Goal: Information Seeking & Learning: Compare options

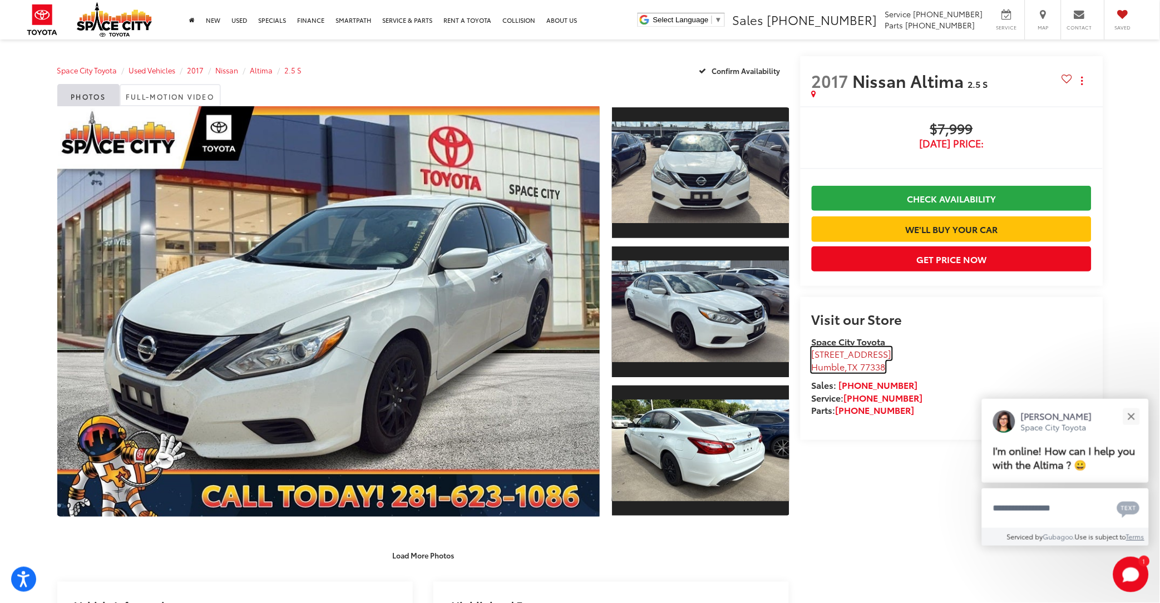
click at [858, 351] on span "[STREET_ADDRESS]" at bounding box center [852, 353] width 80 height 13
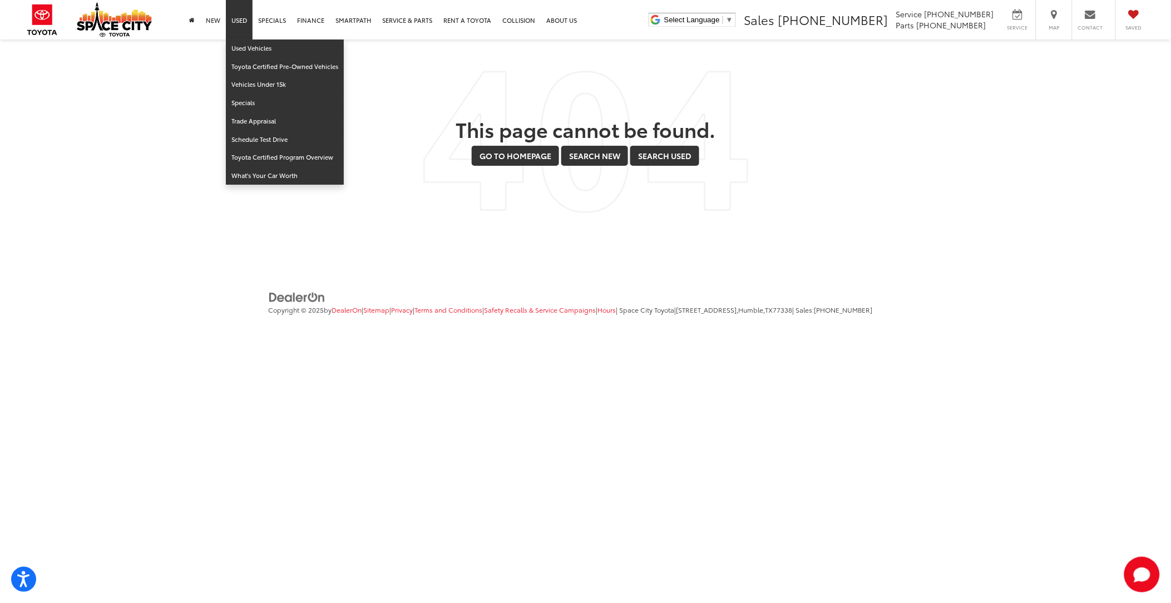
click at [253, 21] on link "Used" at bounding box center [239, 19] width 27 height 39
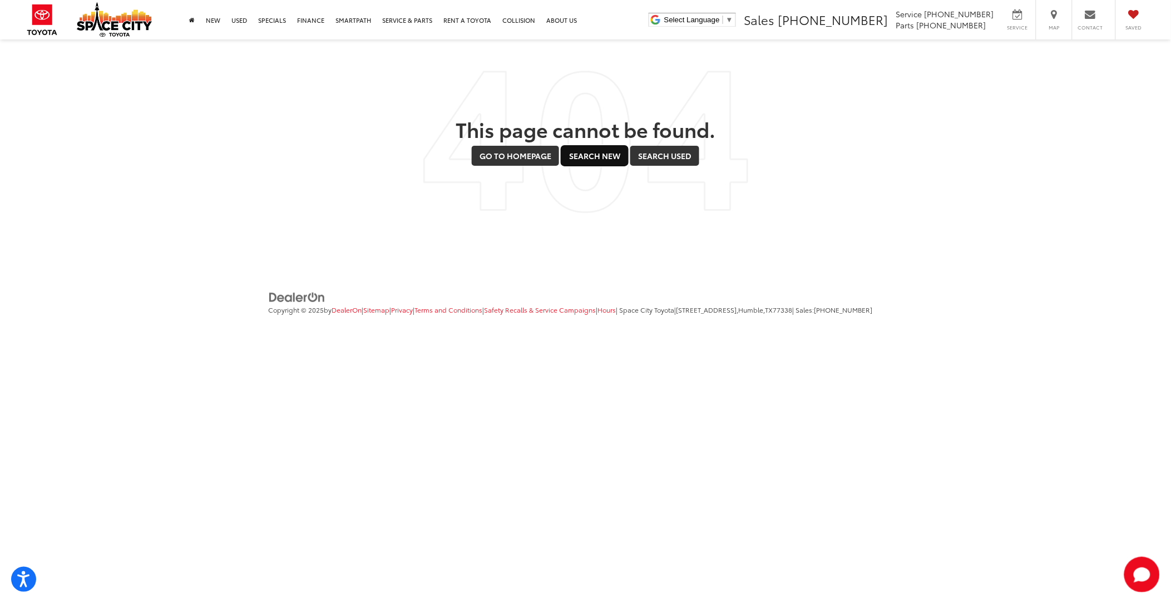
click at [598, 160] on link "Search New" at bounding box center [594, 156] width 67 height 20
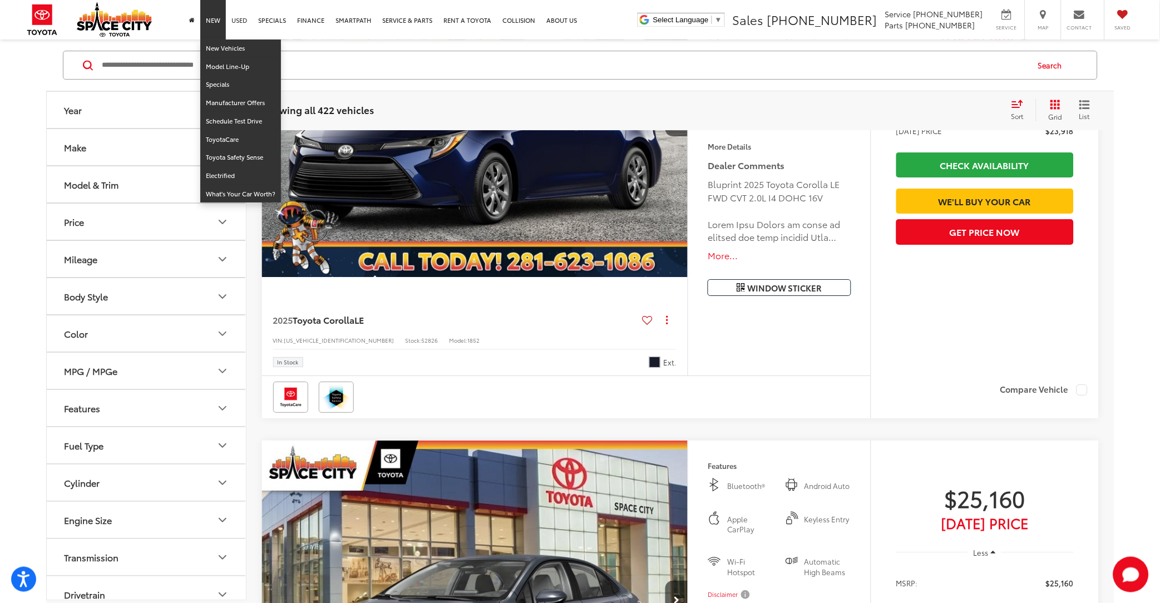
scroll to position [2224, 0]
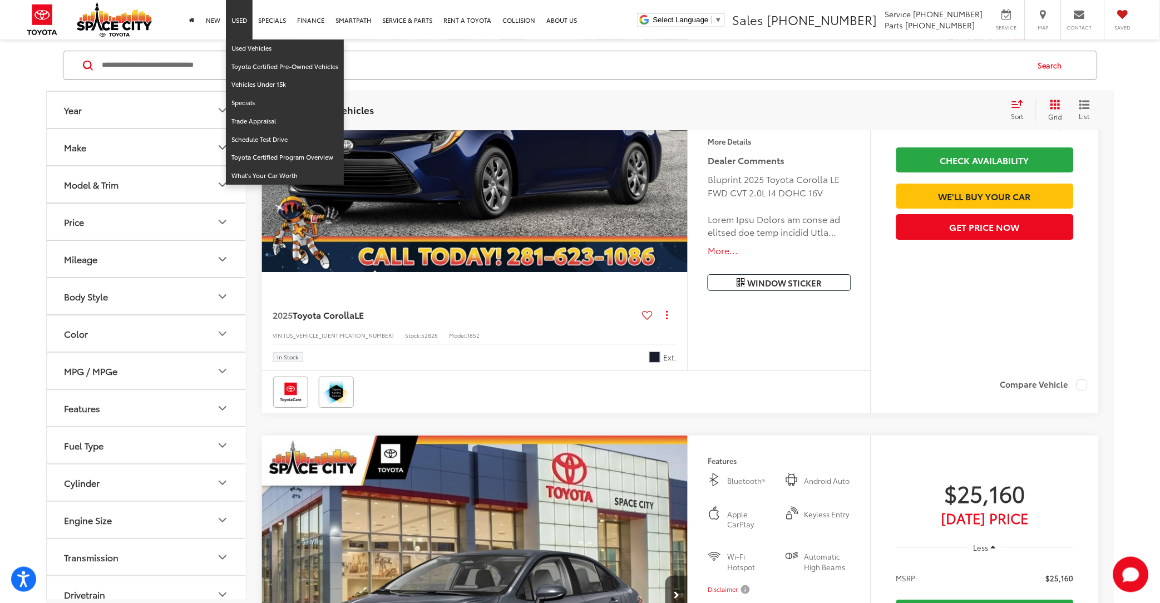
click at [249, 19] on link "Used" at bounding box center [239, 19] width 27 height 39
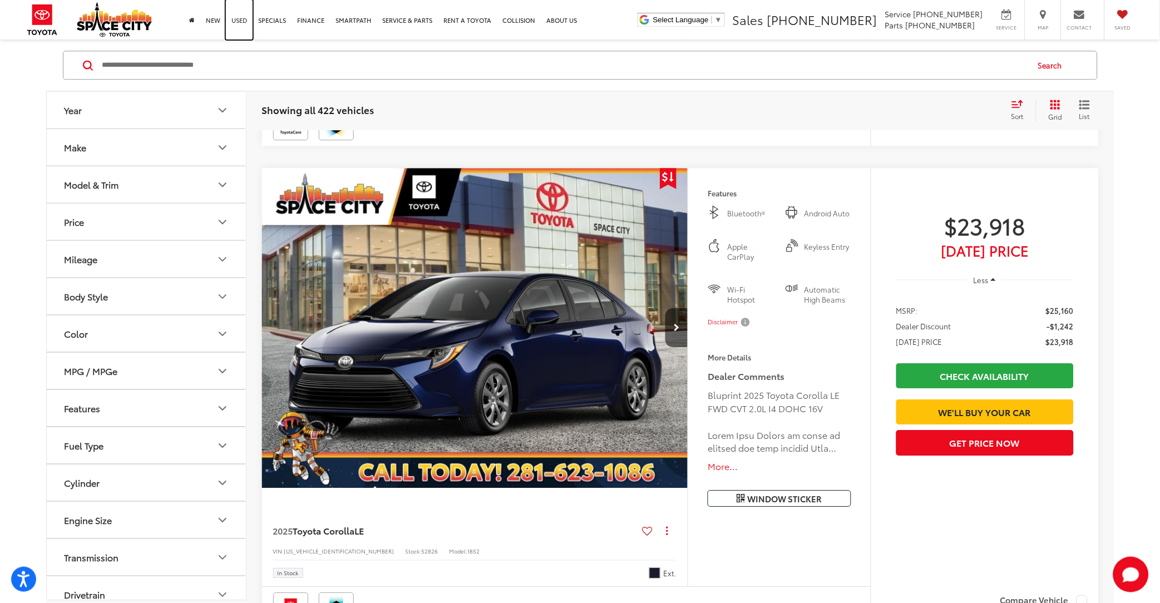
scroll to position [2002, 0]
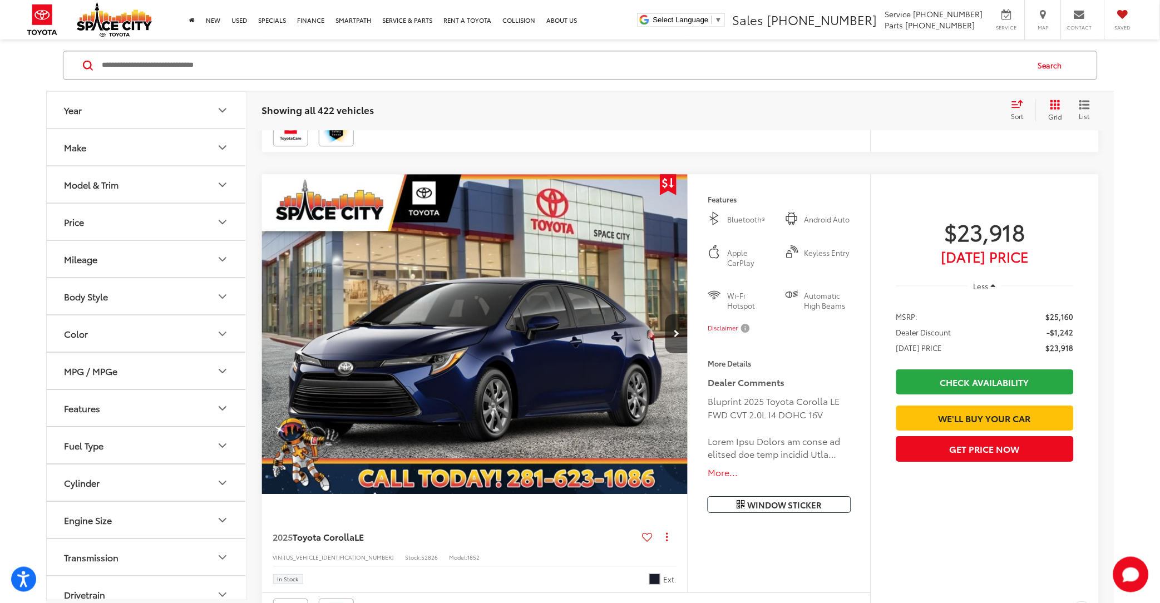
click at [220, 110] on icon "Year" at bounding box center [222, 109] width 7 height 3
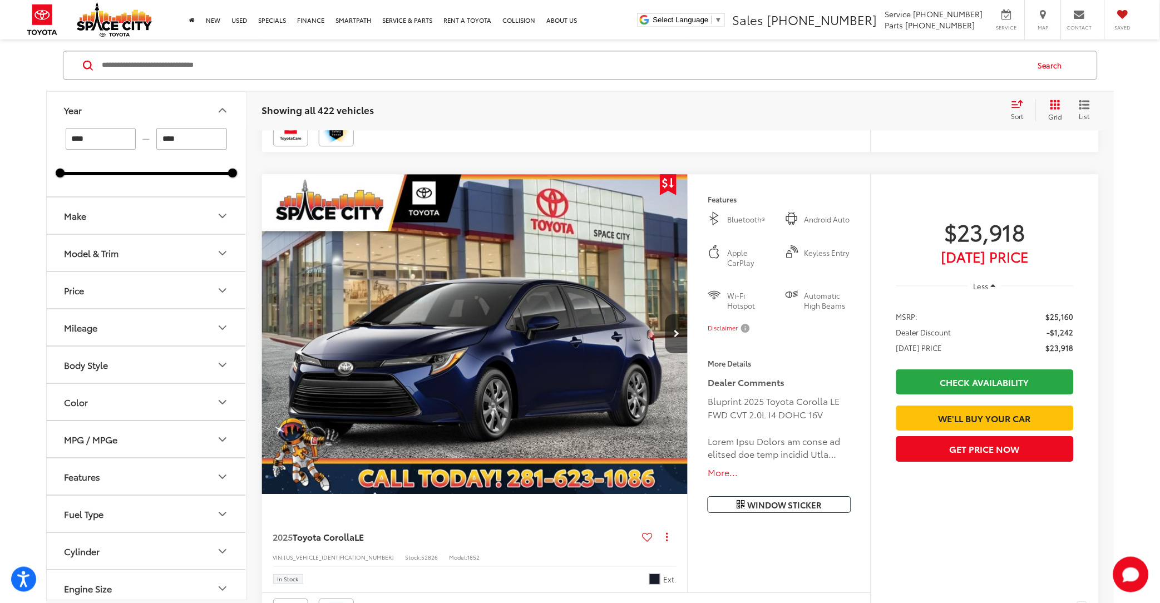
click at [102, 137] on input "****" at bounding box center [101, 139] width 71 height 22
click at [227, 293] on icon "Price" at bounding box center [222, 290] width 13 height 13
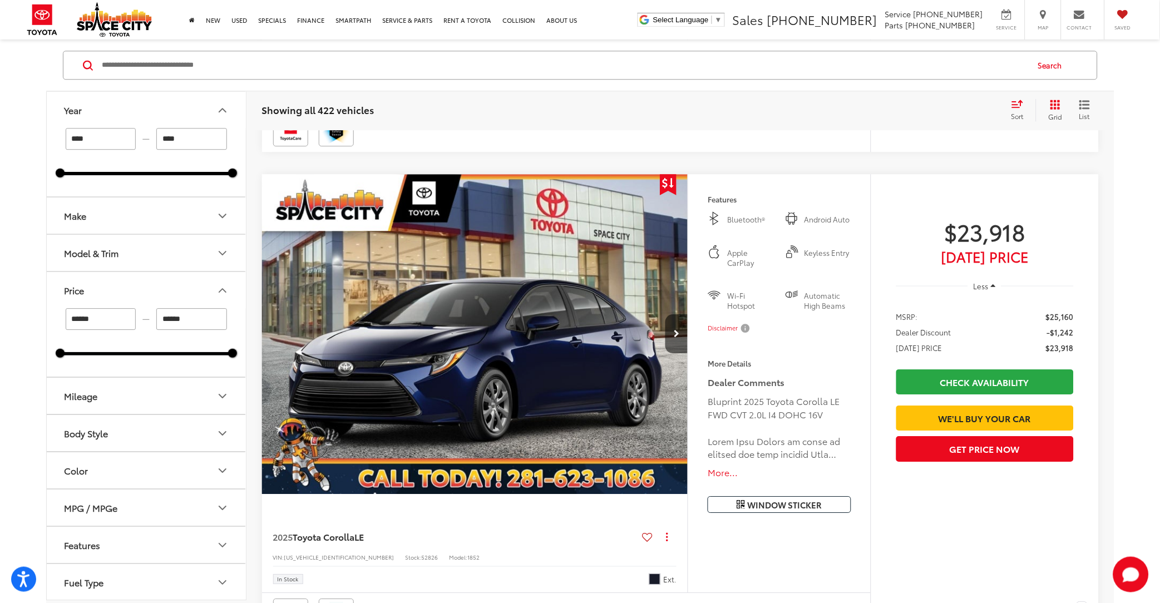
click at [199, 321] on input "******" at bounding box center [191, 319] width 71 height 22
type input "*"
type input "******"
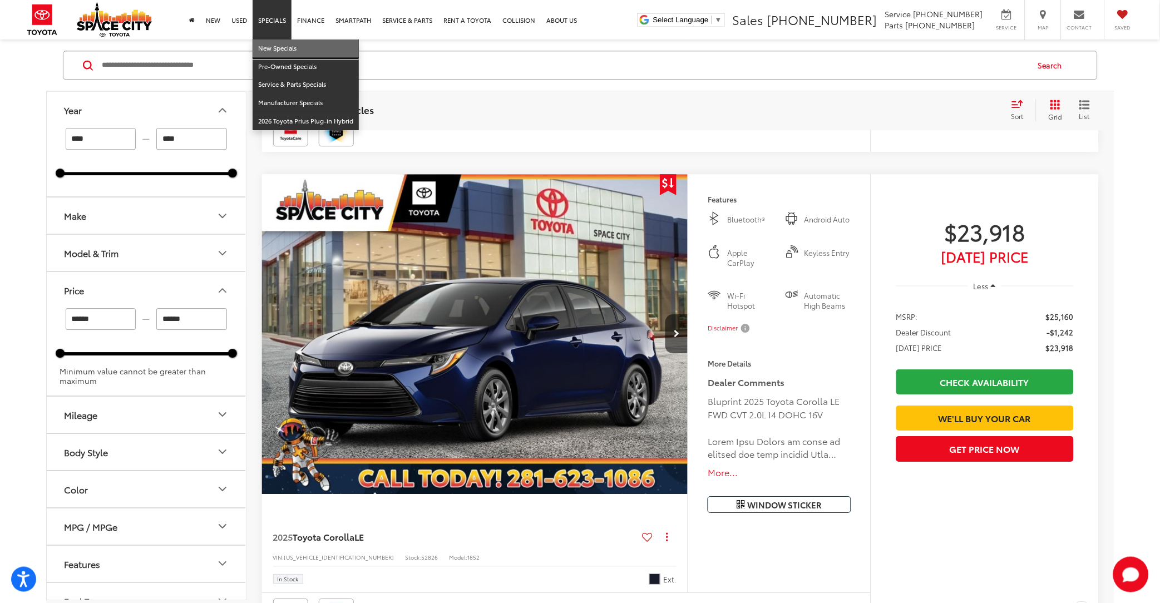
click at [302, 48] on link "New Specials" at bounding box center [306, 48] width 106 height 18
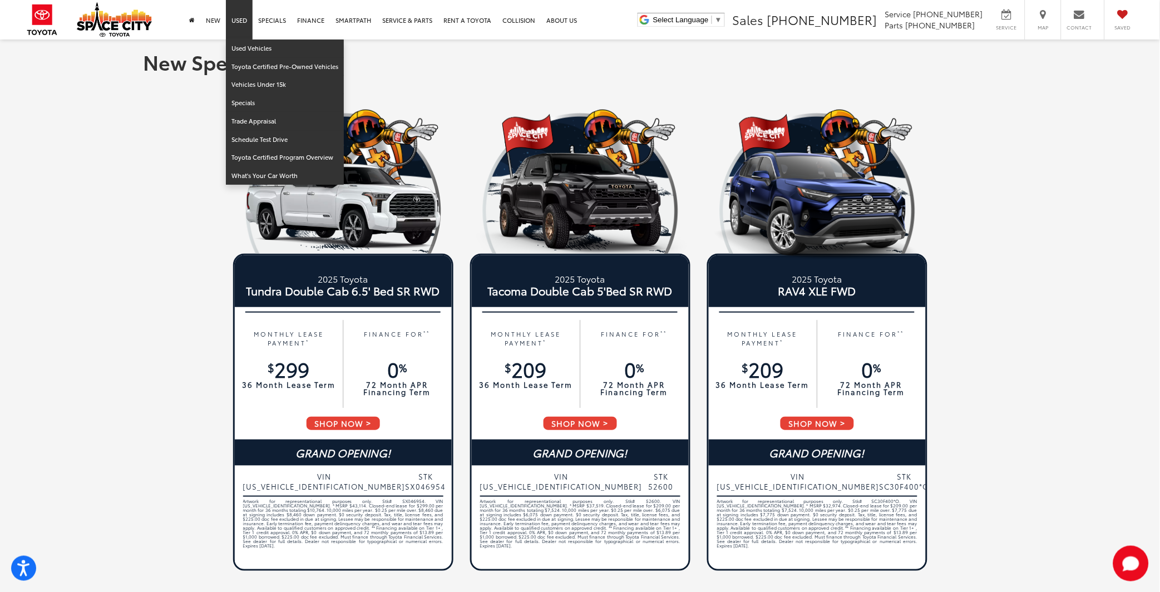
click at [250, 25] on link "Used" at bounding box center [239, 19] width 27 height 39
click at [277, 51] on link "Used Vehicles" at bounding box center [285, 48] width 118 height 18
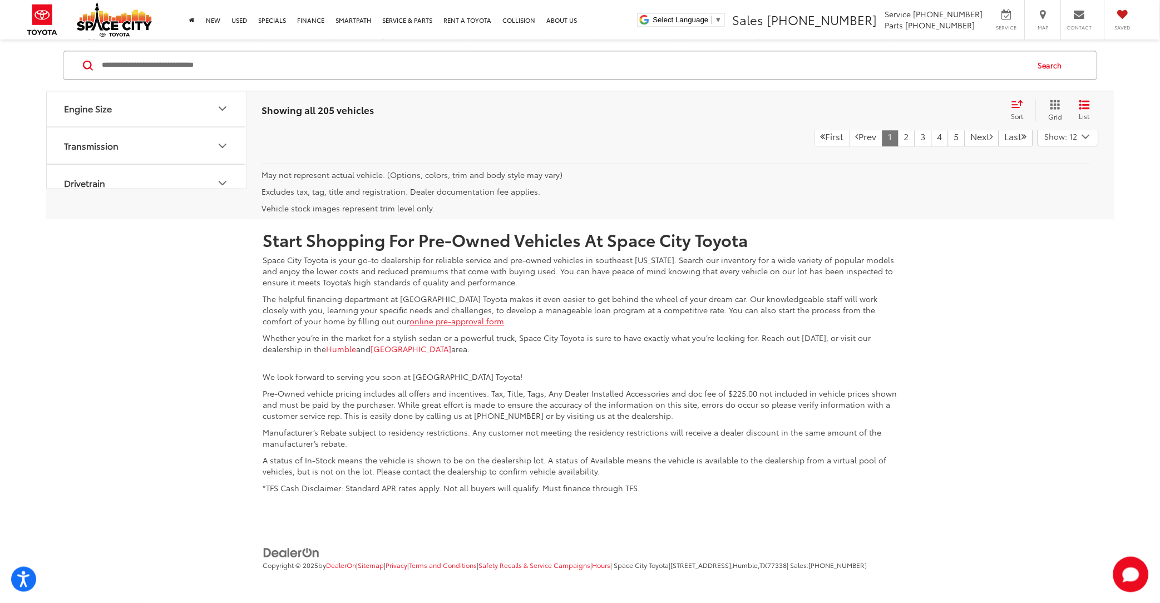
scroll to position [1780, 0]
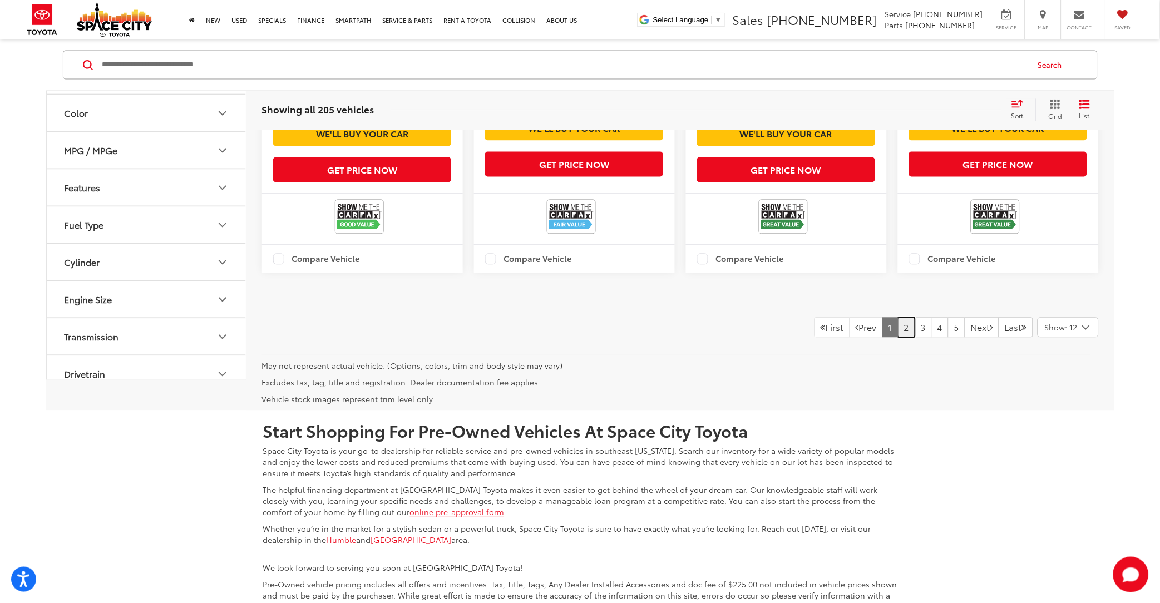
click at [898, 338] on link "2" at bounding box center [906, 328] width 17 height 20
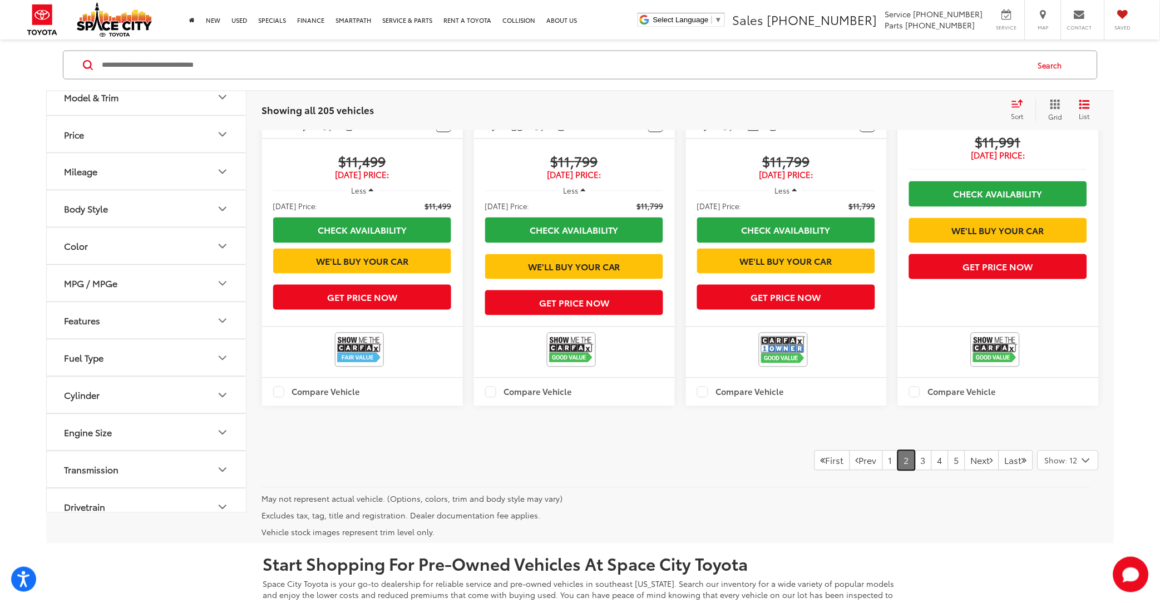
scroll to position [1891, 0]
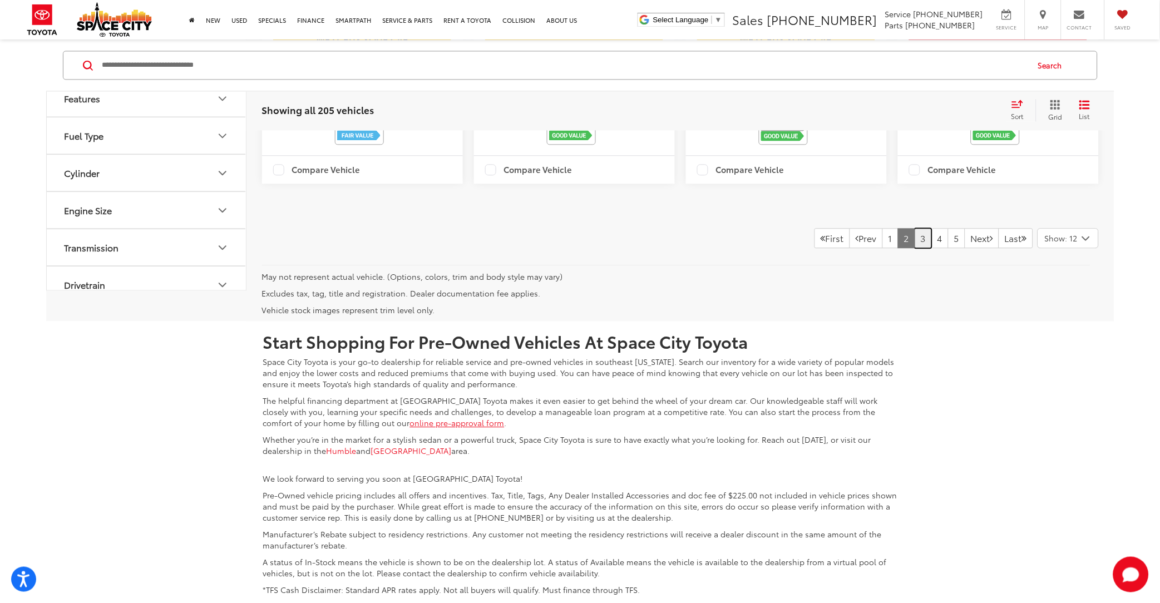
click at [914, 248] on link "3" at bounding box center [922, 238] width 17 height 20
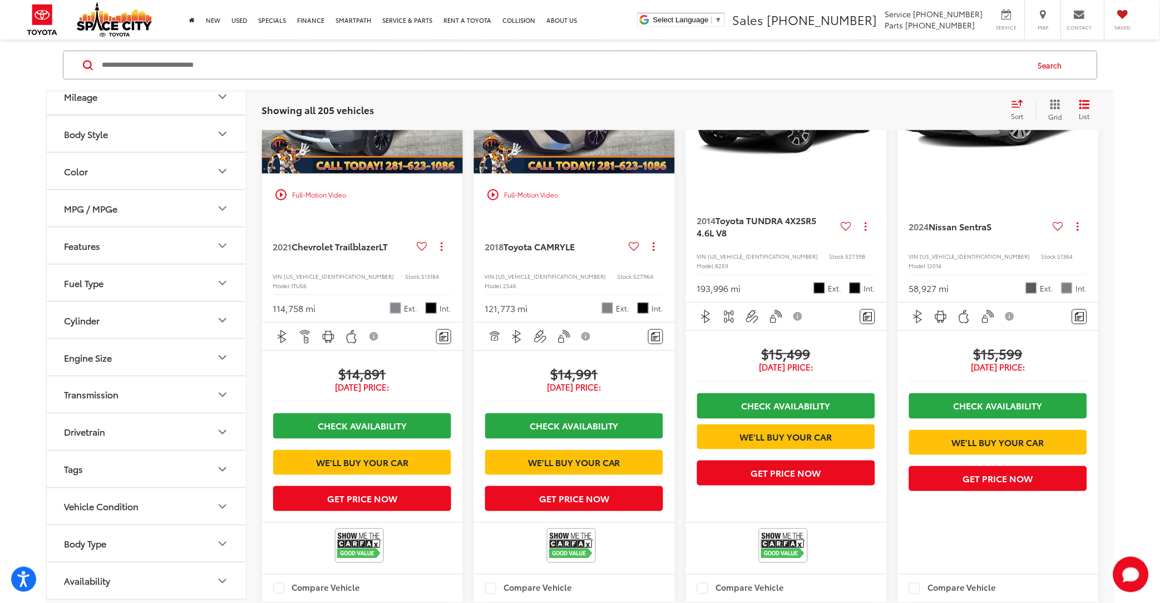
scroll to position [1446, 0]
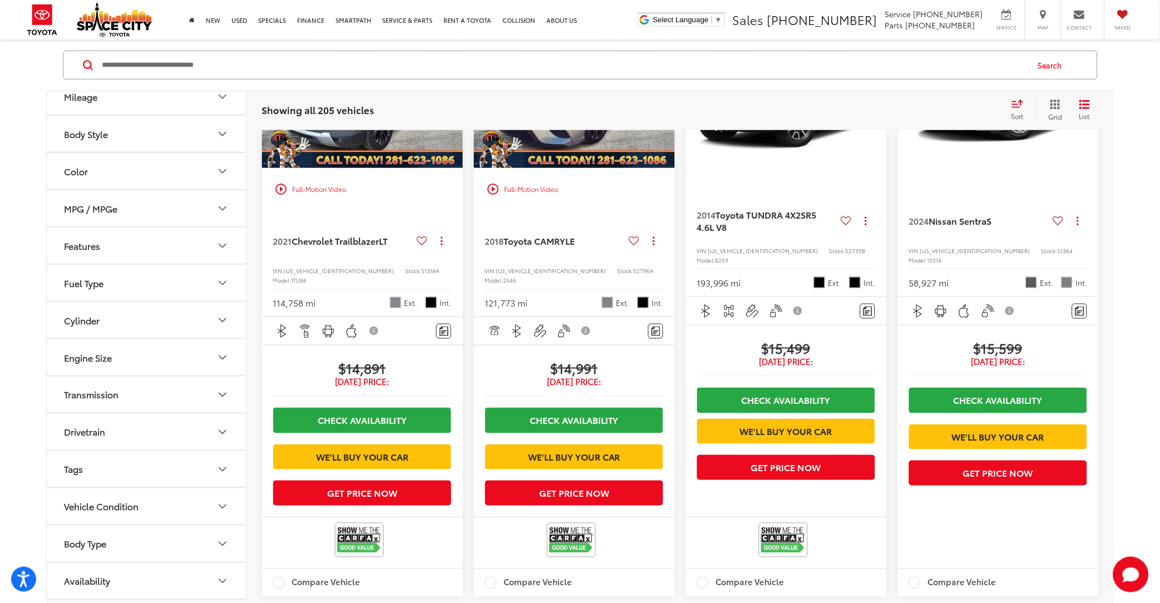
click at [373, 169] on img "2021 Chevrolet Trailblazer LT 0" at bounding box center [362, 93] width 202 height 152
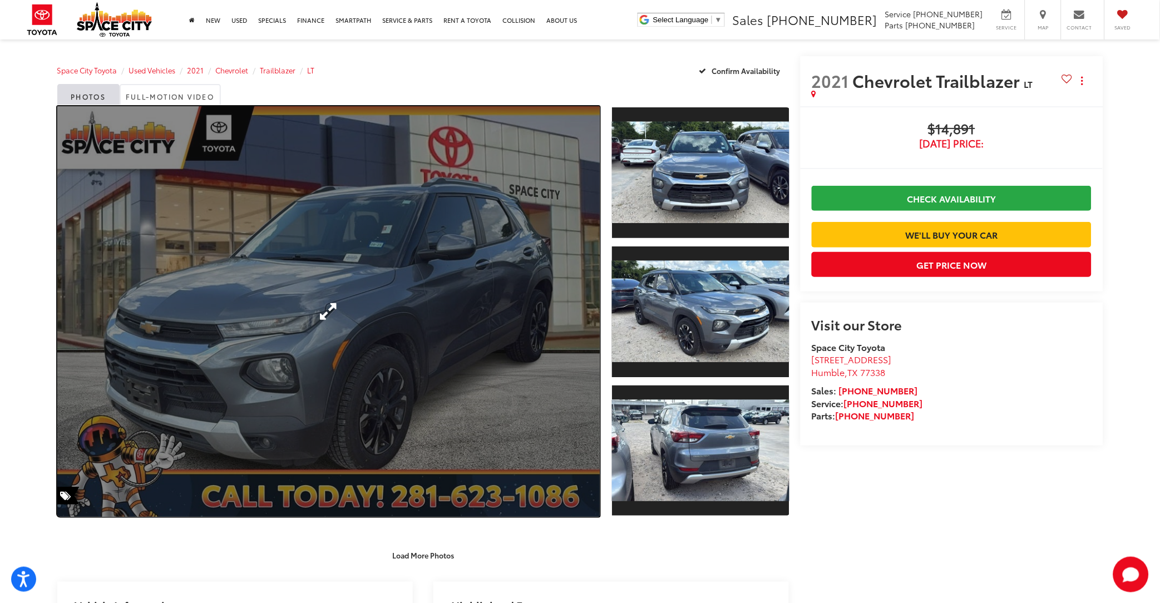
click at [435, 313] on link "Expand Photo 0" at bounding box center [328, 311] width 543 height 410
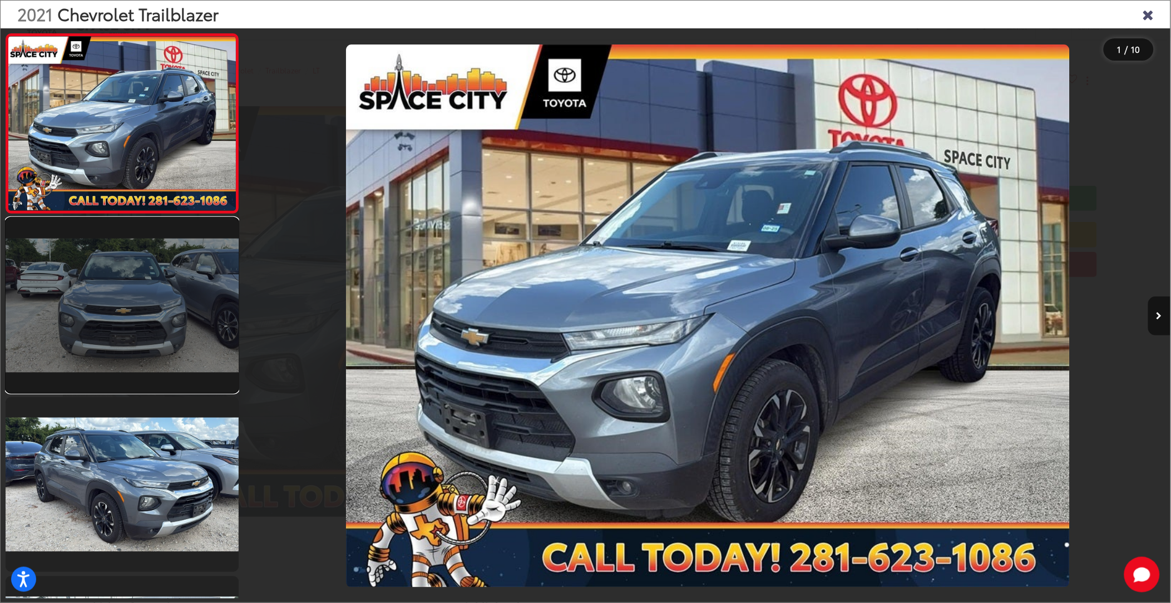
click at [147, 341] on link at bounding box center [122, 305] width 233 height 175
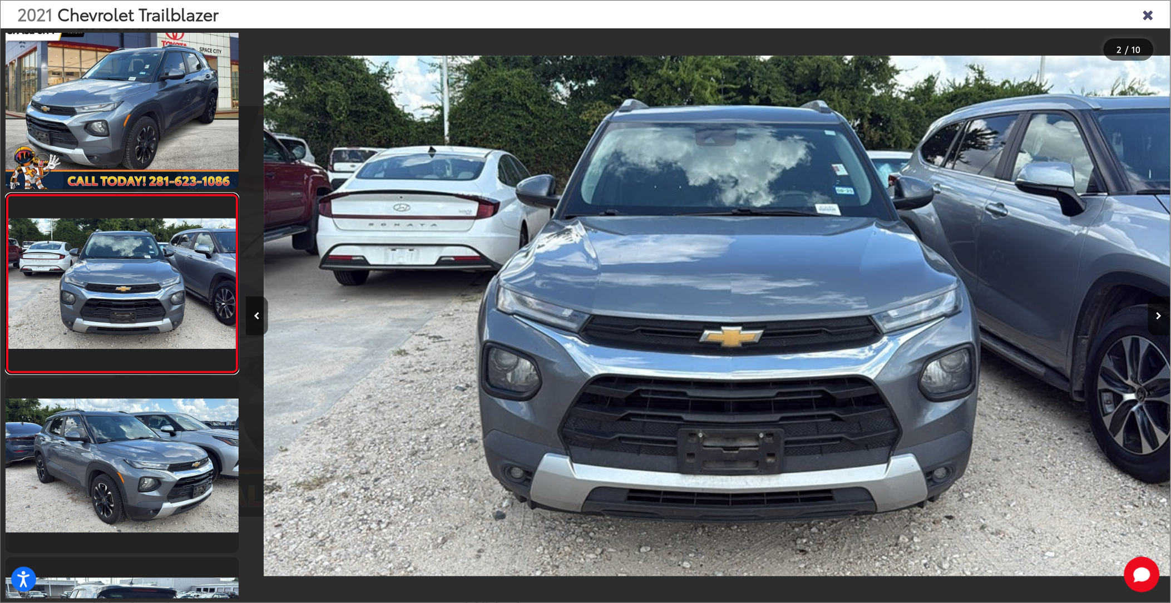
scroll to position [0, 924]
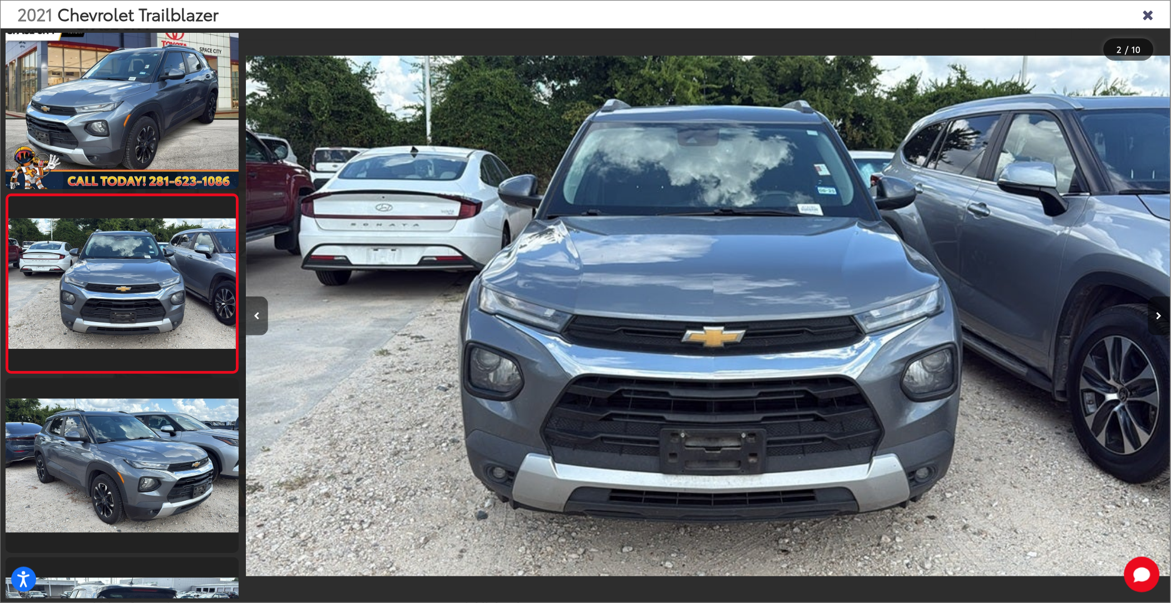
click at [1159, 316] on icon "Next image" at bounding box center [1159, 316] width 6 height 8
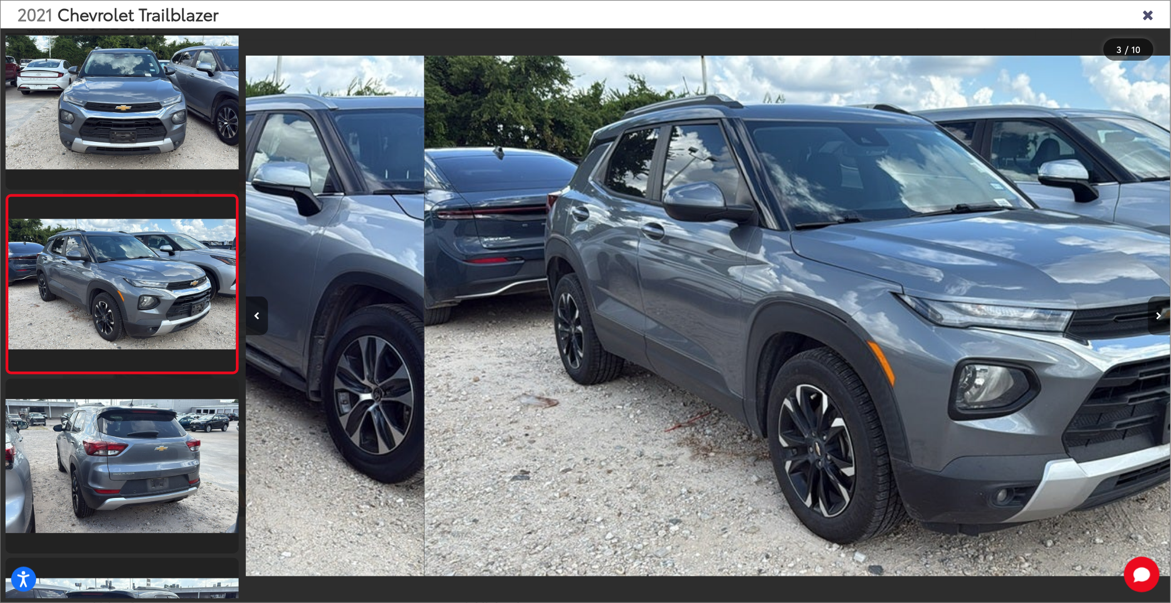
scroll to position [0, 1849]
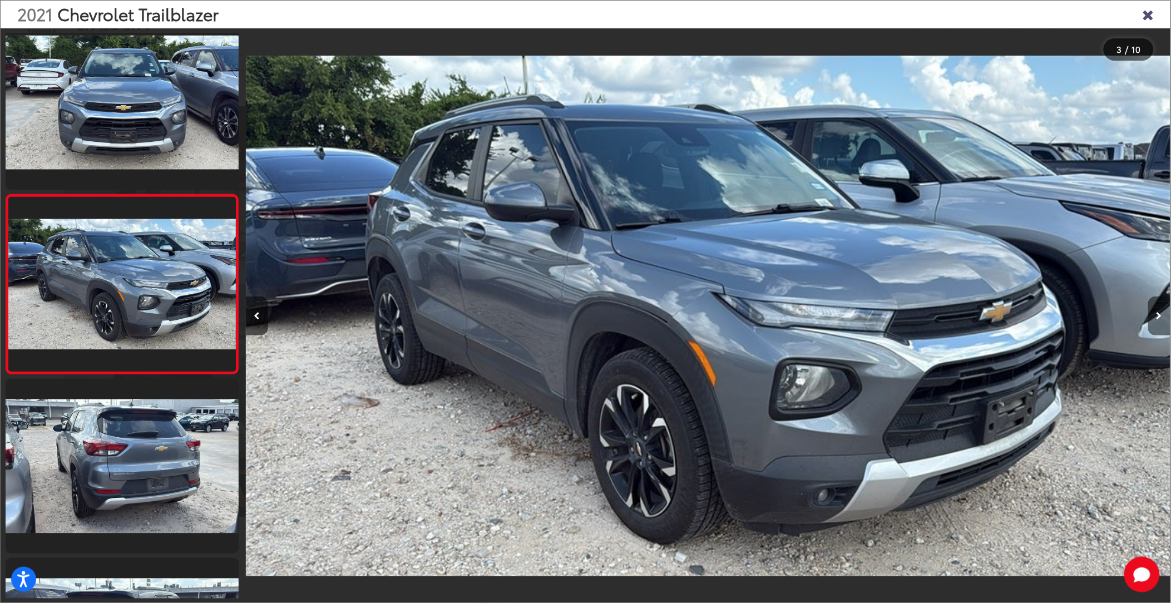
click at [1159, 316] on icon "Next image" at bounding box center [1159, 316] width 6 height 8
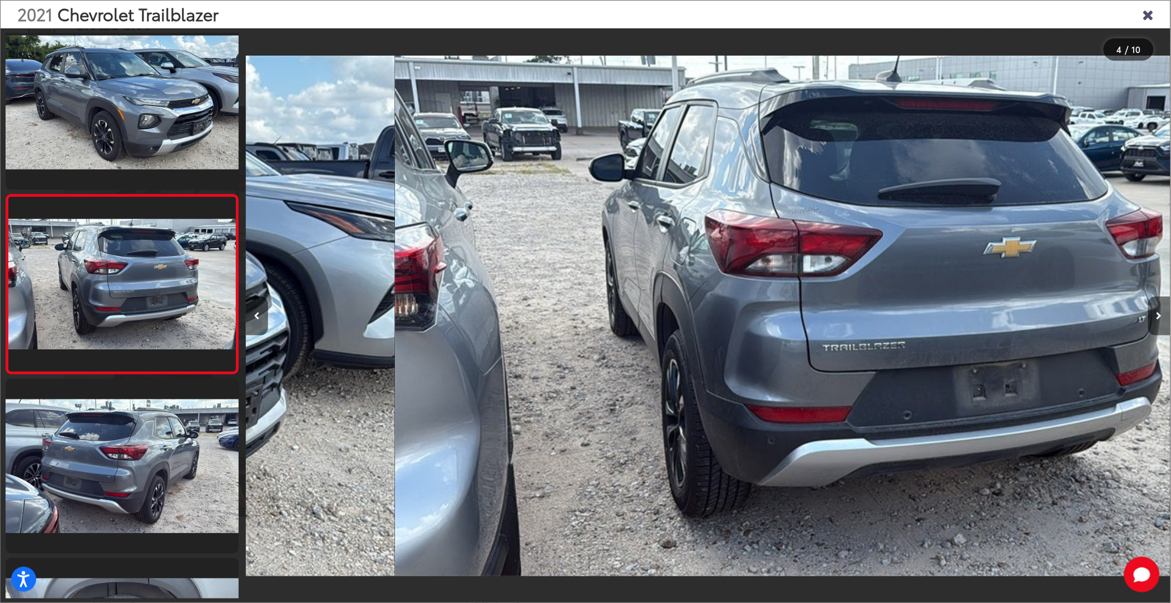
scroll to position [0, 2774]
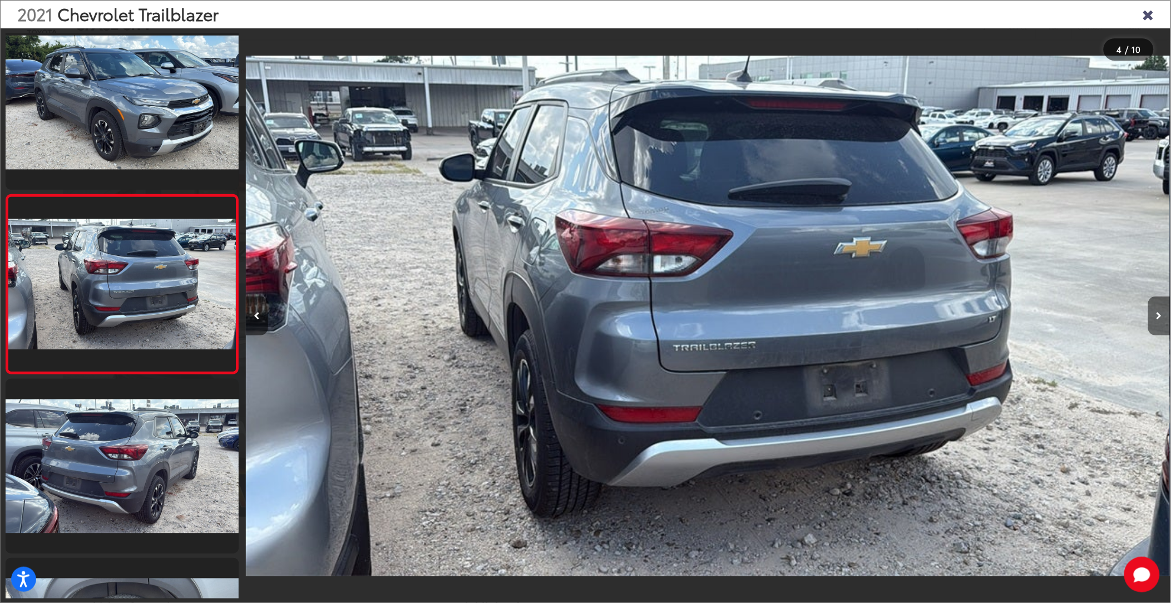
click at [1159, 316] on icon "Next image" at bounding box center [1159, 316] width 6 height 8
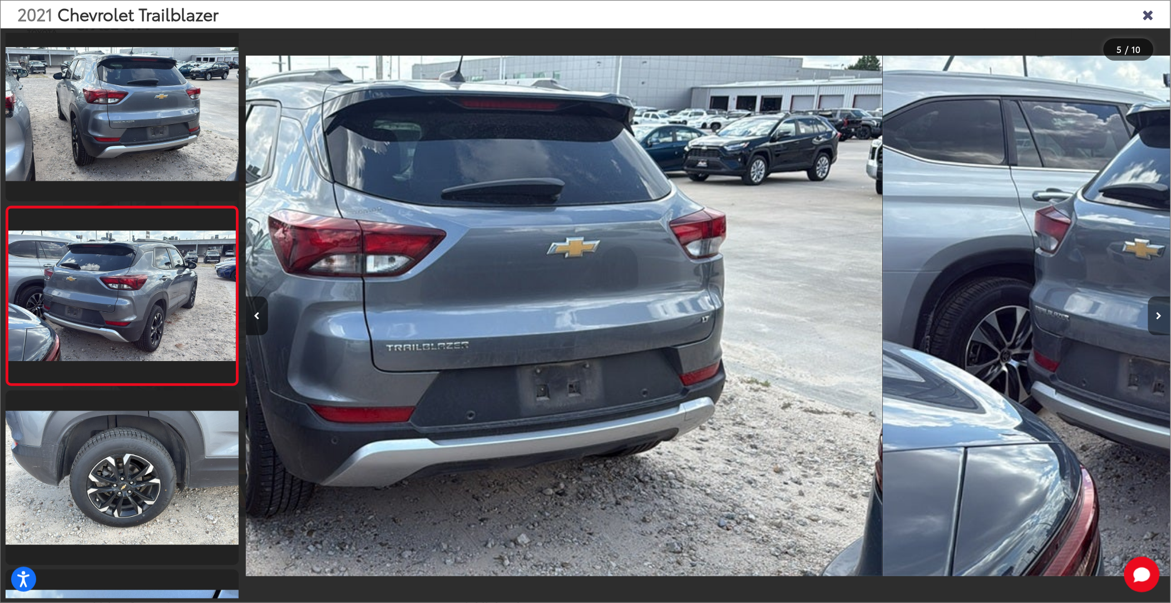
scroll to position [556, 0]
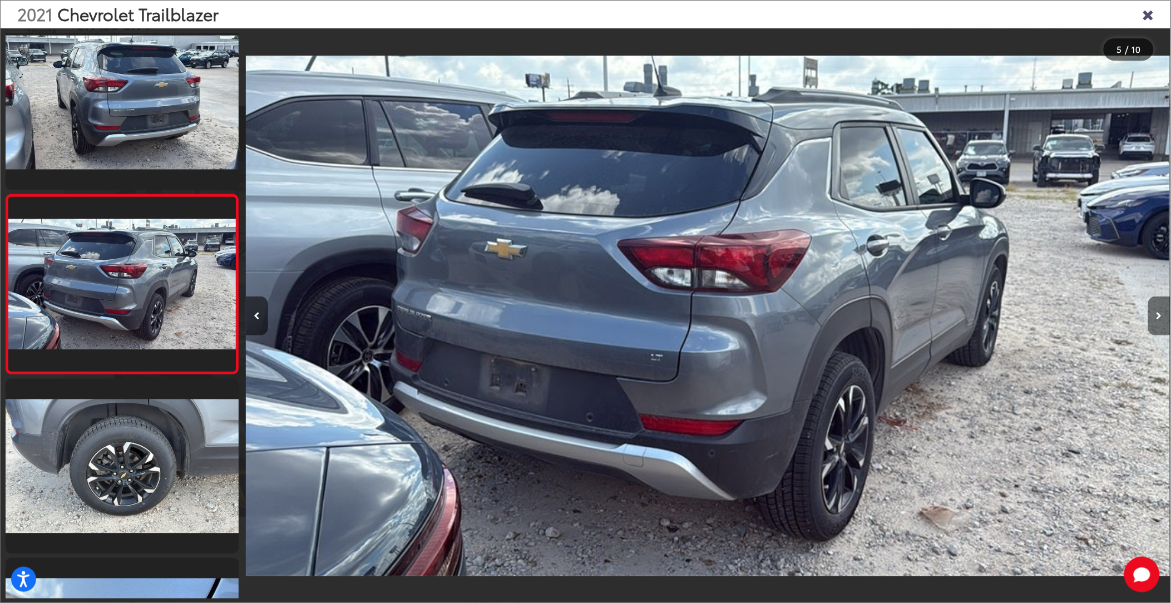
click at [1159, 316] on icon "Next image" at bounding box center [1159, 316] width 6 height 8
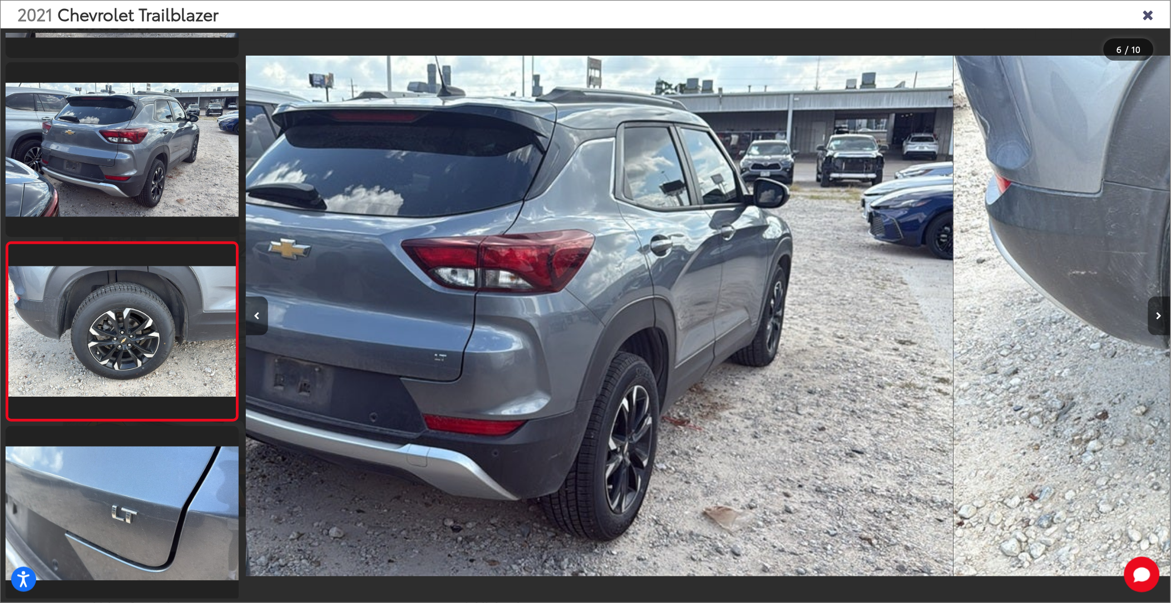
scroll to position [735, 0]
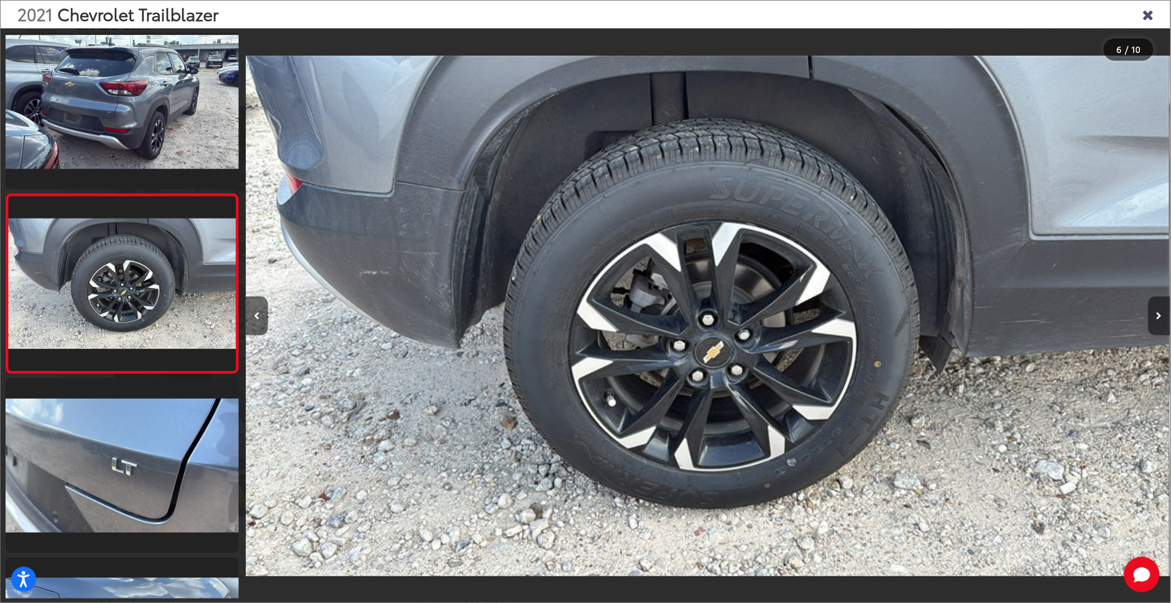
click at [1159, 316] on icon "Next image" at bounding box center [1159, 316] width 6 height 8
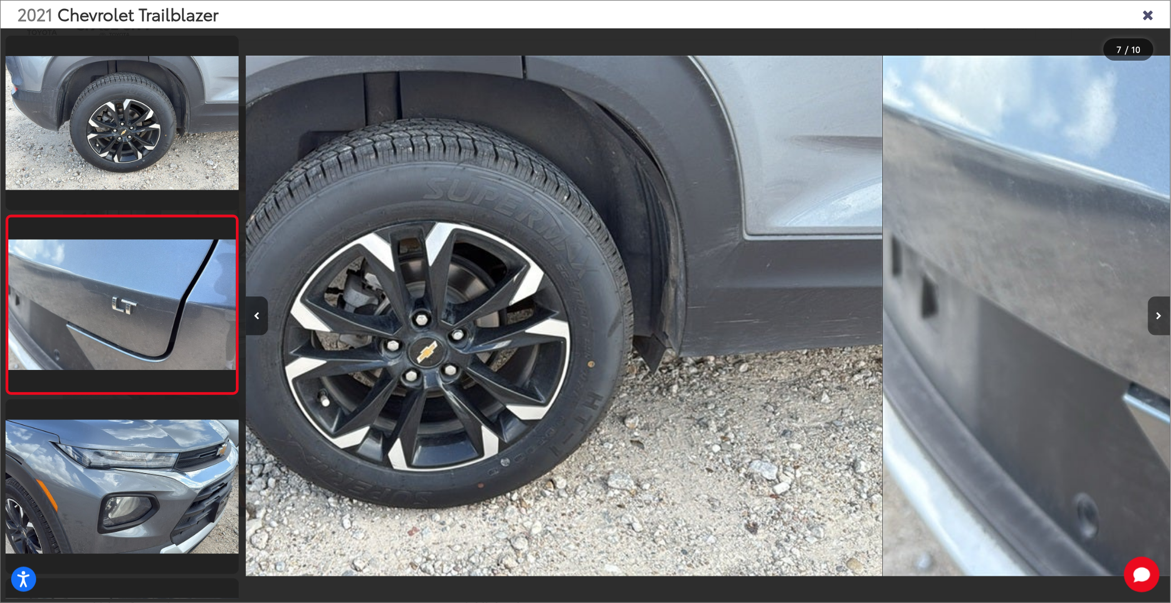
scroll to position [914, 0]
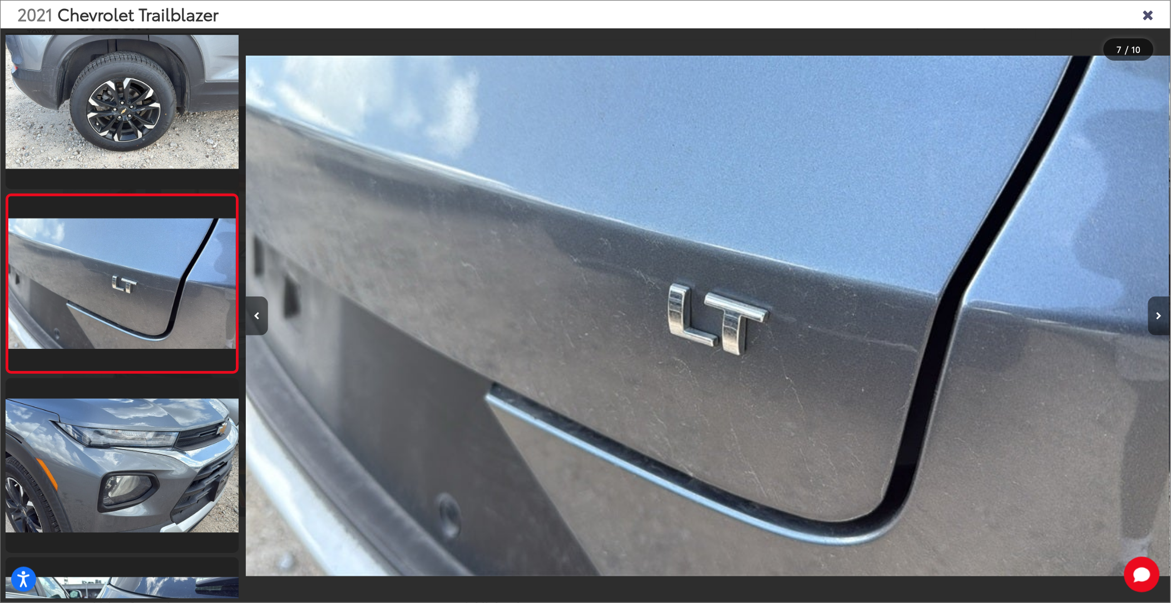
click at [1159, 316] on icon "Next image" at bounding box center [1159, 316] width 6 height 8
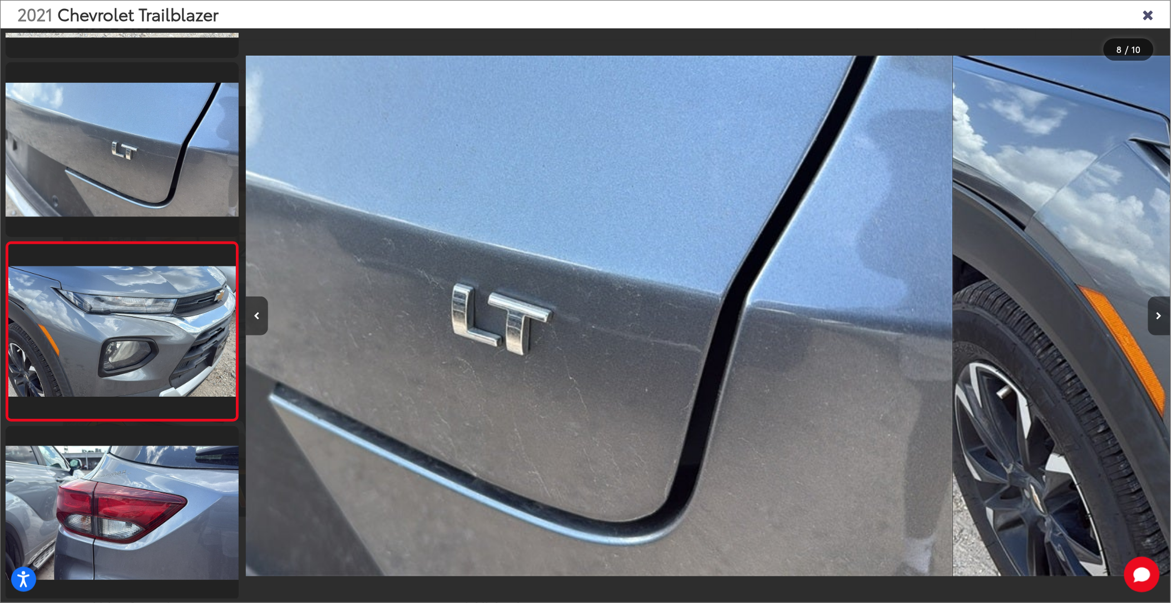
scroll to position [1093, 0]
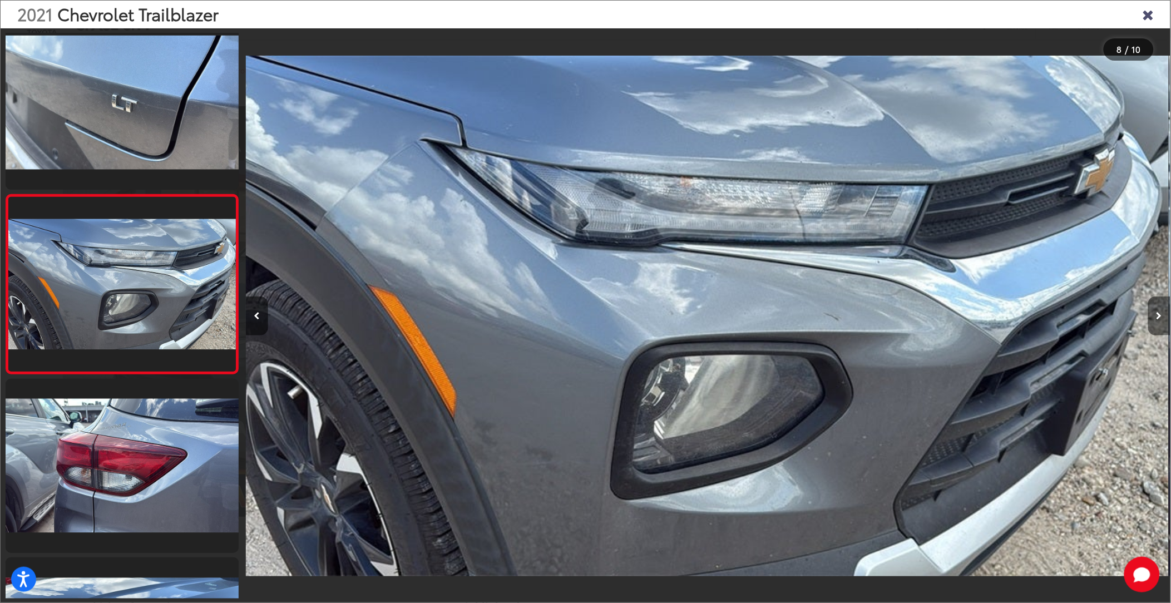
click at [1159, 316] on icon "Next image" at bounding box center [1159, 316] width 6 height 8
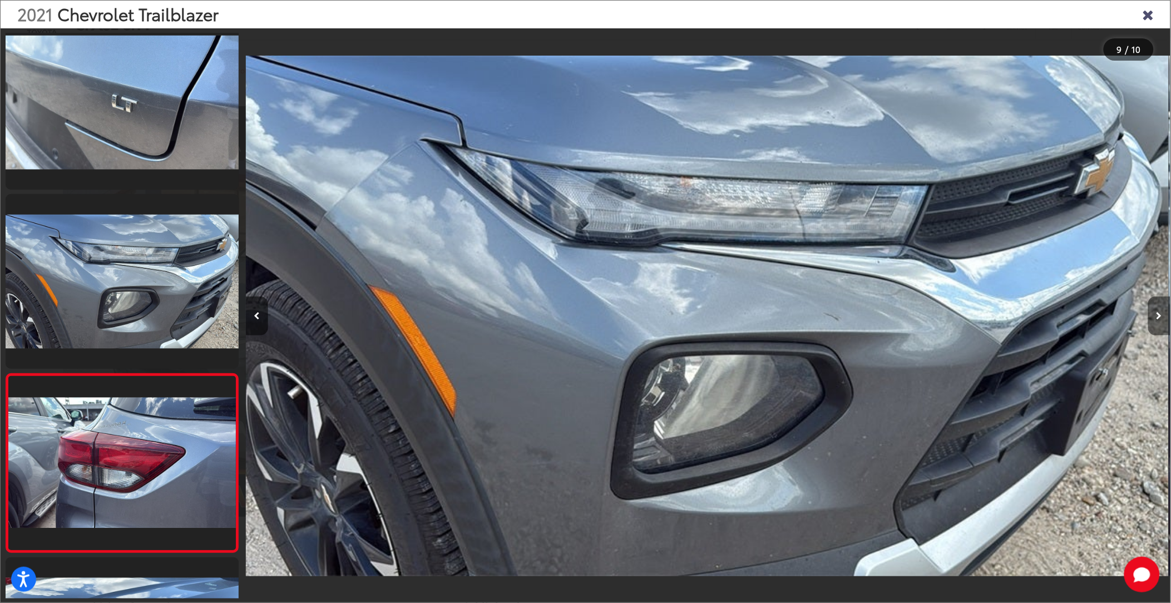
scroll to position [0, 0]
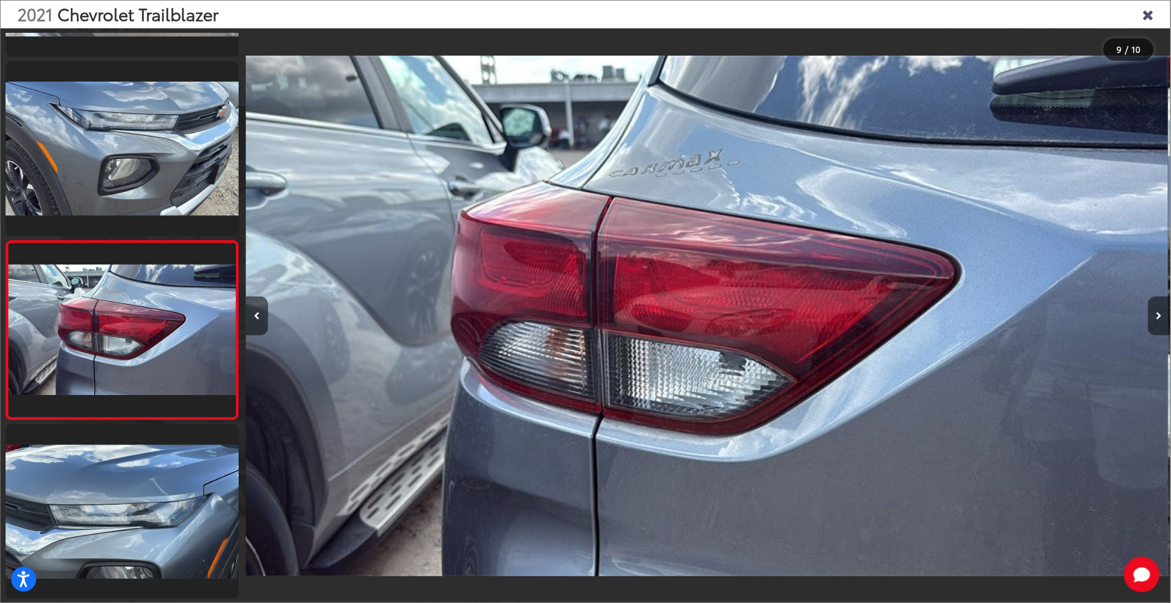
click at [1159, 316] on icon "Next image" at bounding box center [1159, 316] width 6 height 8
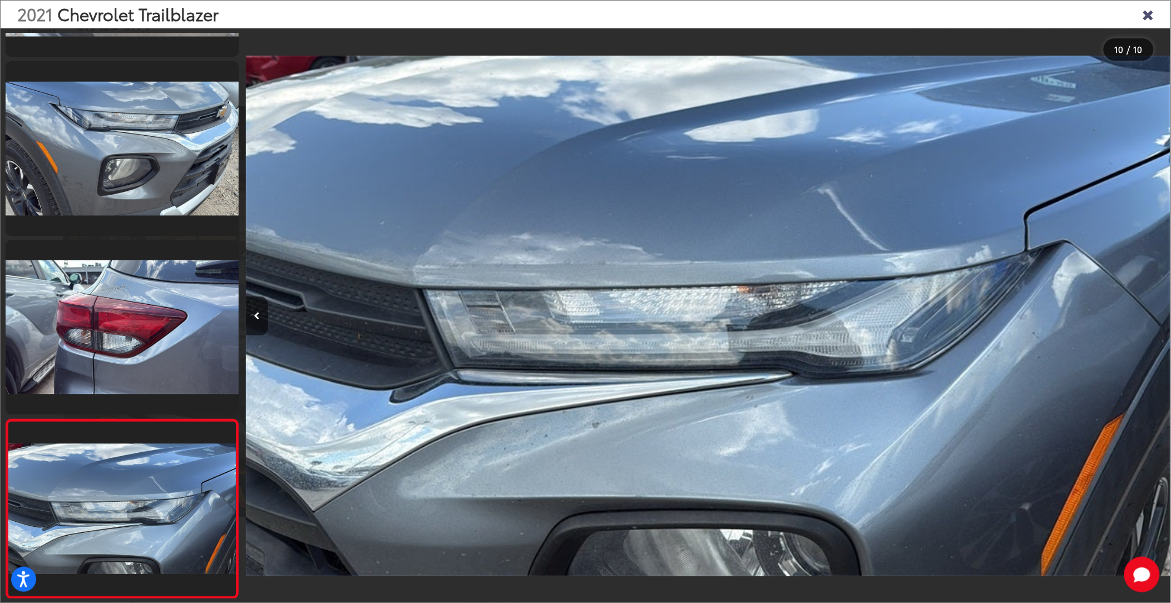
click at [1159, 316] on div at bounding box center [1054, 315] width 231 height 575
click at [255, 315] on icon "Previous image" at bounding box center [257, 316] width 6 height 8
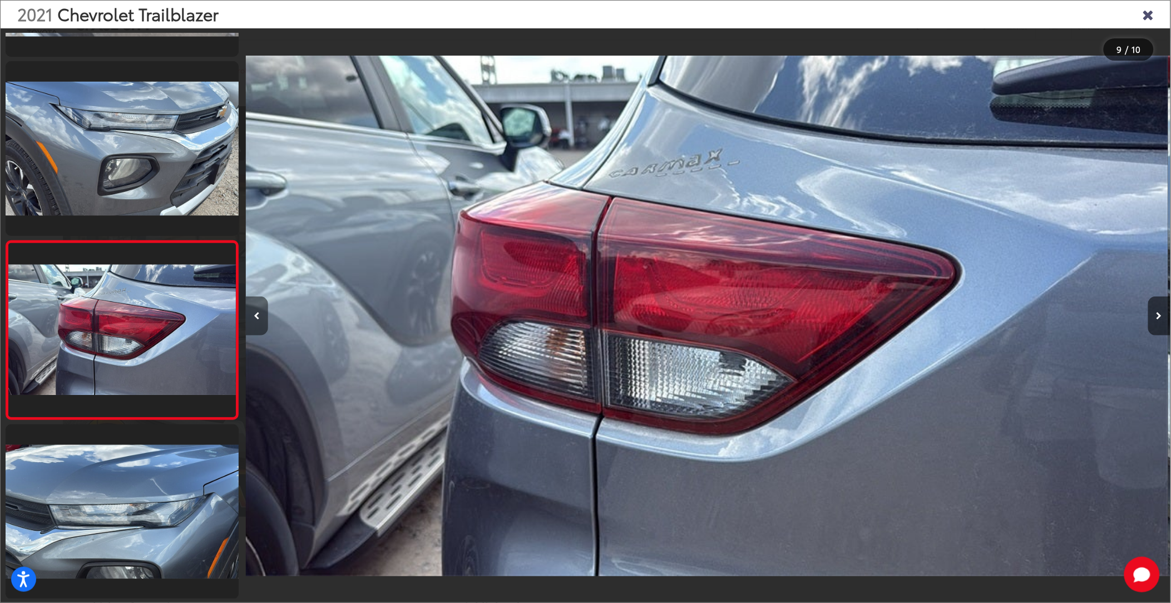
click at [255, 315] on icon "Previous image" at bounding box center [257, 316] width 6 height 8
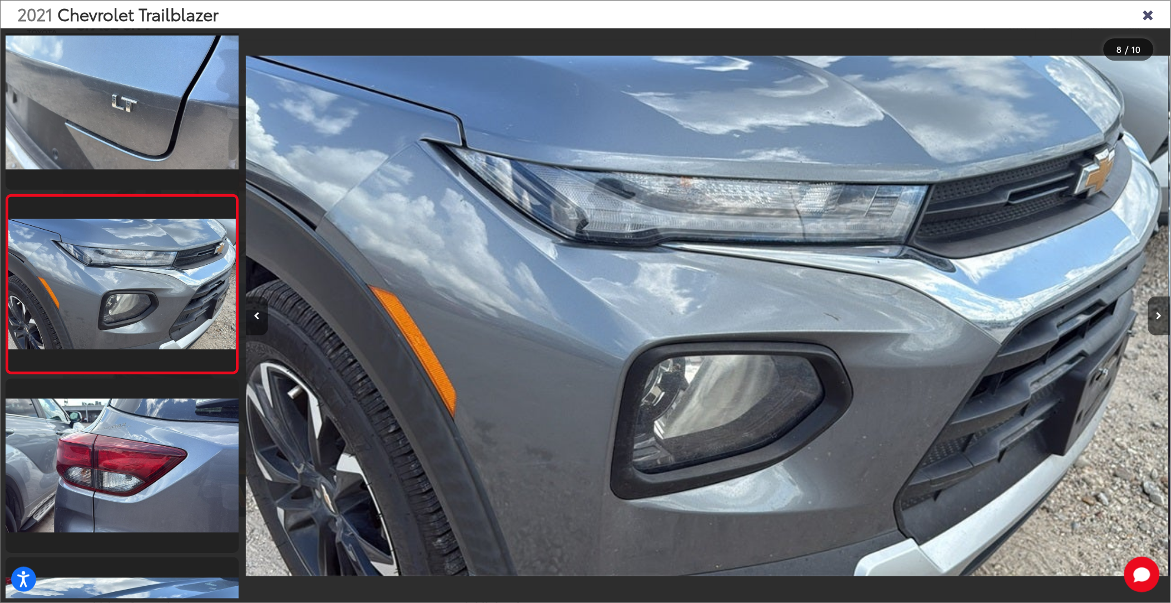
click at [255, 315] on icon "Previous image" at bounding box center [257, 316] width 6 height 8
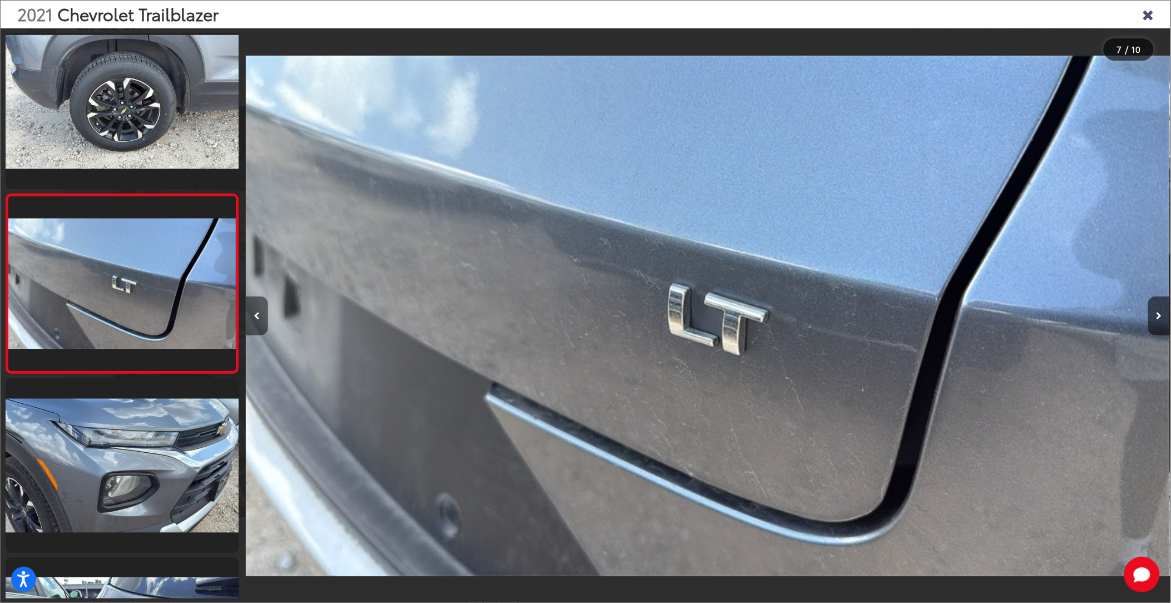
click at [255, 315] on icon "Previous image" at bounding box center [257, 316] width 6 height 8
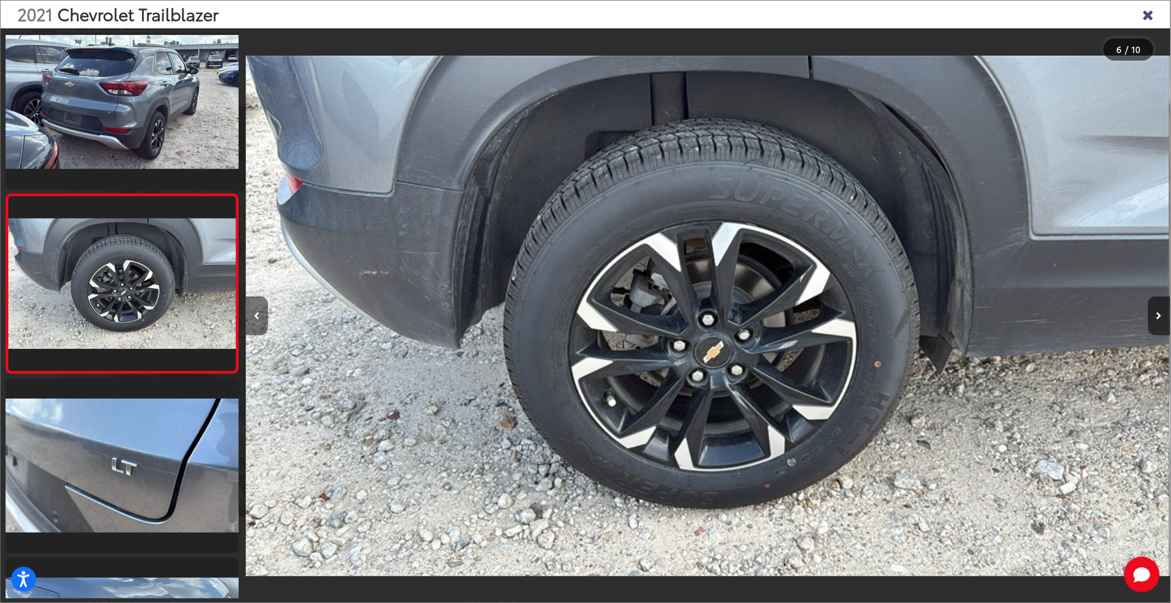
click at [255, 315] on icon "Previous image" at bounding box center [257, 316] width 6 height 8
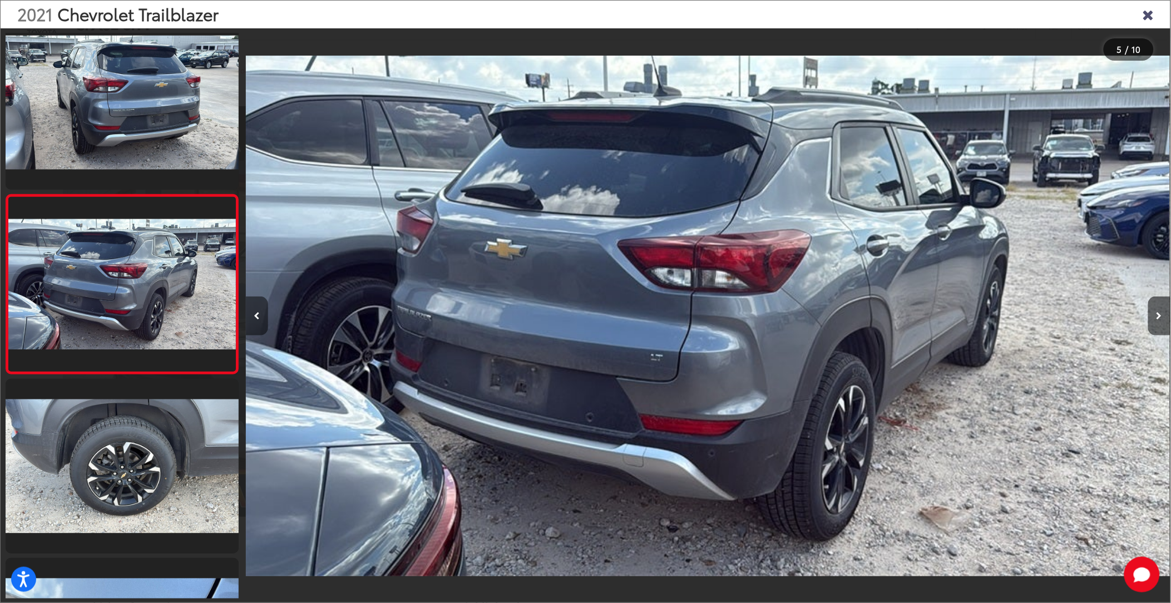
click at [255, 315] on icon "Previous image" at bounding box center [257, 316] width 6 height 8
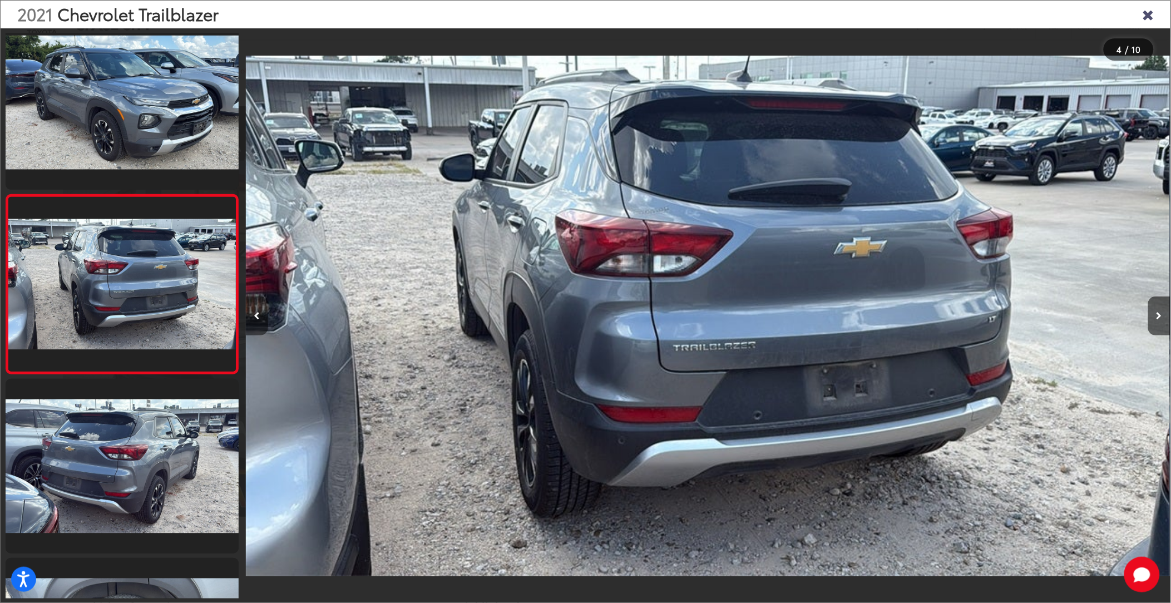
click at [255, 315] on icon "Previous image" at bounding box center [257, 316] width 6 height 8
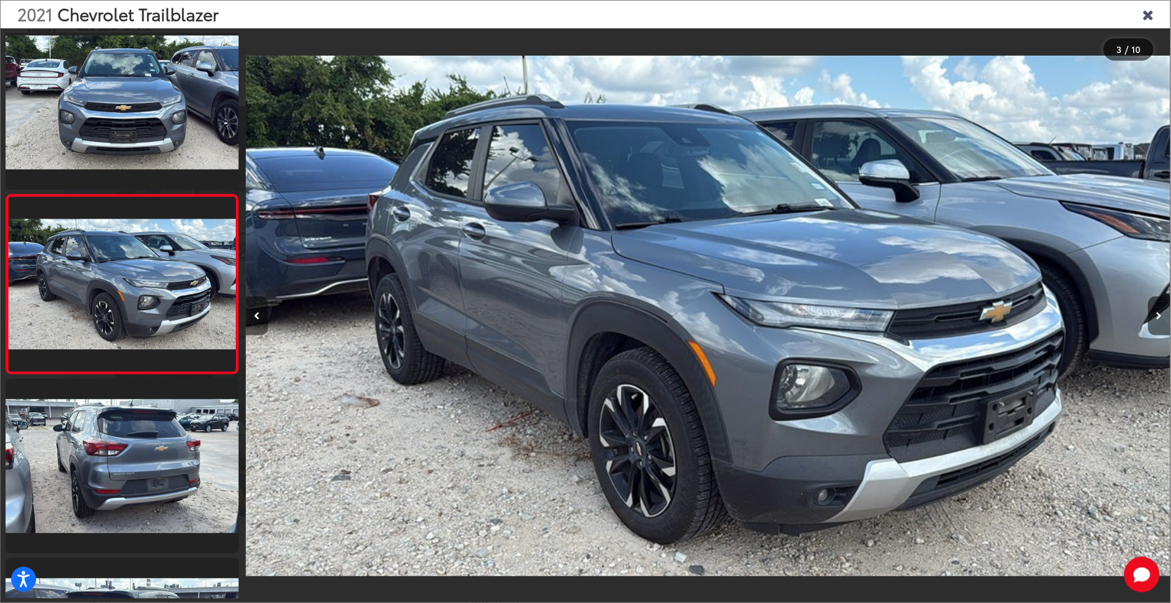
click at [255, 315] on icon "Previous image" at bounding box center [257, 316] width 6 height 8
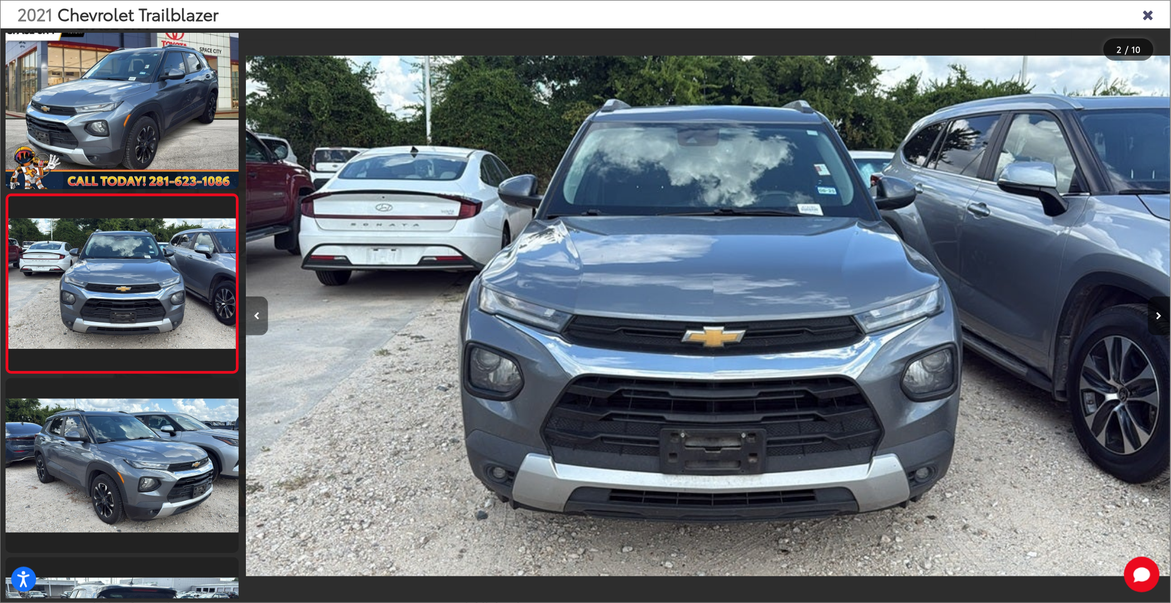
click at [255, 315] on icon "Previous image" at bounding box center [257, 316] width 6 height 8
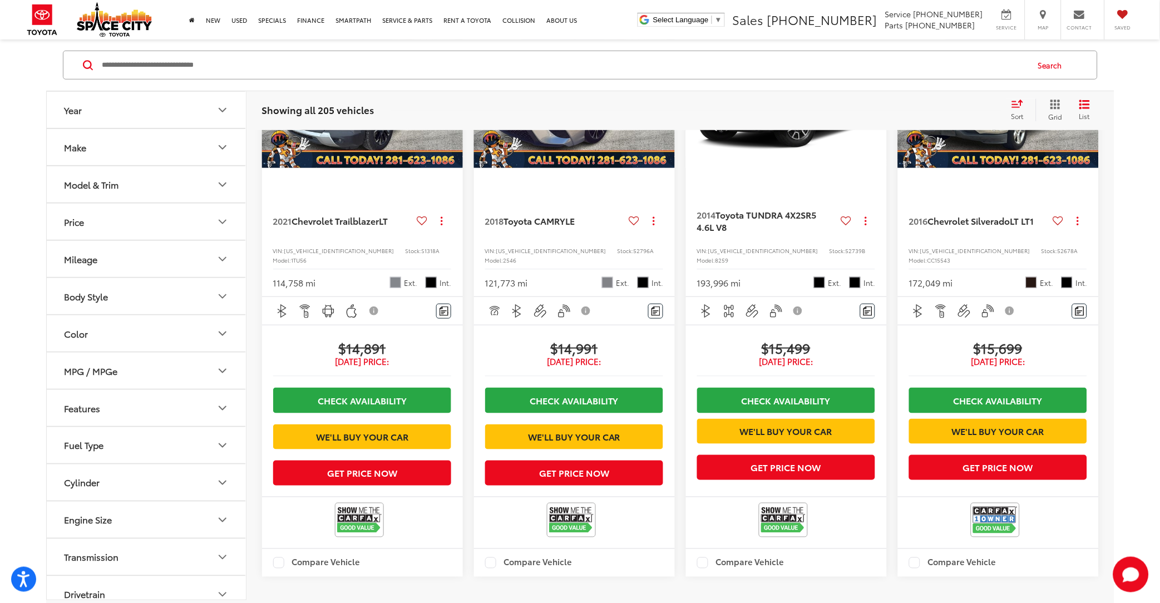
scroll to position [1446, 0]
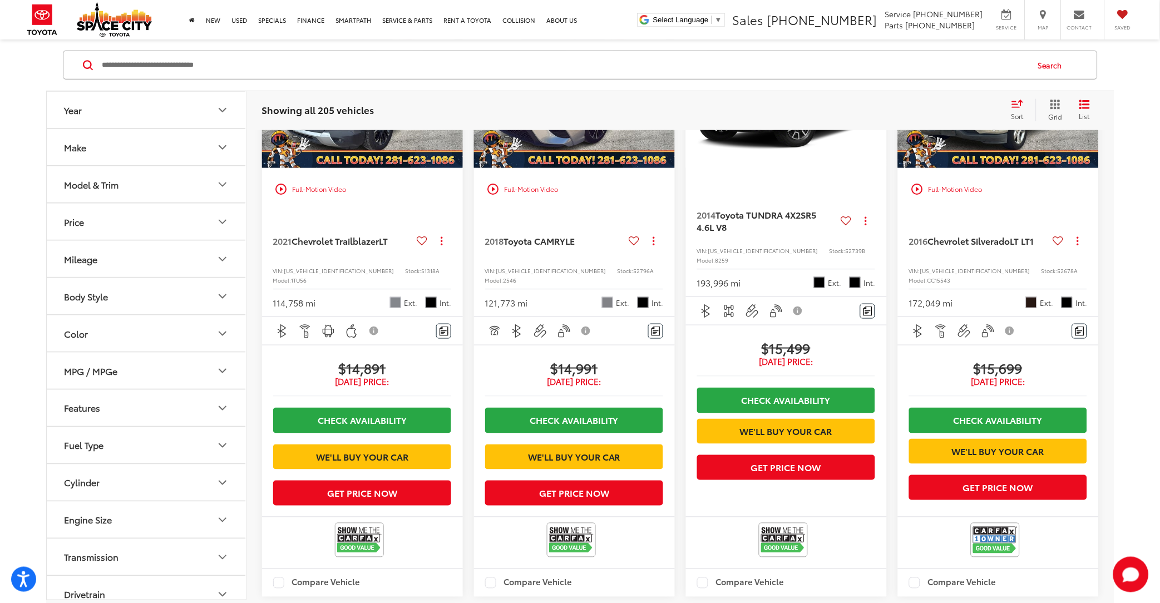
click at [589, 169] on img "2018 Toyota CAMRY LE 0" at bounding box center [574, 93] width 202 height 152
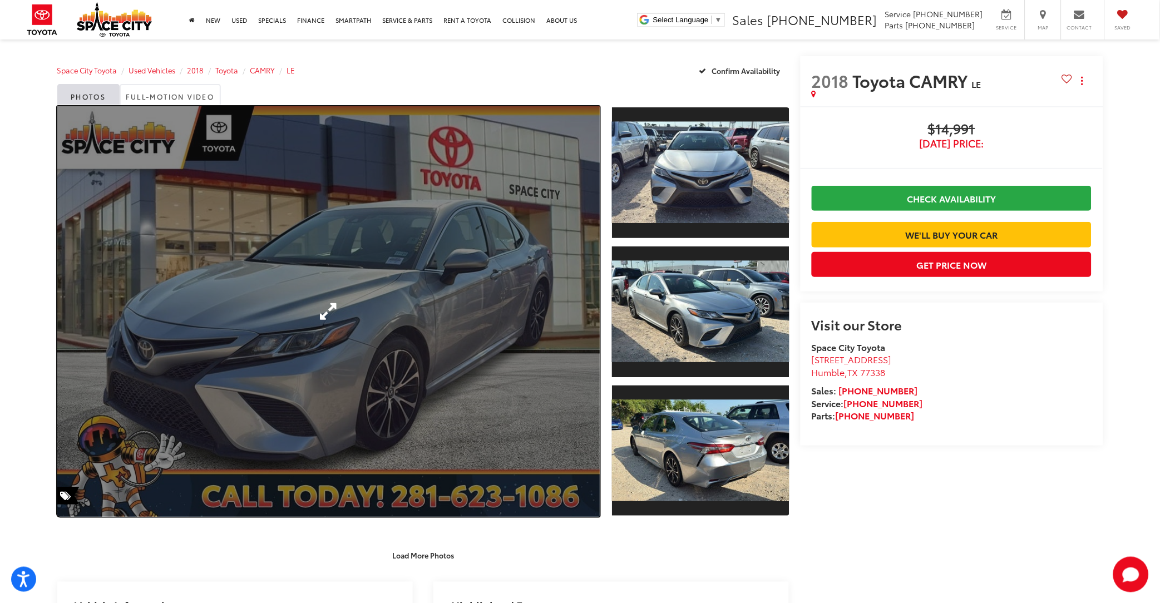
click at [494, 297] on link "Expand Photo 0" at bounding box center [328, 311] width 543 height 410
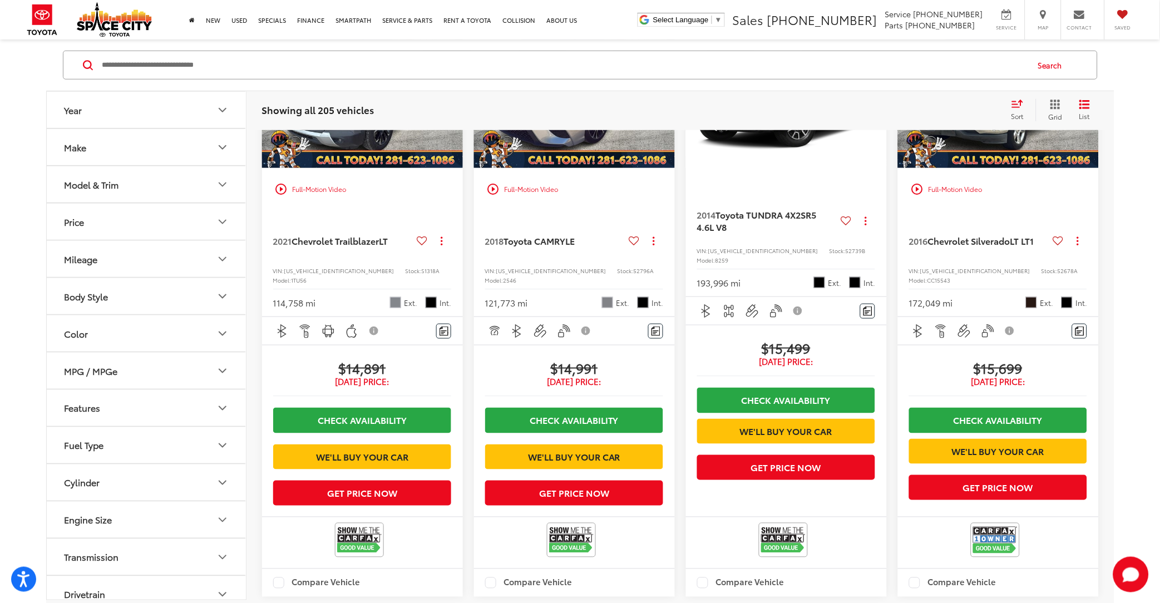
scroll to position [1669, 0]
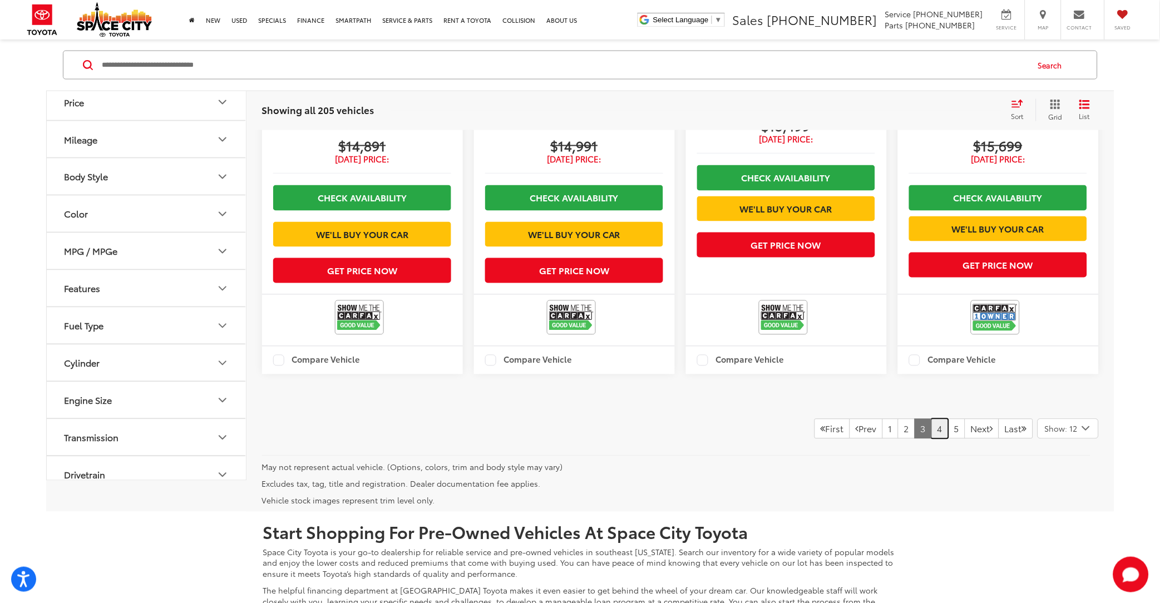
click at [931, 439] on link "4" at bounding box center [939, 429] width 17 height 20
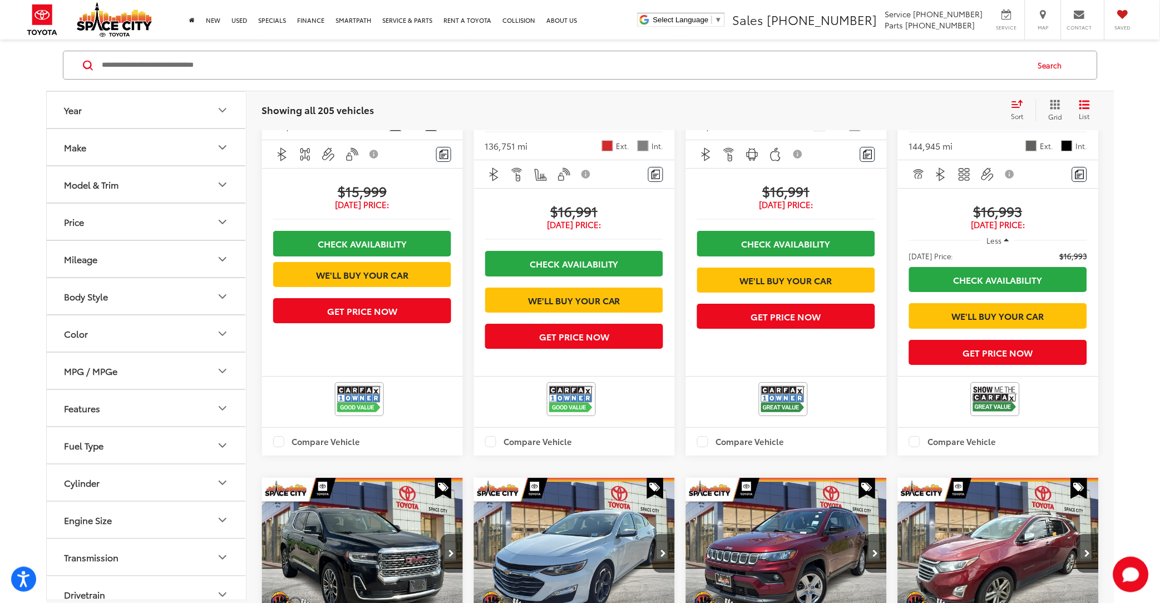
scroll to position [779, 0]
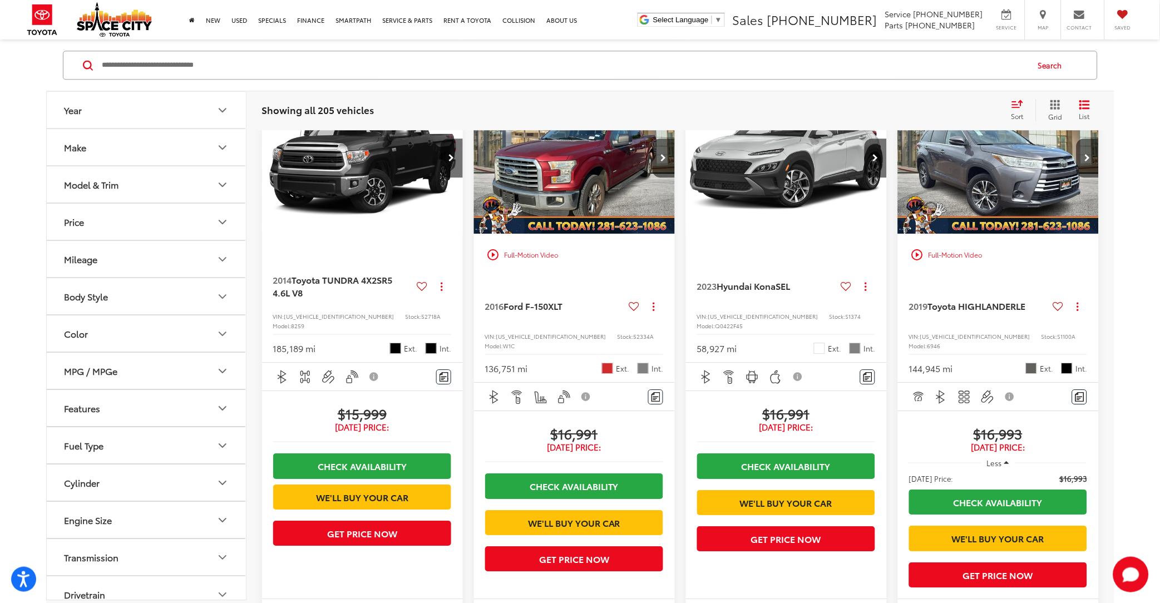
click at [807, 221] on img "2023 Hyundai Kona SEL 0" at bounding box center [786, 158] width 202 height 152
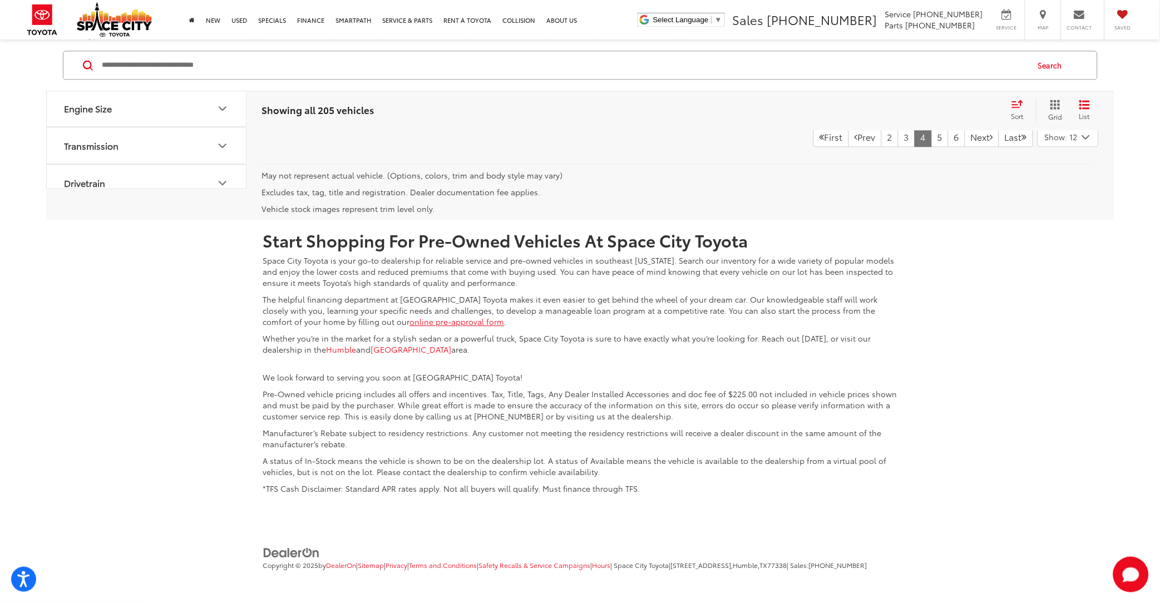
scroll to position [2114, 0]
click at [931, 147] on link "5" at bounding box center [939, 137] width 17 height 20
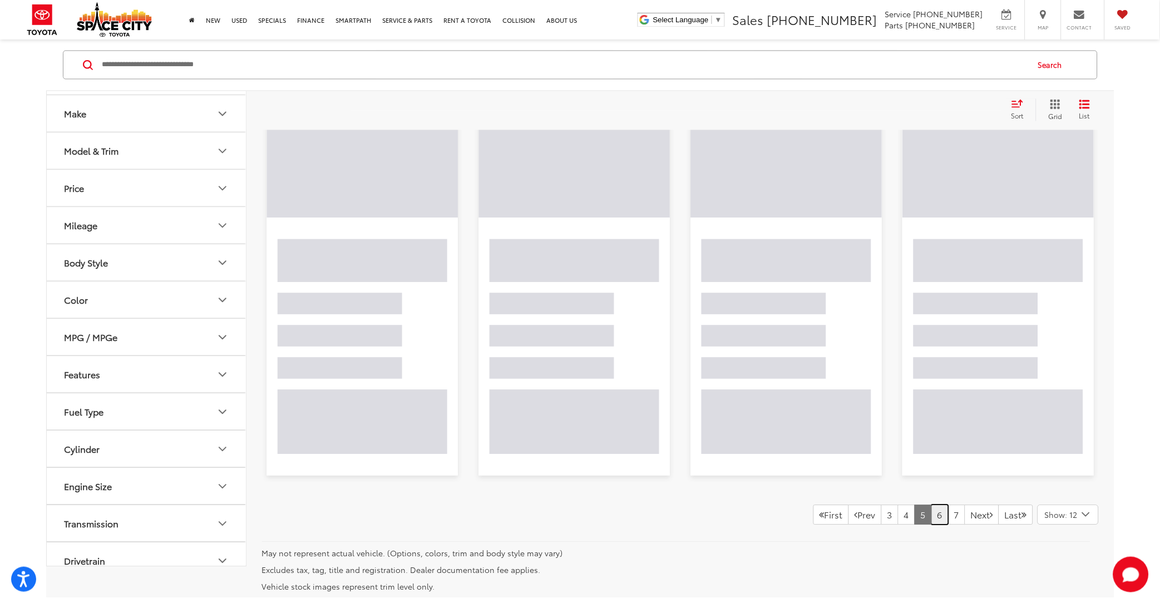
scroll to position [111, 0]
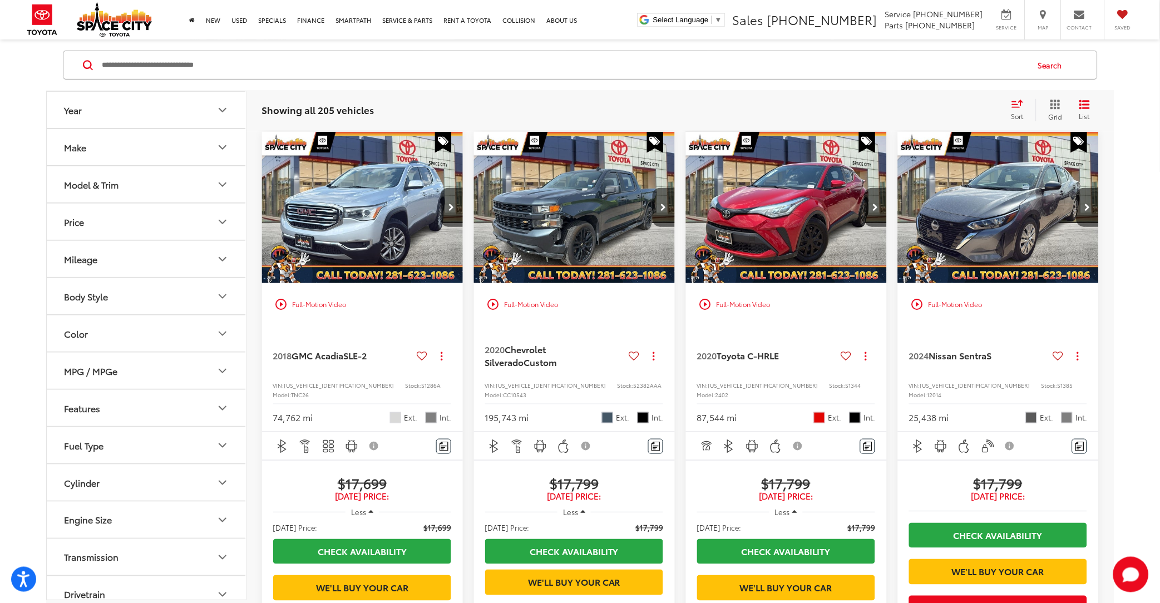
click at [807, 217] on img "2020 Toyota C-HR LE 0" at bounding box center [786, 208] width 202 height 152
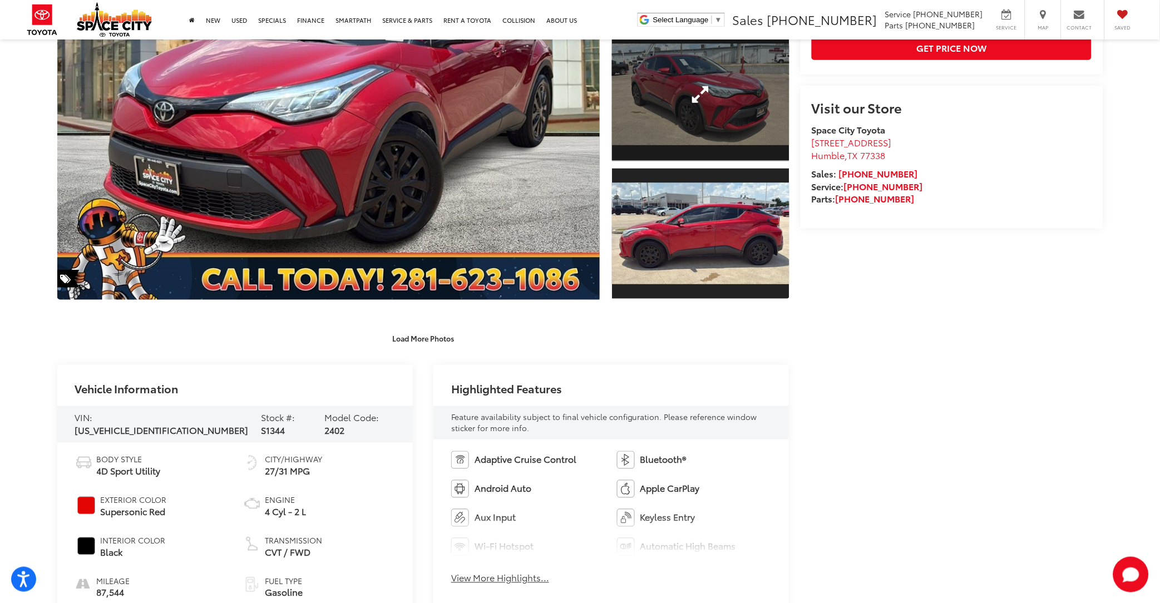
scroll to position [222, 0]
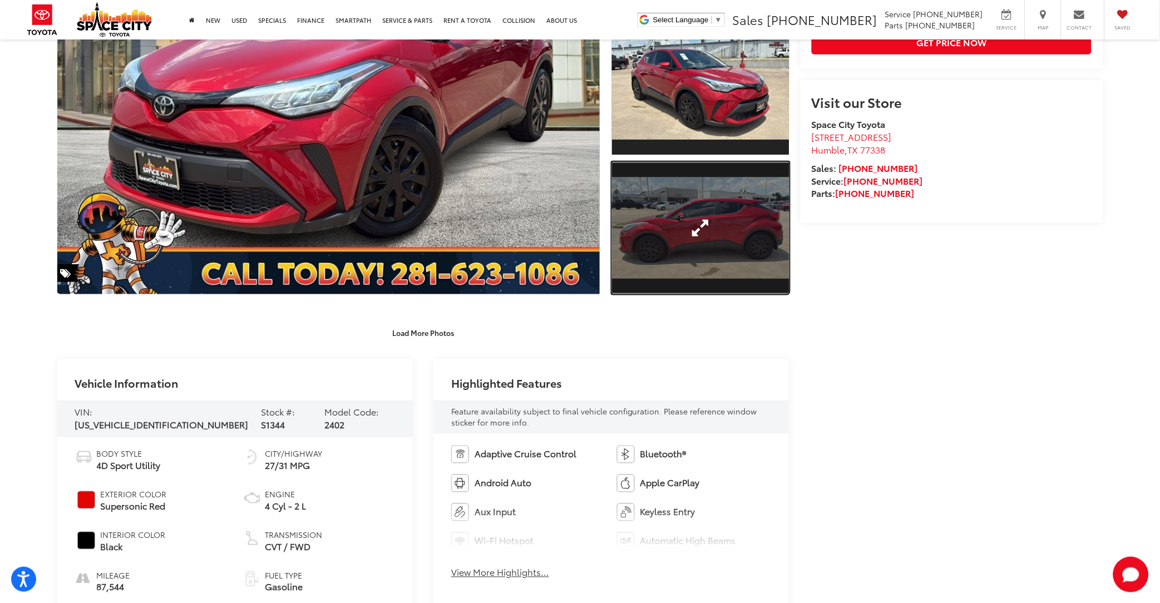
click at [676, 242] on link "Expand Photo 3" at bounding box center [700, 228] width 177 height 133
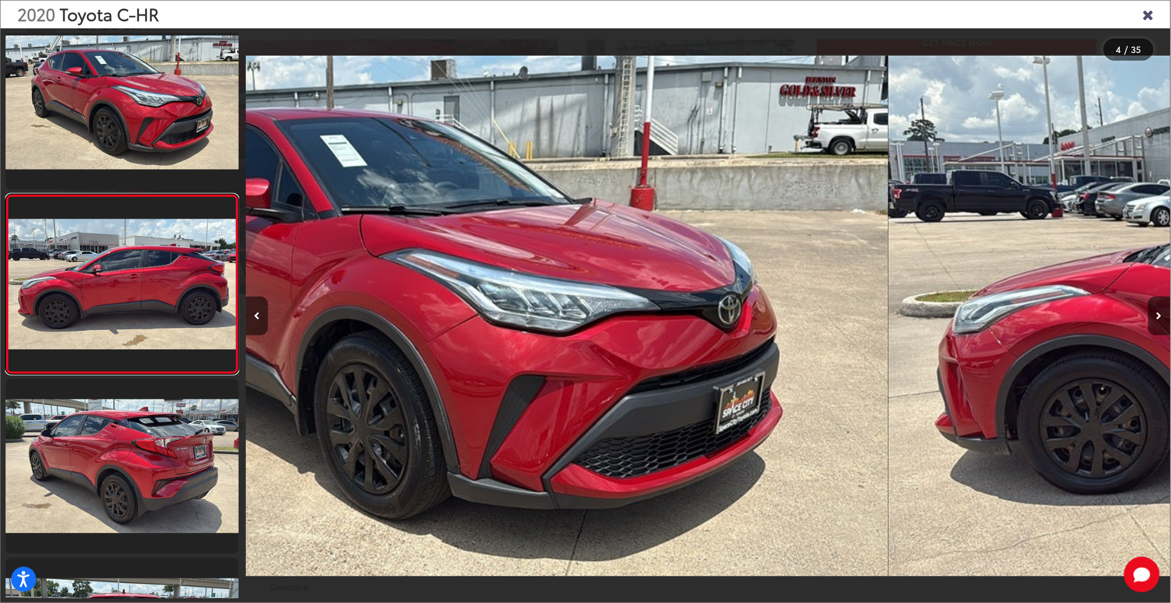
scroll to position [0, 2774]
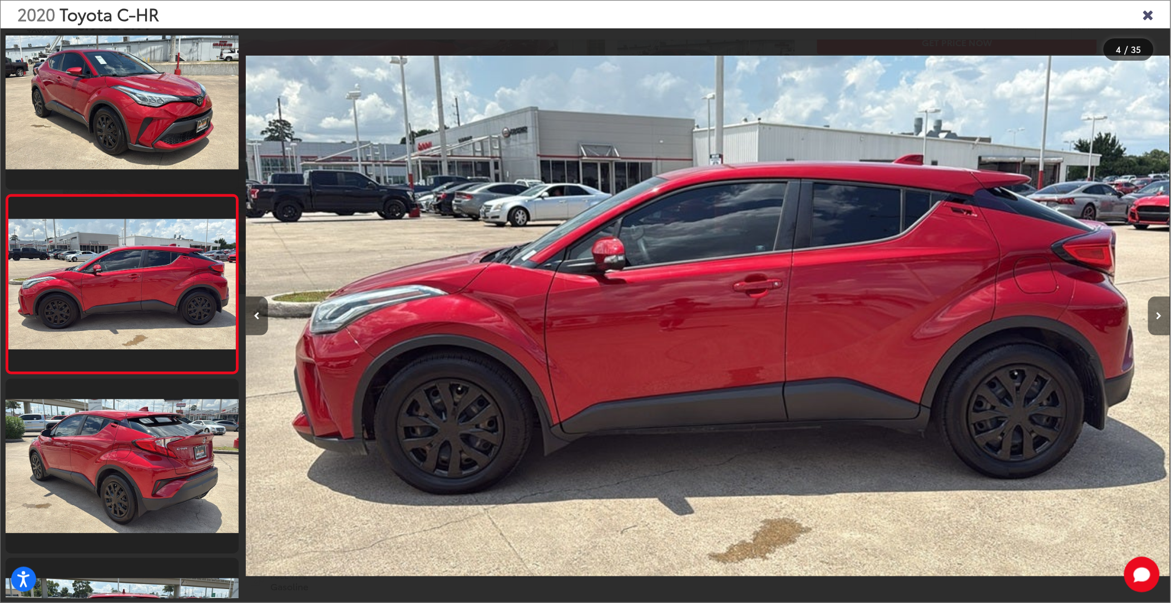
click at [1159, 315] on icon "Next image" at bounding box center [1159, 316] width 6 height 8
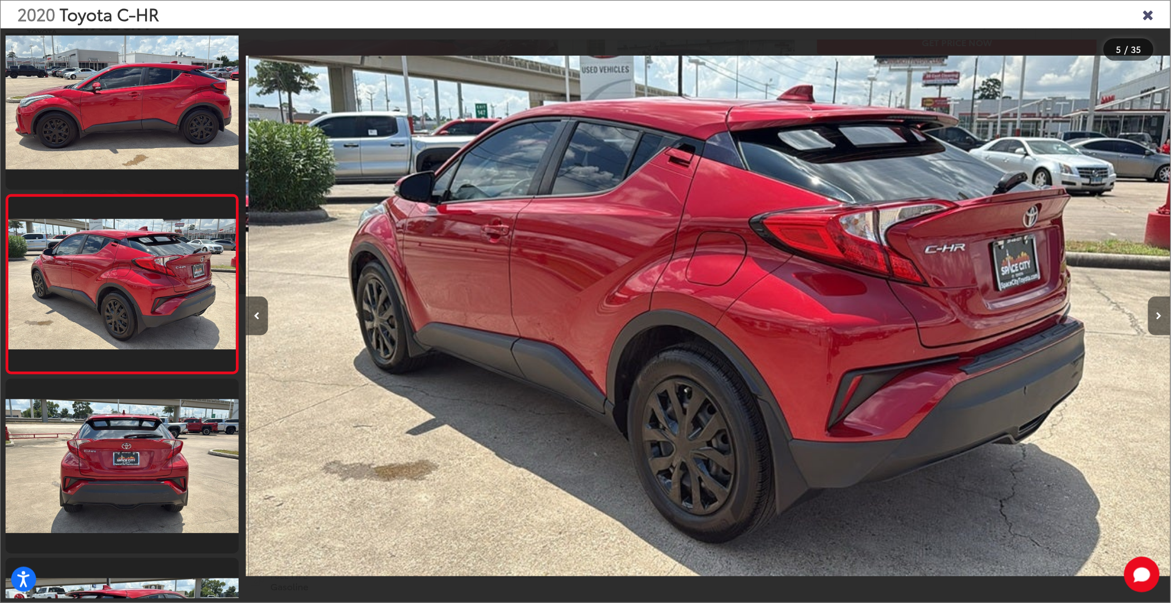
scroll to position [0, 3699]
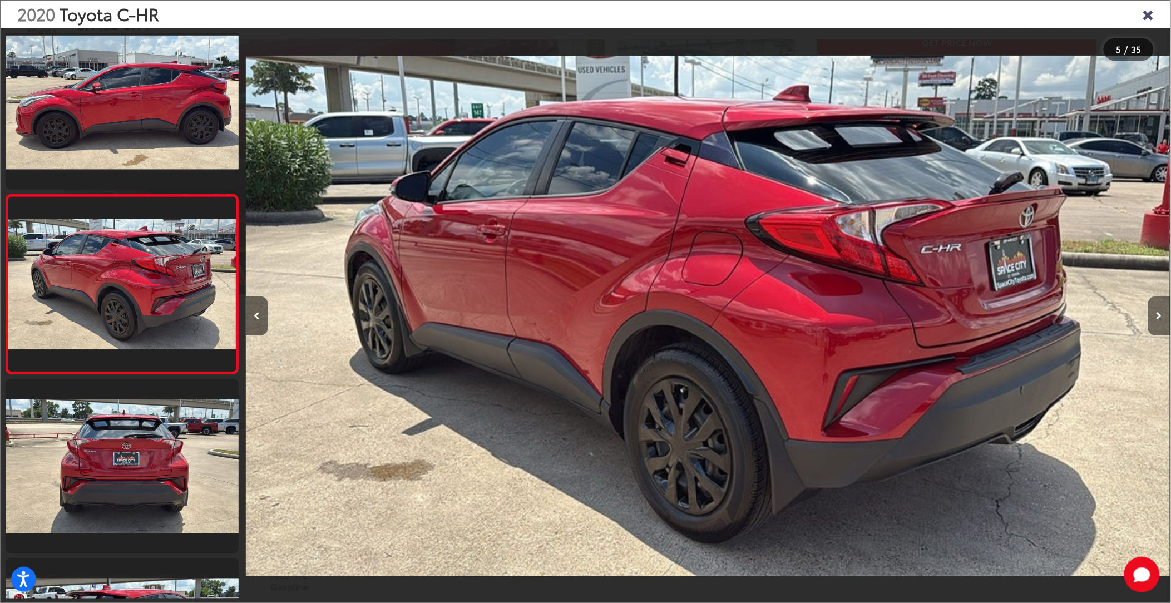
click at [1159, 313] on button "Next image" at bounding box center [1159, 315] width 22 height 39
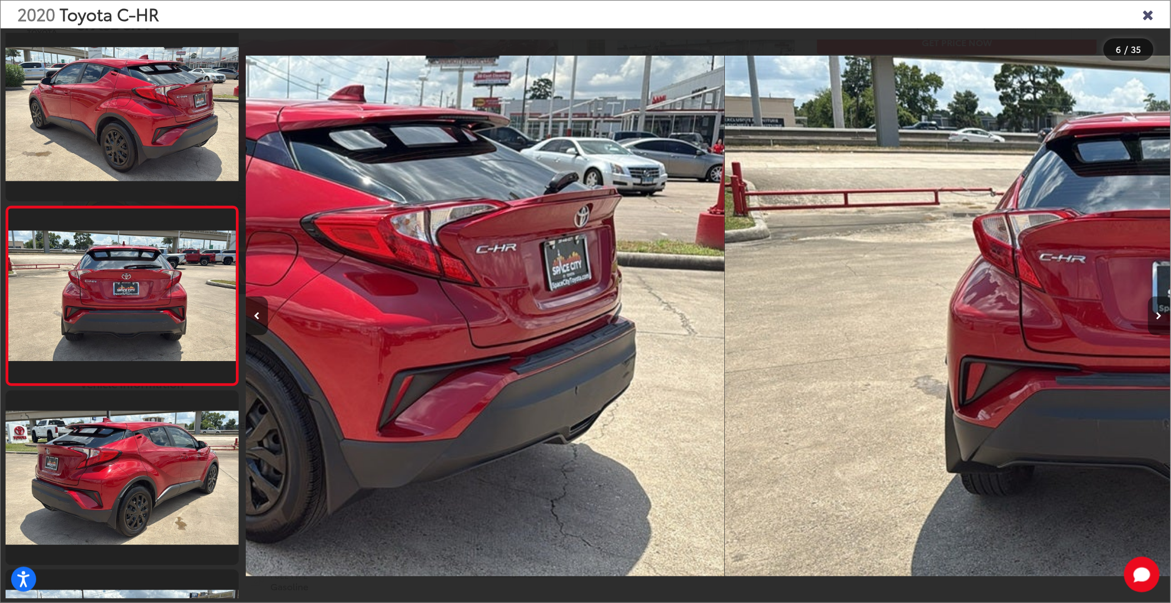
scroll to position [735, 0]
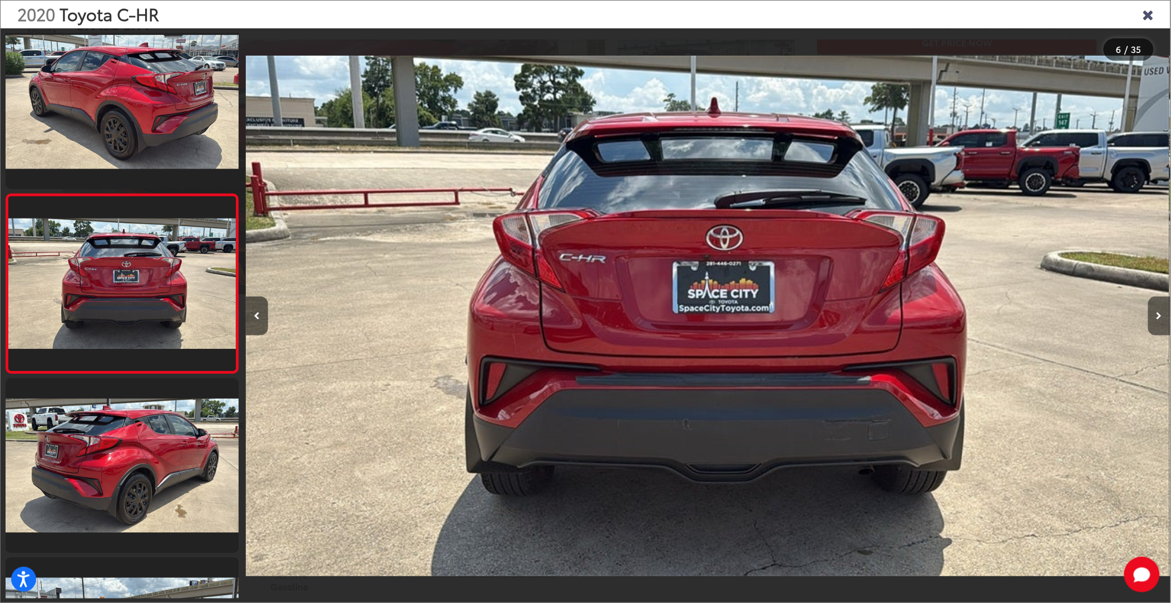
click at [1159, 313] on button "Next image" at bounding box center [1159, 315] width 22 height 39
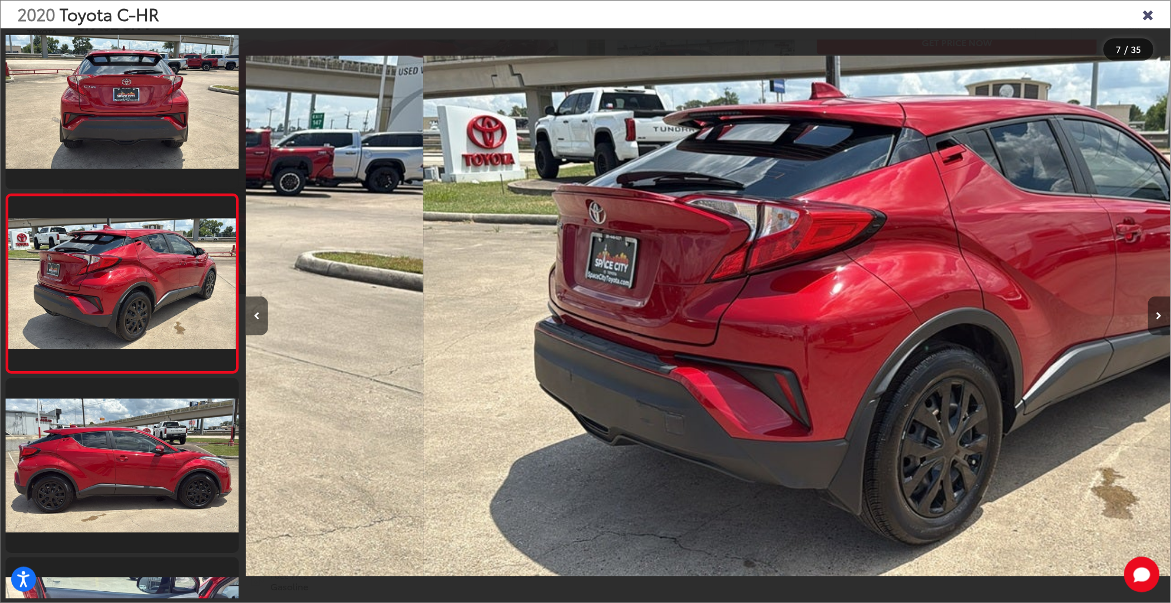
scroll to position [0, 5549]
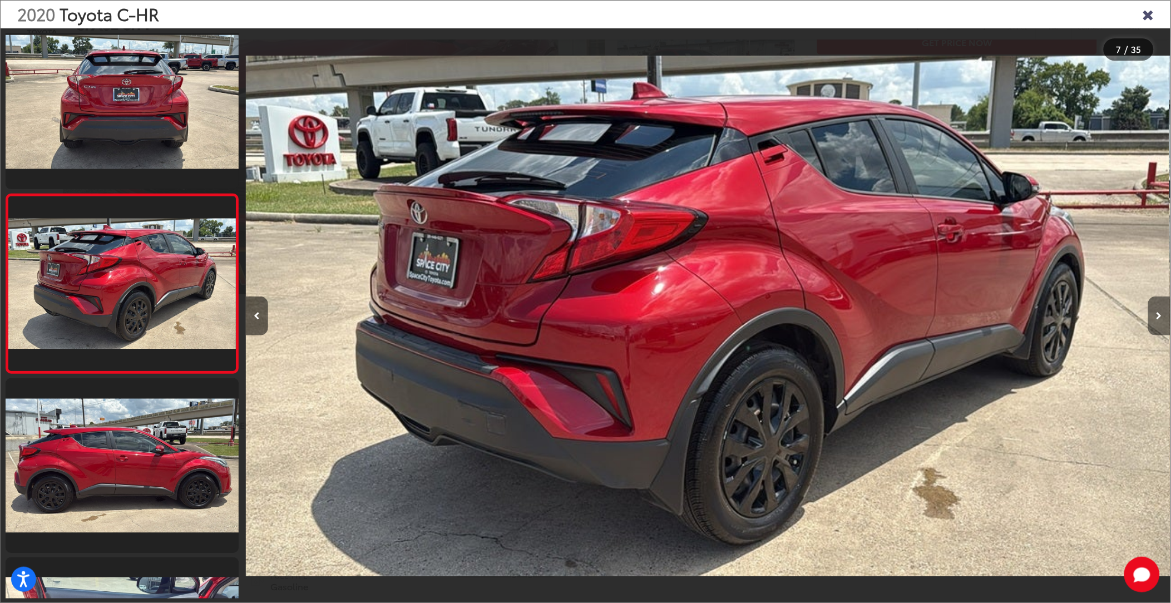
click at [1159, 313] on button "Next image" at bounding box center [1159, 315] width 22 height 39
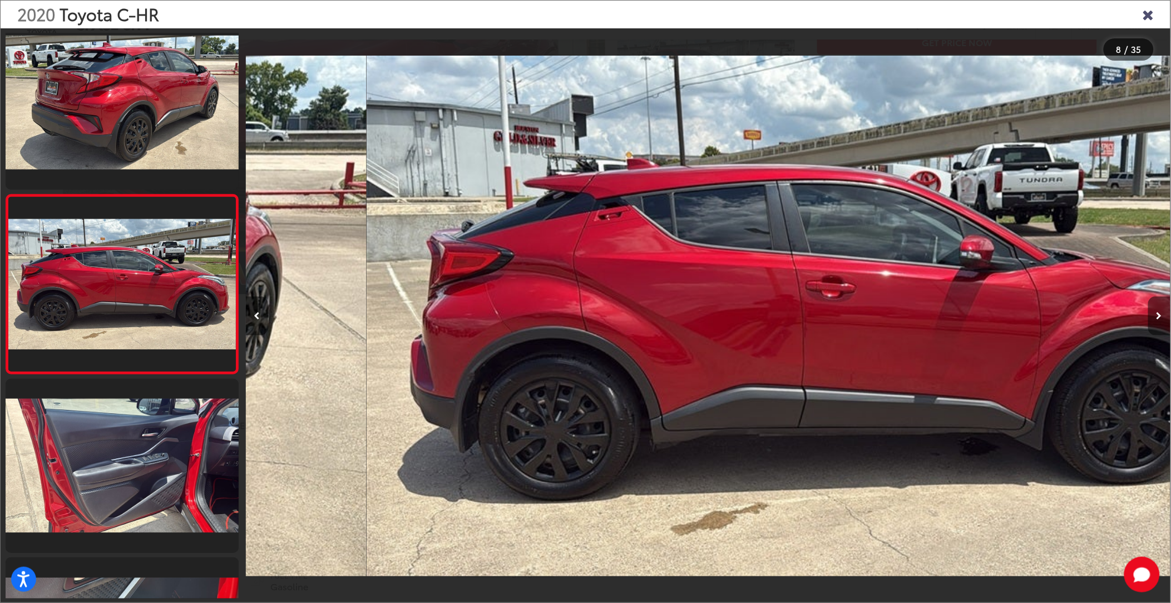
scroll to position [0, 6474]
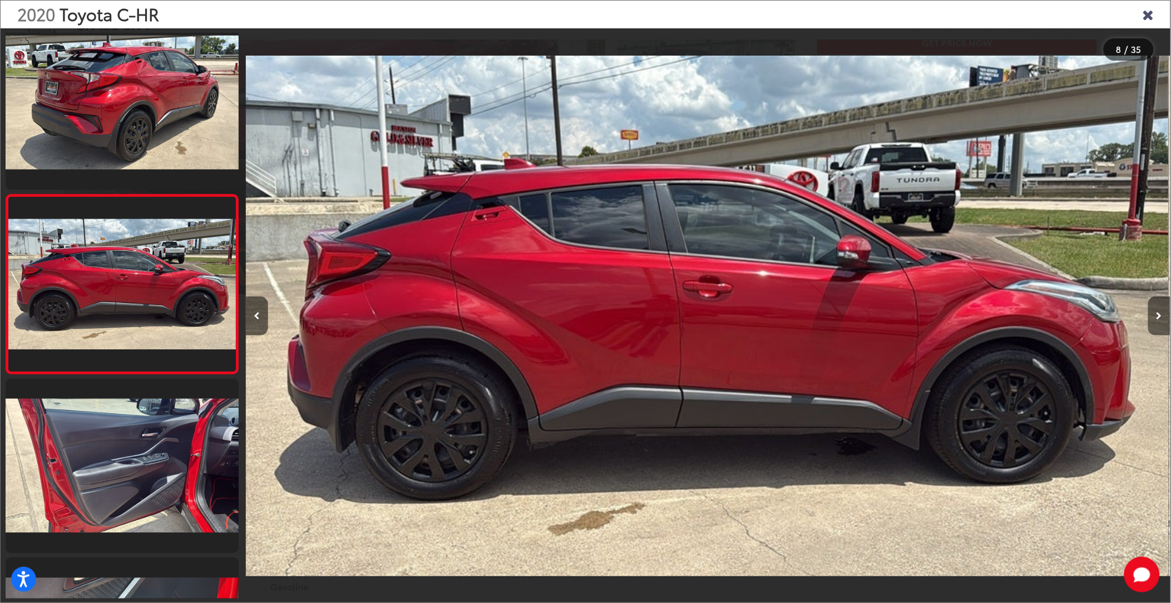
click at [1159, 313] on button "Next image" at bounding box center [1159, 315] width 22 height 39
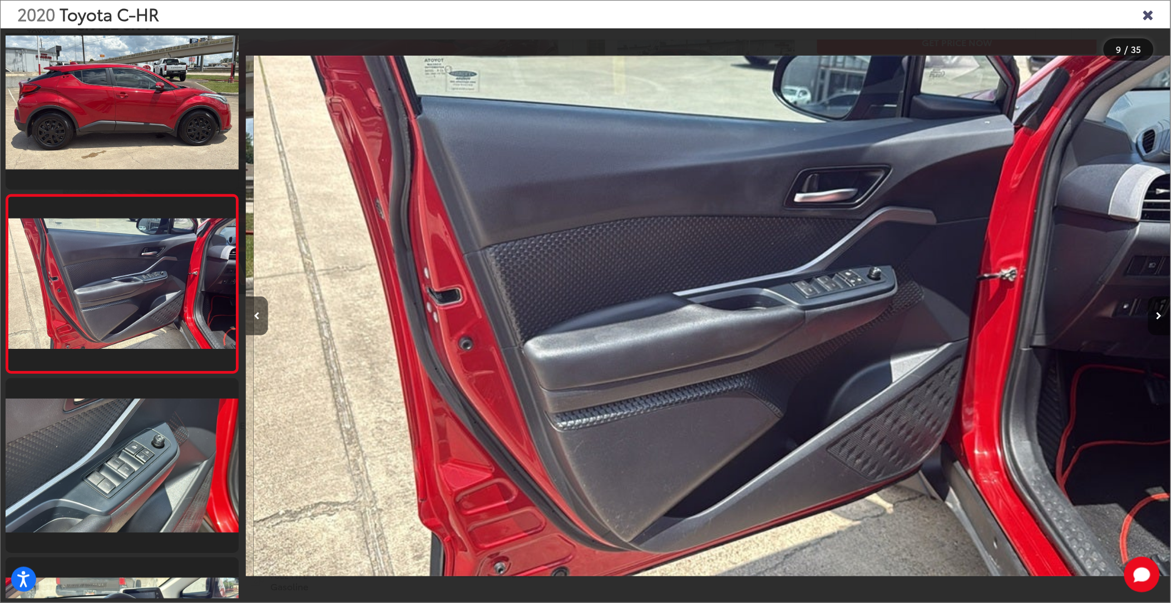
scroll to position [0, 7399]
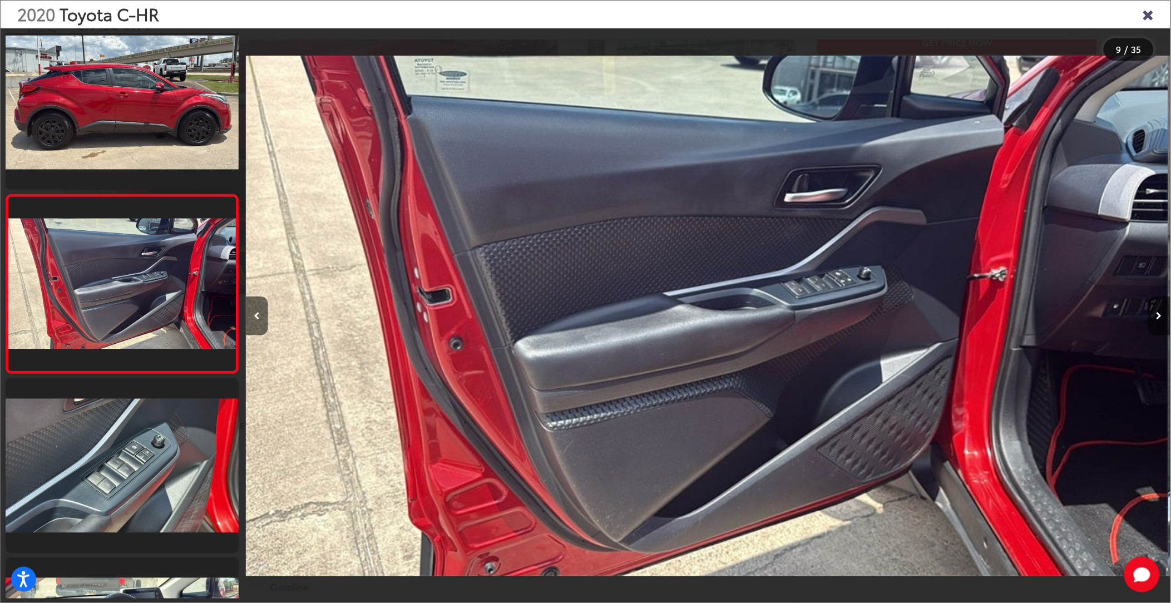
click at [1159, 313] on icon "Next image" at bounding box center [1159, 316] width 6 height 8
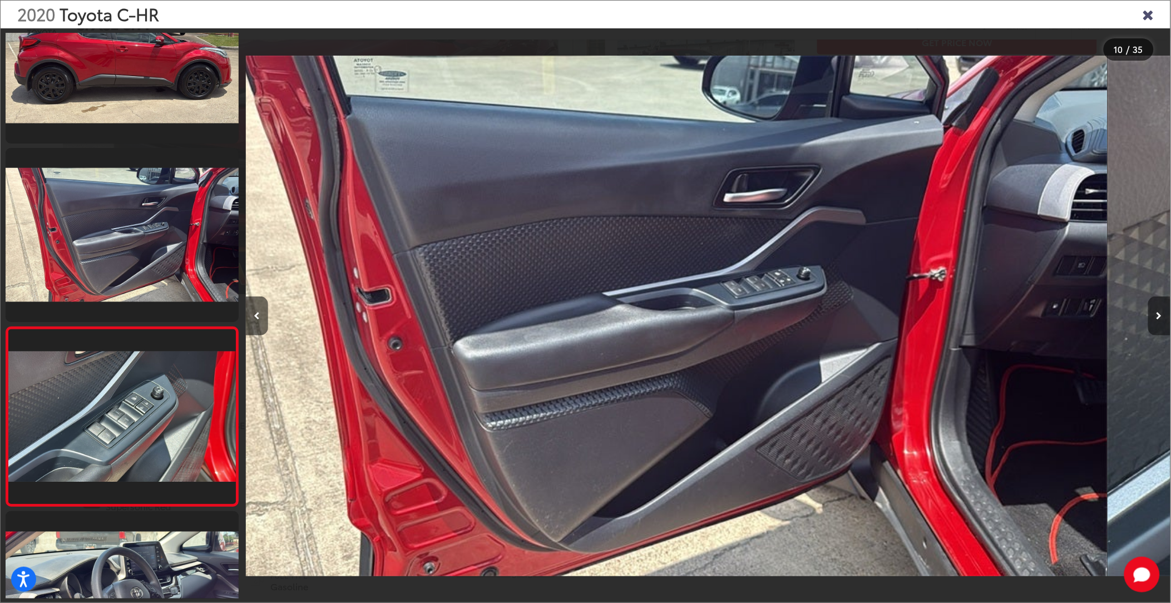
scroll to position [0, 0]
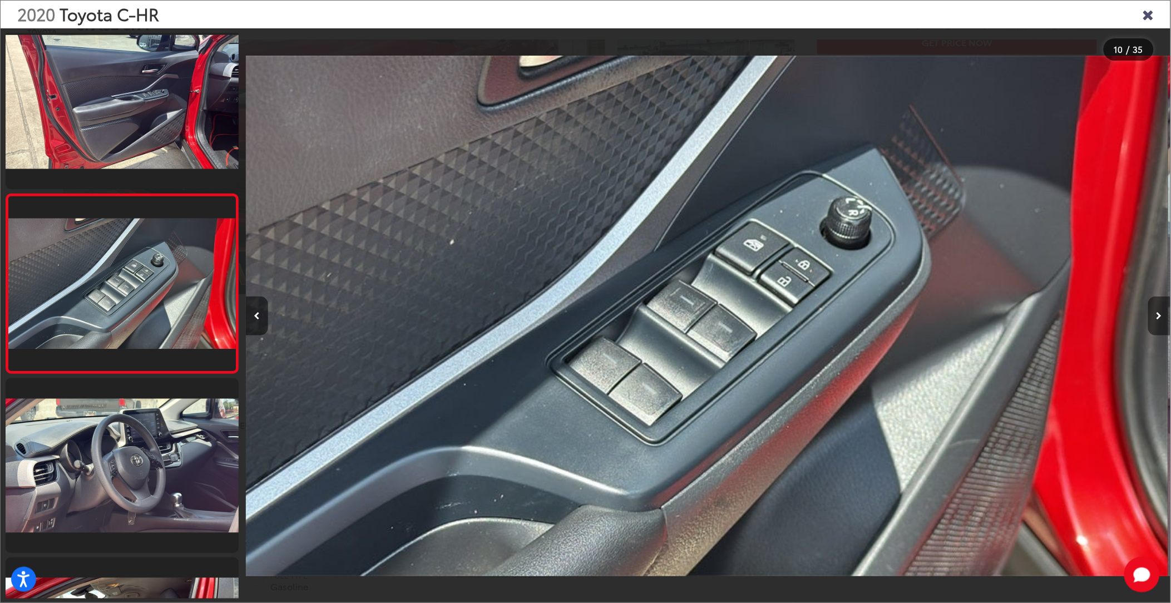
click at [1159, 313] on icon "Next image" at bounding box center [1159, 316] width 6 height 8
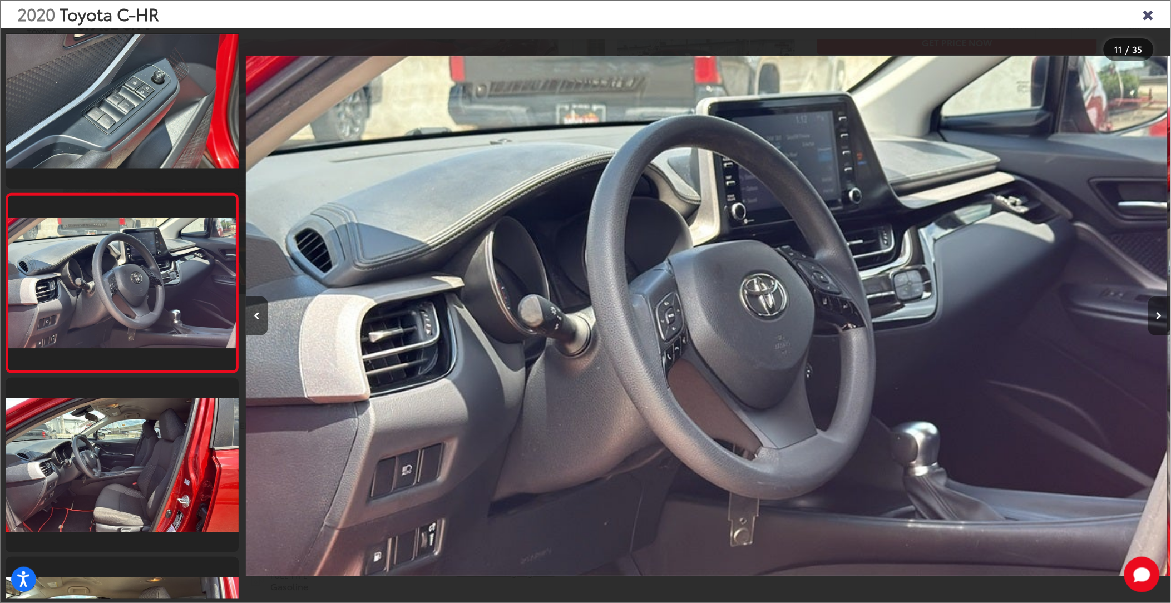
click at [1159, 313] on icon "Next image" at bounding box center [1159, 316] width 6 height 8
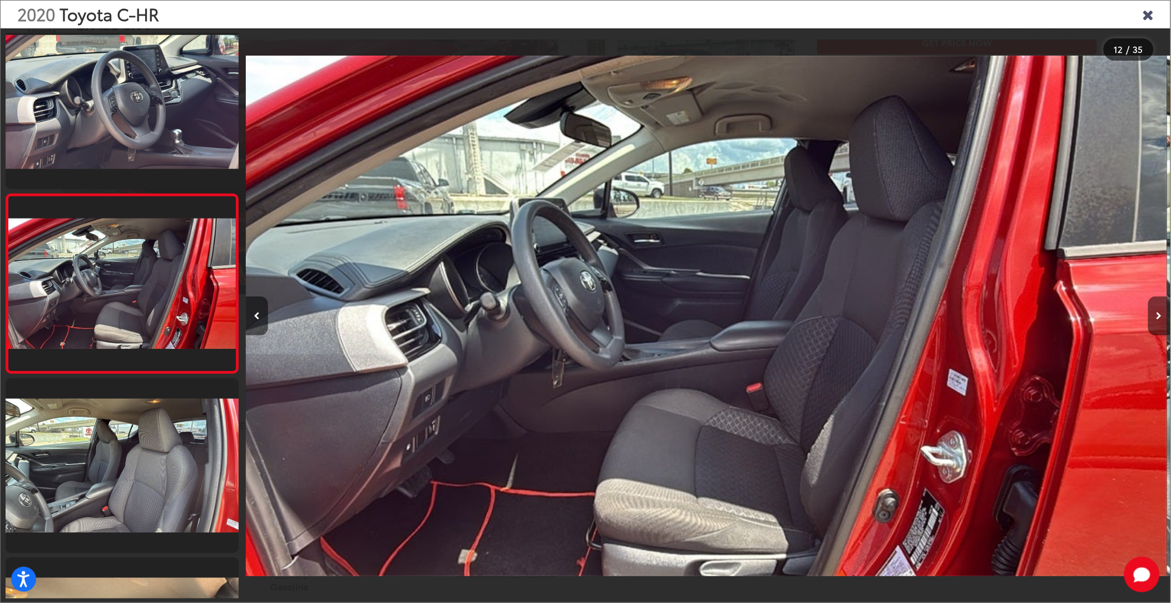
click at [1159, 313] on icon "Next image" at bounding box center [1159, 316] width 6 height 8
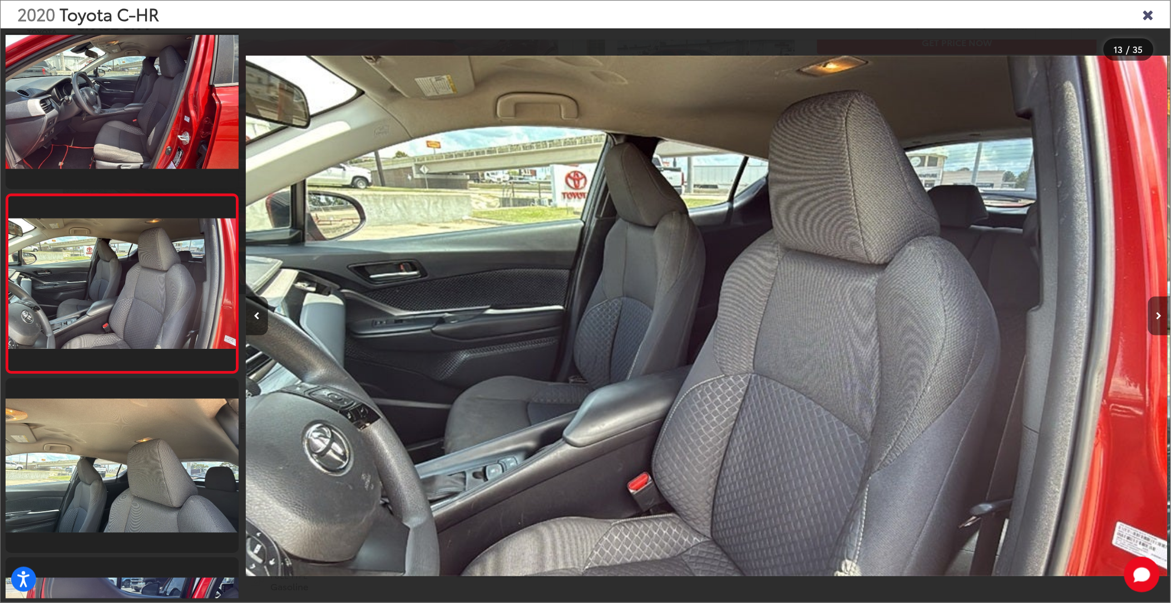
click at [1159, 313] on icon "Next image" at bounding box center [1159, 316] width 6 height 8
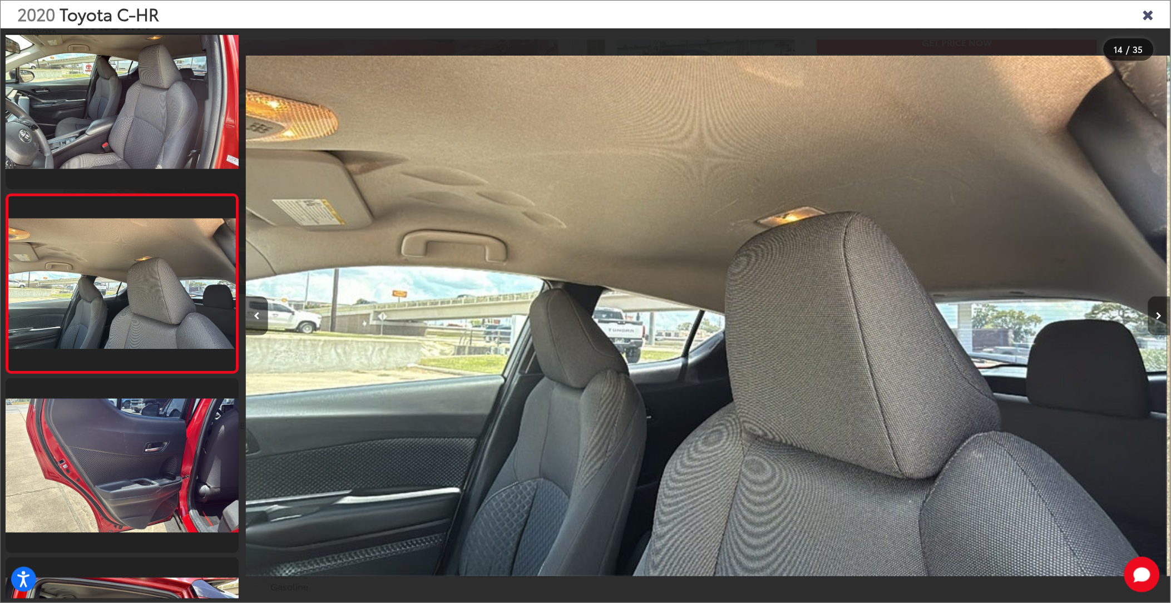
click at [1159, 313] on icon "Next image" at bounding box center [1159, 316] width 6 height 8
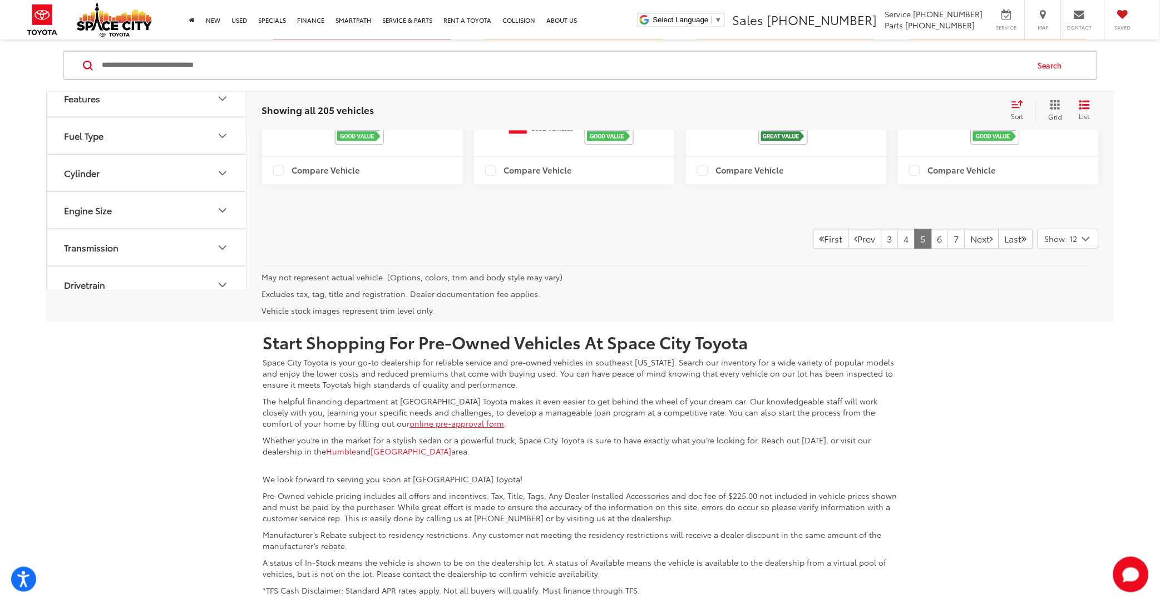
scroll to position [1891, 0]
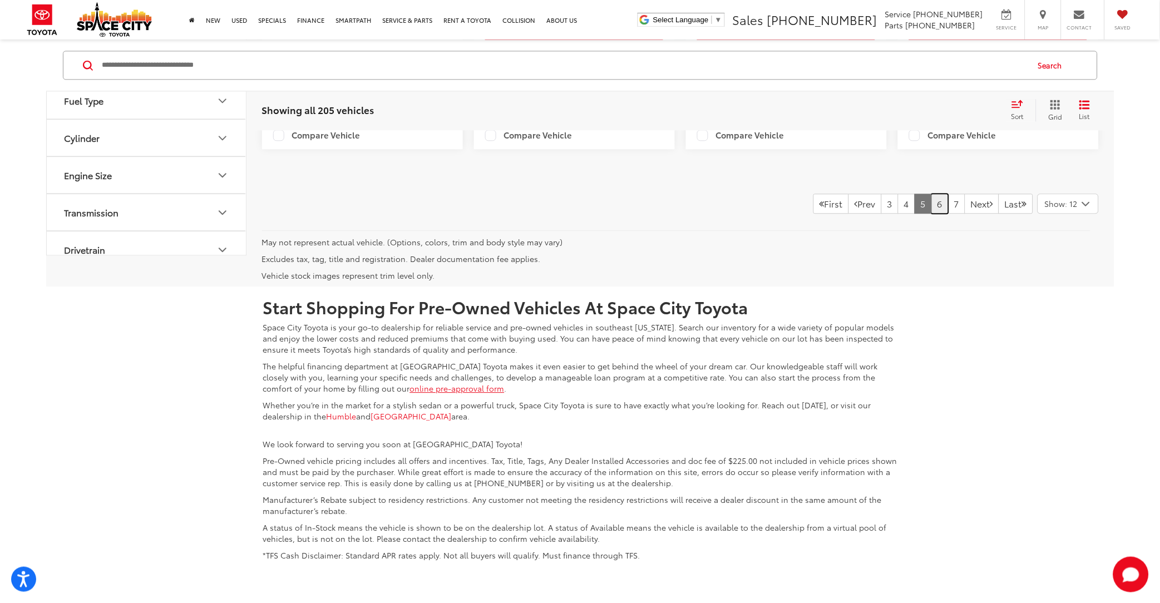
click at [931, 214] on link "6" at bounding box center [939, 204] width 17 height 20
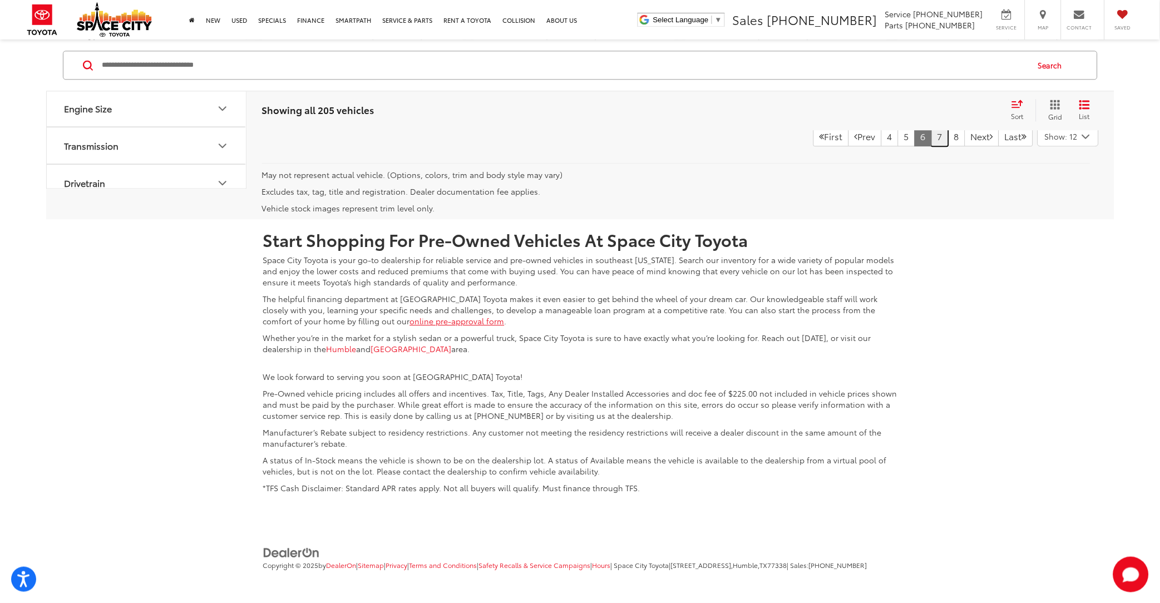
scroll to position [2114, 0]
click at [931, 146] on link "7" at bounding box center [939, 136] width 17 height 20
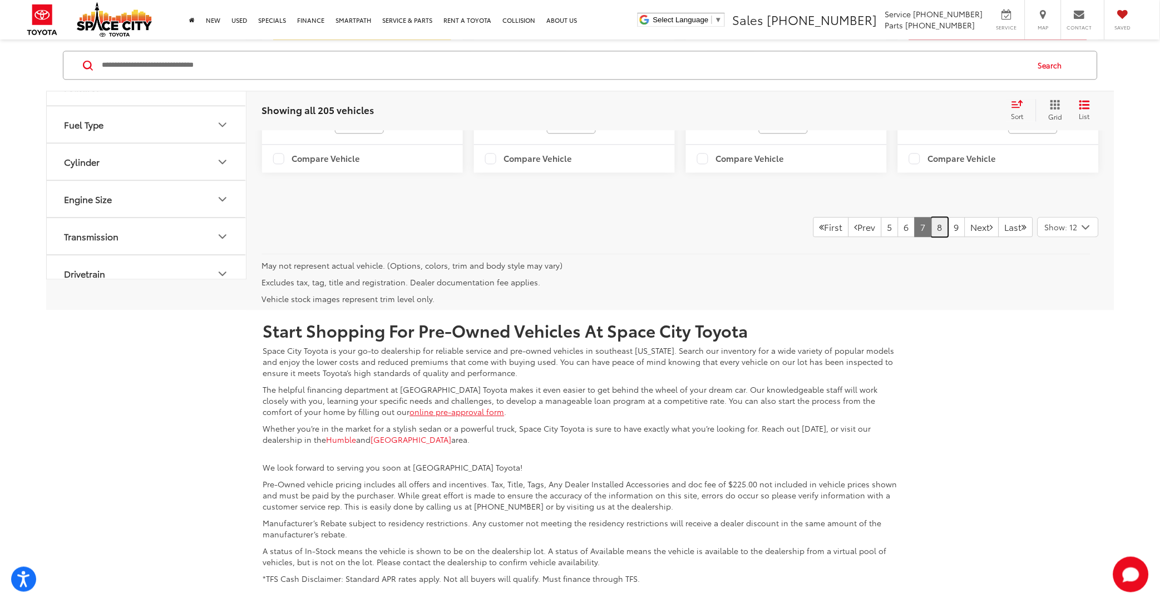
scroll to position [2114, 0]
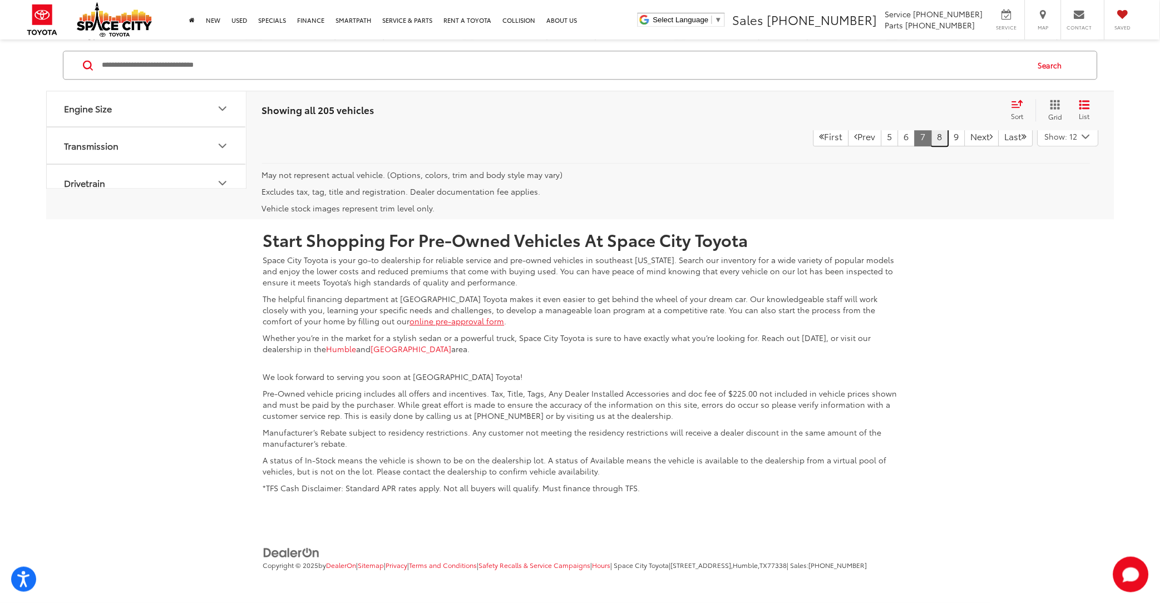
click at [931, 146] on link "8" at bounding box center [939, 136] width 17 height 20
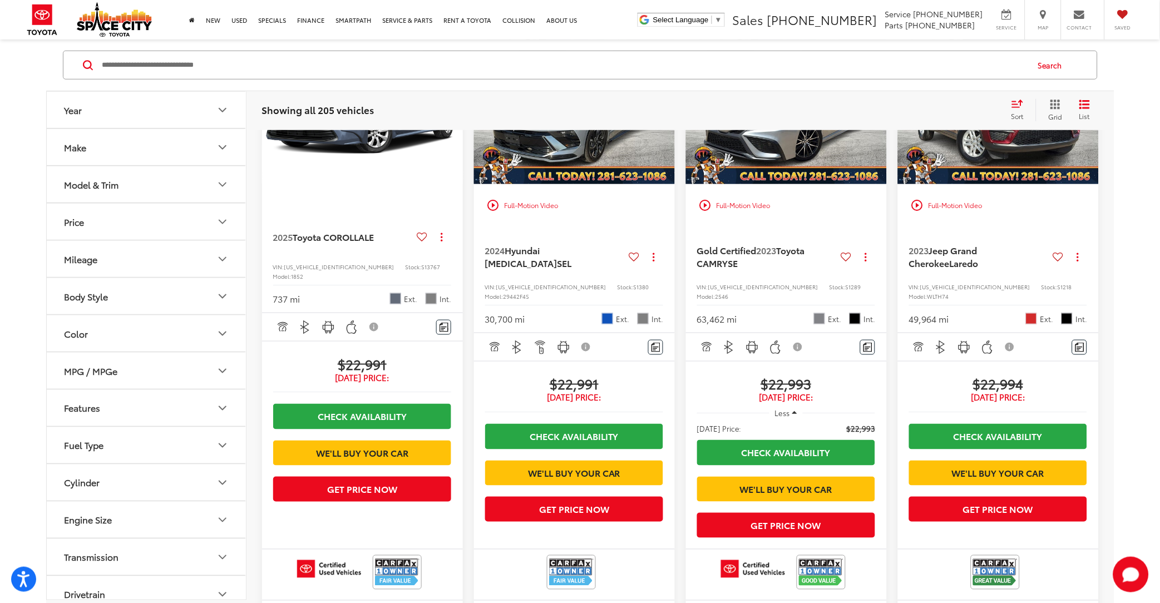
scroll to position [1669, 0]
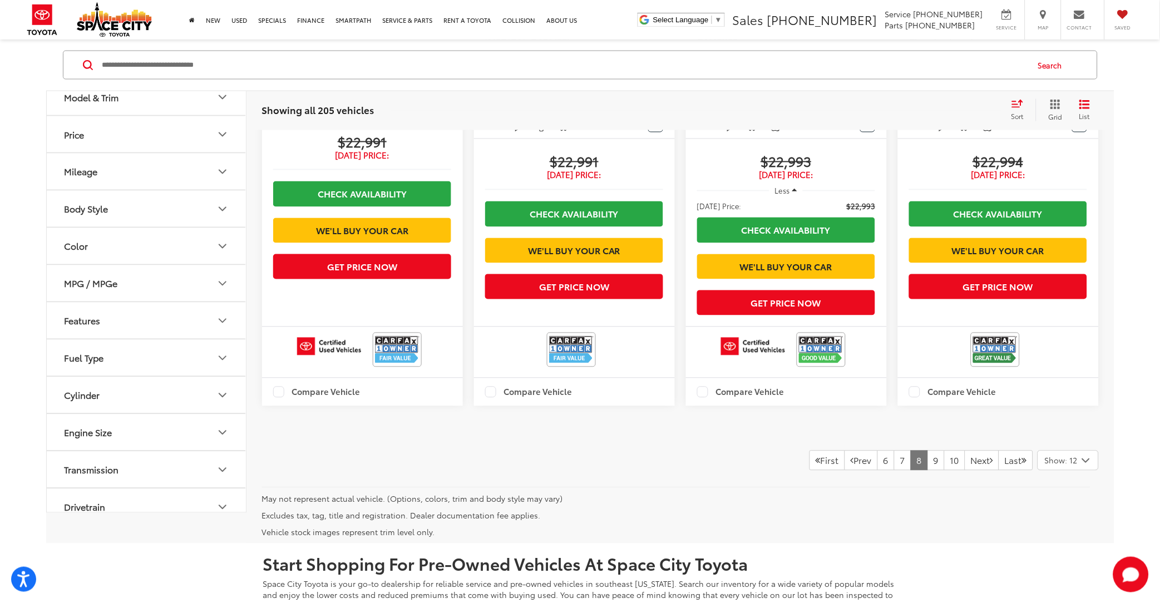
click at [184, 152] on button "Price" at bounding box center [147, 134] width 200 height 36
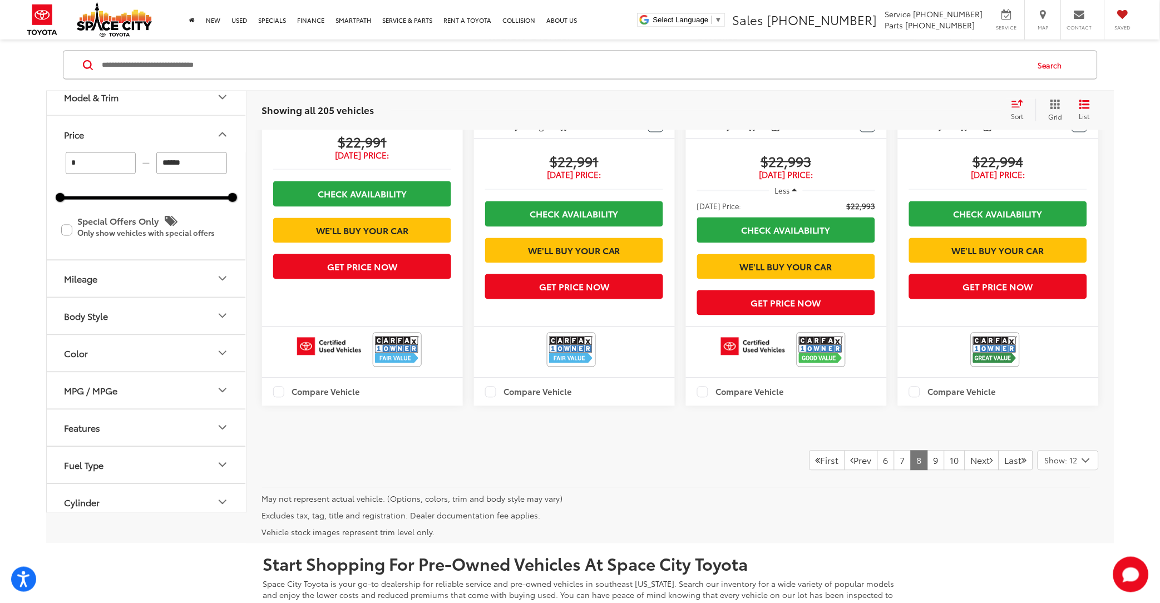
click at [199, 174] on input "******" at bounding box center [191, 163] width 71 height 22
type input "*"
type input "******"
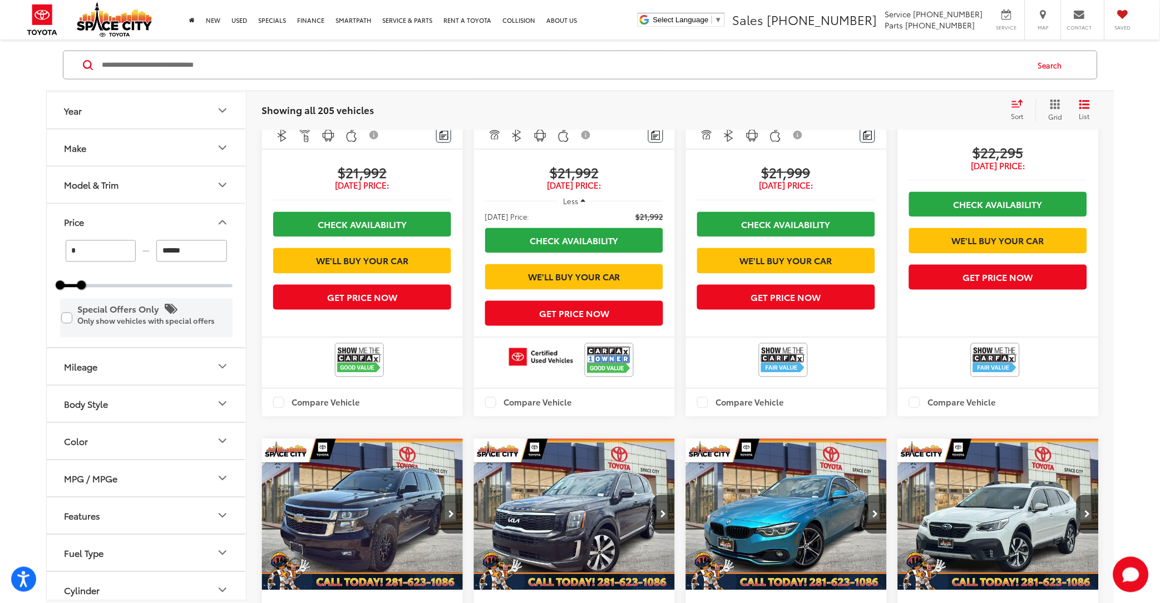
scroll to position [111, 0]
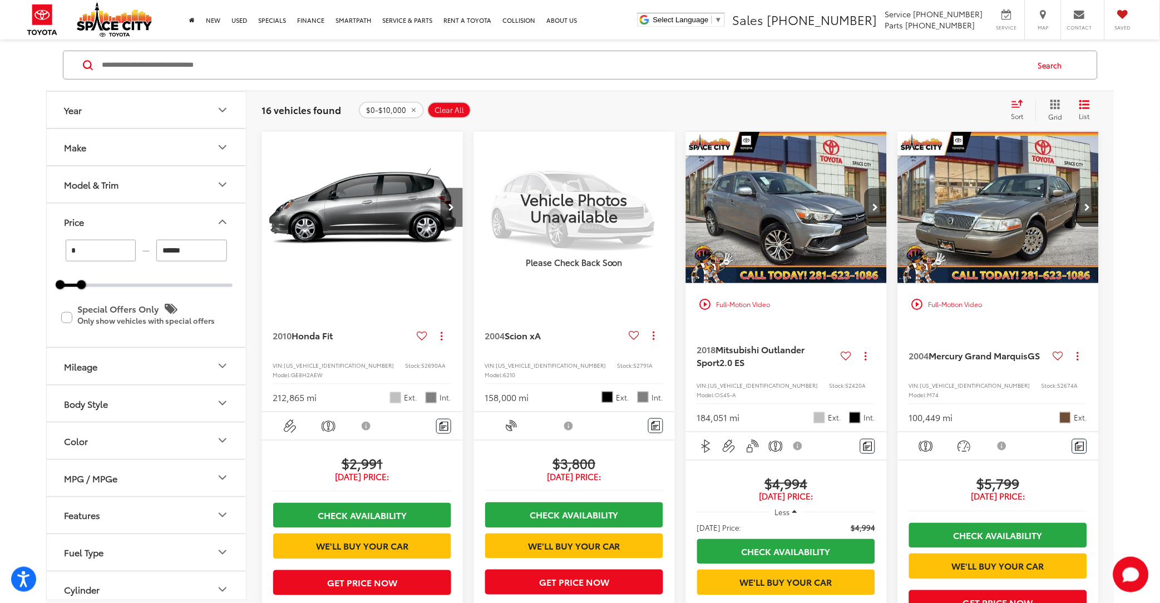
click at [780, 222] on img "2018 Mitsubishi Outlander Sport 2.0 ES 0" at bounding box center [786, 208] width 202 height 152
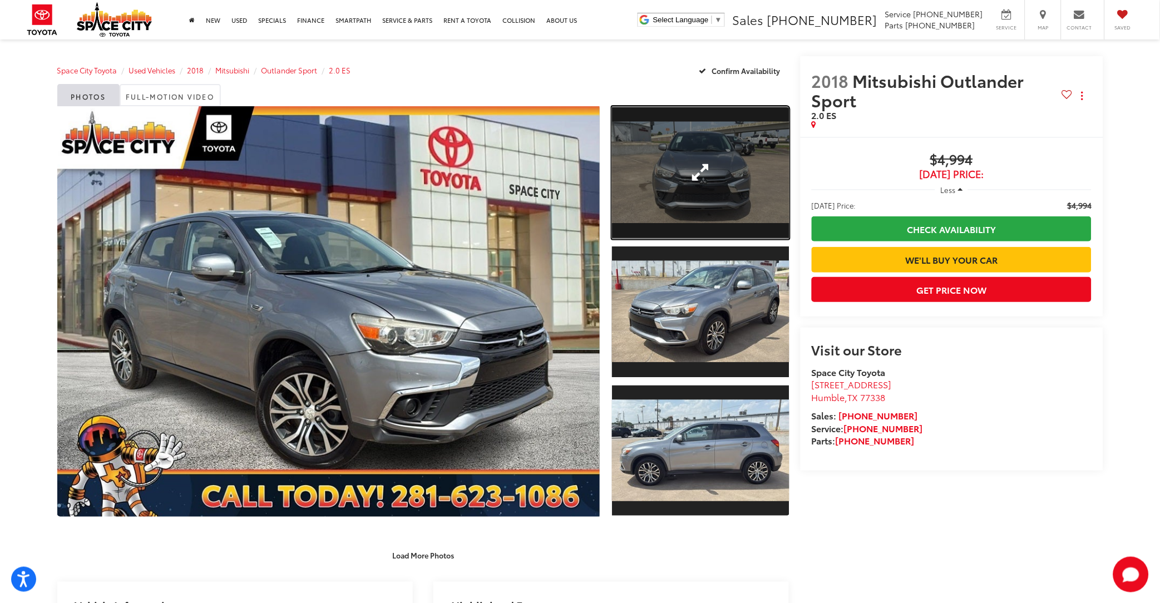
click at [681, 181] on link "Expand Photo 1" at bounding box center [700, 172] width 177 height 133
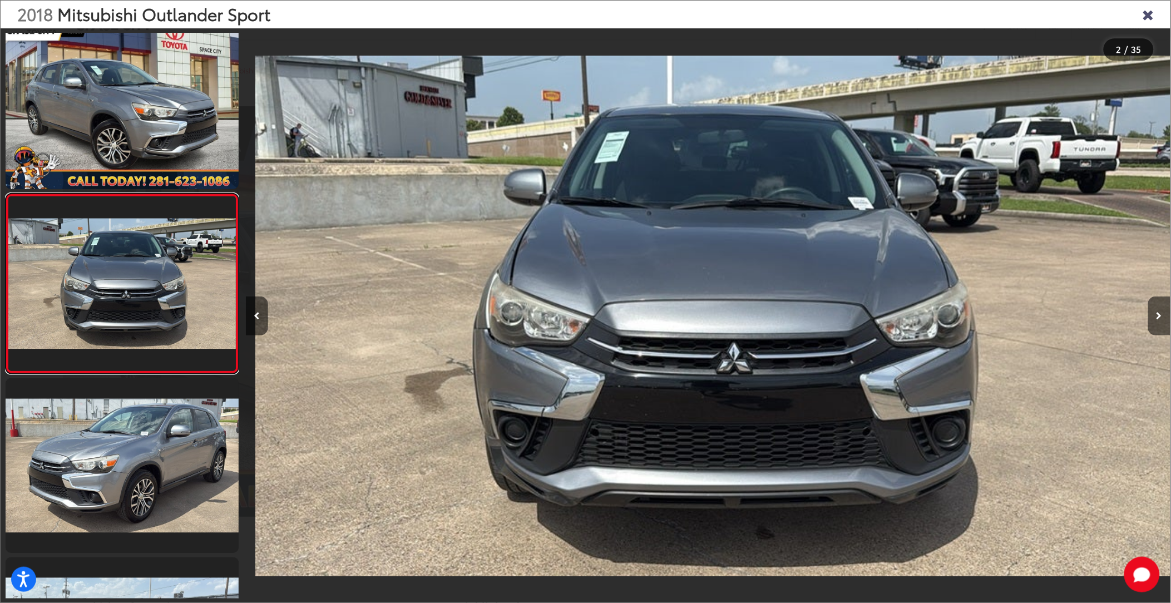
scroll to position [0, 924]
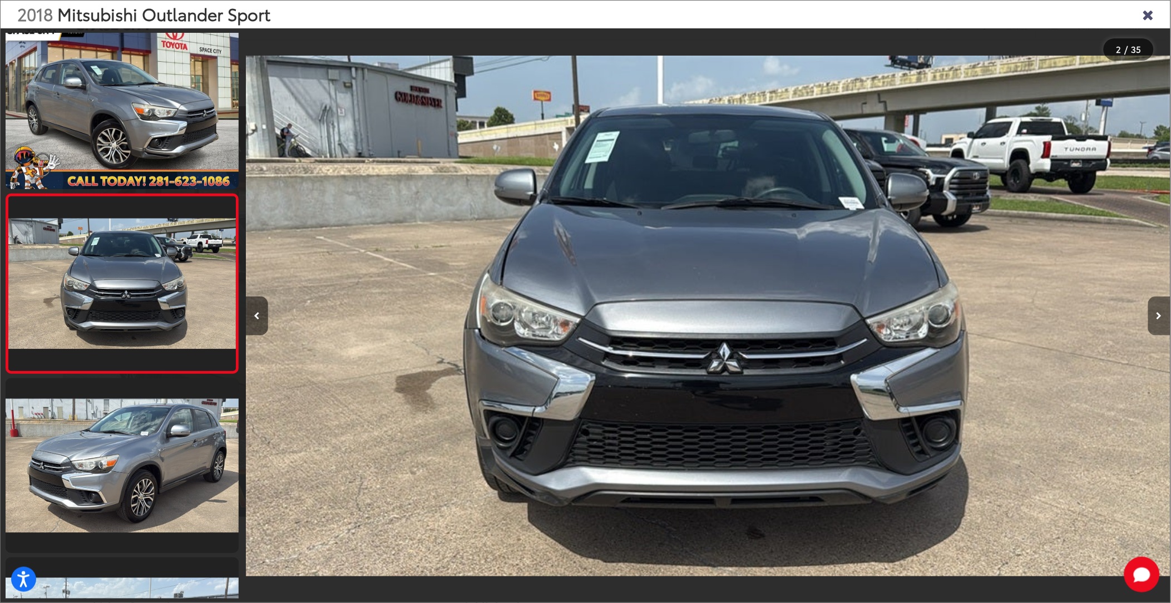
click at [1156, 317] on icon "Next image" at bounding box center [1159, 316] width 6 height 8
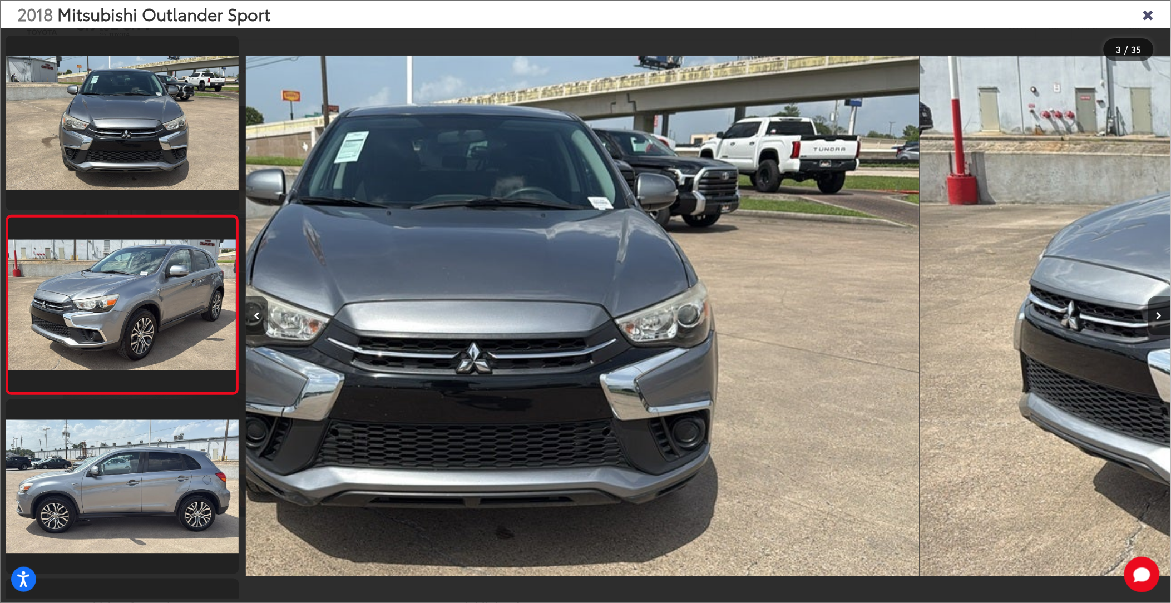
scroll to position [197, 0]
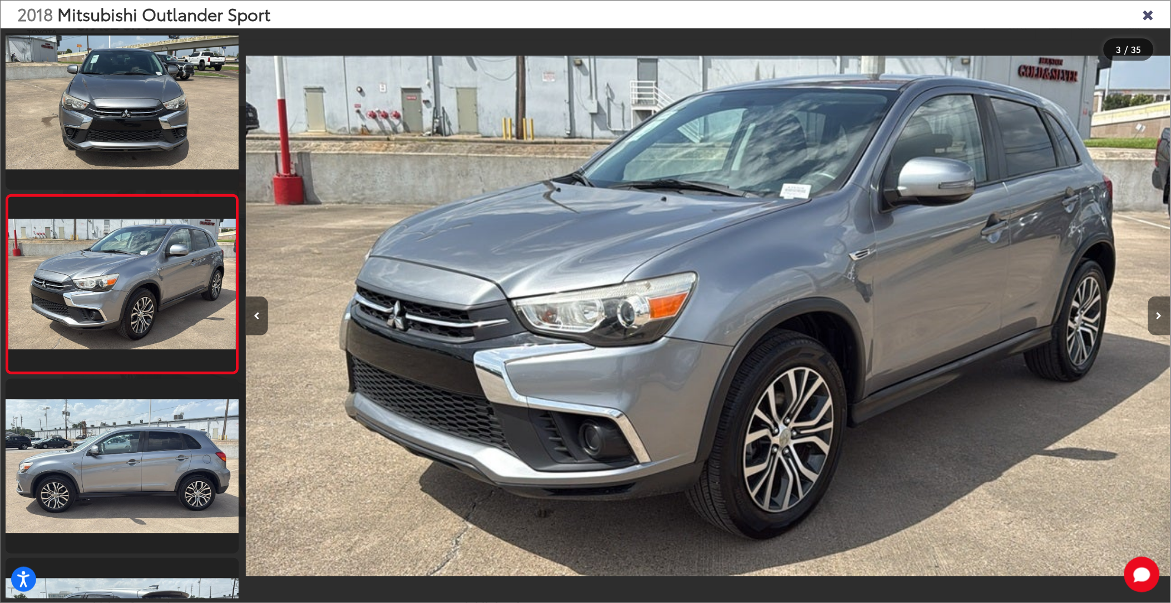
click at [1156, 317] on icon "Next image" at bounding box center [1159, 316] width 6 height 8
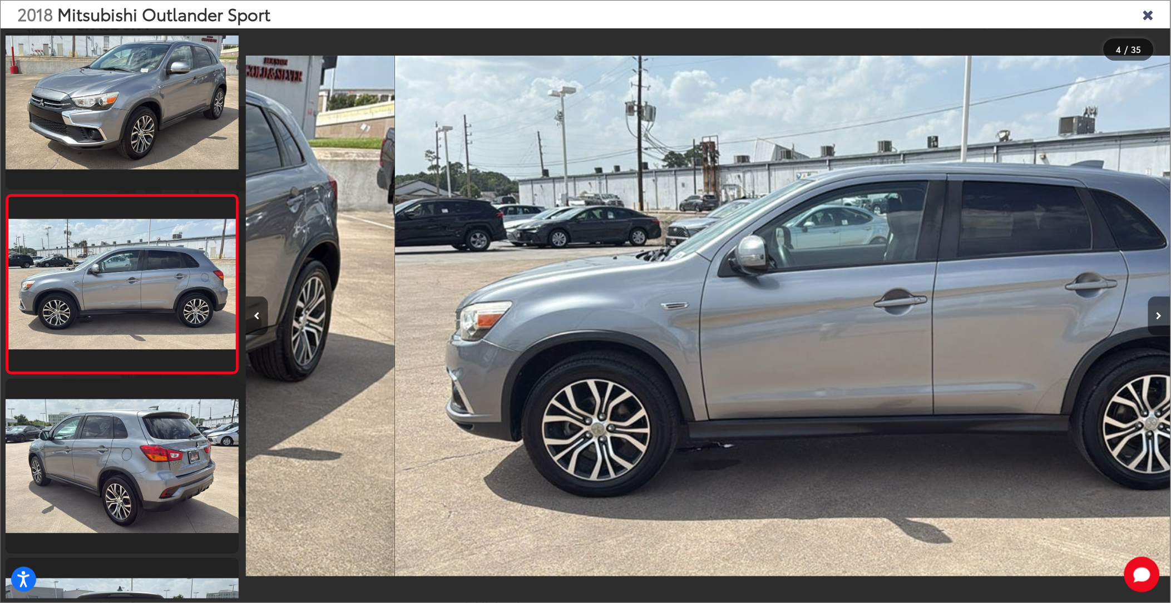
scroll to position [0, 2774]
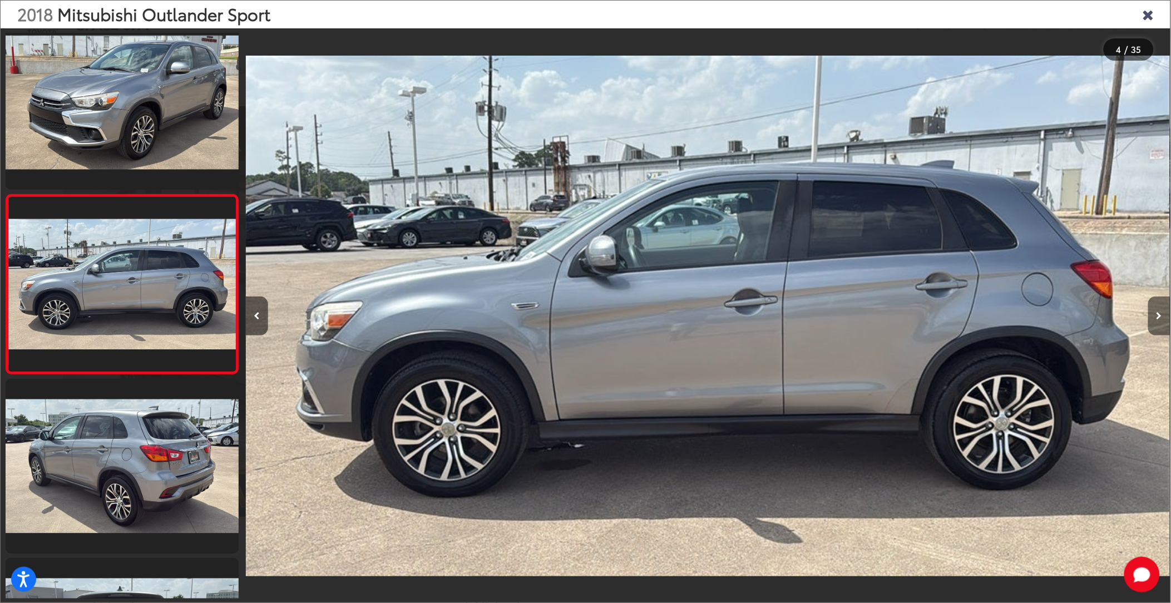
click at [1156, 317] on icon "Next image" at bounding box center [1159, 316] width 6 height 8
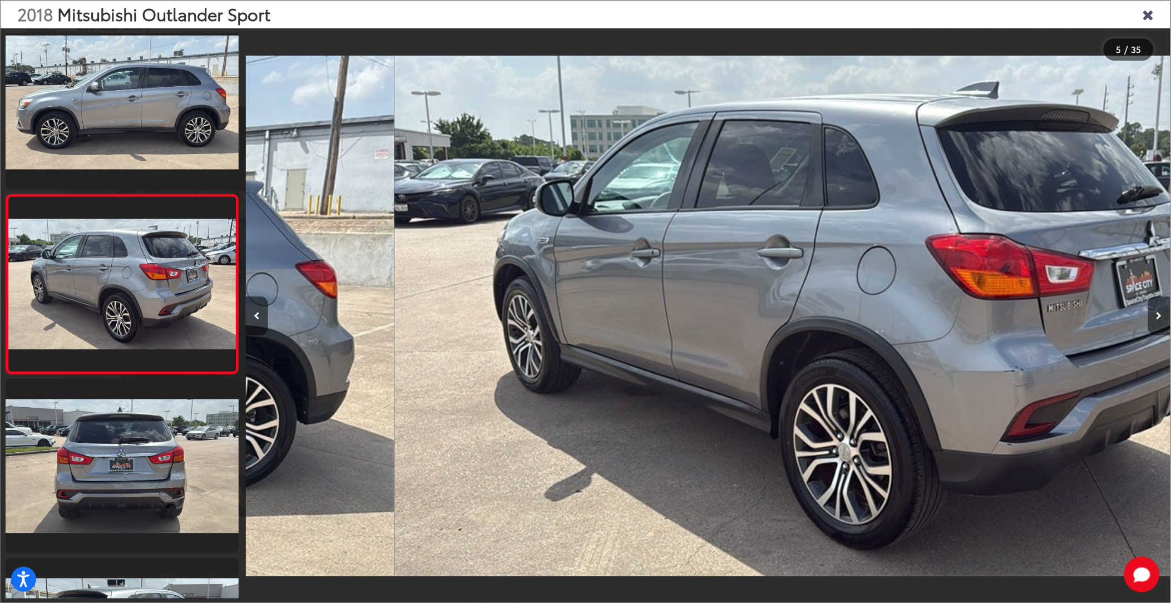
scroll to position [0, 3699]
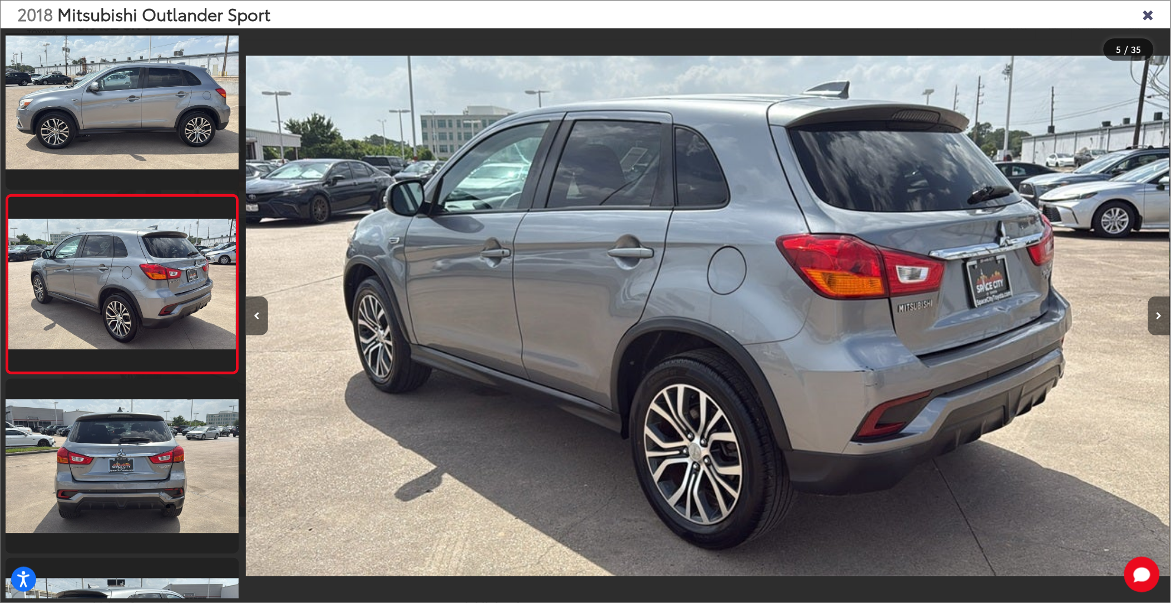
click at [1156, 317] on icon "Next image" at bounding box center [1159, 316] width 6 height 8
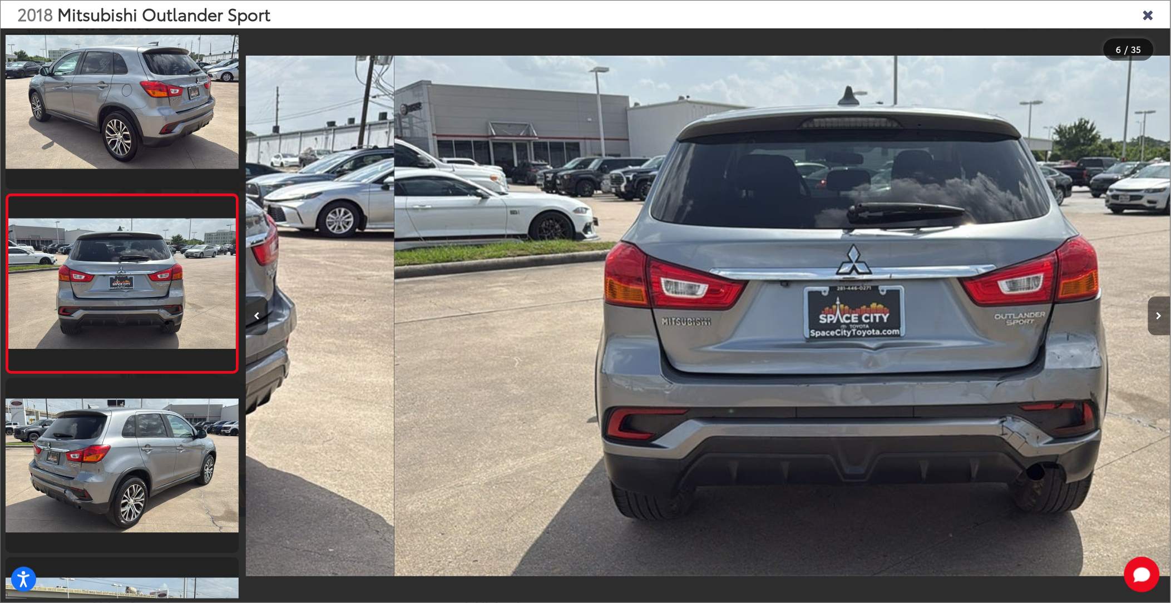
scroll to position [0, 4624]
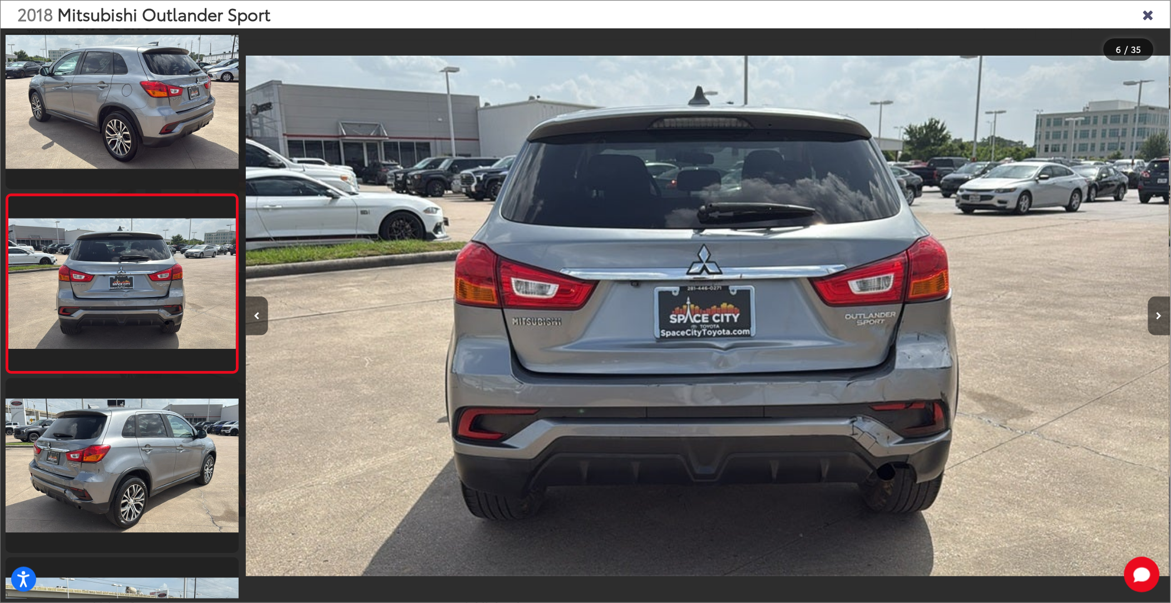
click at [1156, 317] on icon "Next image" at bounding box center [1159, 316] width 6 height 8
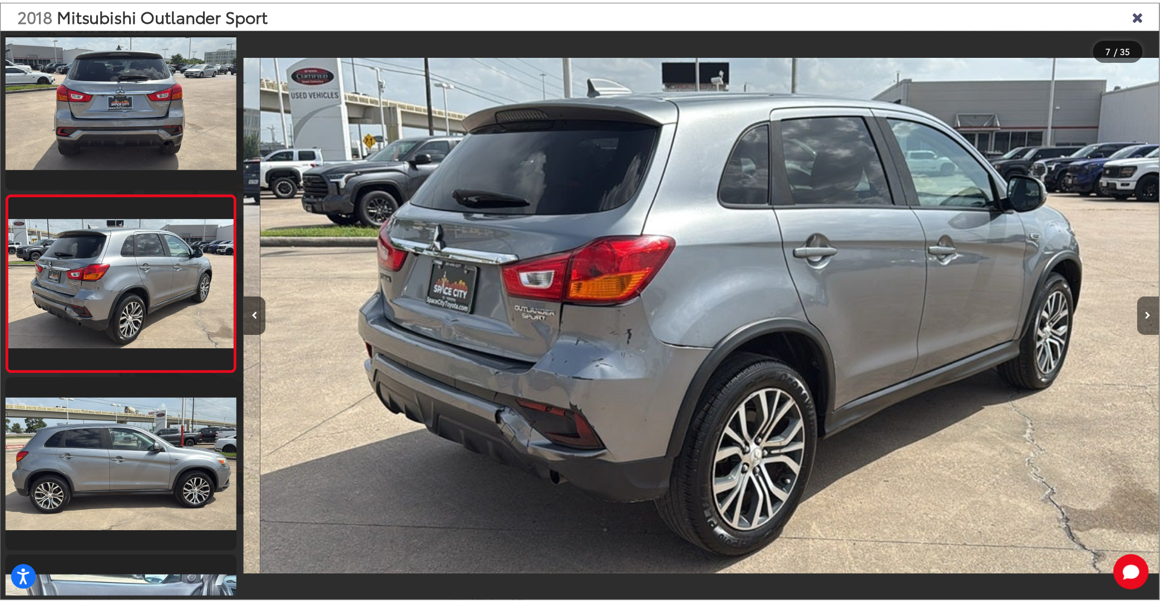
scroll to position [0, 5549]
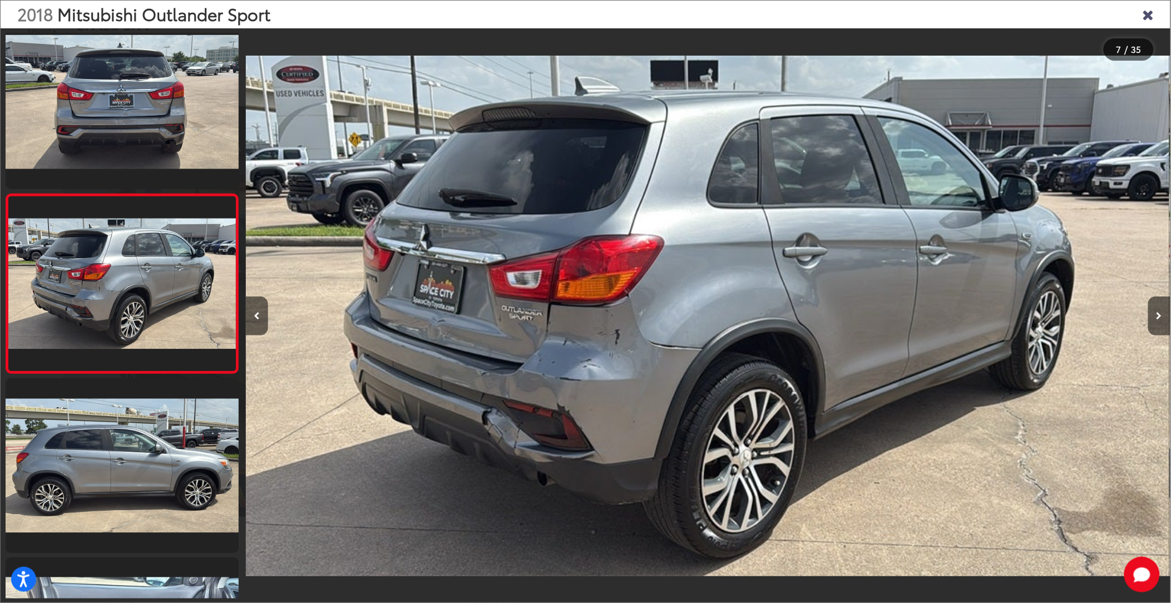
click at [1150, 14] on icon "Close gallery" at bounding box center [1147, 14] width 11 height 14
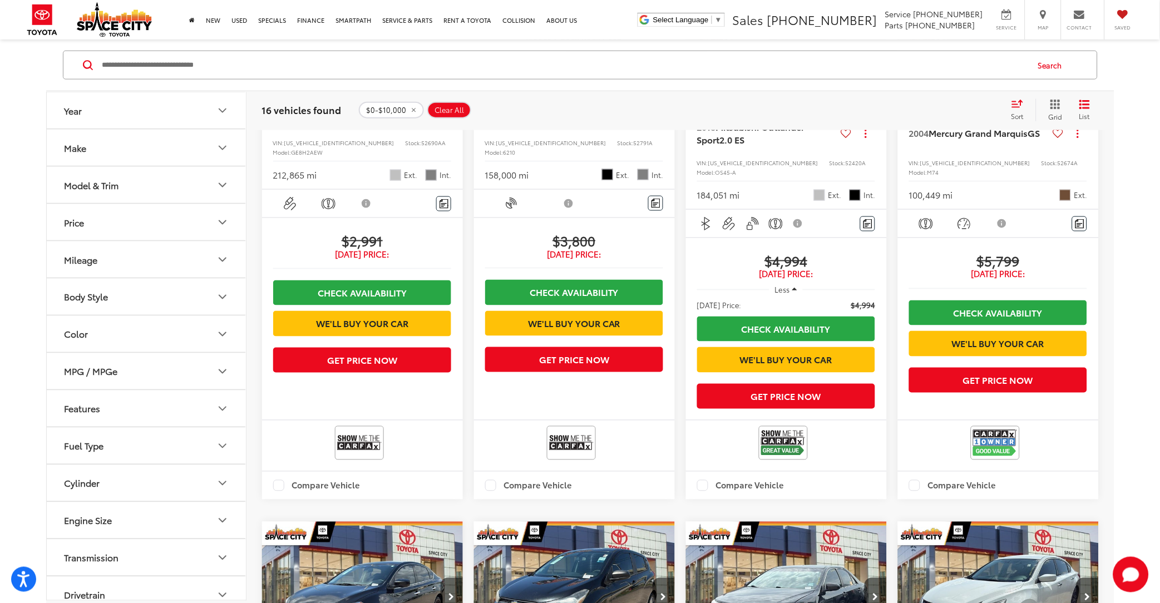
scroll to position [556, 0]
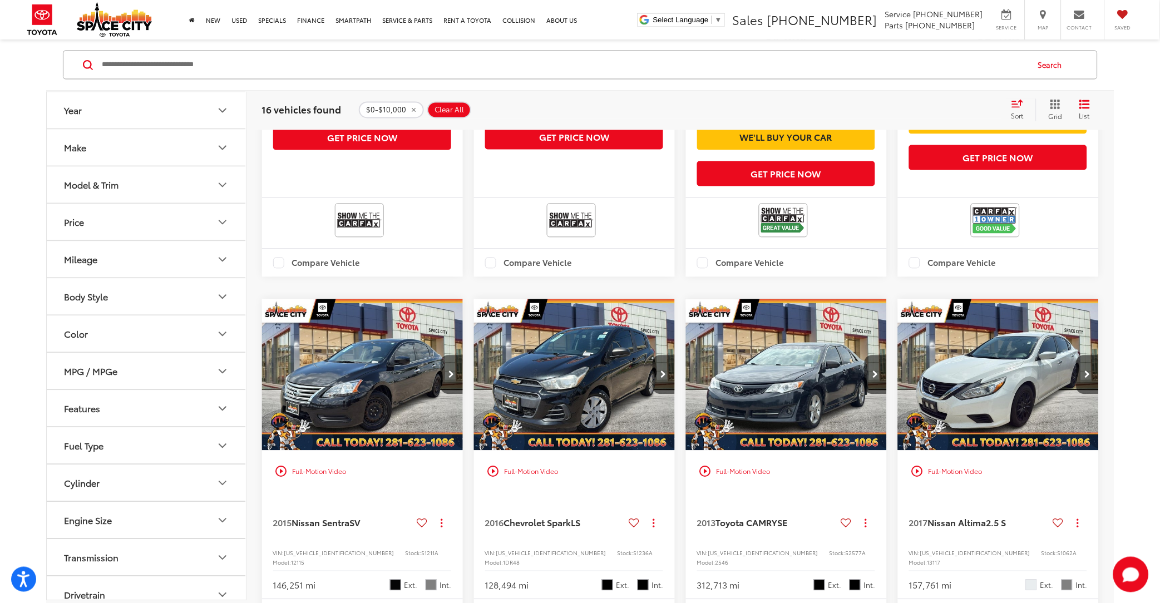
click at [786, 403] on img "2013 Toyota CAMRY SE 0" at bounding box center [786, 375] width 202 height 152
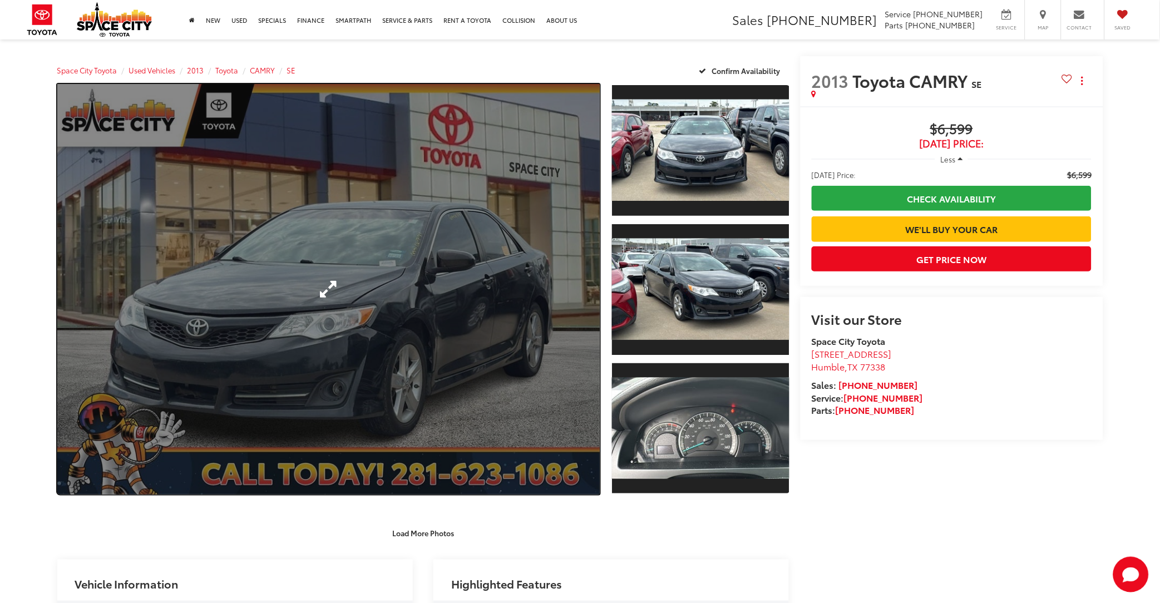
click at [403, 276] on link "Expand Photo 0" at bounding box center [328, 289] width 543 height 410
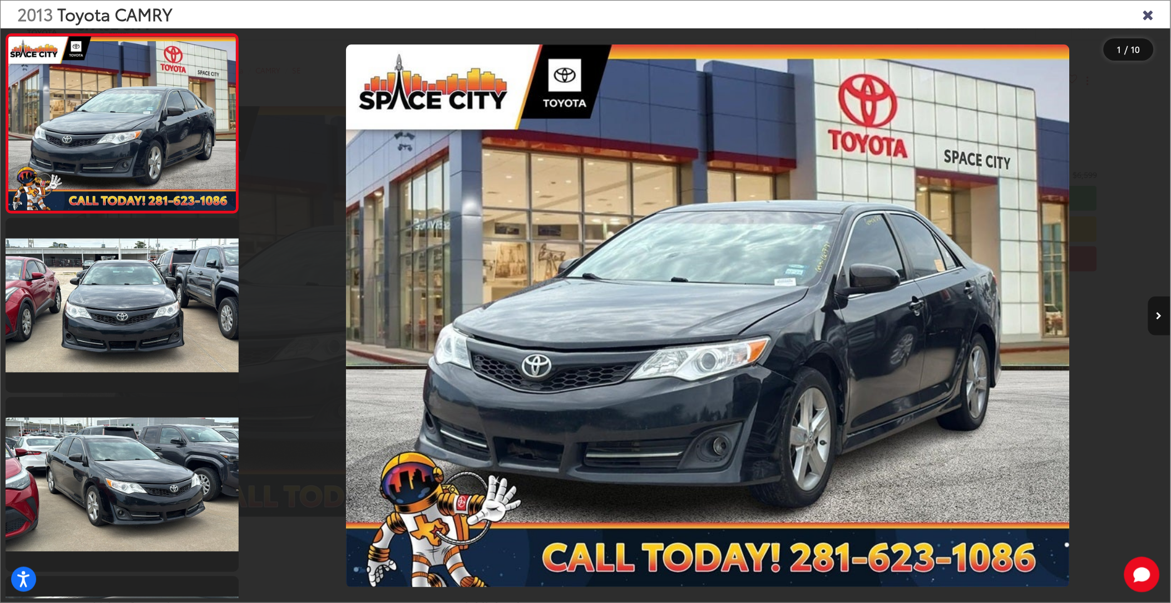
click at [1155, 315] on button "Next image" at bounding box center [1159, 315] width 22 height 39
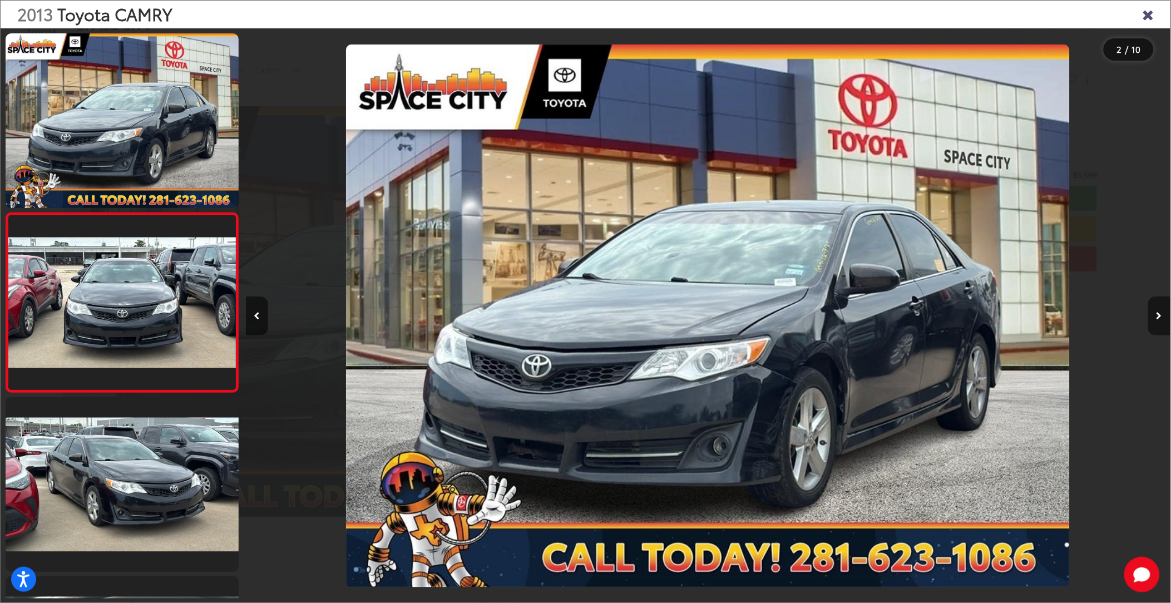
scroll to position [19, 0]
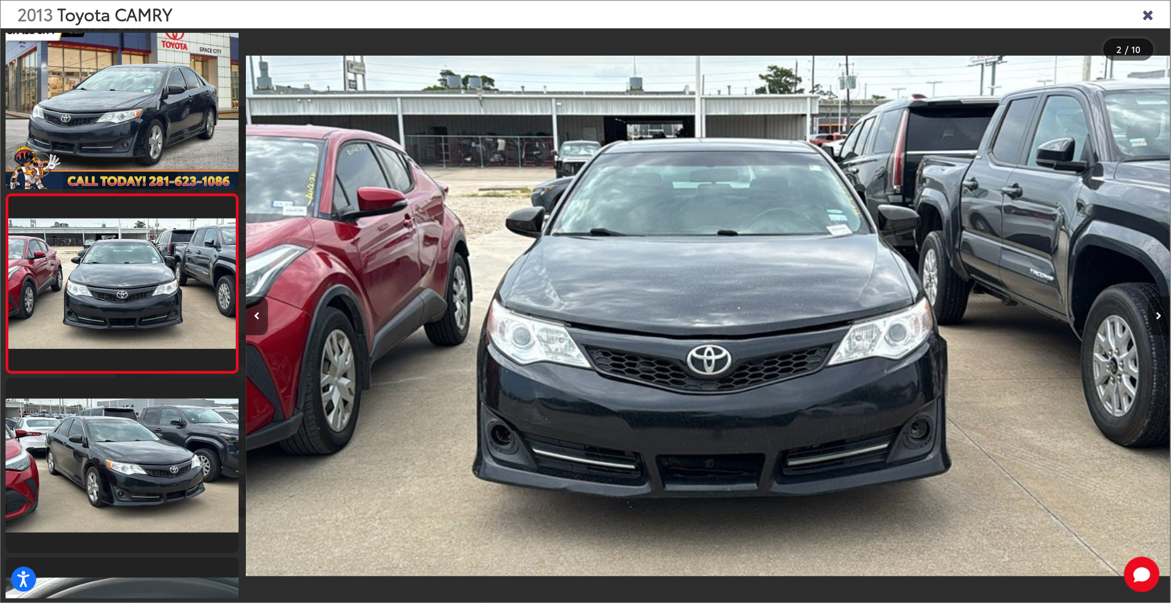
click at [1155, 315] on button "Next image" at bounding box center [1159, 315] width 22 height 39
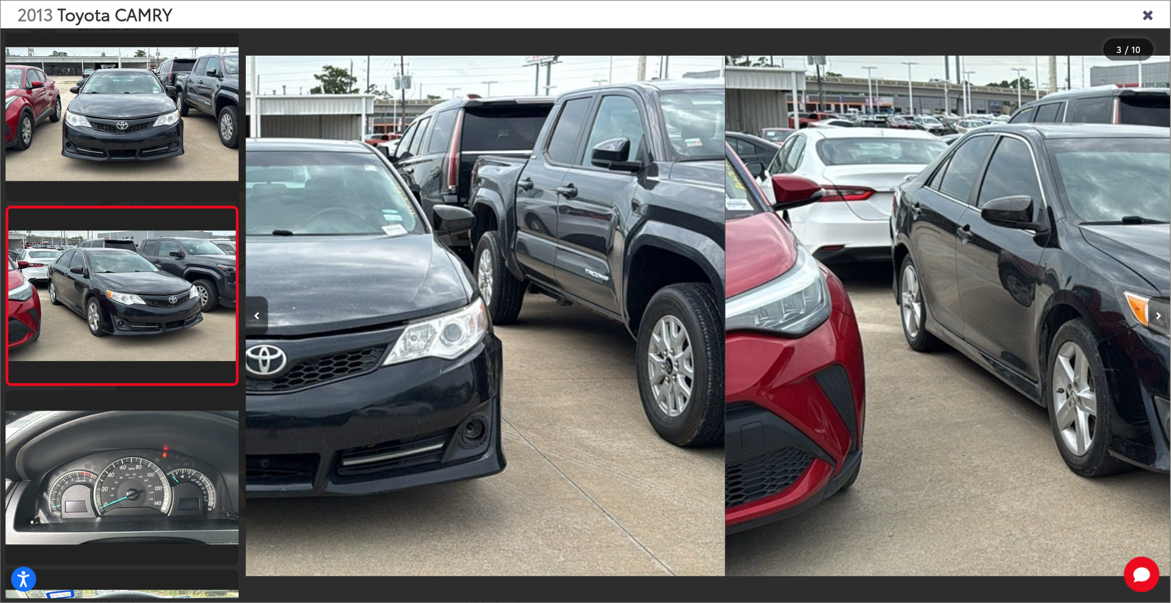
scroll to position [197, 0]
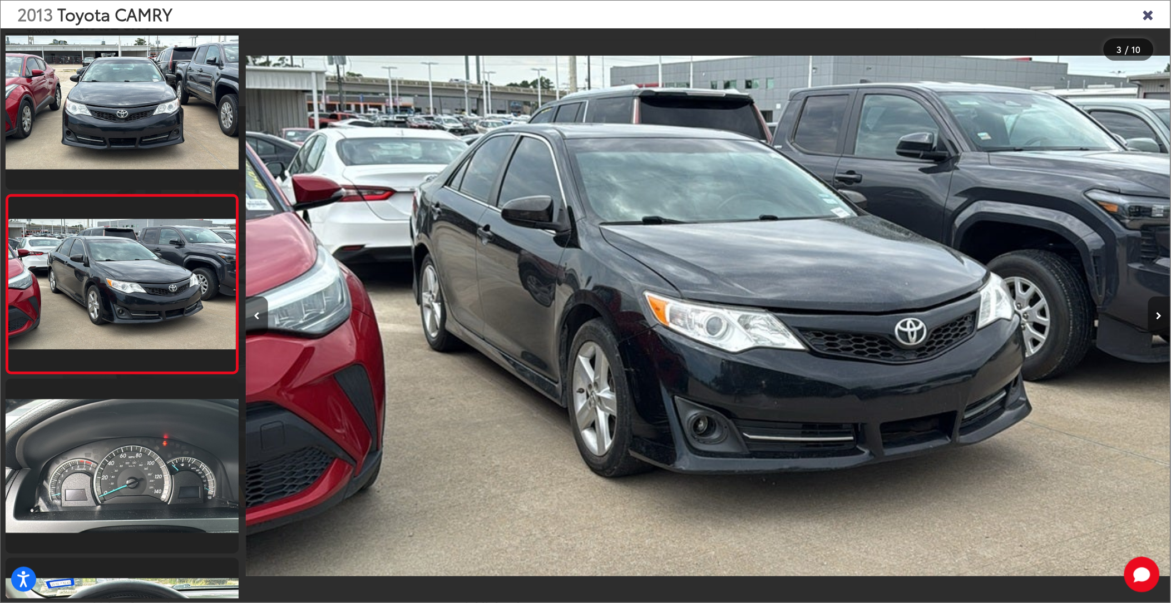
click at [1155, 315] on button "Next image" at bounding box center [1159, 315] width 22 height 39
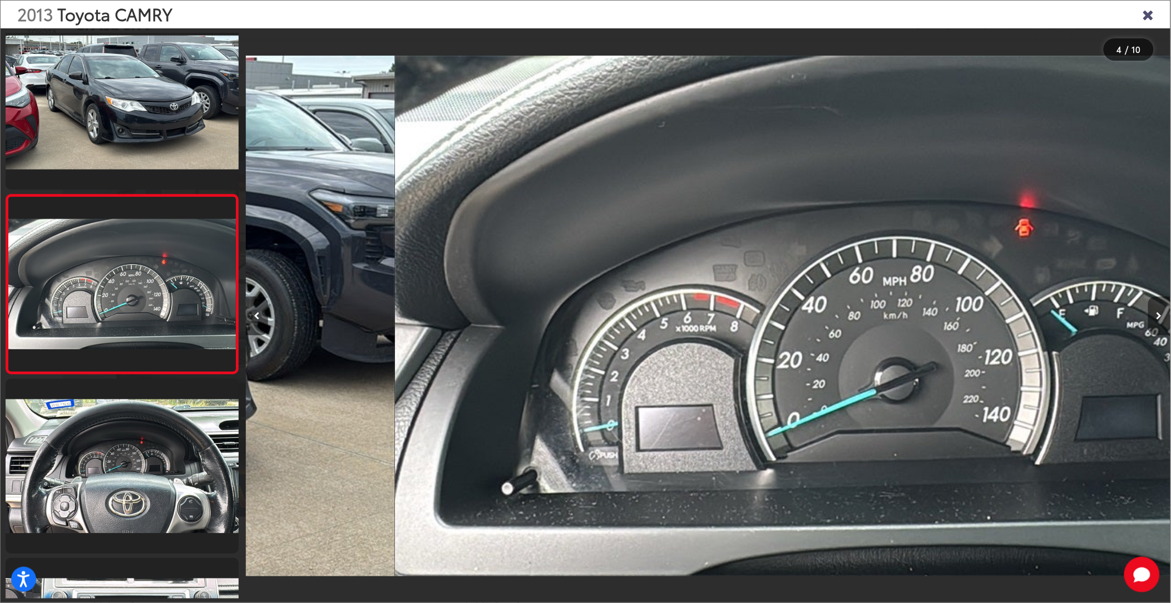
scroll to position [0, 2774]
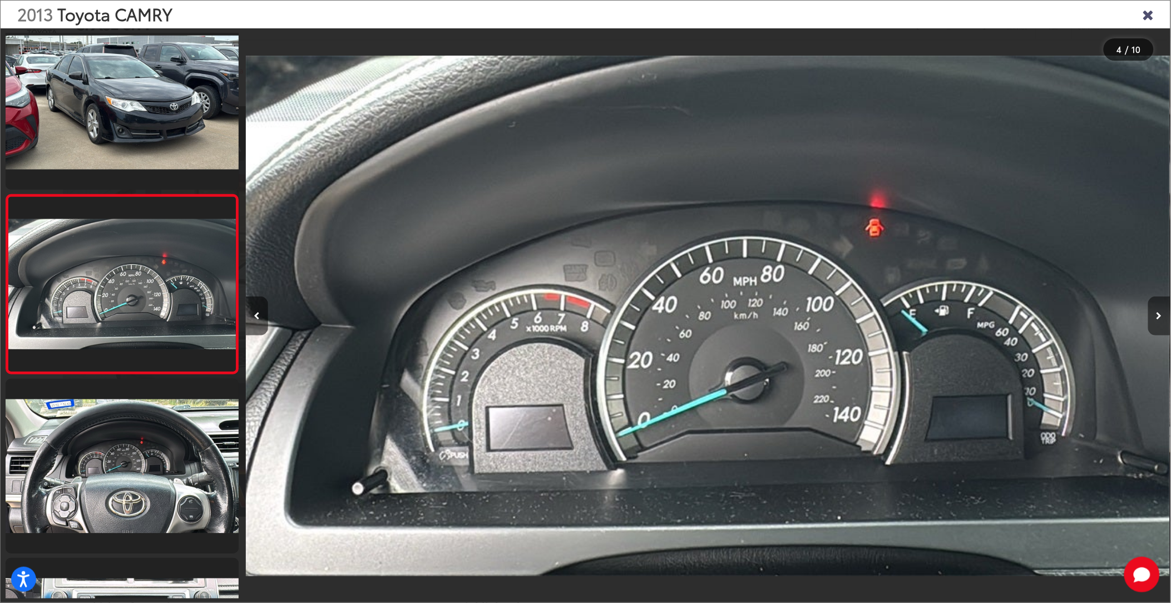
click at [1155, 315] on button "Next image" at bounding box center [1159, 315] width 22 height 39
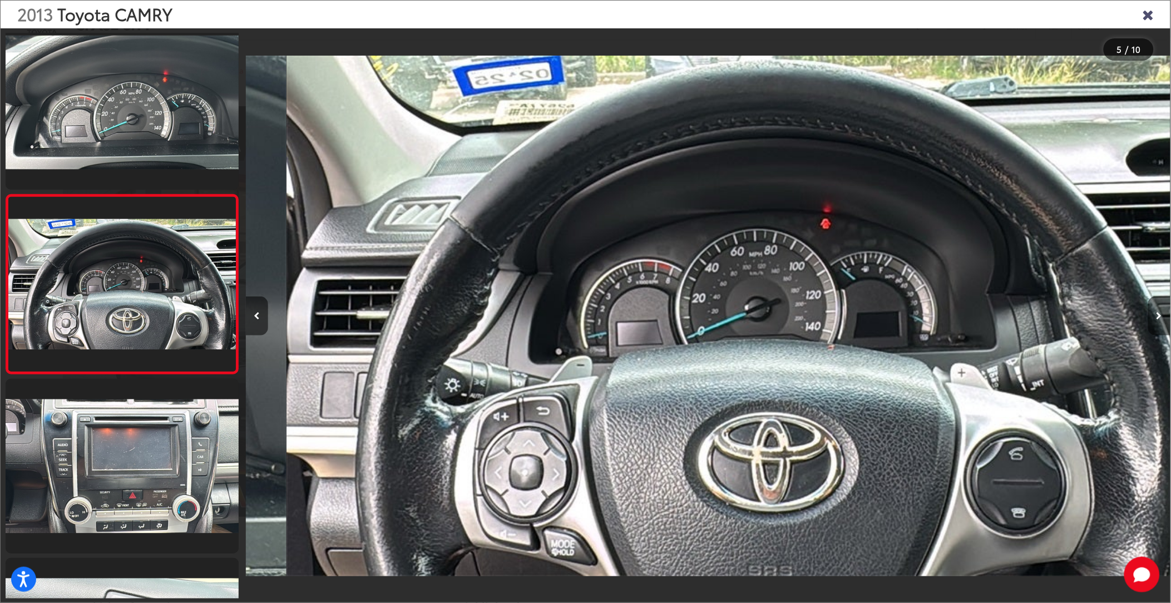
scroll to position [0, 3699]
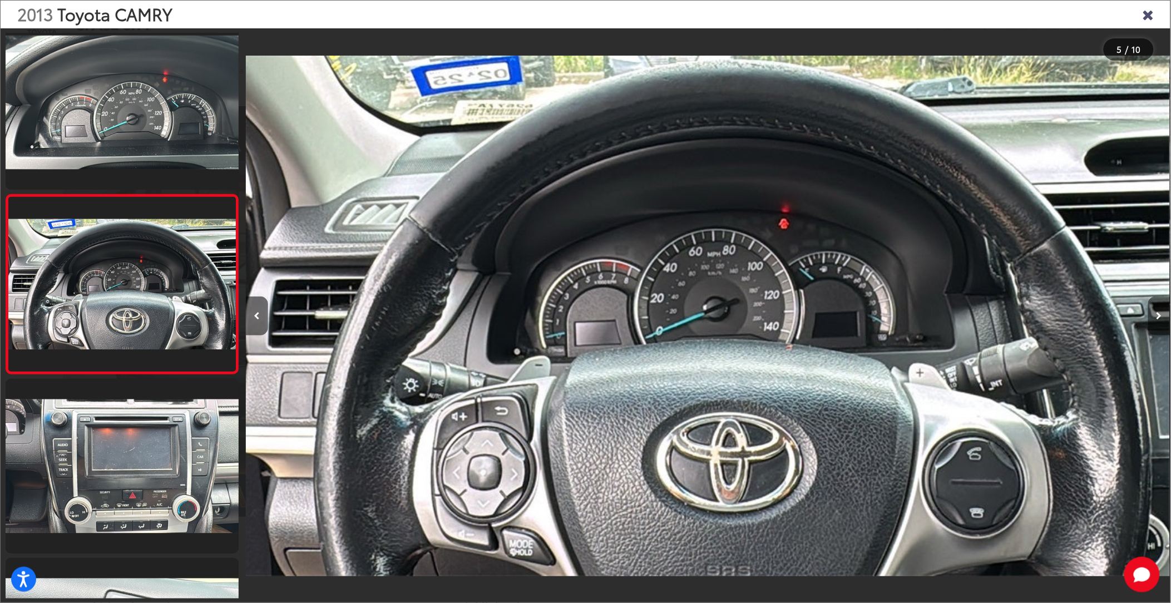
click at [1156, 316] on icon "Next image" at bounding box center [1159, 316] width 6 height 8
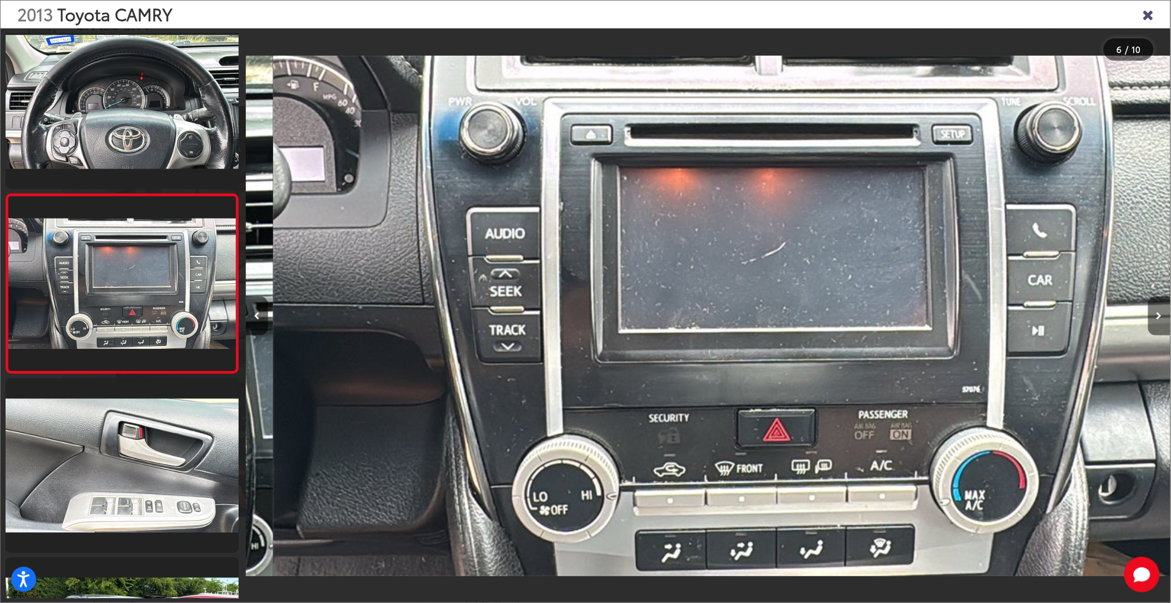
scroll to position [0, 4624]
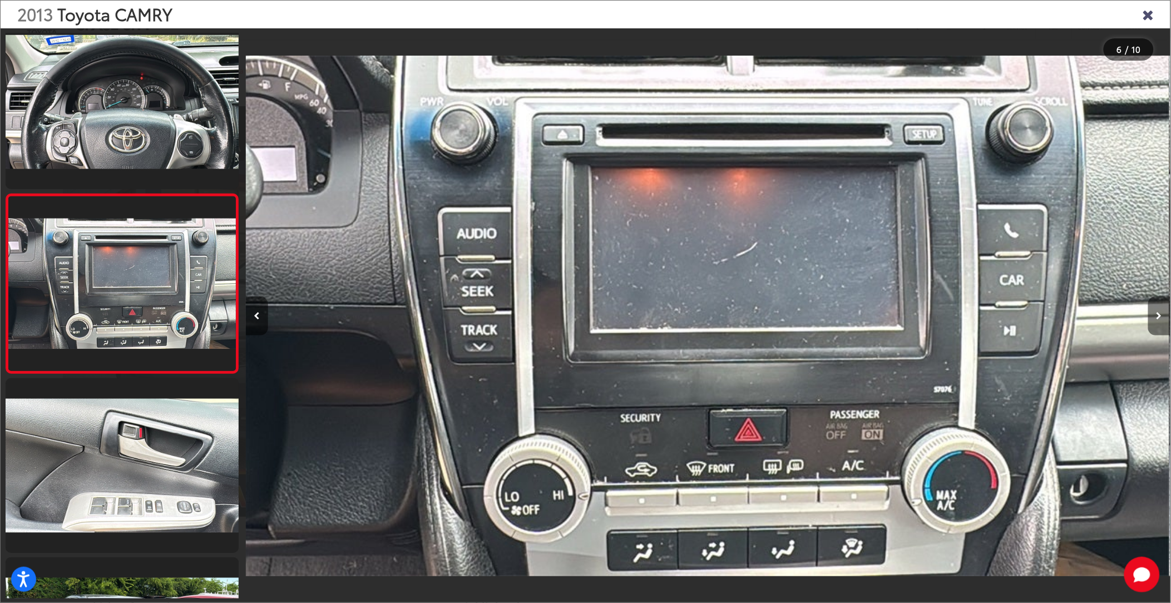
click at [1156, 316] on icon "Next image" at bounding box center [1159, 316] width 6 height 8
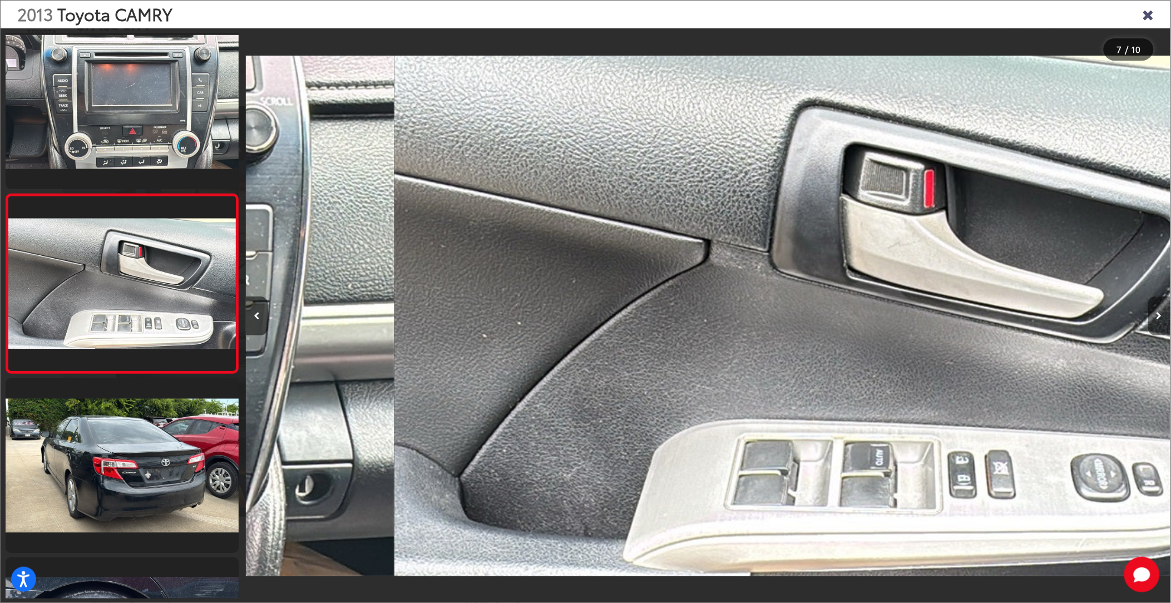
scroll to position [0, 5549]
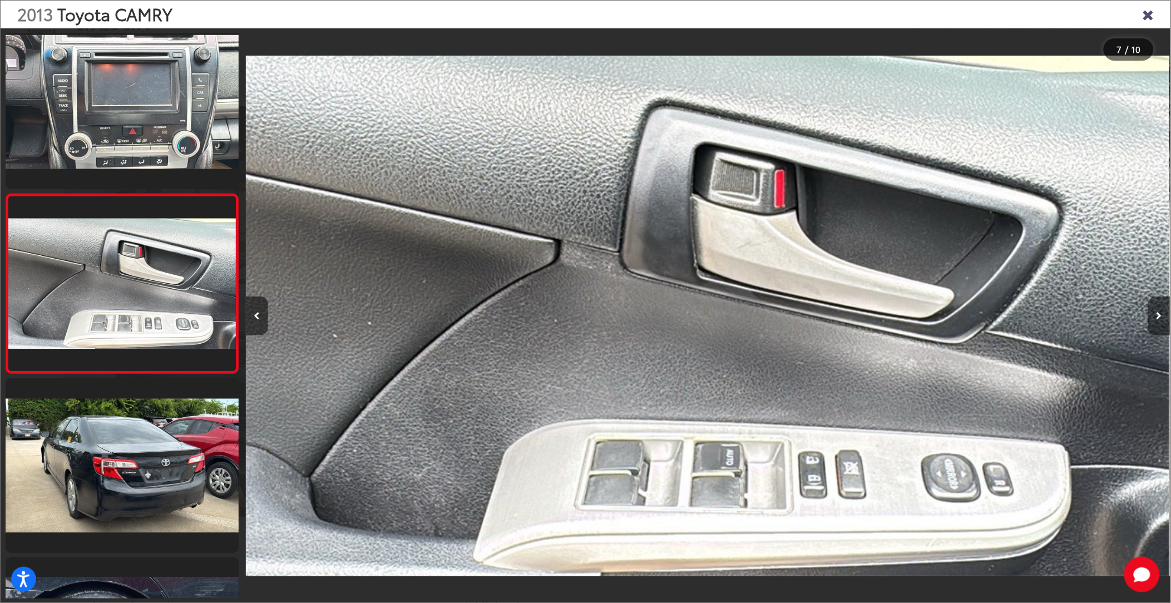
click at [1156, 316] on icon "Next image" at bounding box center [1159, 316] width 6 height 8
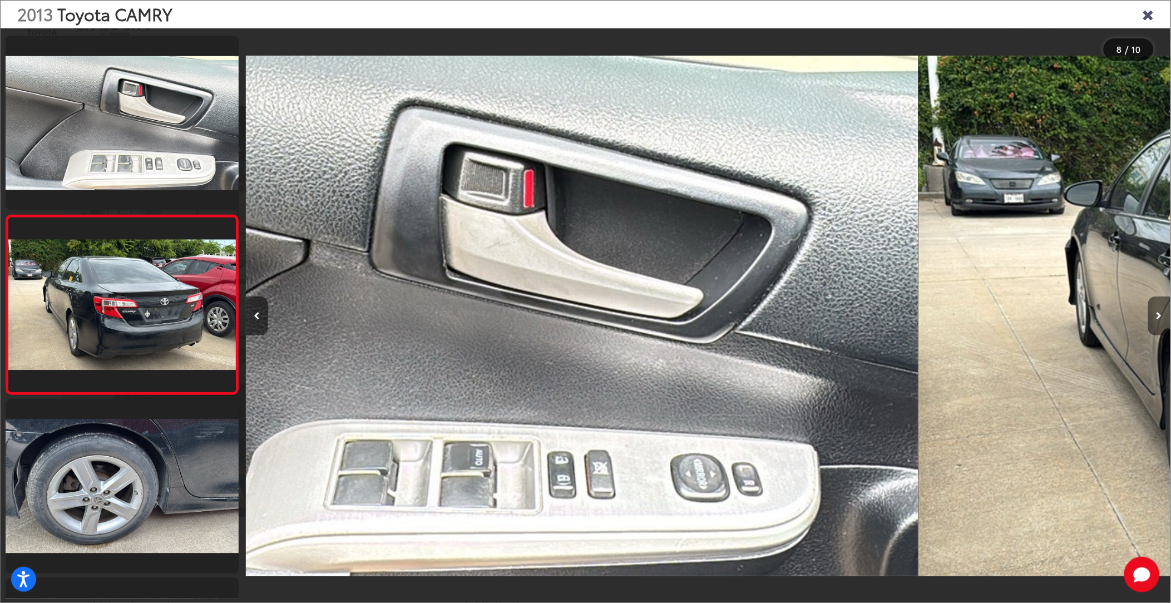
scroll to position [0, 0]
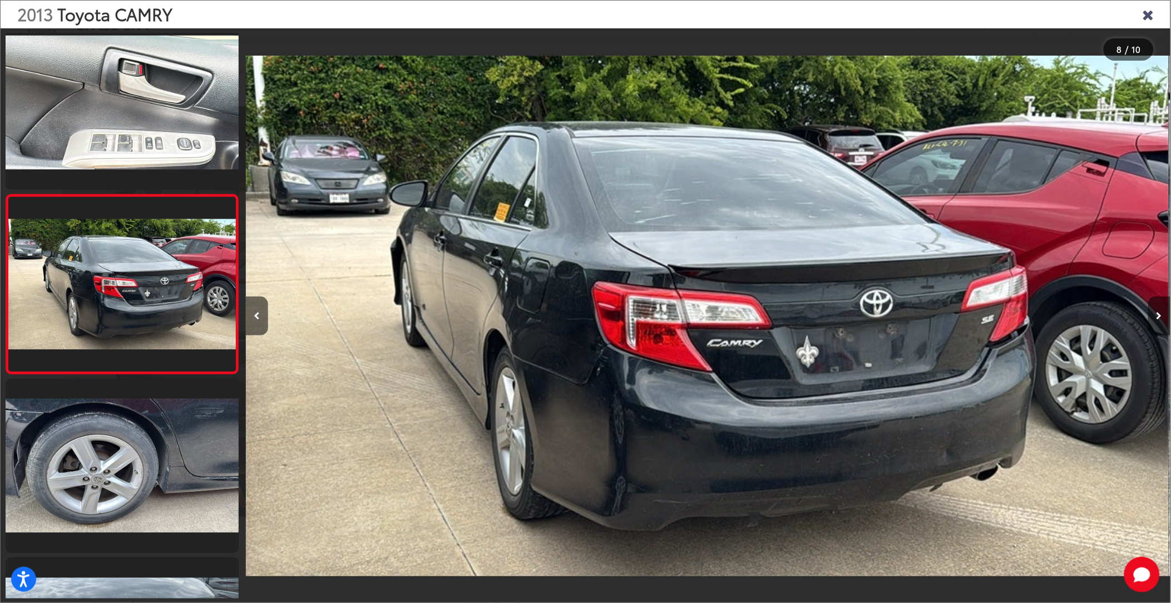
click at [1156, 316] on icon "Next image" at bounding box center [1159, 316] width 6 height 8
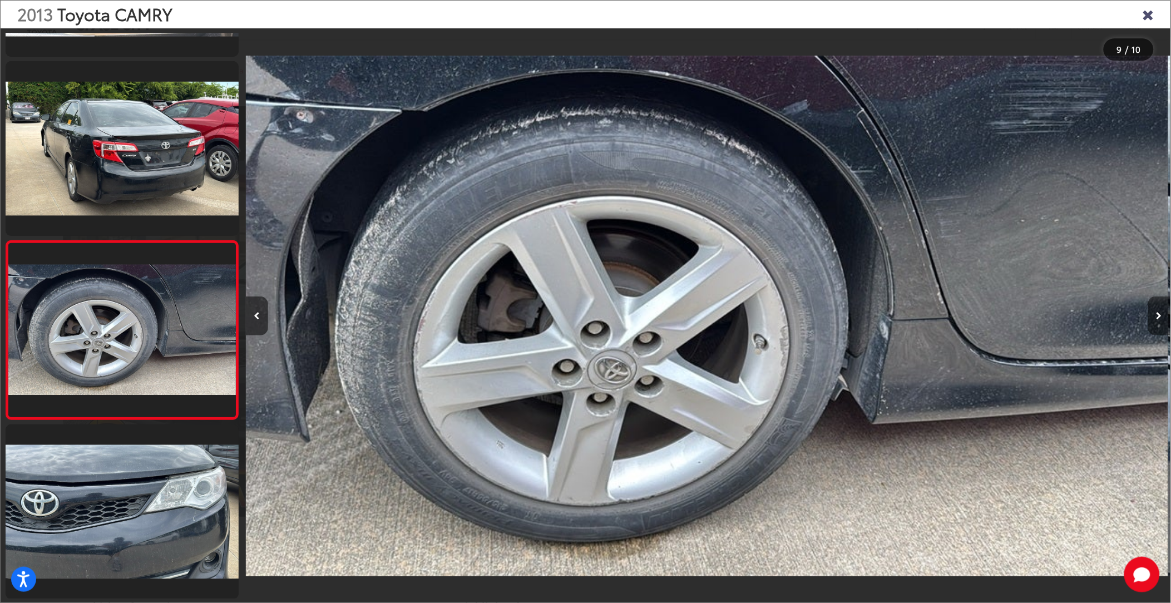
click at [1156, 316] on icon "Next image" at bounding box center [1159, 316] width 6 height 8
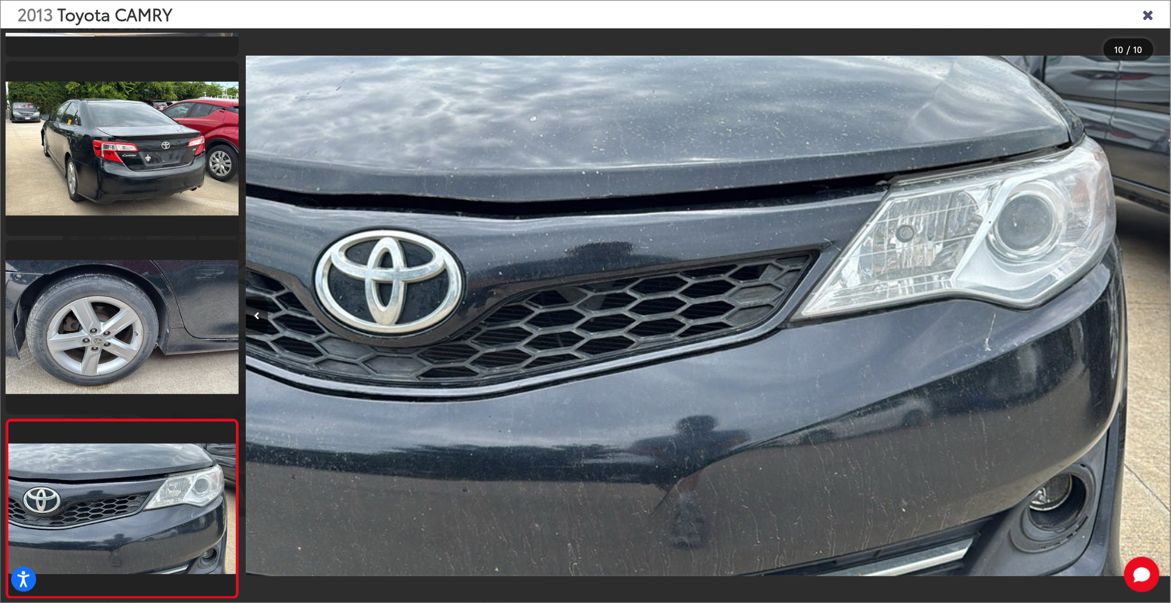
click at [1156, 316] on div at bounding box center [1054, 315] width 231 height 575
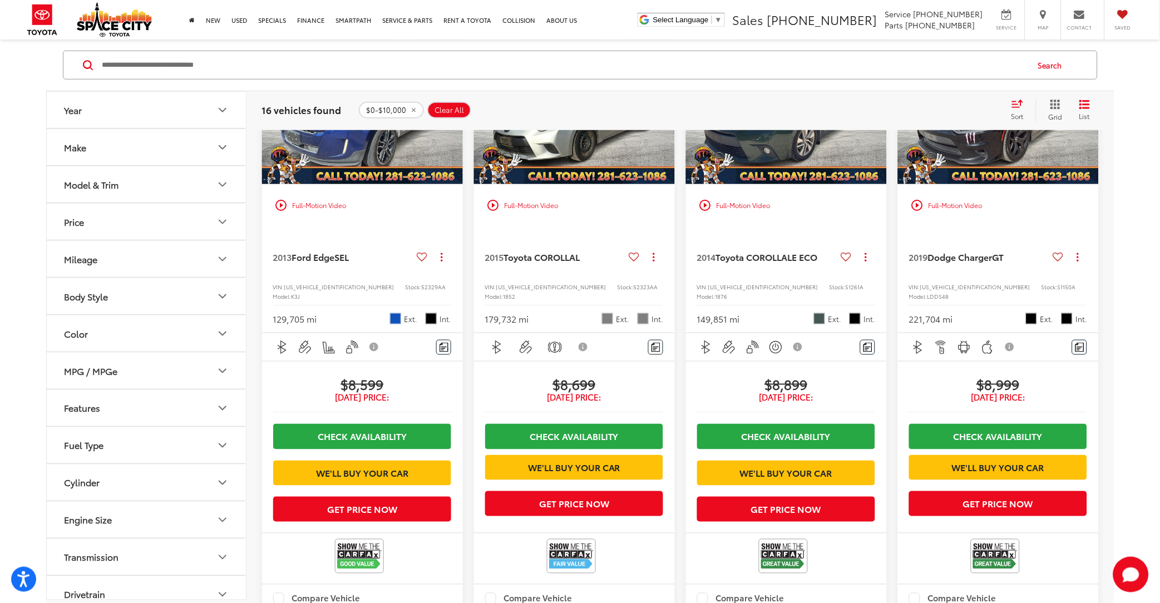
scroll to position [1446, 0]
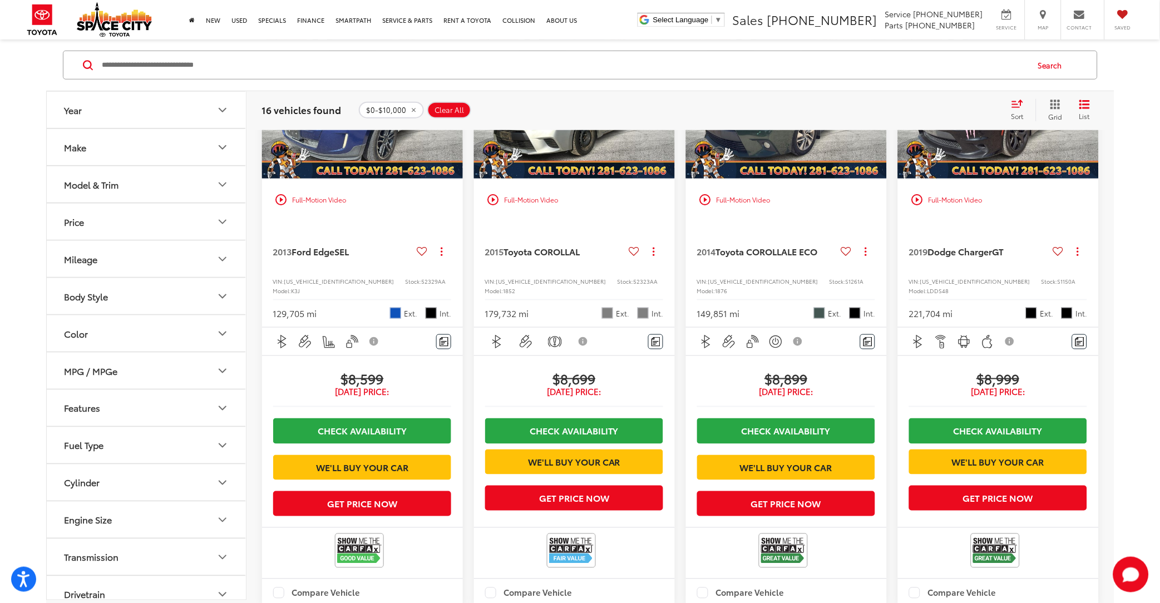
click at [783, 175] on img "2014 Toyota COROLLA LE ECO 0" at bounding box center [786, 103] width 202 height 152
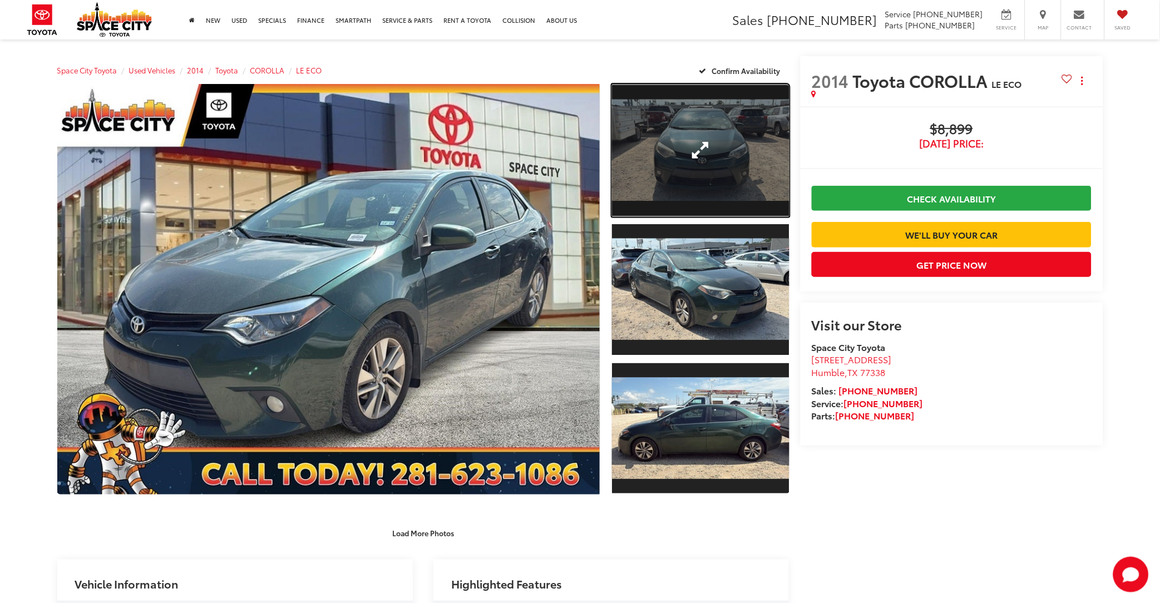
click at [720, 185] on link "Expand Photo 1" at bounding box center [700, 150] width 177 height 133
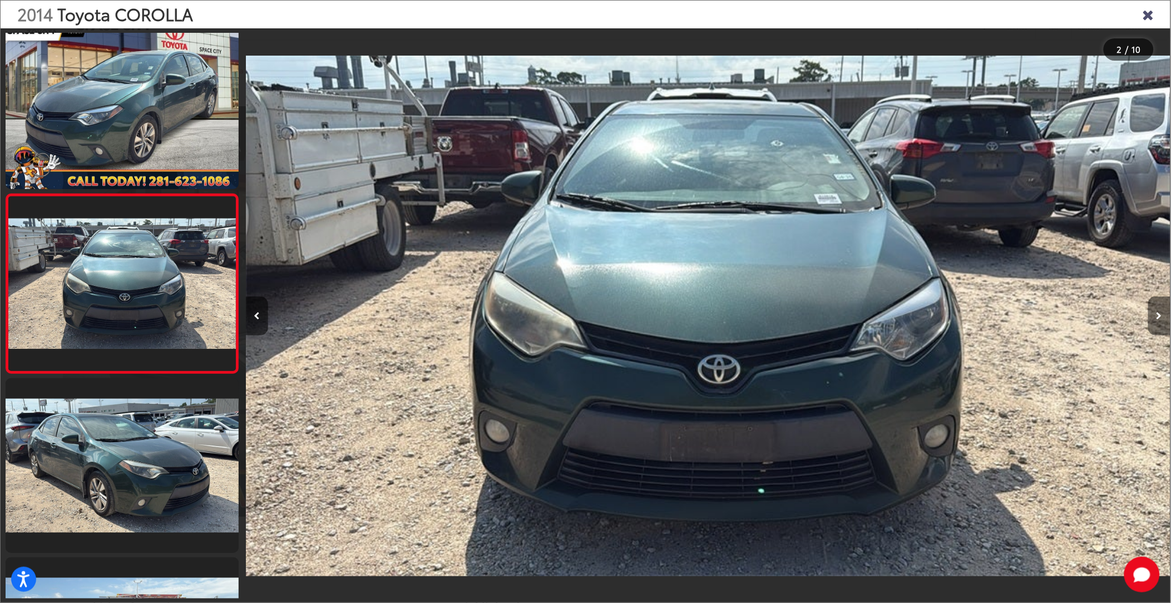
click at [1159, 311] on button "Next image" at bounding box center [1159, 315] width 22 height 39
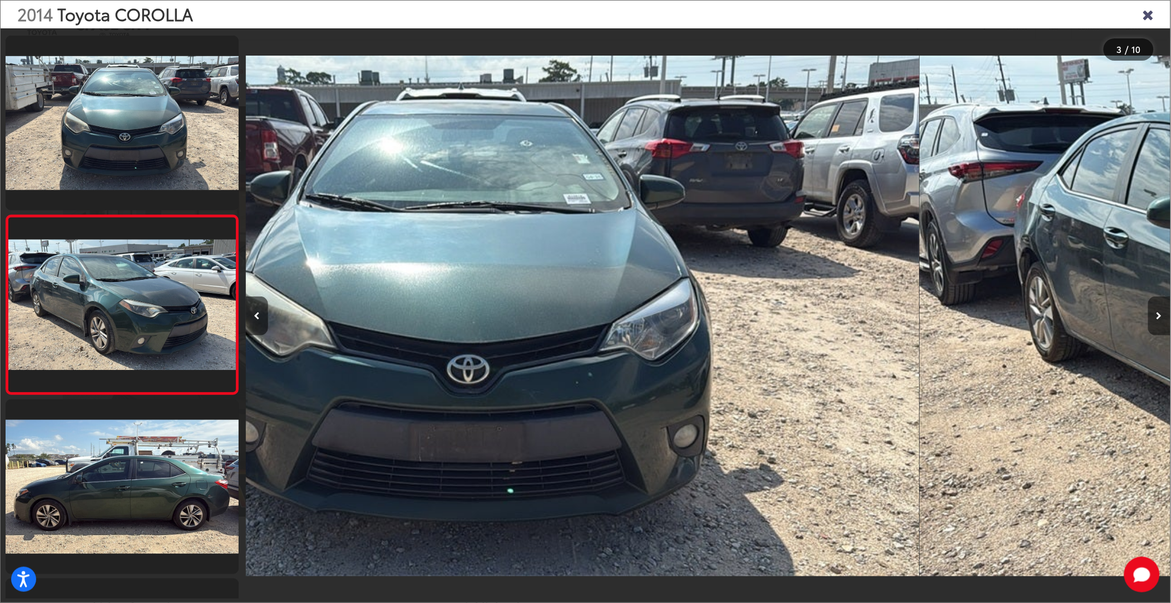
scroll to position [197, 0]
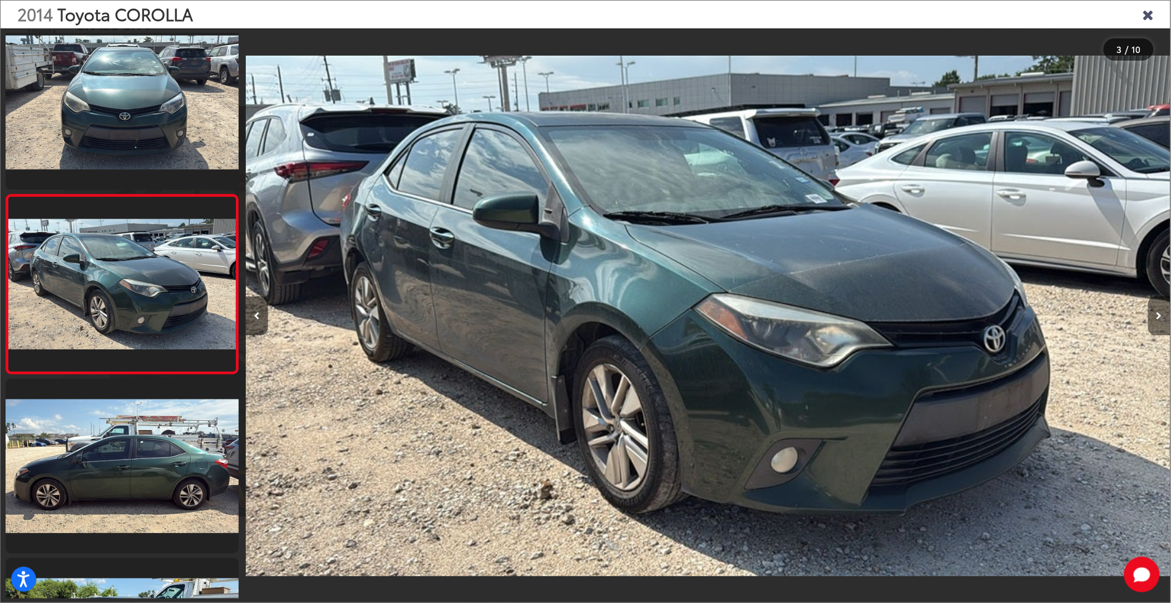
click at [1159, 311] on button "Next image" at bounding box center [1159, 315] width 22 height 39
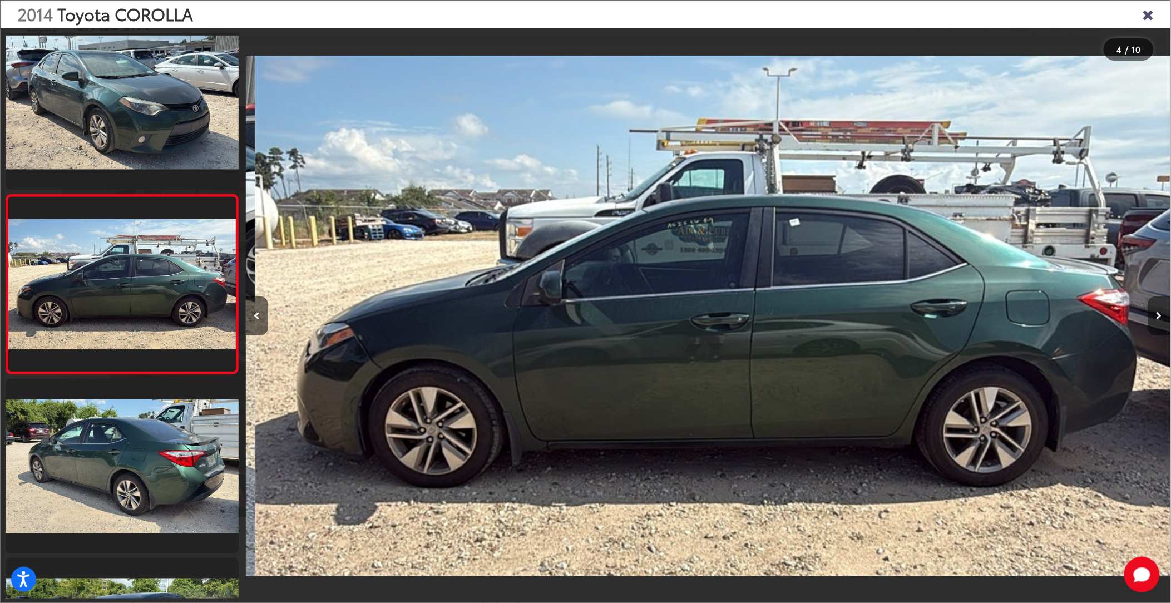
scroll to position [0, 2774]
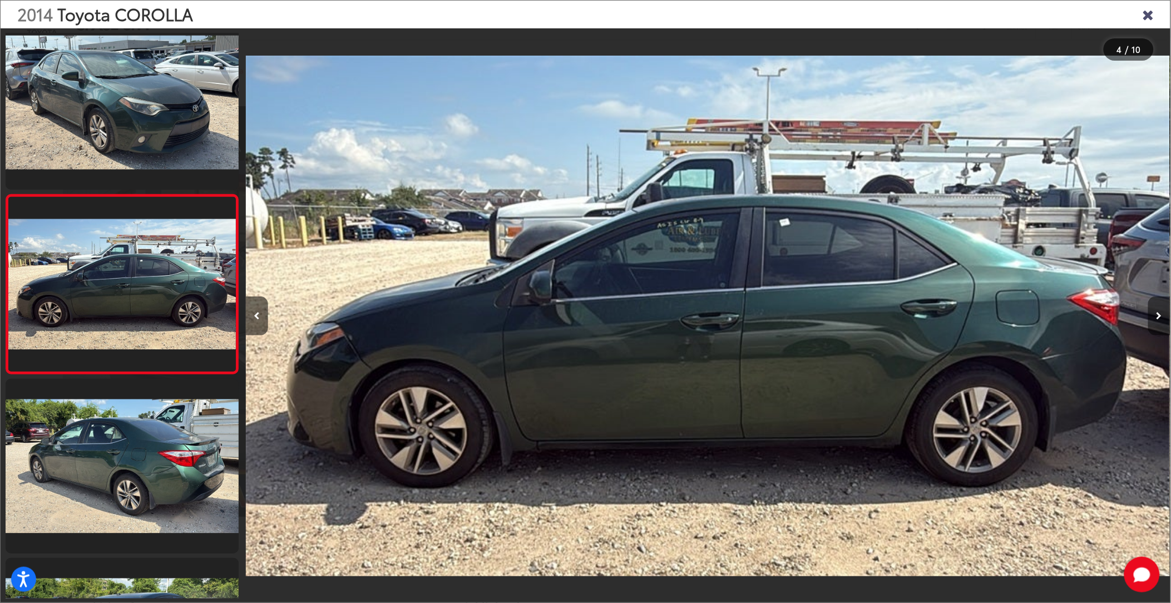
click at [1159, 313] on icon "Next image" at bounding box center [1159, 316] width 6 height 8
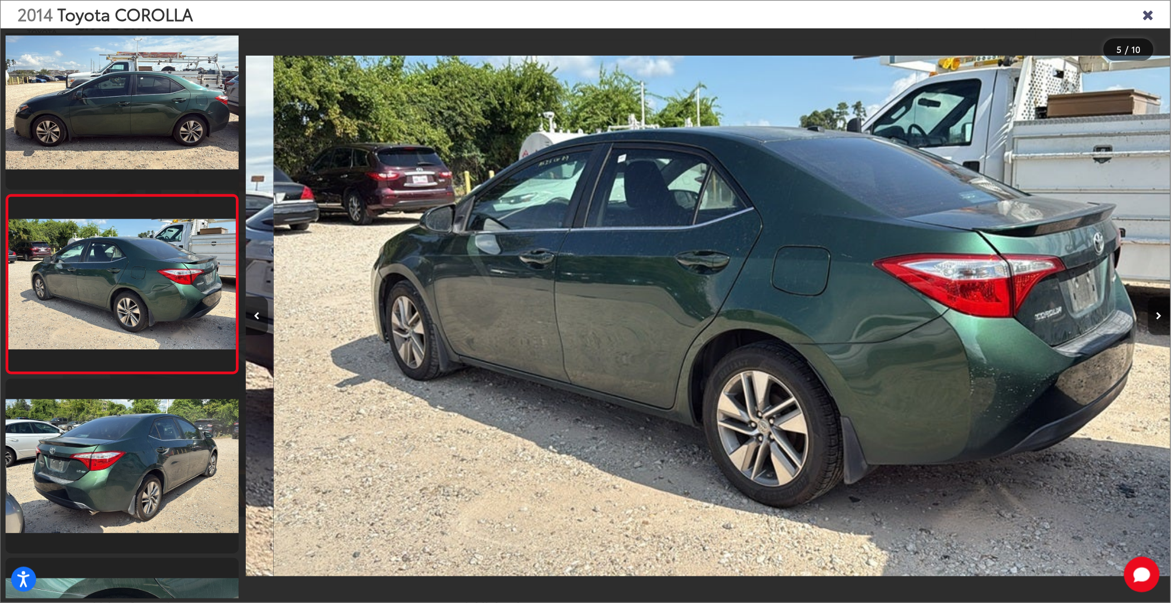
scroll to position [0, 3699]
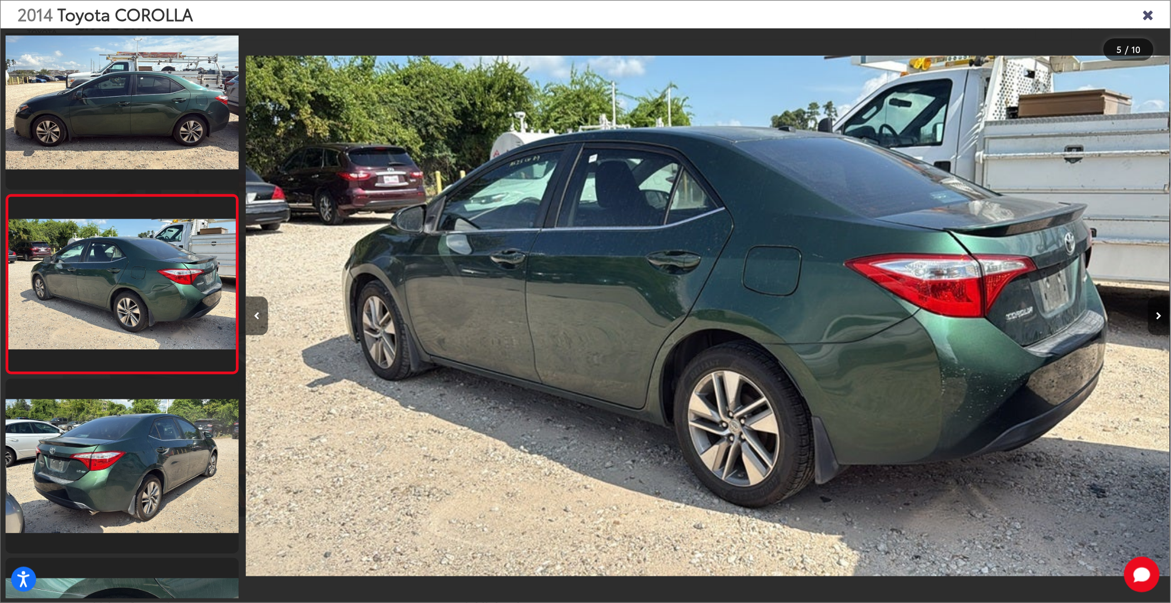
click at [1159, 313] on icon "Next image" at bounding box center [1159, 316] width 6 height 8
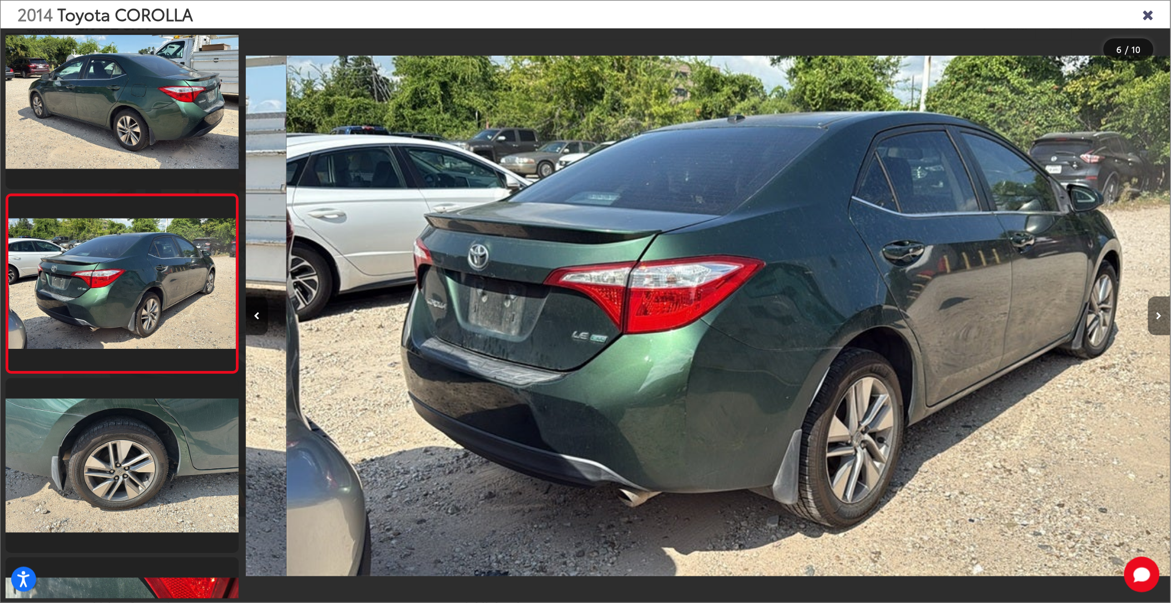
scroll to position [0, 4624]
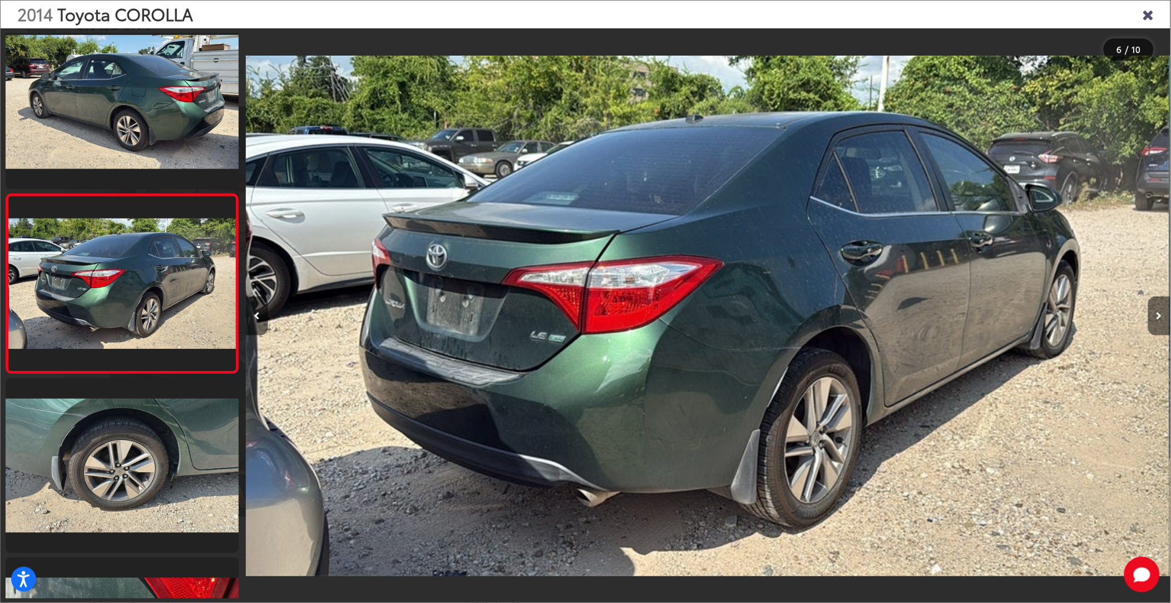
click at [1159, 313] on icon "Next image" at bounding box center [1159, 316] width 6 height 8
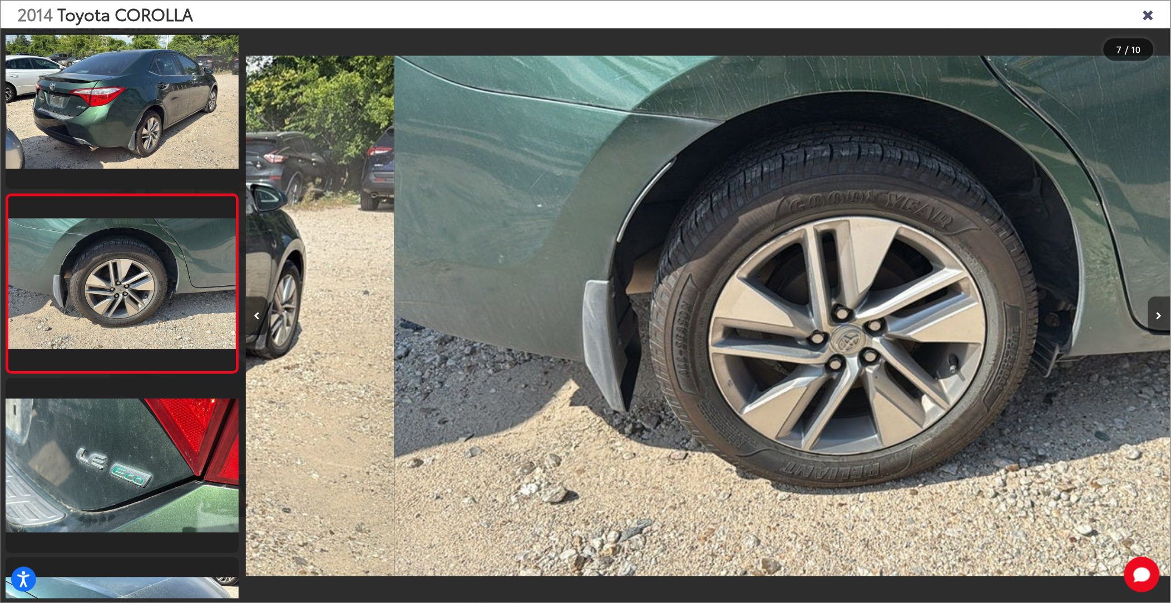
scroll to position [0, 5549]
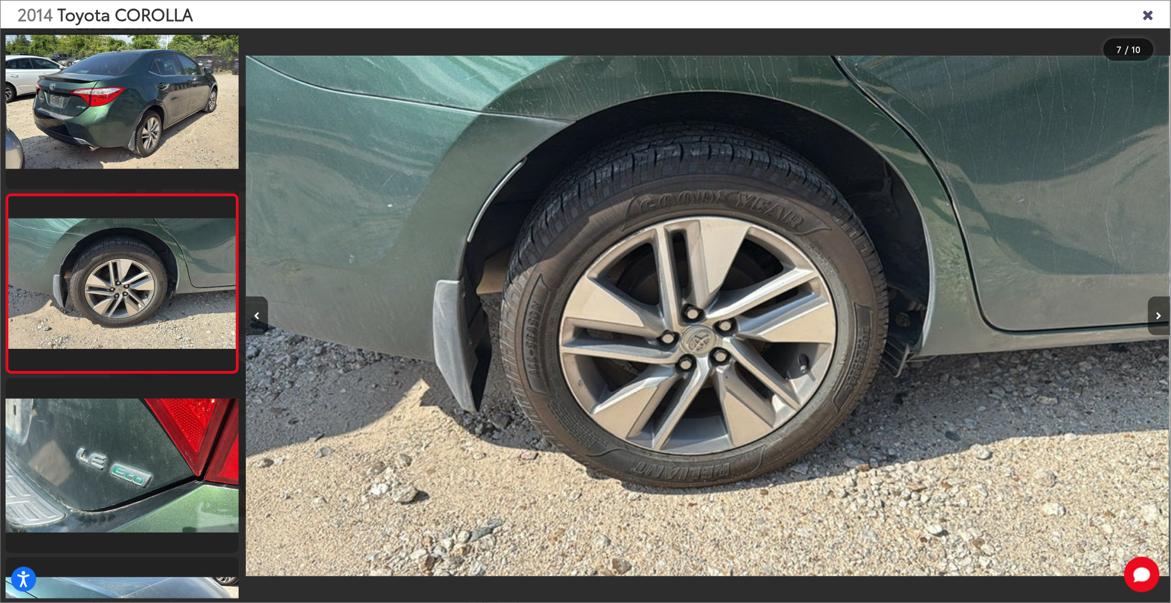
click at [1159, 313] on icon "Next image" at bounding box center [1159, 316] width 6 height 8
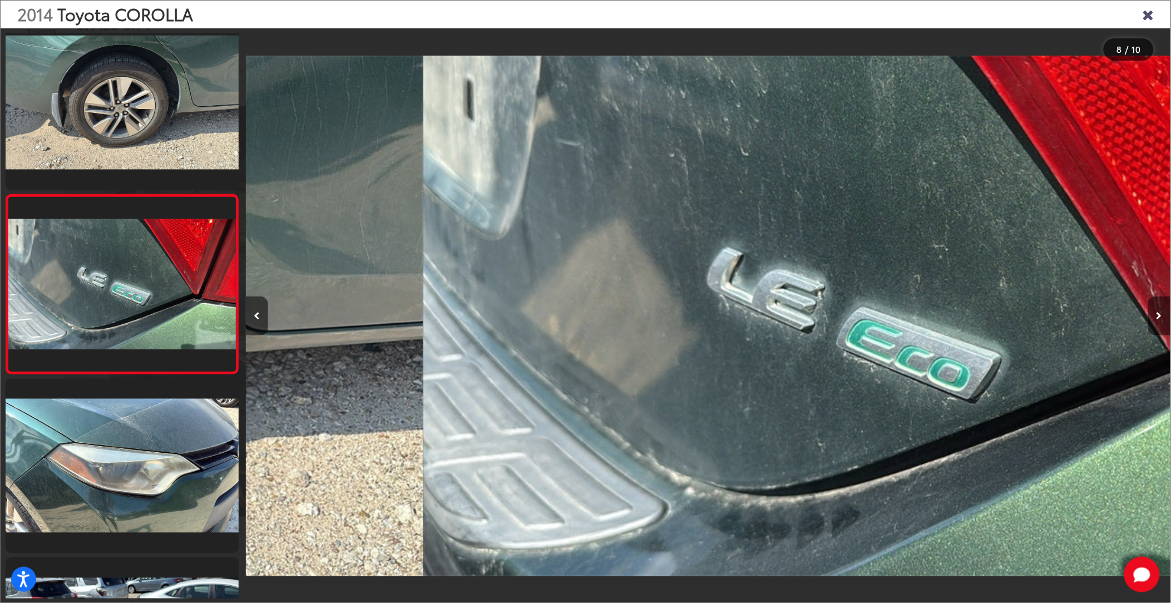
scroll to position [0, 6474]
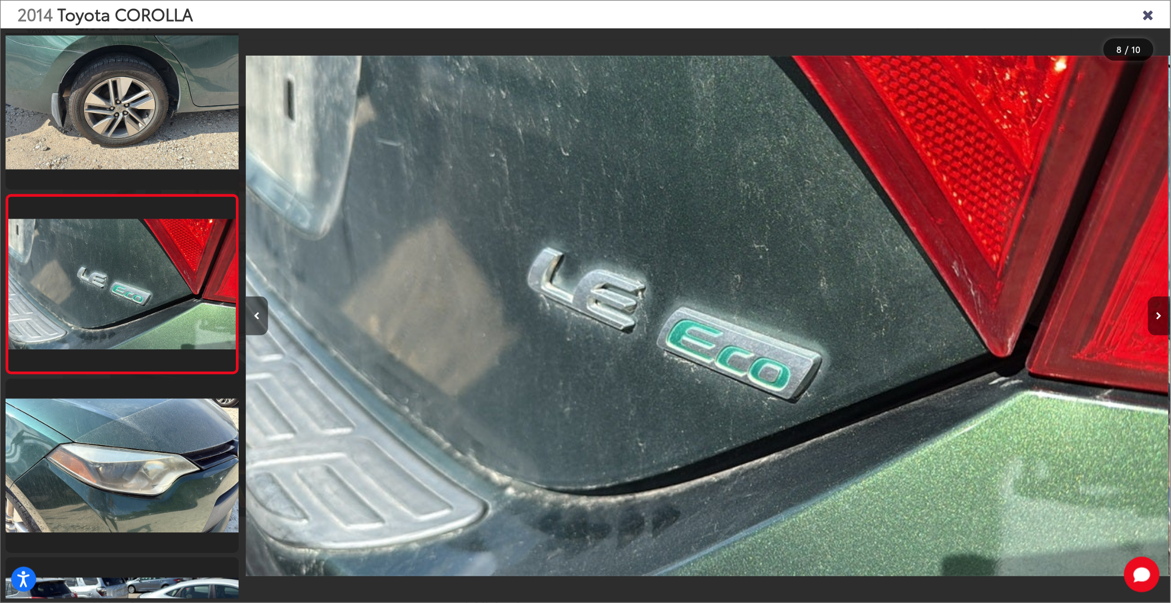
click at [1159, 313] on icon "Next image" at bounding box center [1159, 316] width 6 height 8
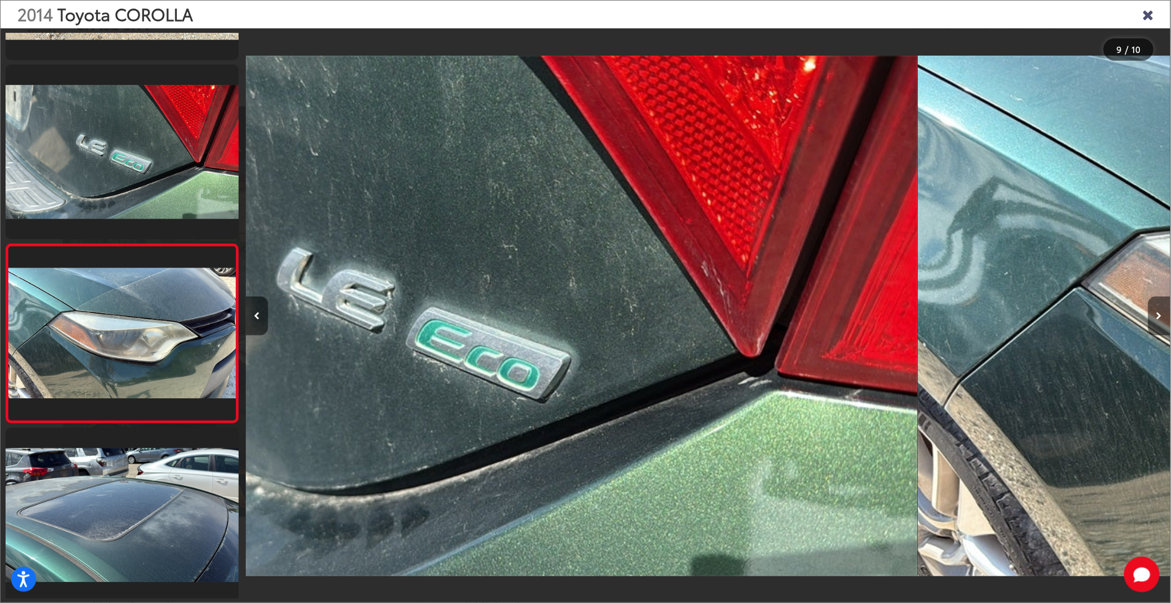
scroll to position [0, 0]
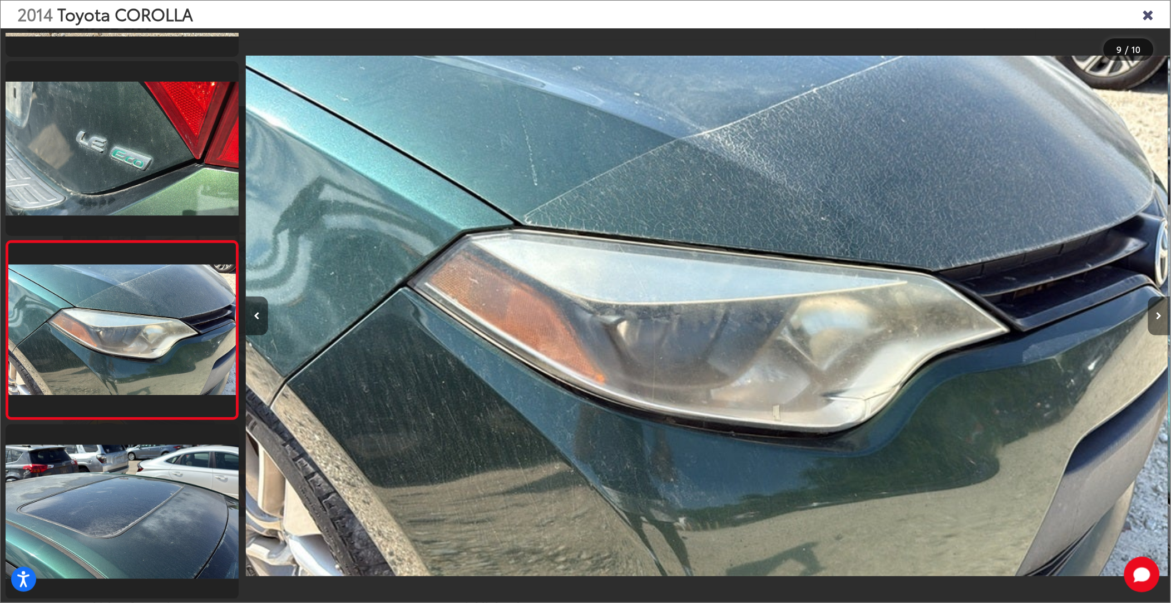
click at [1159, 313] on icon "Next image" at bounding box center [1159, 316] width 6 height 8
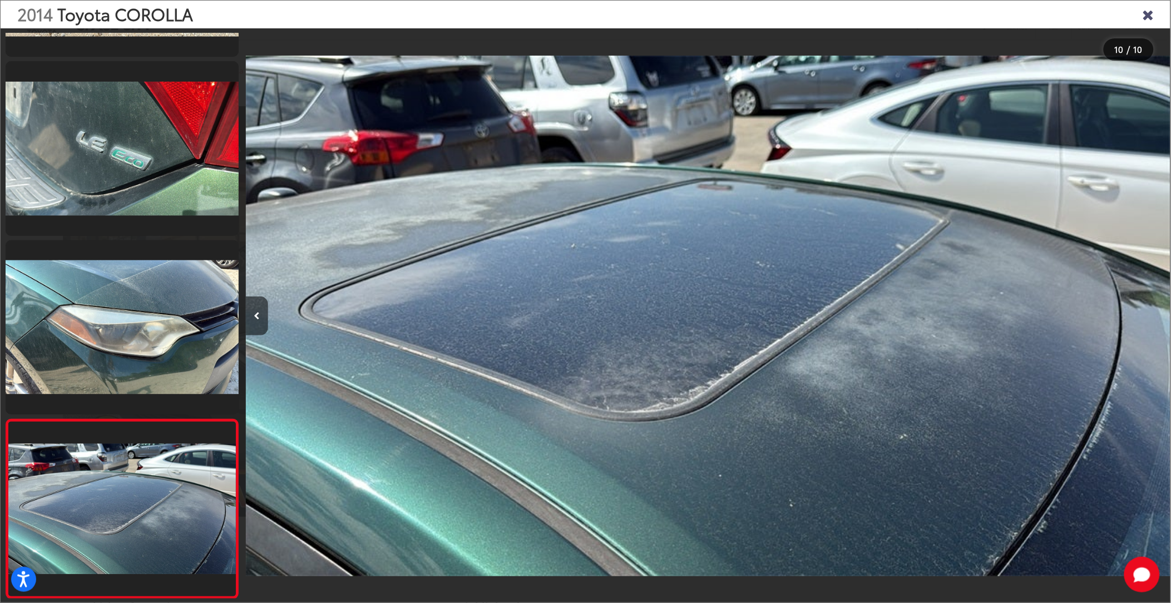
click at [1159, 313] on div at bounding box center [1054, 315] width 231 height 575
click at [1144, 13] on icon "Close gallery" at bounding box center [1147, 14] width 11 height 14
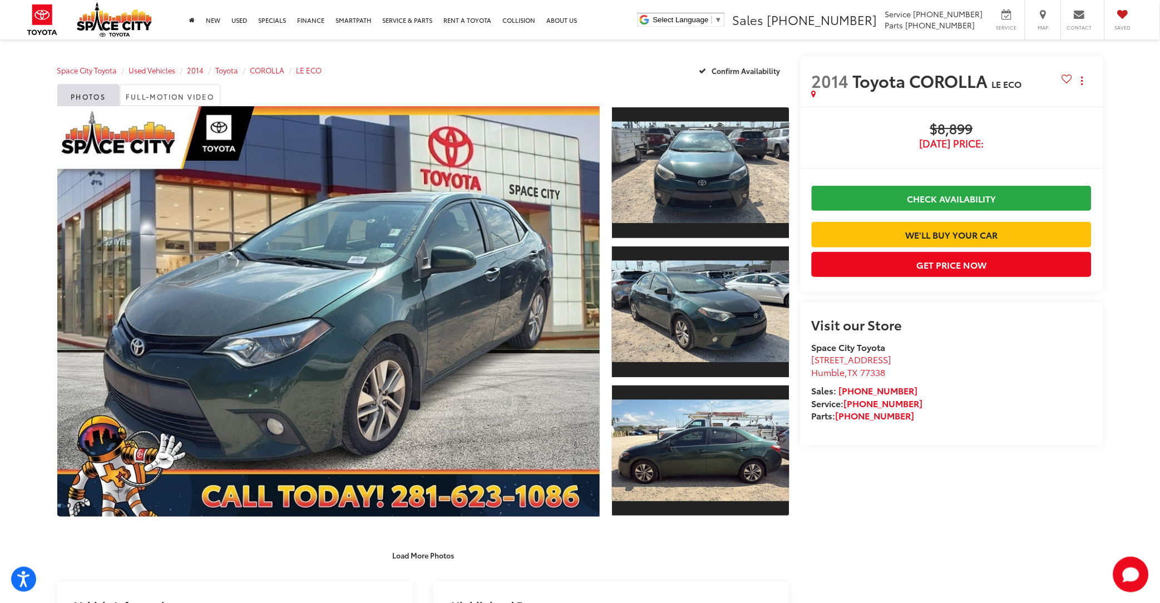
click at [812, 216] on capital-one-entry-button at bounding box center [812, 216] width 0 height 0
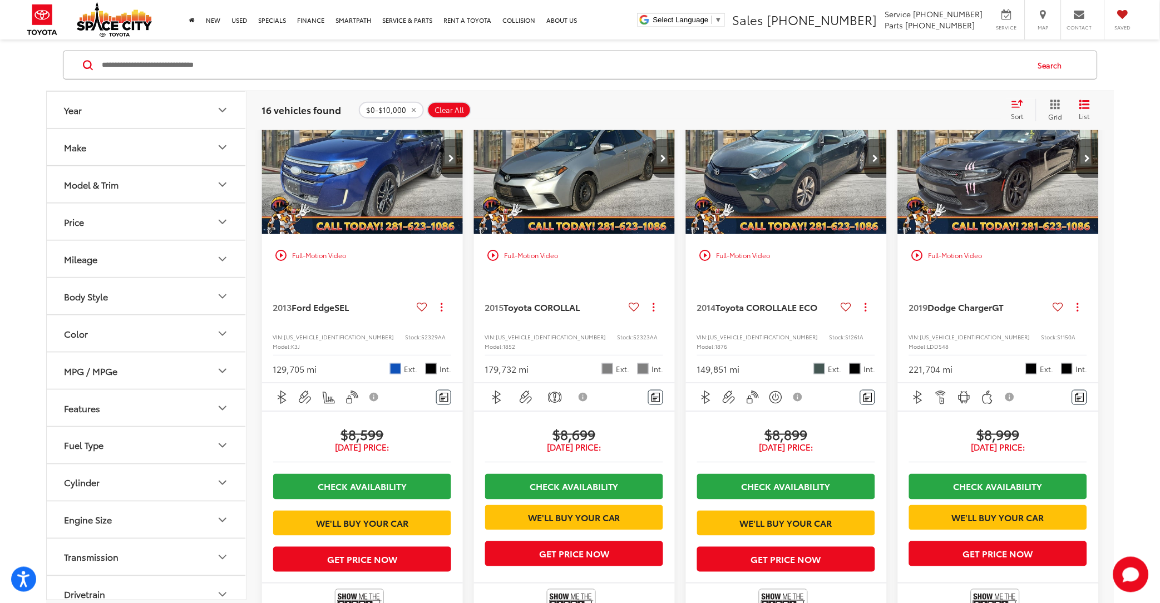
scroll to position [1251, 0]
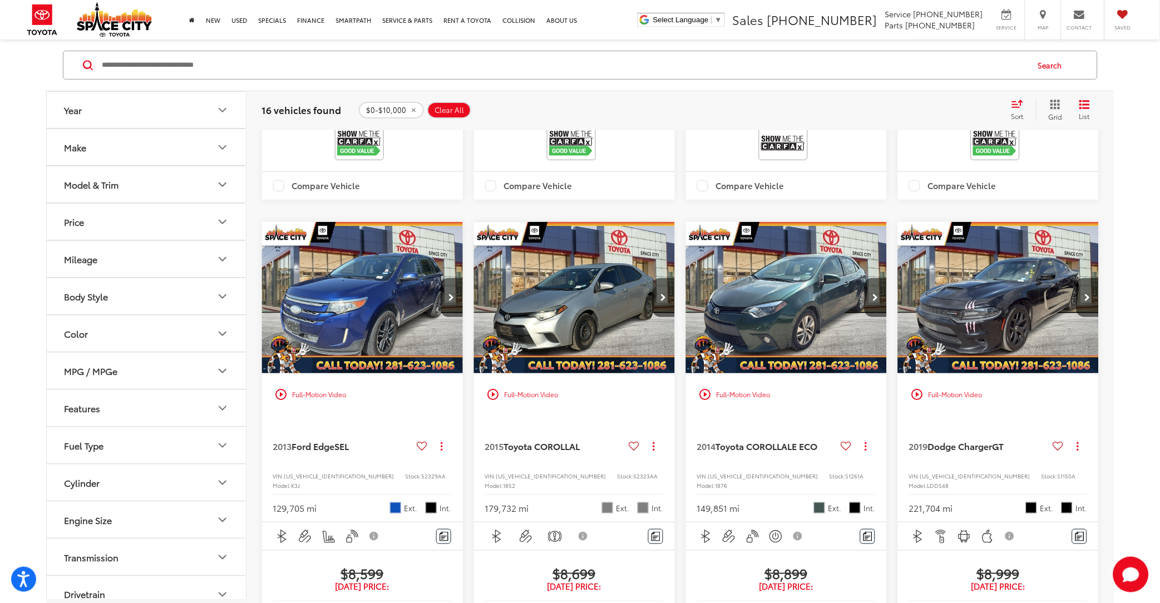
click at [588, 356] on img "2015 Toyota COROLLA L 0" at bounding box center [574, 298] width 202 height 152
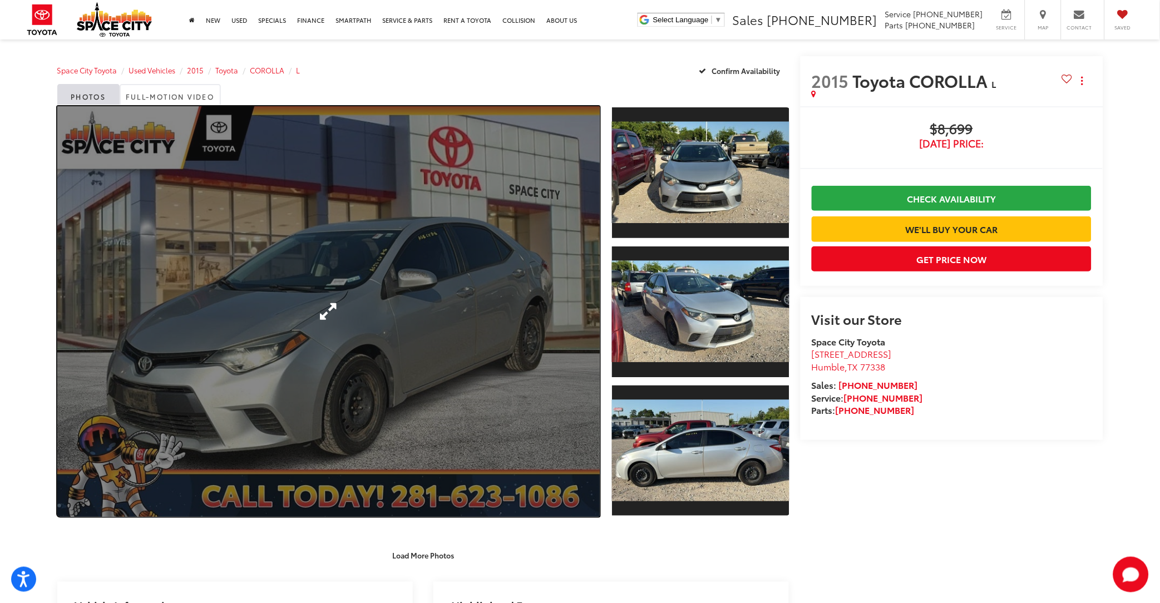
click at [452, 337] on link "Expand Photo 0" at bounding box center [328, 311] width 543 height 410
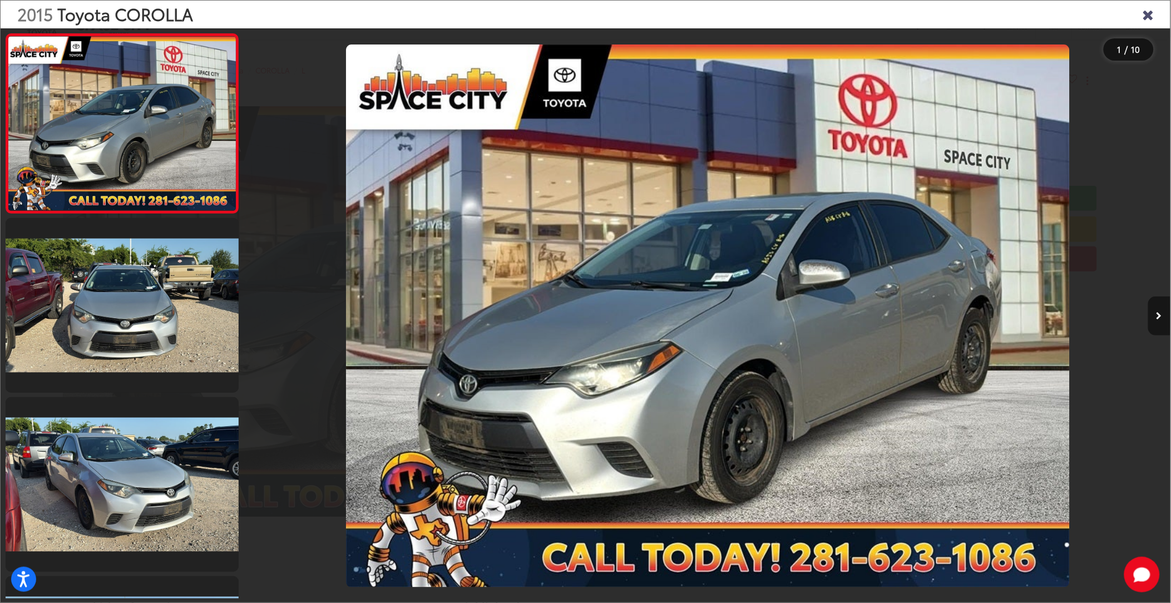
click at [1159, 322] on button "Next image" at bounding box center [1159, 315] width 22 height 39
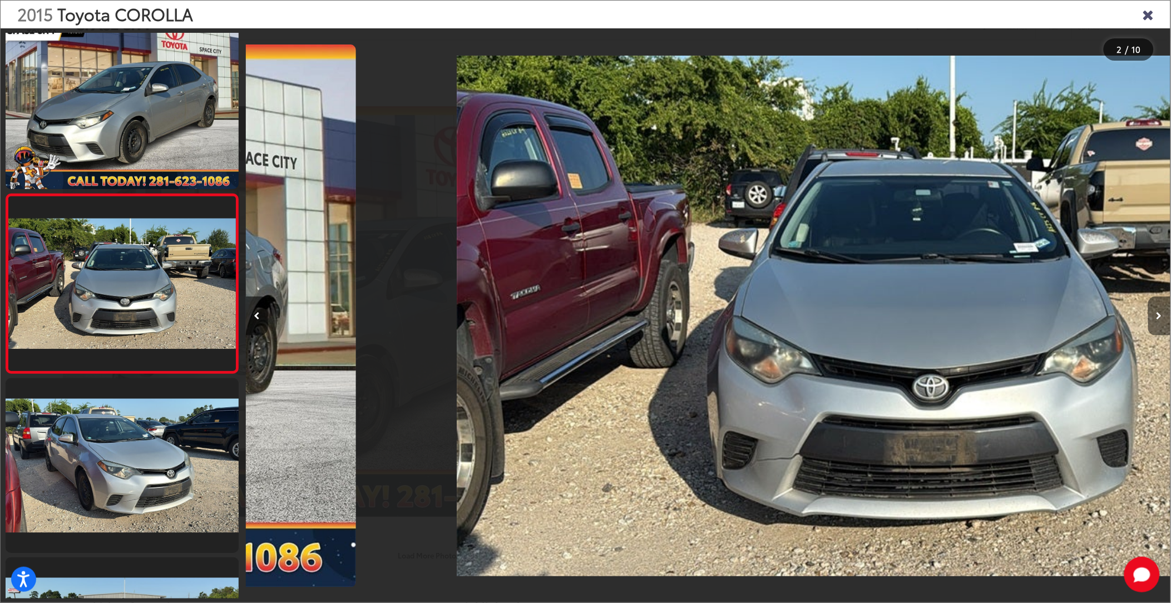
scroll to position [0, 924]
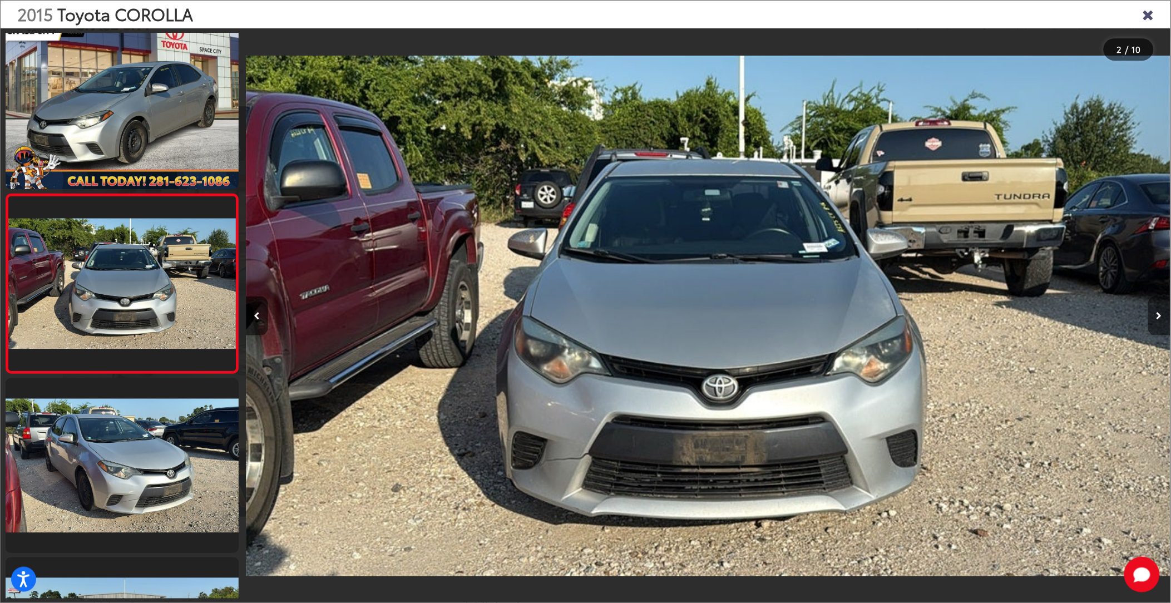
click at [1159, 322] on button "Next image" at bounding box center [1159, 315] width 22 height 39
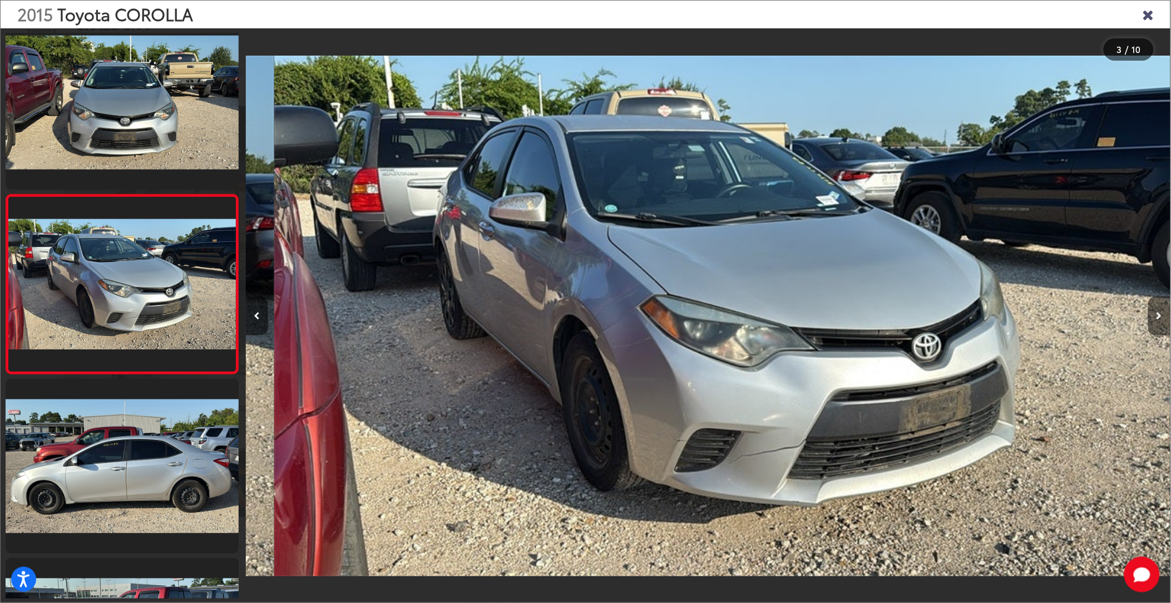
scroll to position [0, 1849]
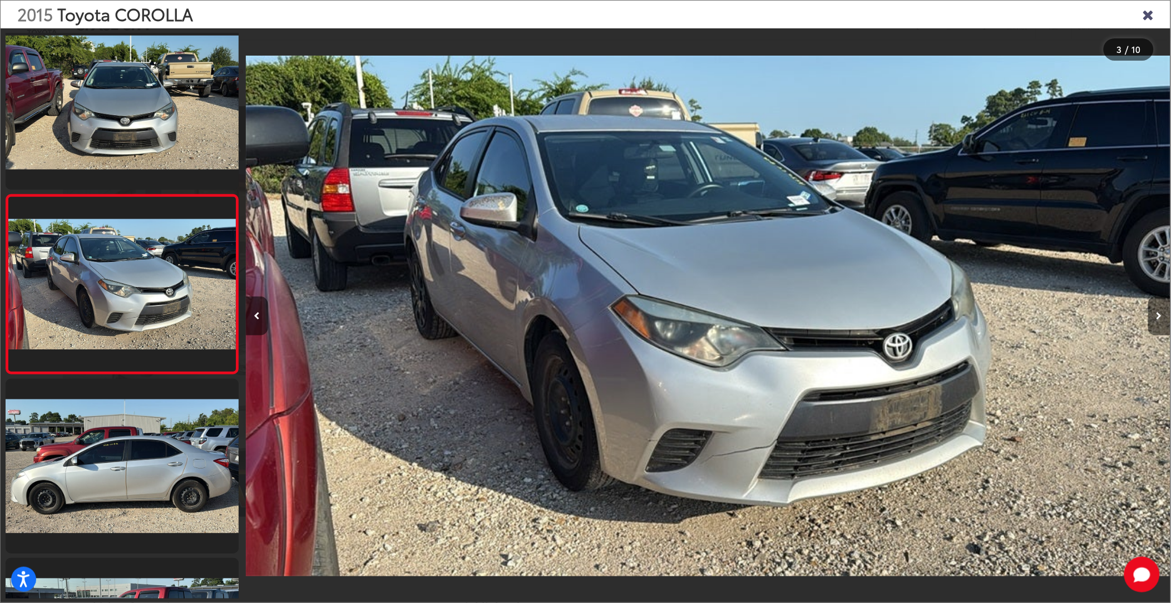
click at [1159, 322] on button "Next image" at bounding box center [1159, 315] width 22 height 39
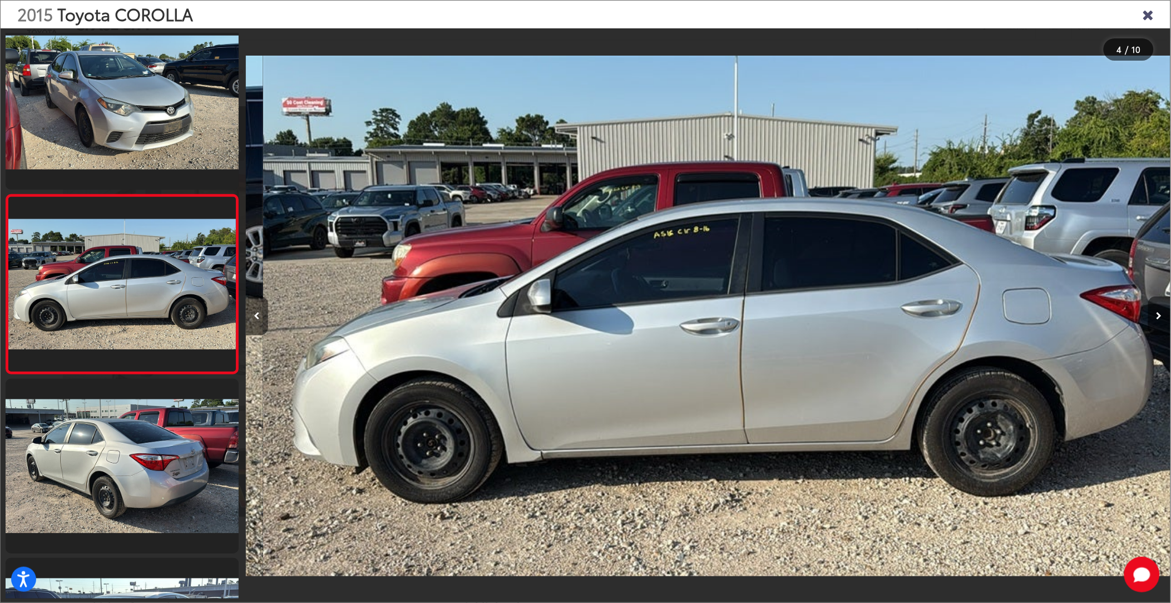
scroll to position [0, 2774]
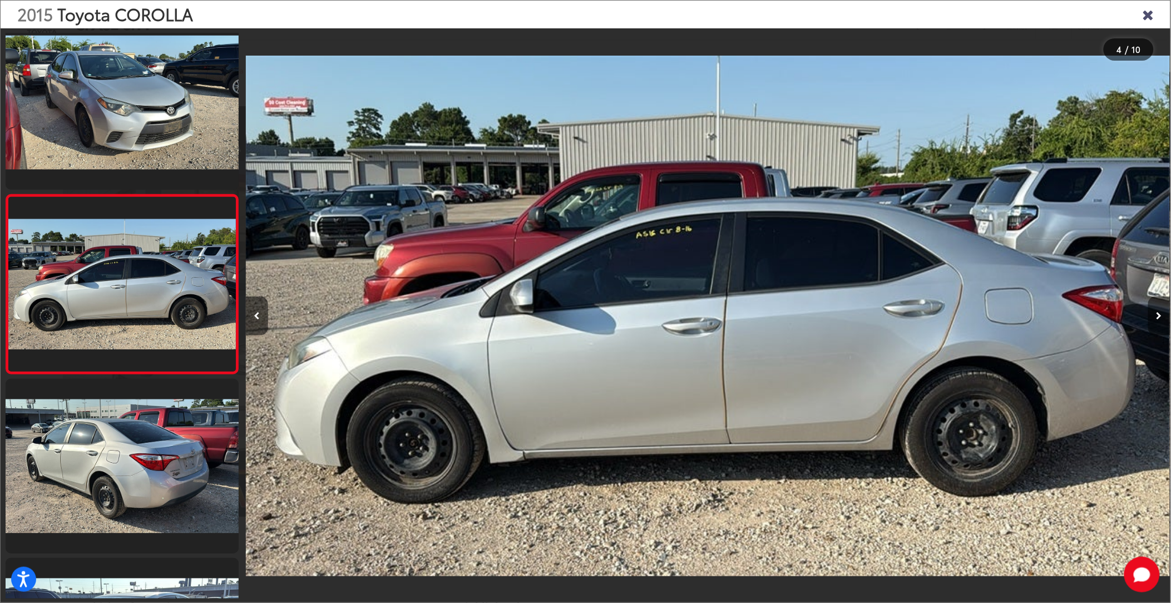
click at [1159, 322] on button "Next image" at bounding box center [1159, 315] width 22 height 39
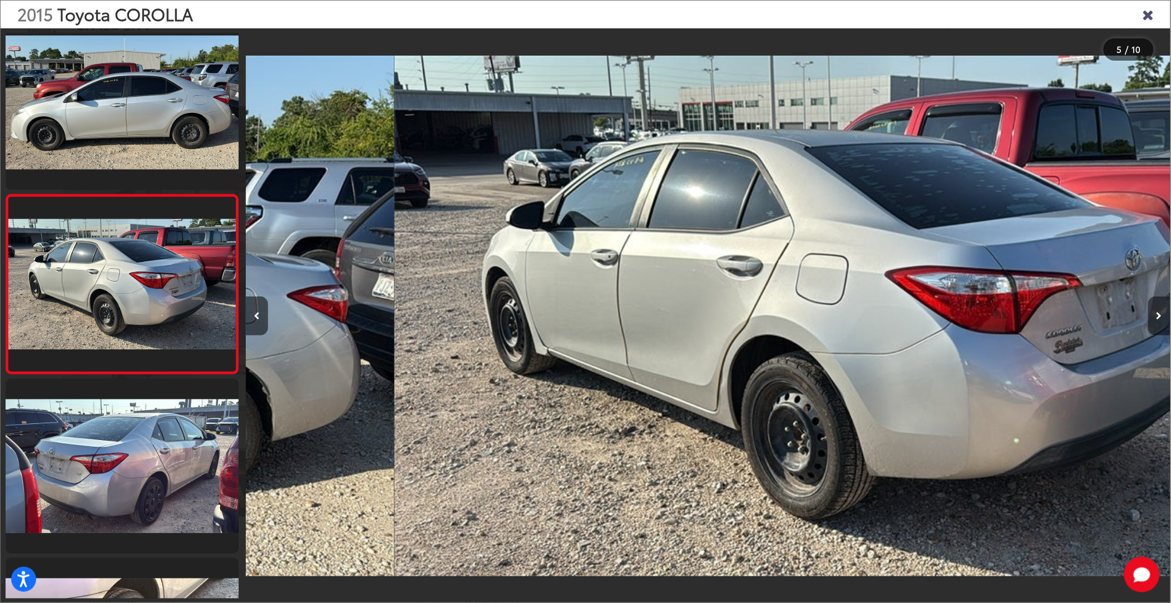
scroll to position [0, 3699]
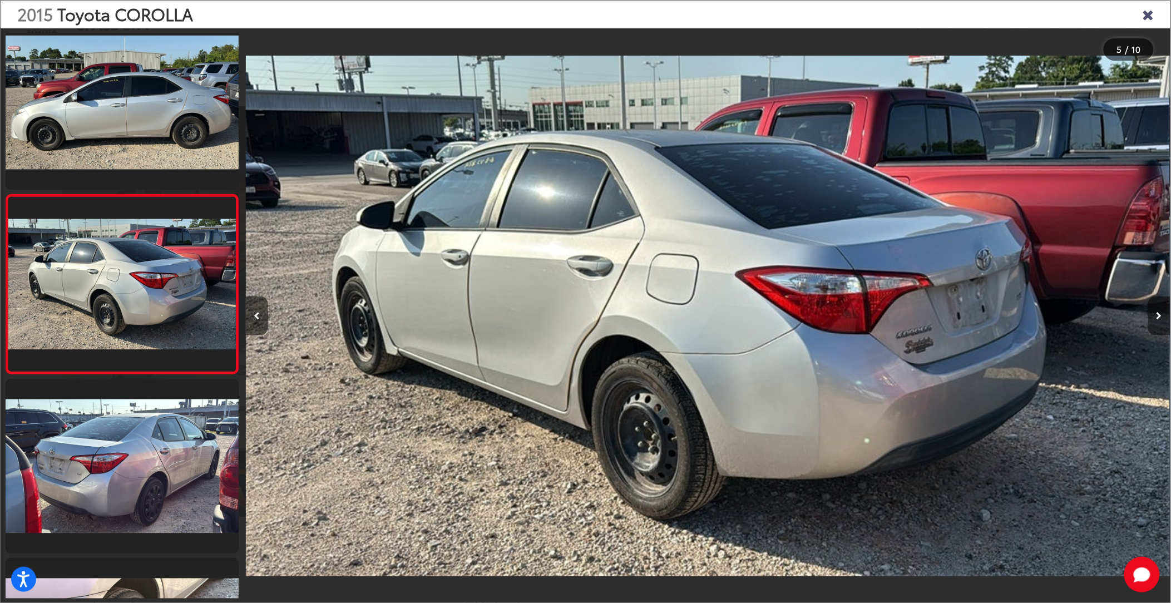
click at [1159, 322] on button "Next image" at bounding box center [1159, 315] width 22 height 39
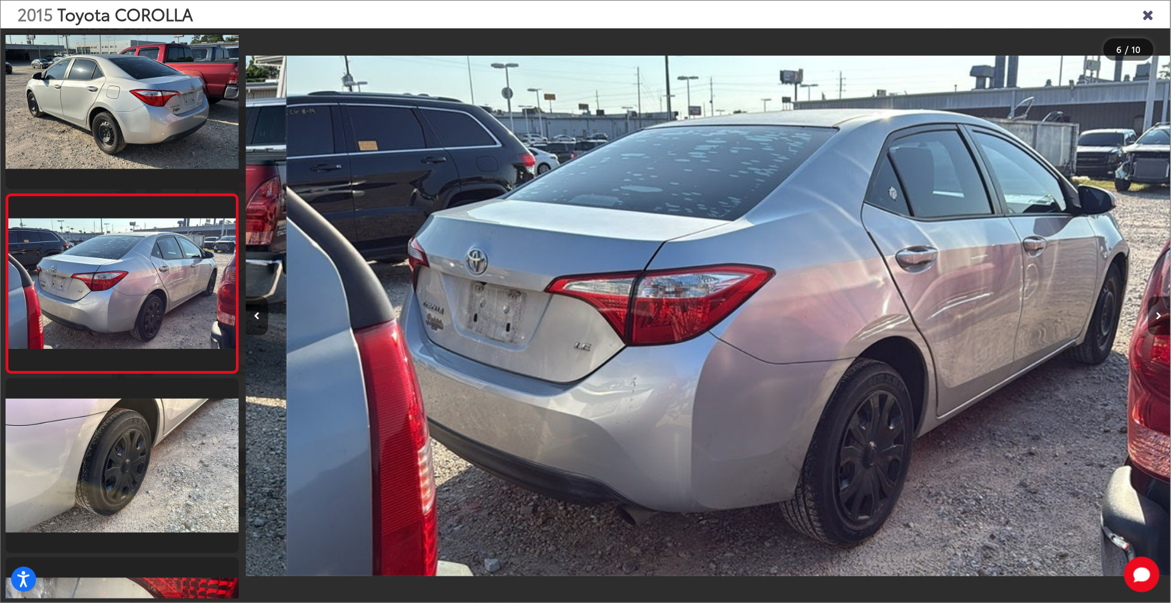
scroll to position [0, 4624]
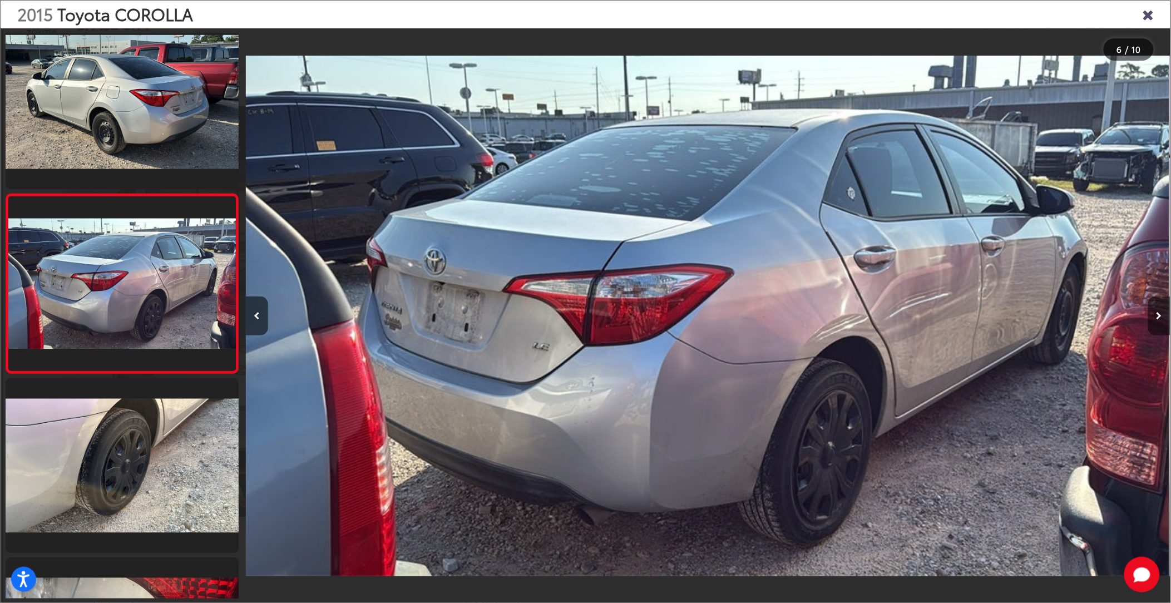
click at [1159, 322] on button "Next image" at bounding box center [1159, 315] width 22 height 39
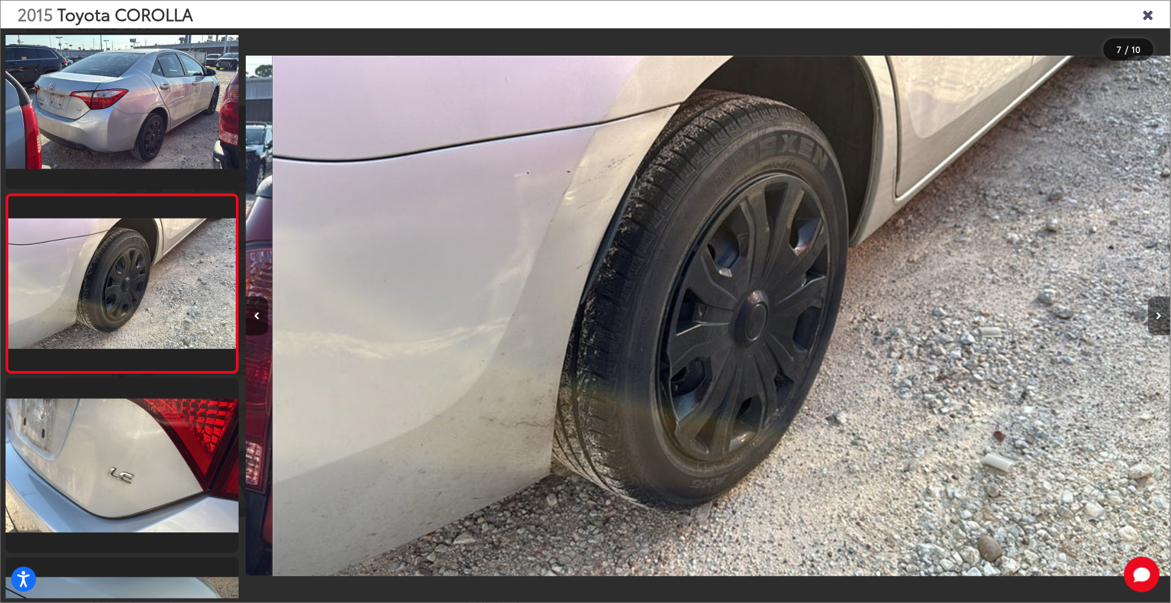
scroll to position [0, 5549]
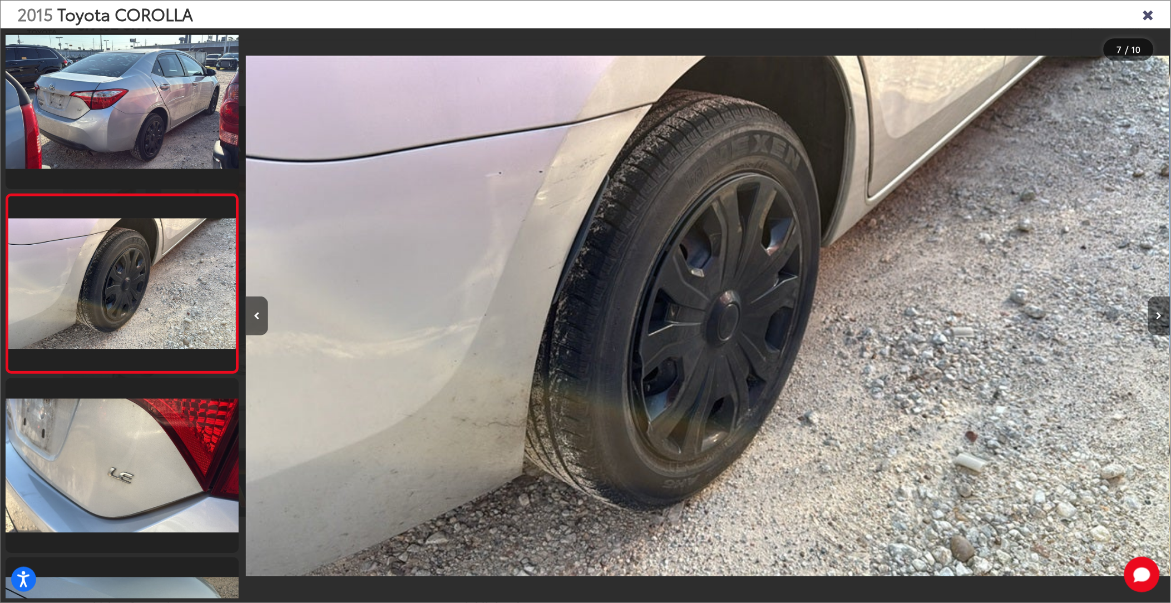
click at [1159, 322] on button "Next image" at bounding box center [1159, 315] width 22 height 39
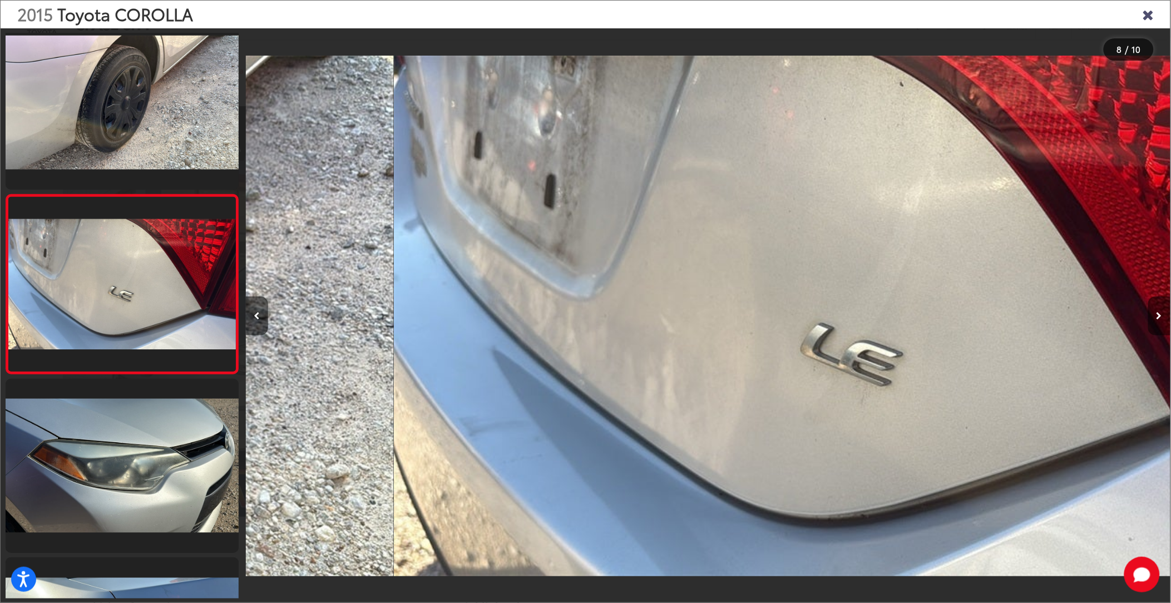
scroll to position [0, 6474]
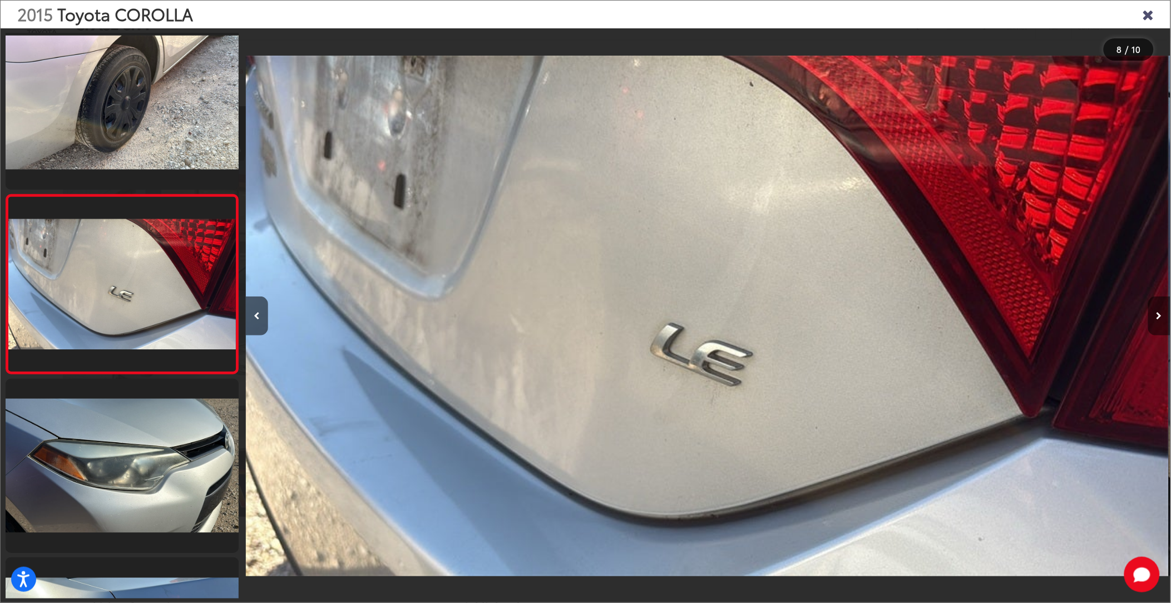
click at [1159, 322] on button "Next image" at bounding box center [1159, 315] width 22 height 39
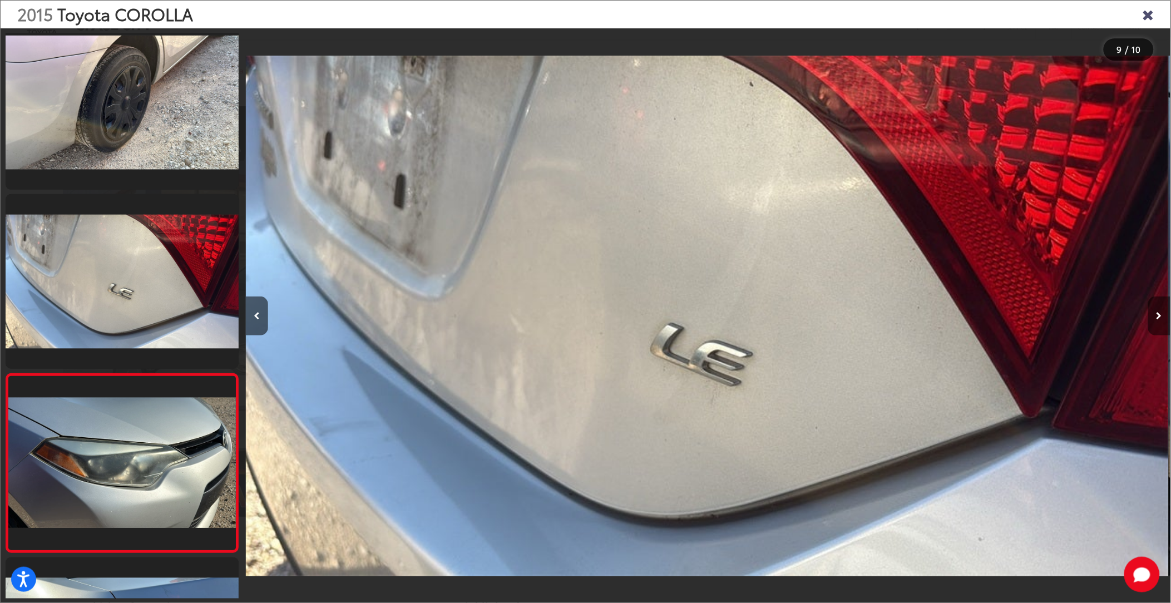
scroll to position [0, 0]
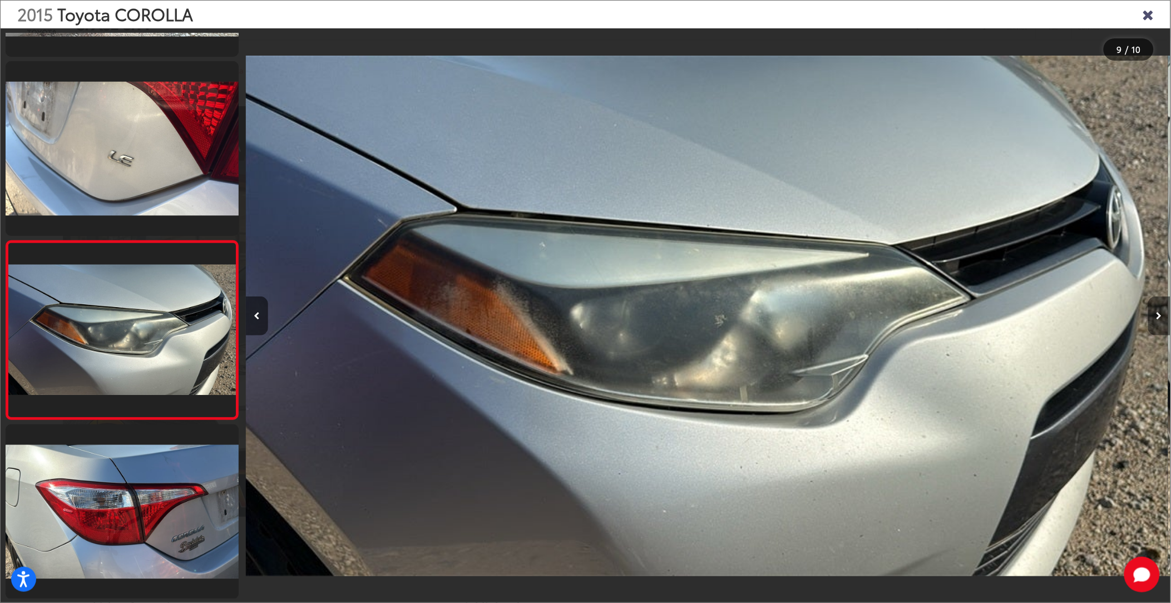
click at [1159, 322] on button "Next image" at bounding box center [1159, 315] width 22 height 39
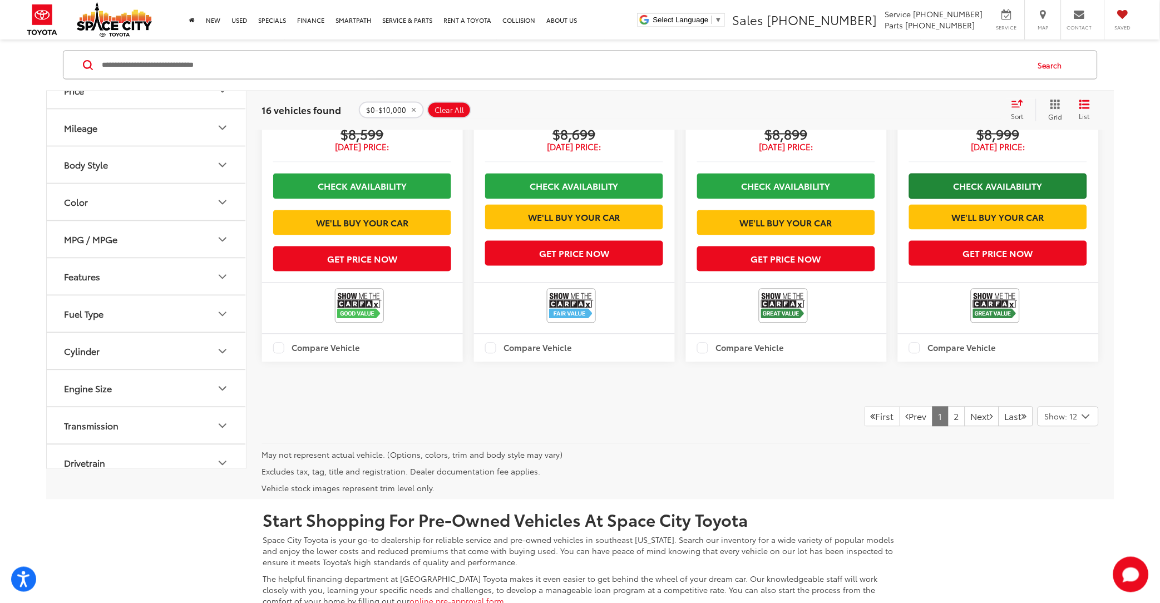
scroll to position [1696, 0]
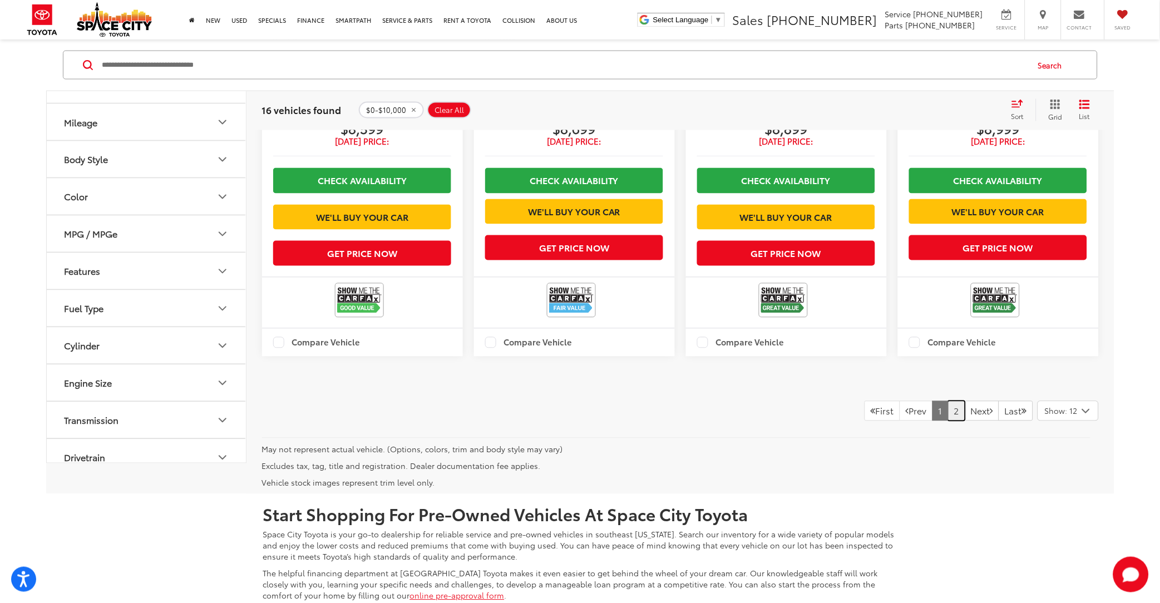
click at [948, 421] on link "2" at bounding box center [956, 411] width 17 height 20
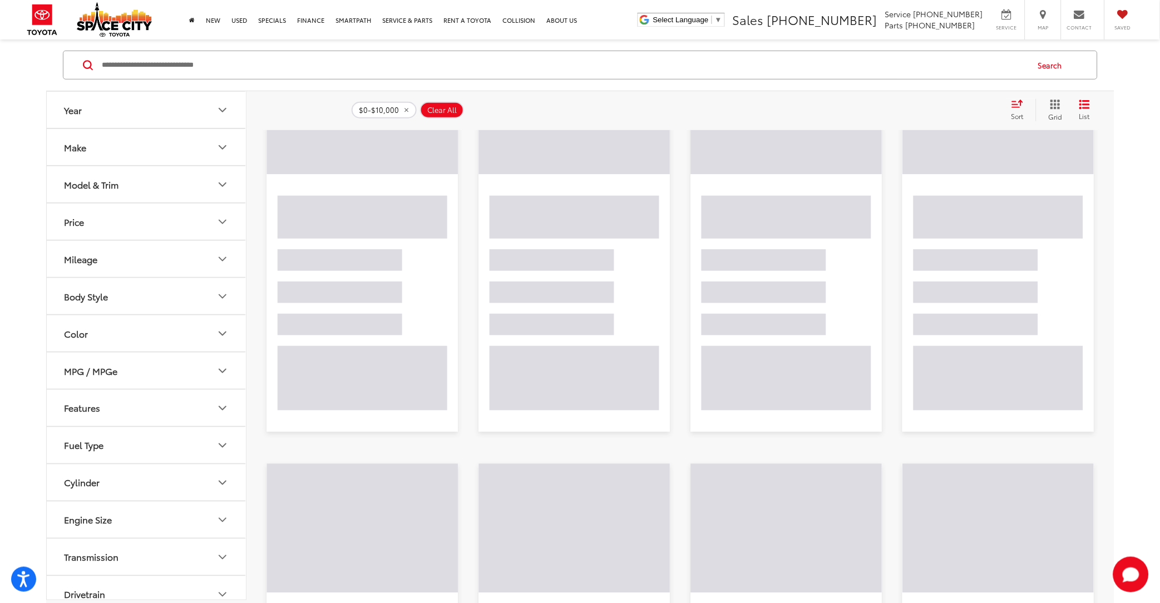
scroll to position [111, 0]
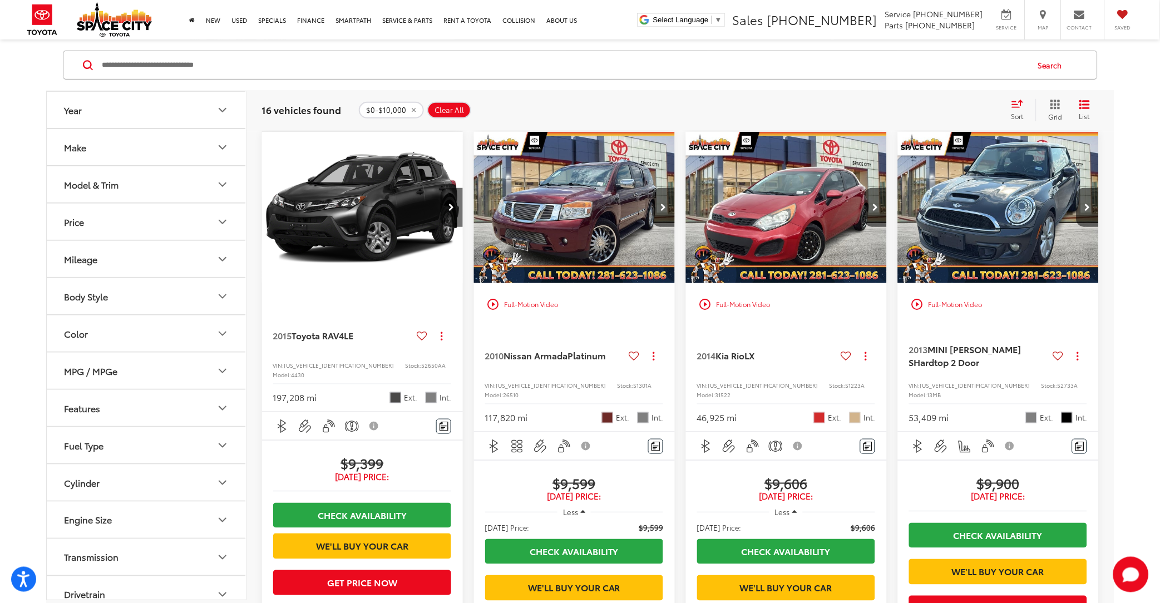
click at [353, 244] on img "2015 Toyota RAV4 LE 0" at bounding box center [362, 208] width 202 height 152
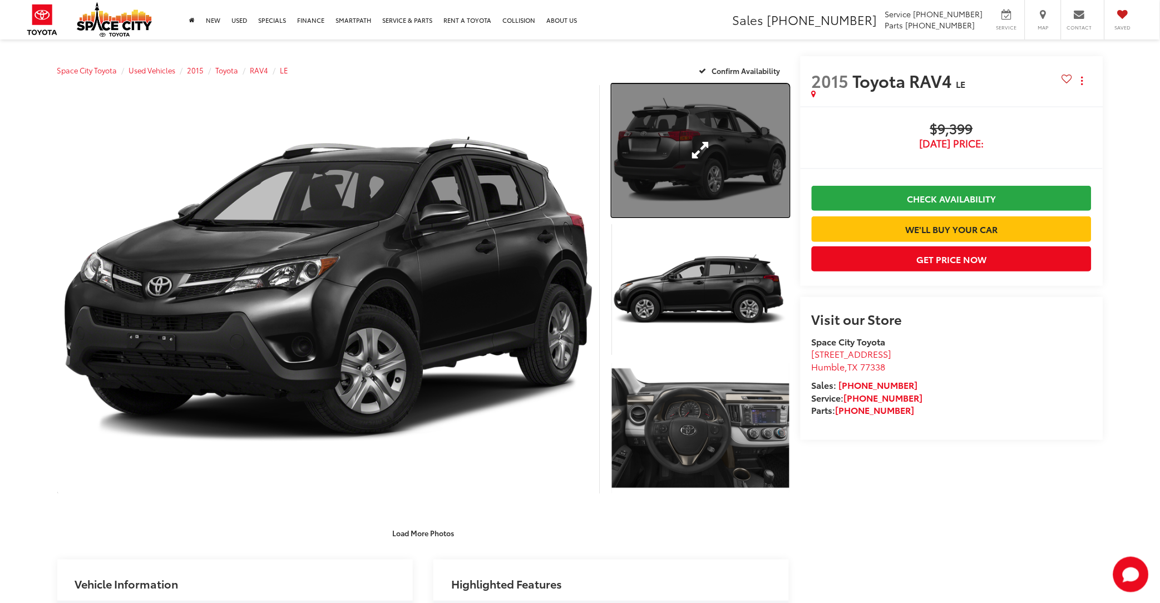
click at [671, 142] on link "Expand Photo 1" at bounding box center [700, 150] width 177 height 133
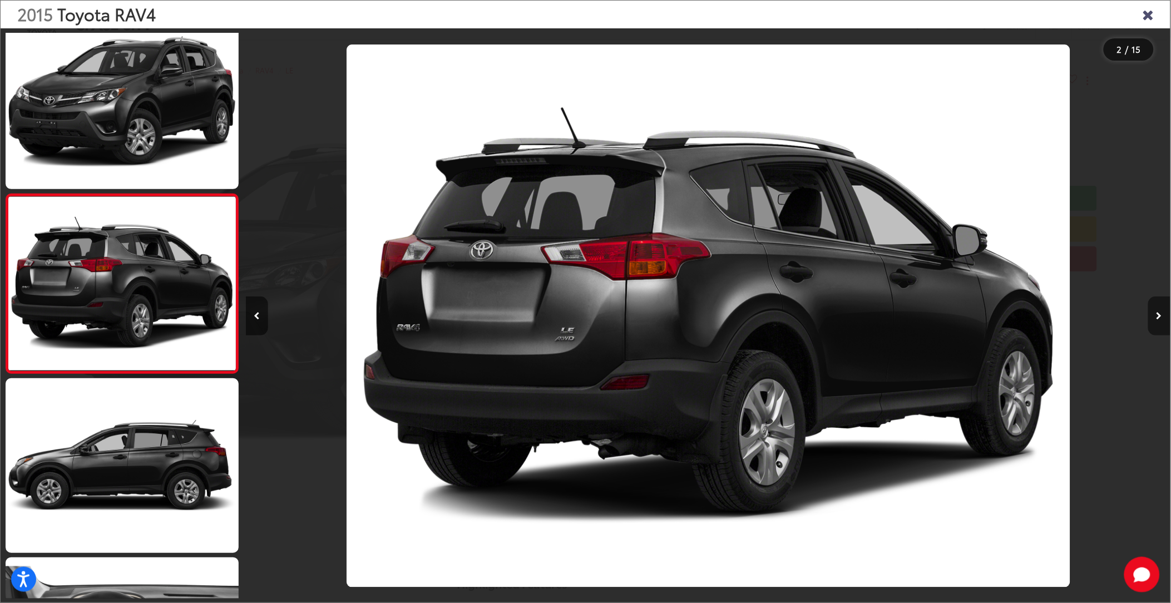
click at [1159, 317] on icon "Next image" at bounding box center [1159, 316] width 6 height 8
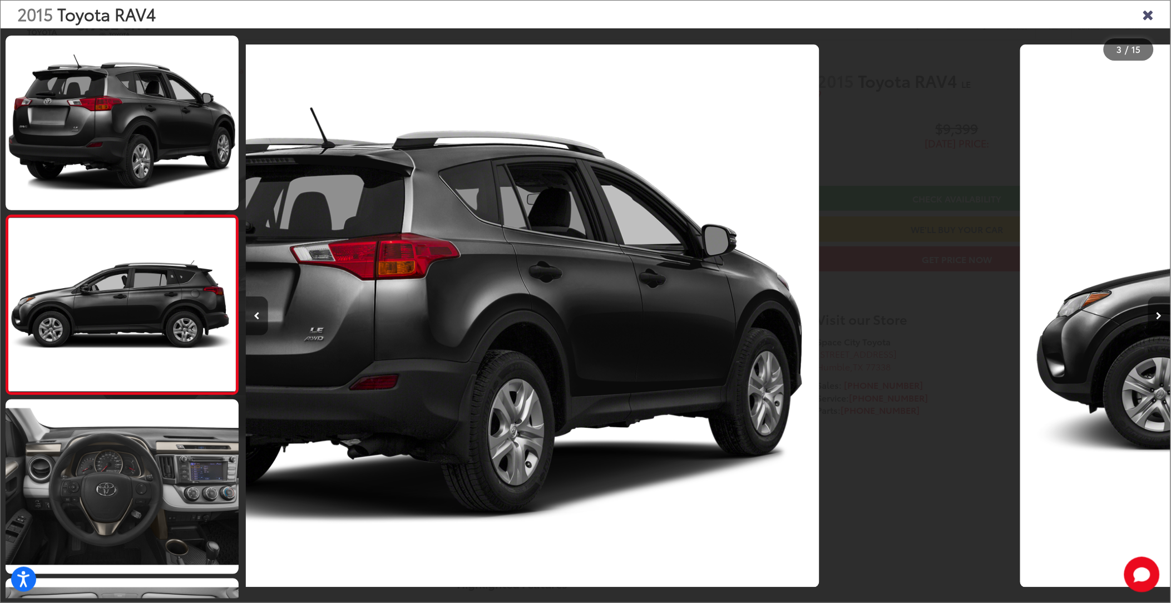
scroll to position [197, 0]
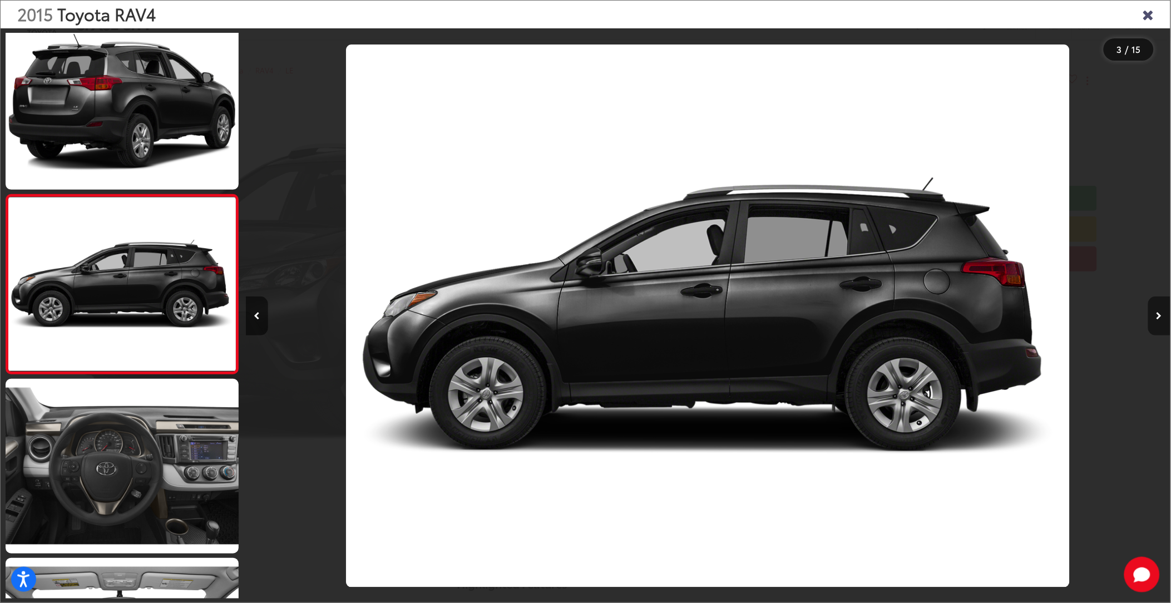
click at [1159, 317] on icon "Next image" at bounding box center [1159, 316] width 6 height 8
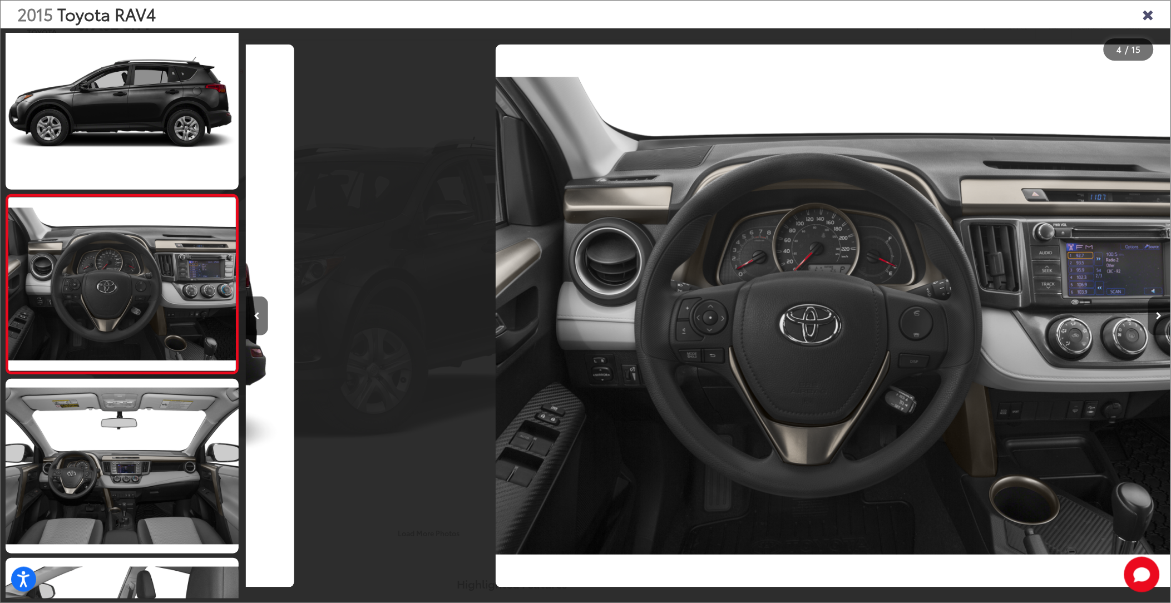
scroll to position [0, 2774]
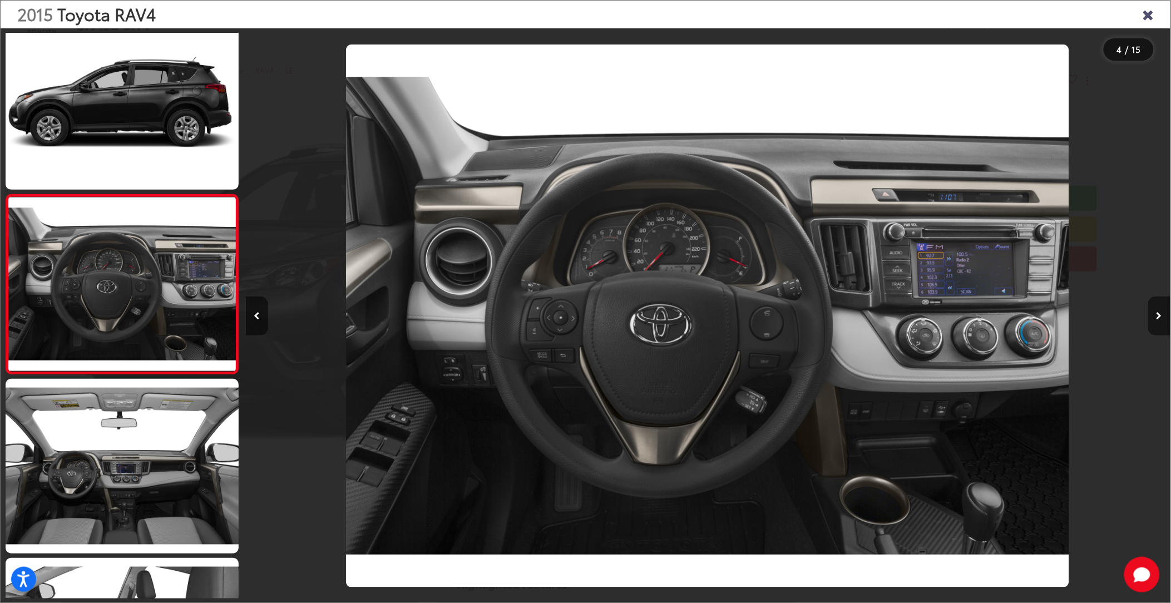
click at [1159, 317] on icon "Next image" at bounding box center [1159, 316] width 6 height 8
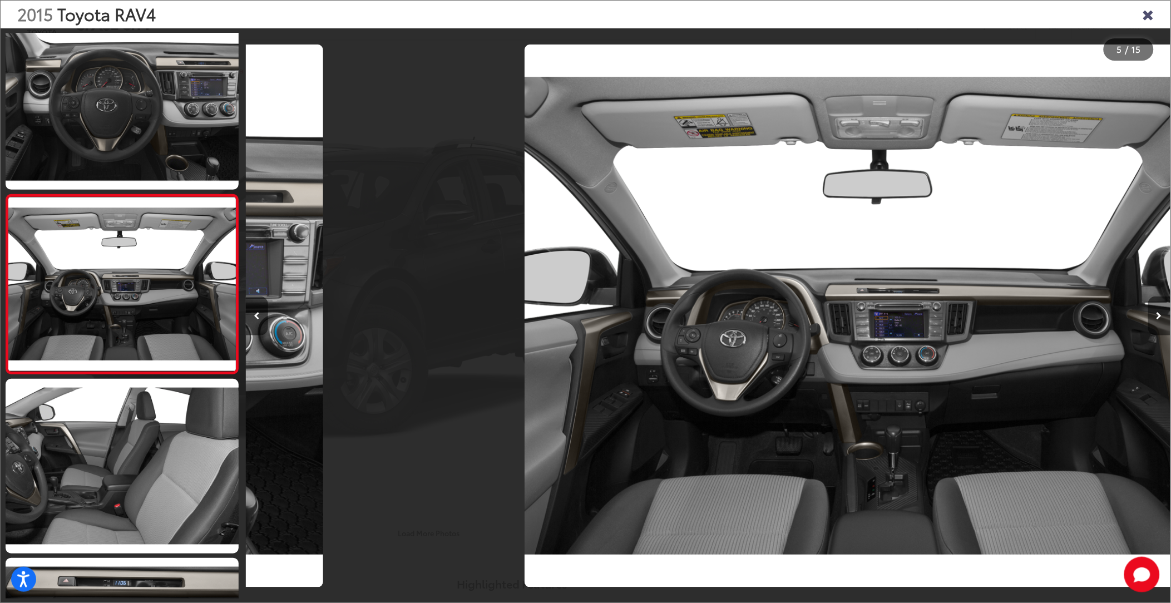
scroll to position [0, 3699]
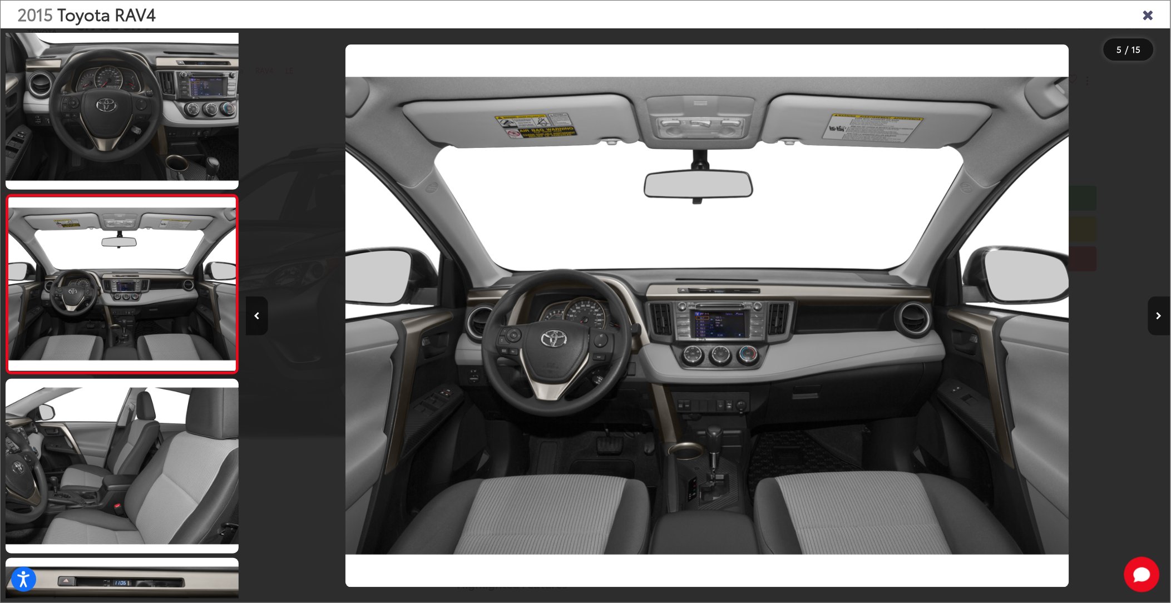
click at [1159, 317] on icon "Next image" at bounding box center [1159, 316] width 6 height 8
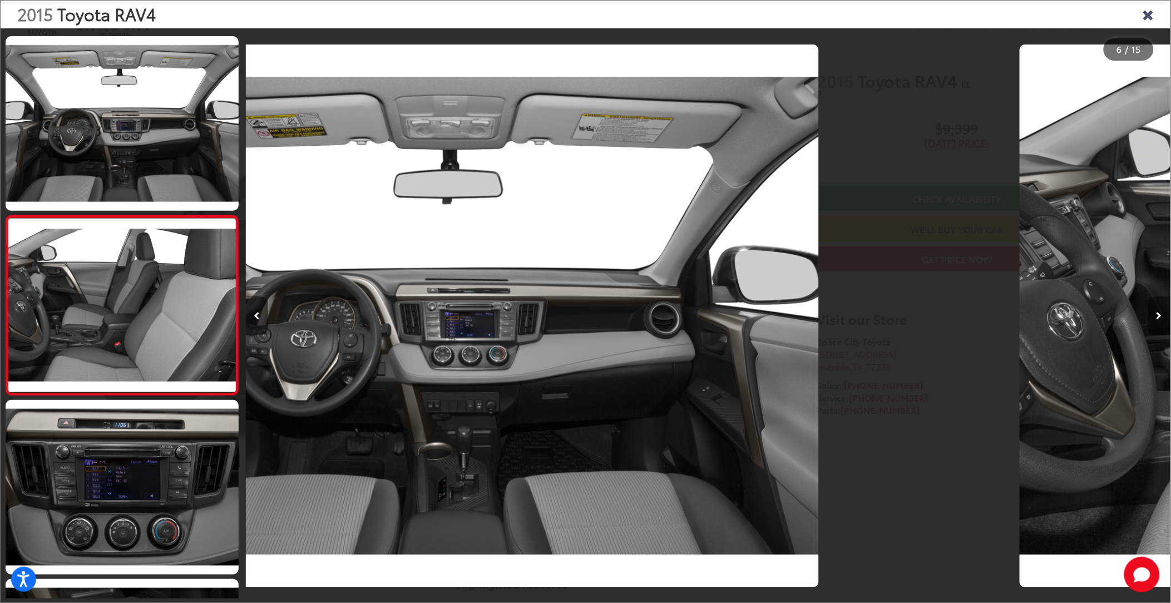
scroll to position [735, 0]
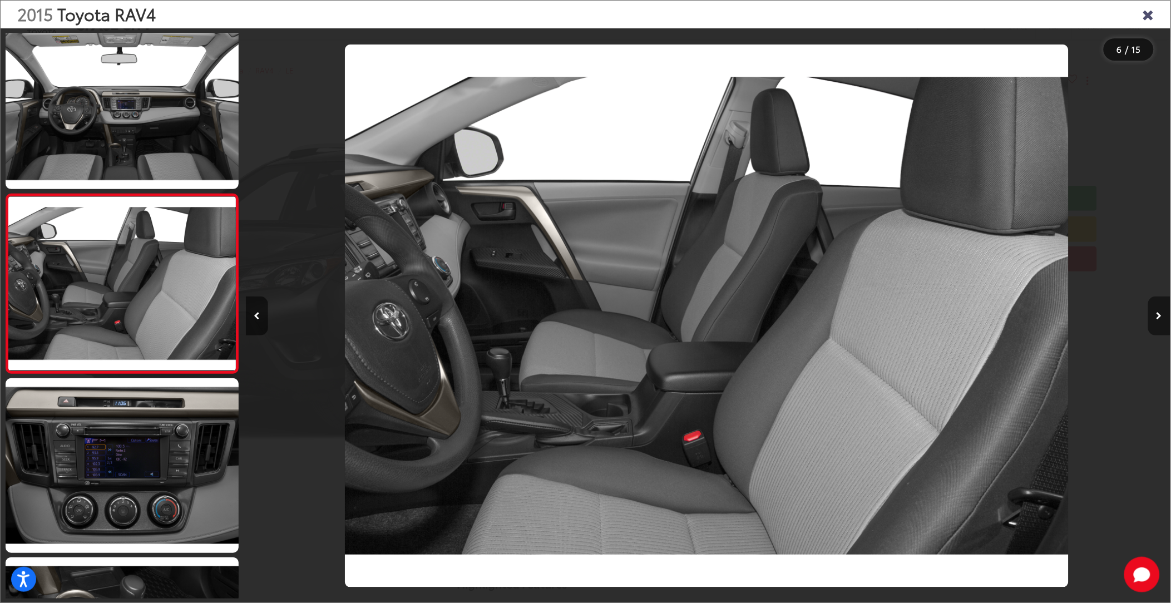
click at [1159, 317] on icon "Next image" at bounding box center [1159, 316] width 6 height 8
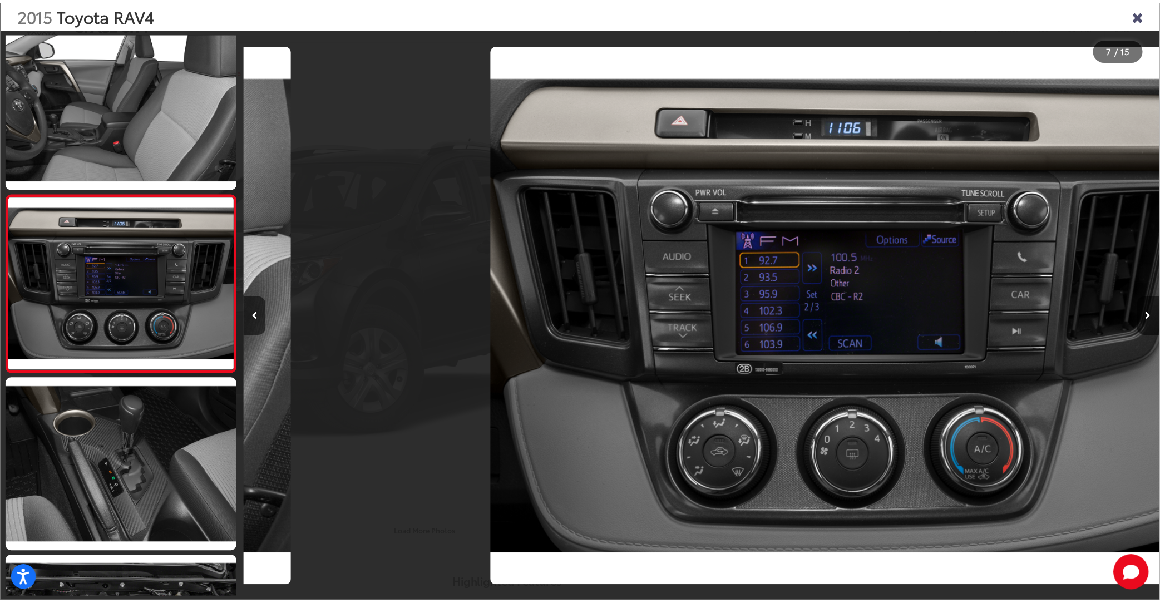
scroll to position [0, 5549]
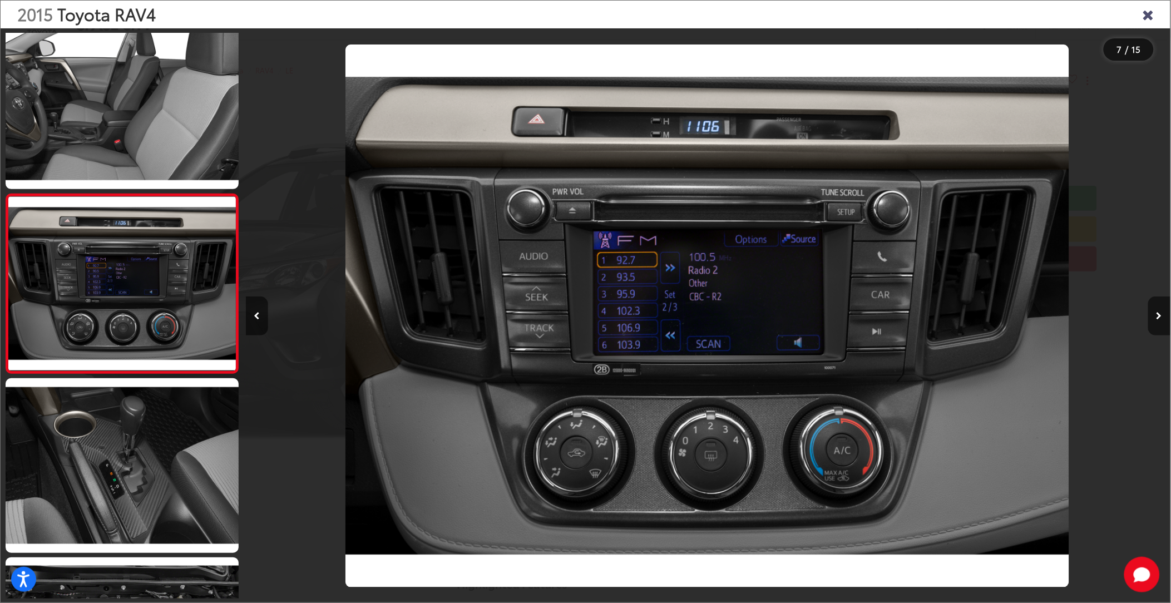
click at [1151, 19] on icon "Close gallery" at bounding box center [1147, 14] width 11 height 14
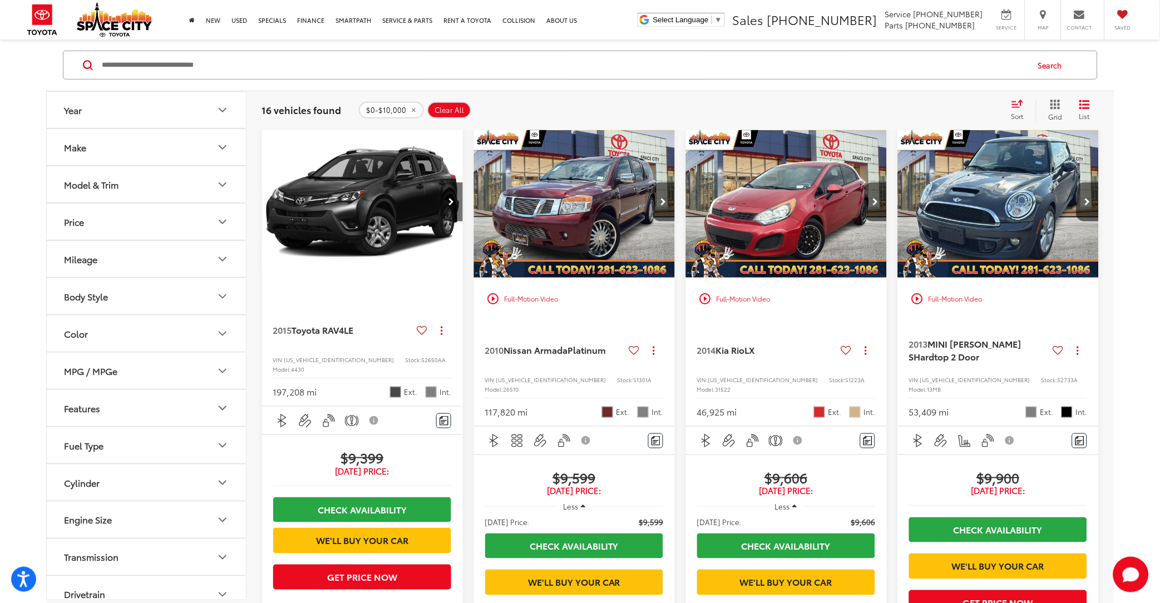
scroll to position [111, 0]
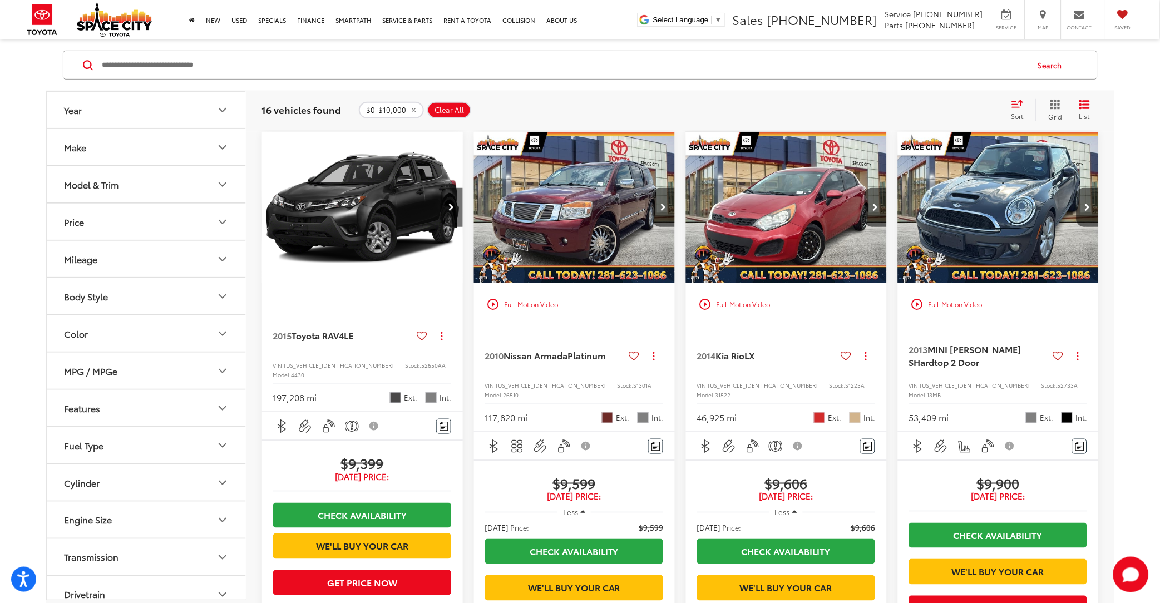
click at [782, 232] on img "2014 Kia Rio LX 0" at bounding box center [786, 208] width 202 height 152
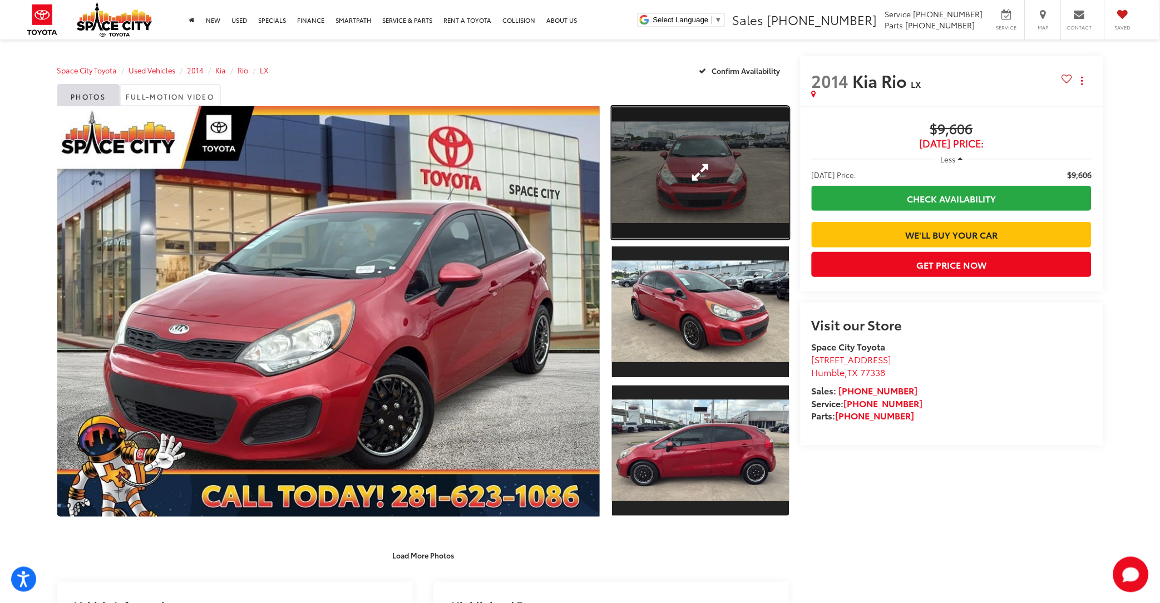
click at [714, 170] on link "Expand Photo 1" at bounding box center [700, 172] width 177 height 133
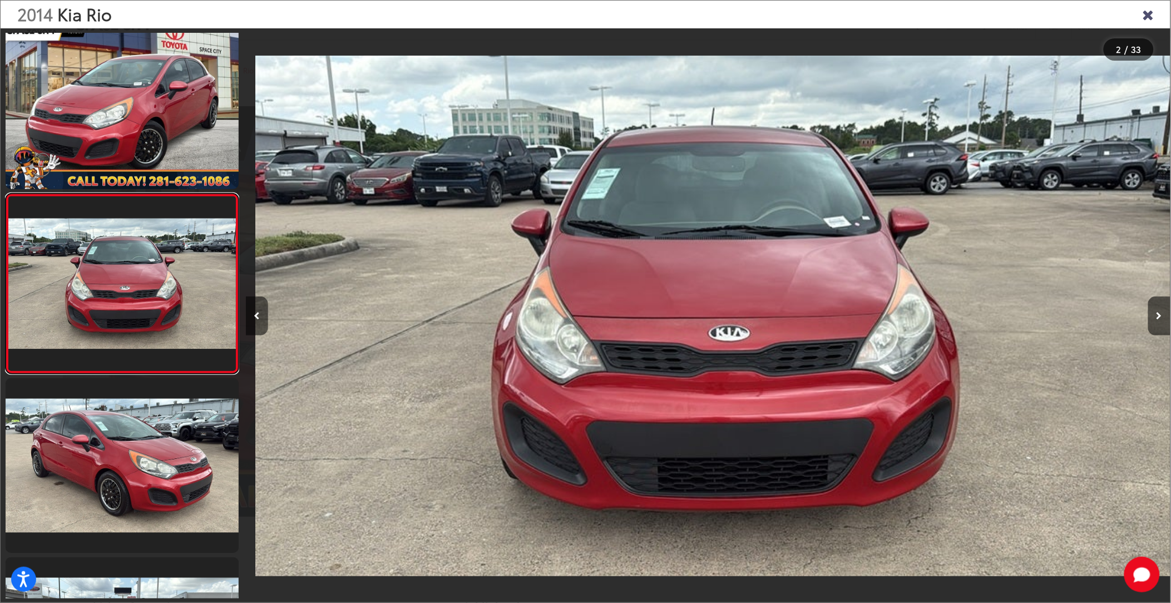
scroll to position [0, 924]
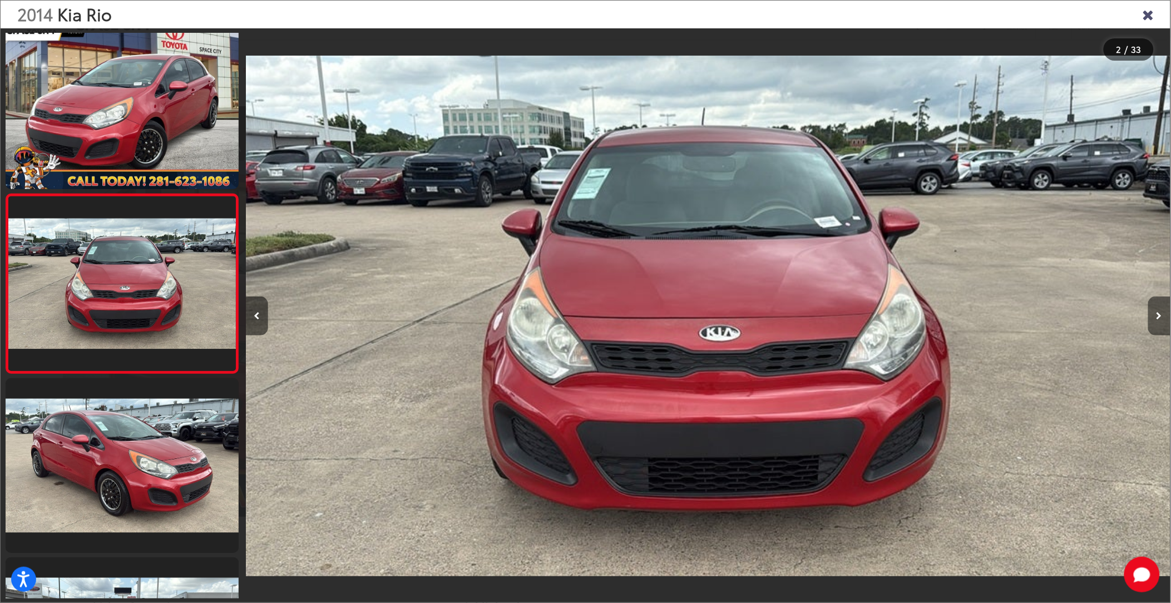
click at [1159, 312] on icon "Next image" at bounding box center [1159, 316] width 6 height 8
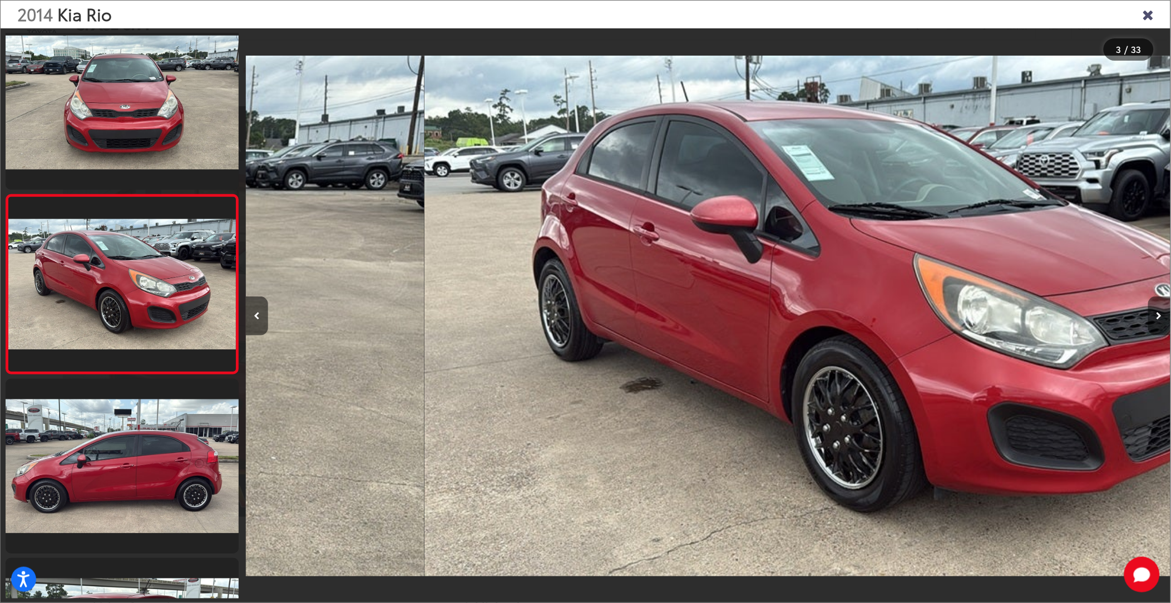
scroll to position [0, 1849]
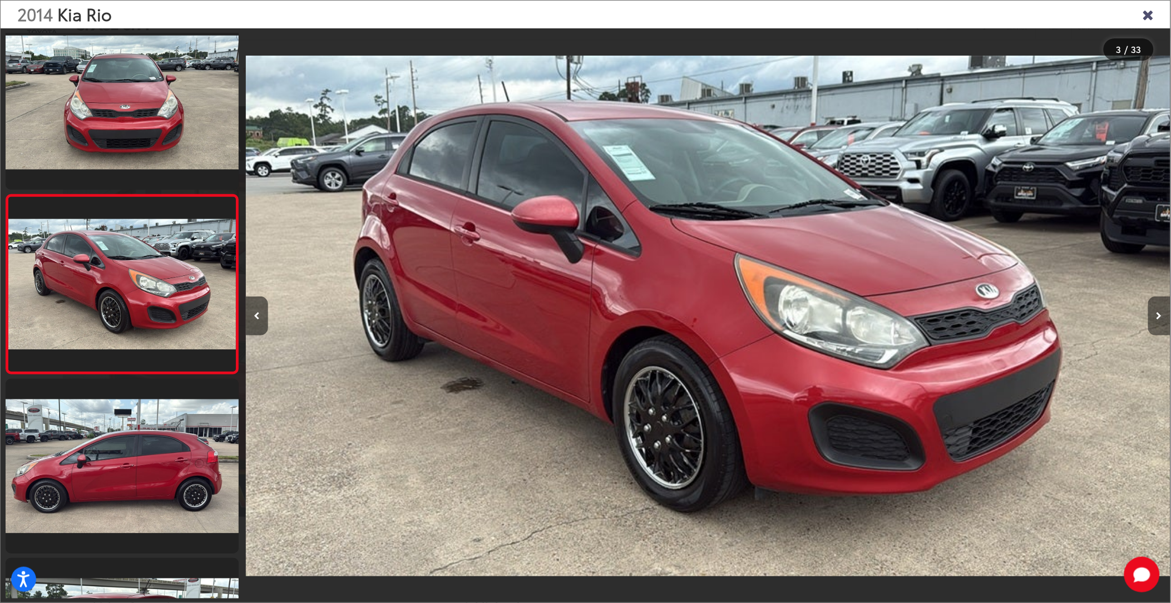
click at [1159, 312] on icon "Next image" at bounding box center [1159, 316] width 6 height 8
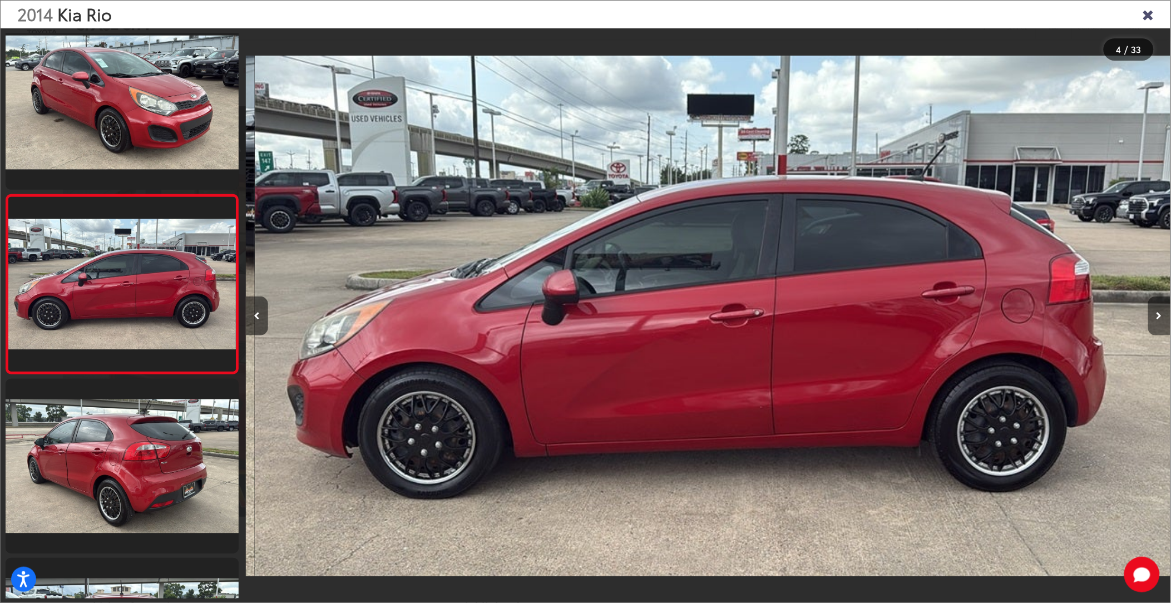
scroll to position [0, 2774]
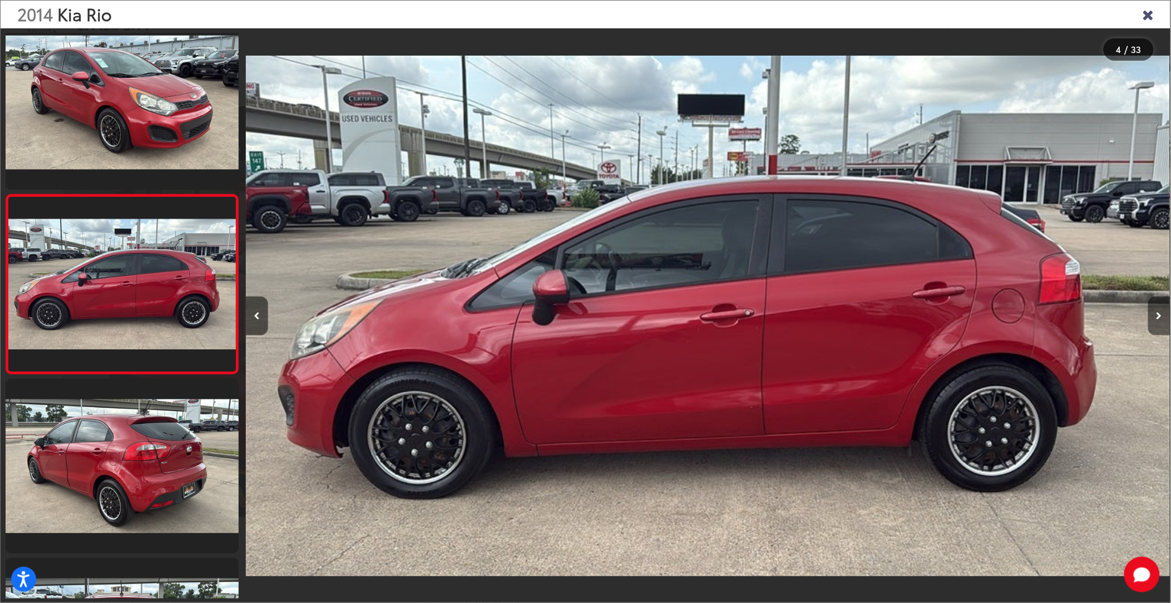
click at [1159, 312] on icon "Next image" at bounding box center [1159, 316] width 6 height 8
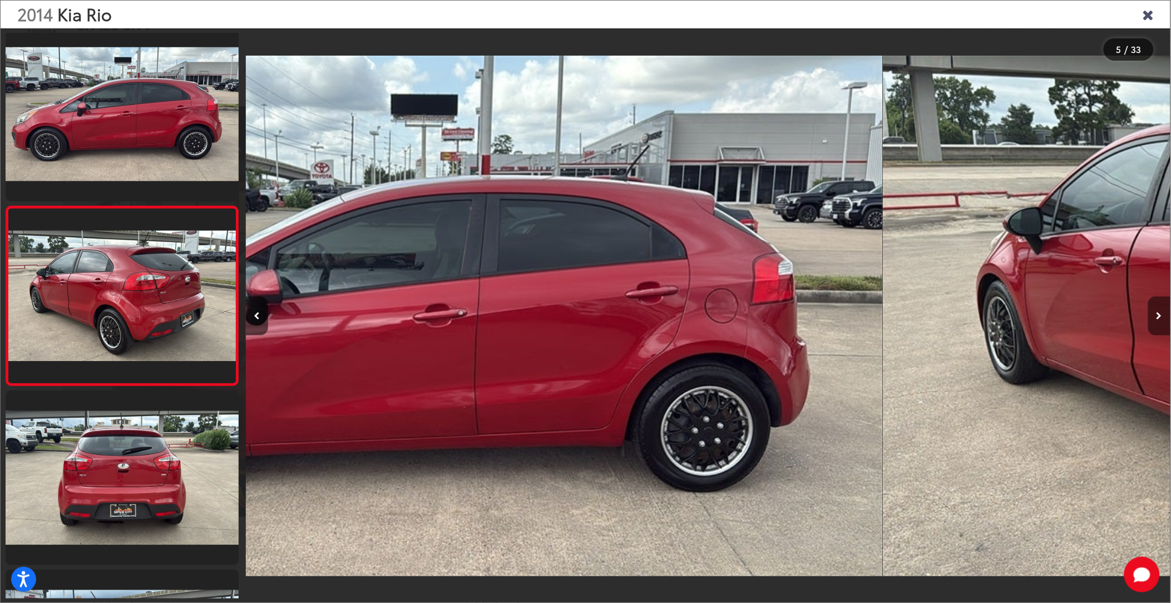
scroll to position [556, 0]
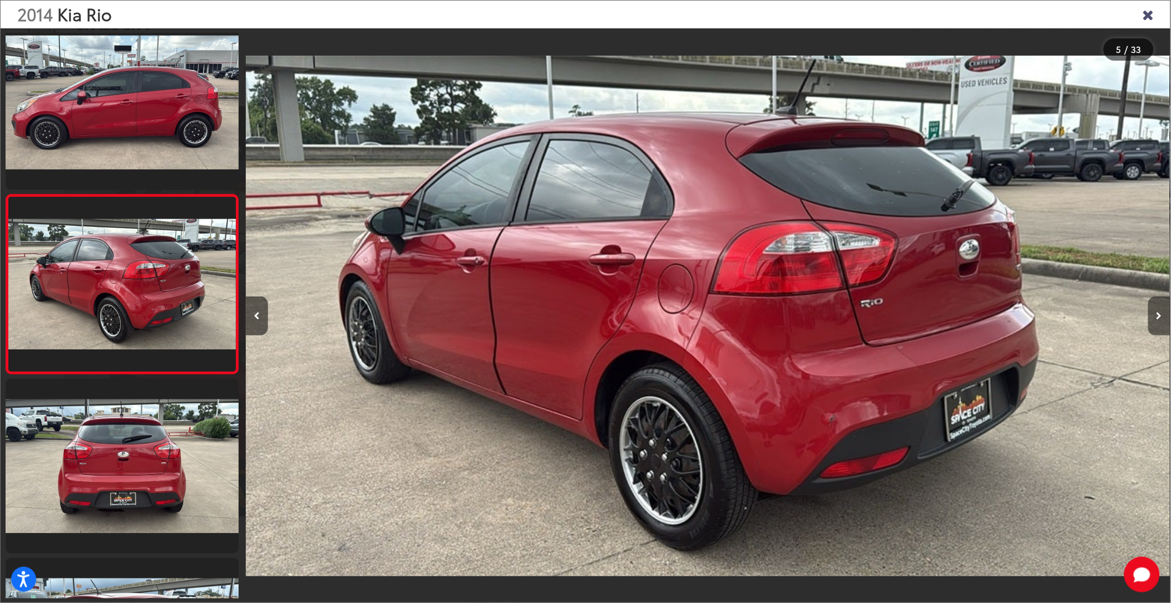
click at [1159, 312] on icon "Next image" at bounding box center [1159, 316] width 6 height 8
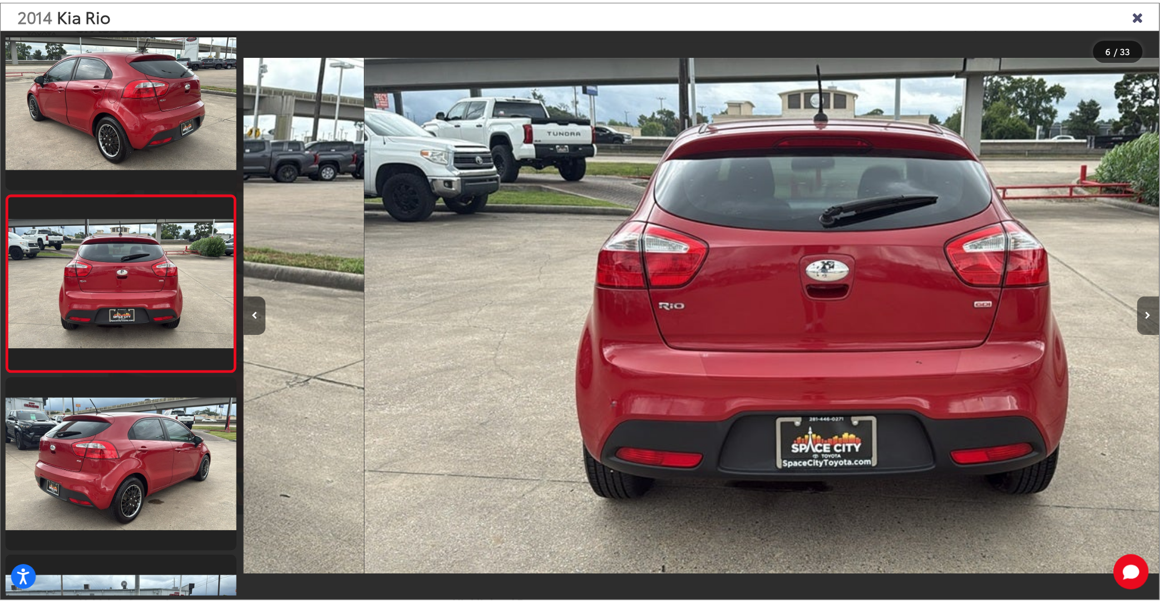
scroll to position [0, 4624]
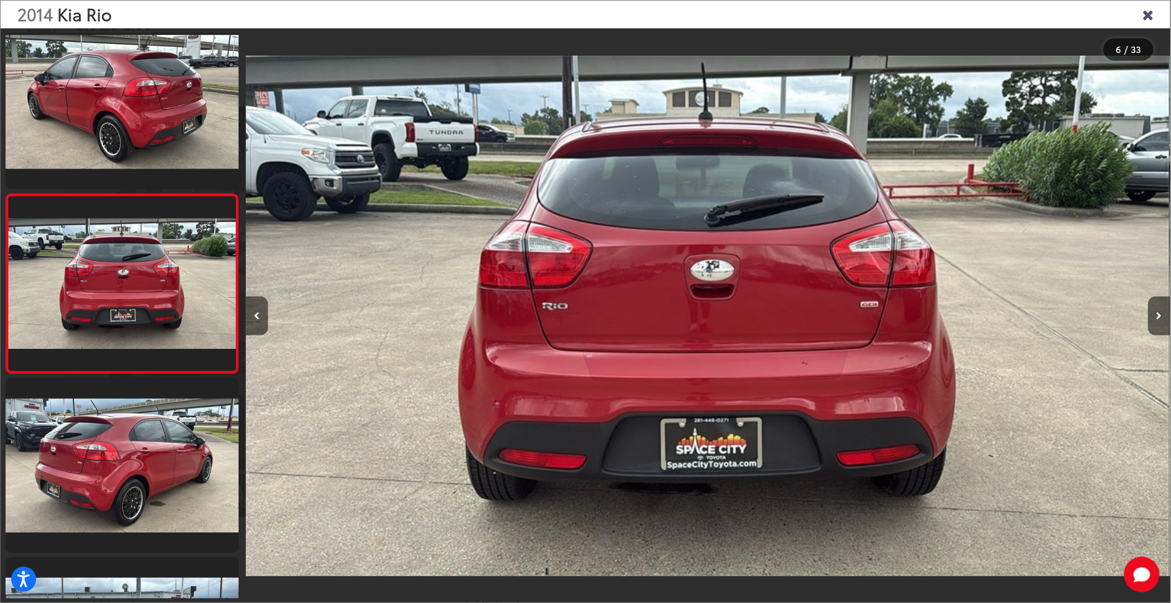
click at [1151, 19] on icon "Close gallery" at bounding box center [1147, 14] width 11 height 14
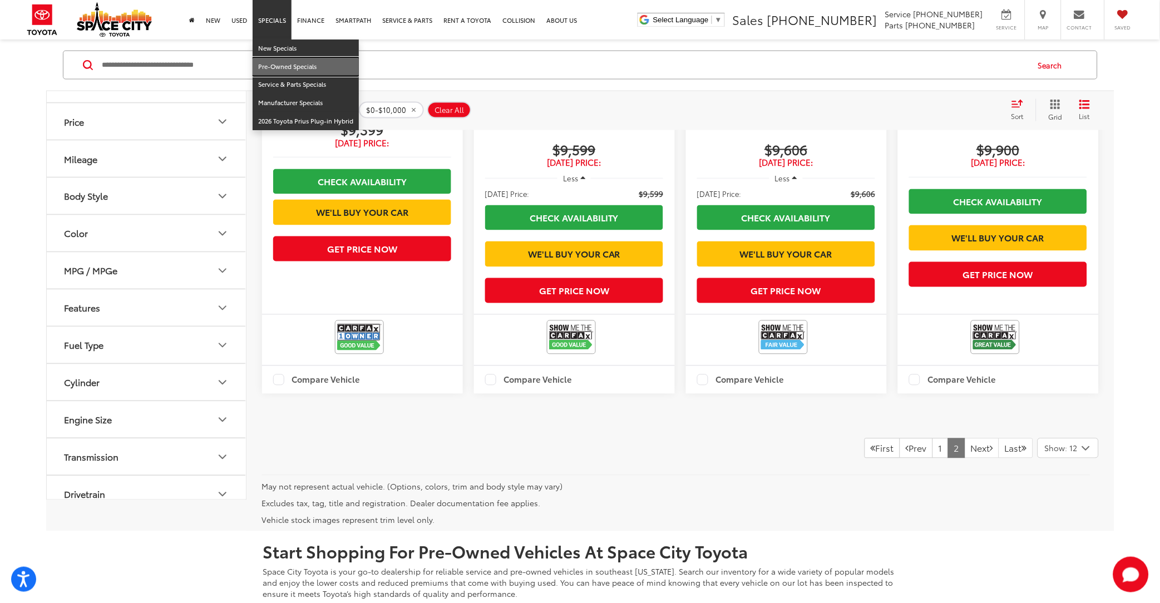
click at [350, 71] on link "Pre-Owned Specials" at bounding box center [306, 67] width 106 height 18
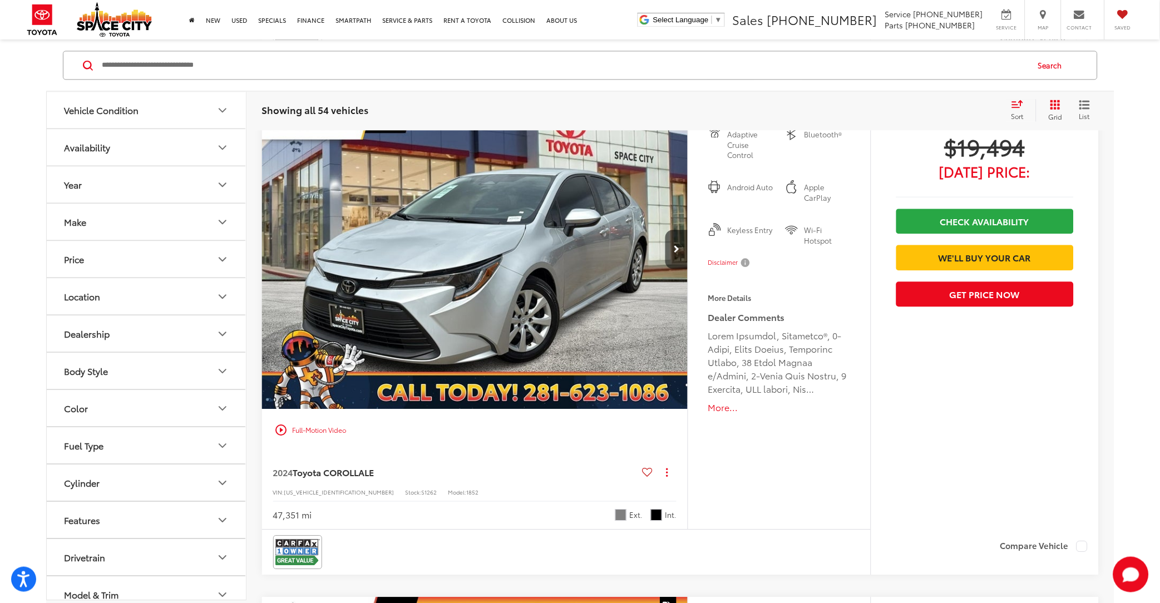
scroll to position [667, 0]
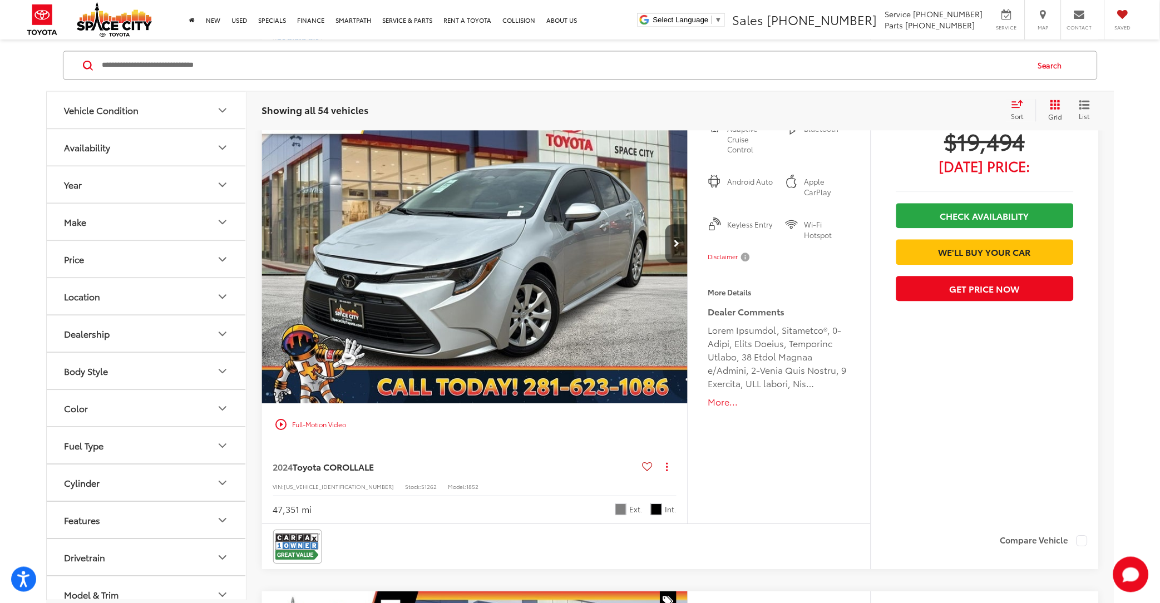
click at [547, 282] on img "2024 Toyota COROLLA LE 0" at bounding box center [475, 243] width 428 height 321
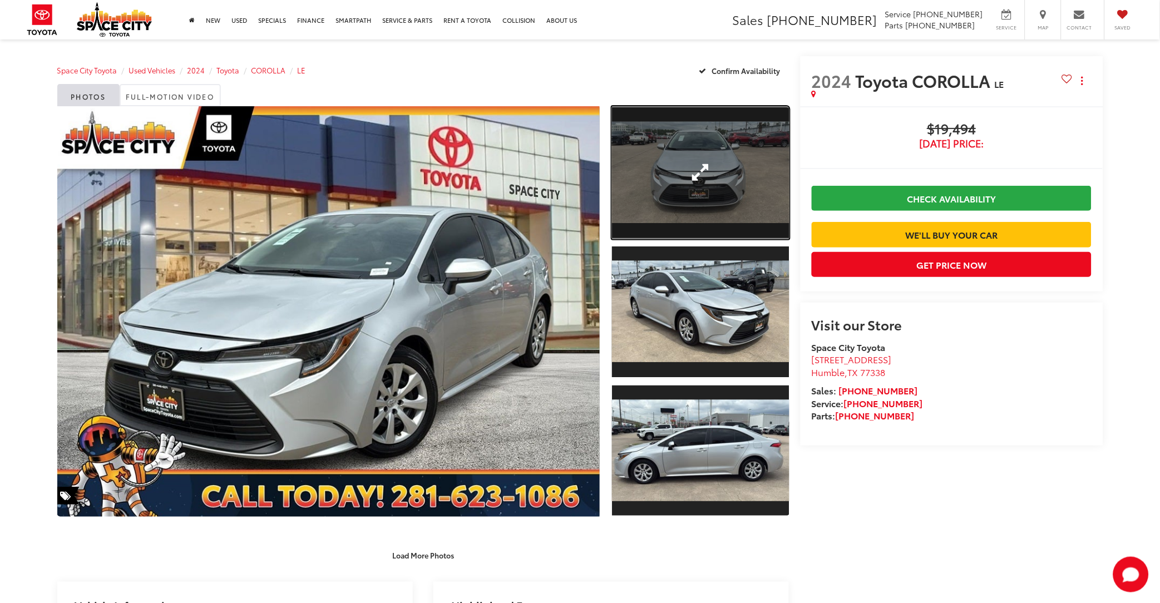
click at [687, 149] on link "Expand Photo 1" at bounding box center [700, 172] width 177 height 133
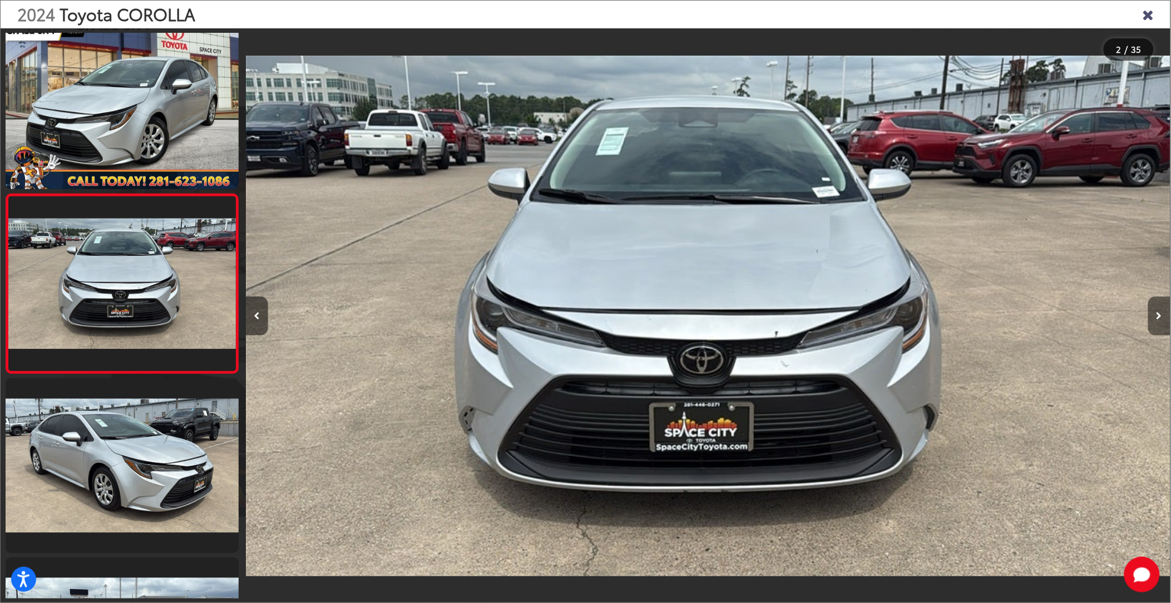
click at [1159, 312] on button "Next image" at bounding box center [1159, 315] width 22 height 39
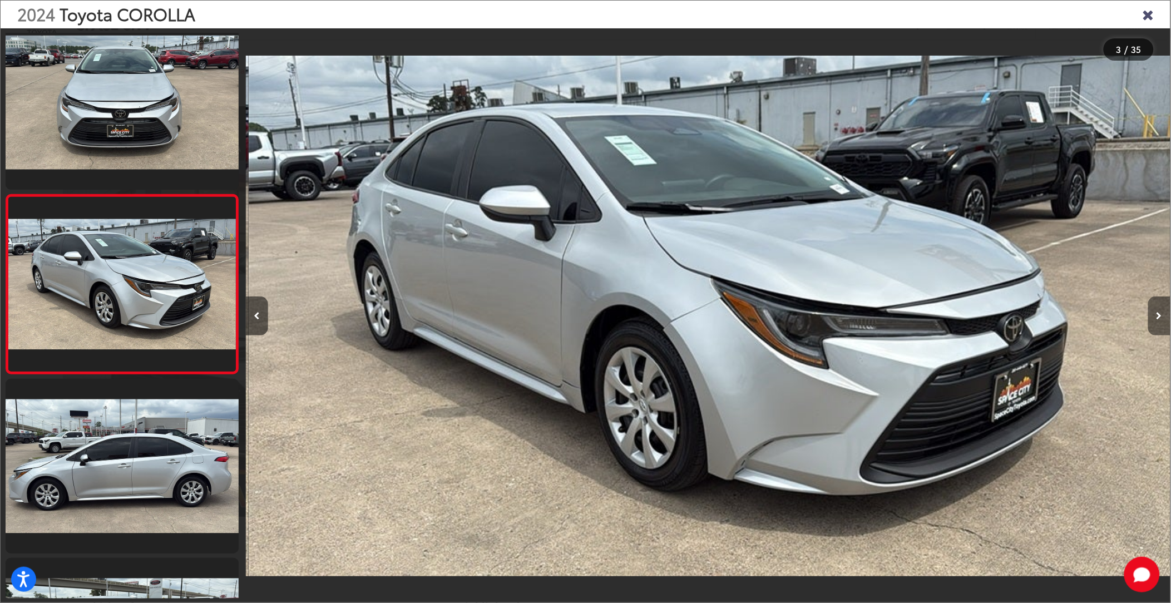
scroll to position [0, 1849]
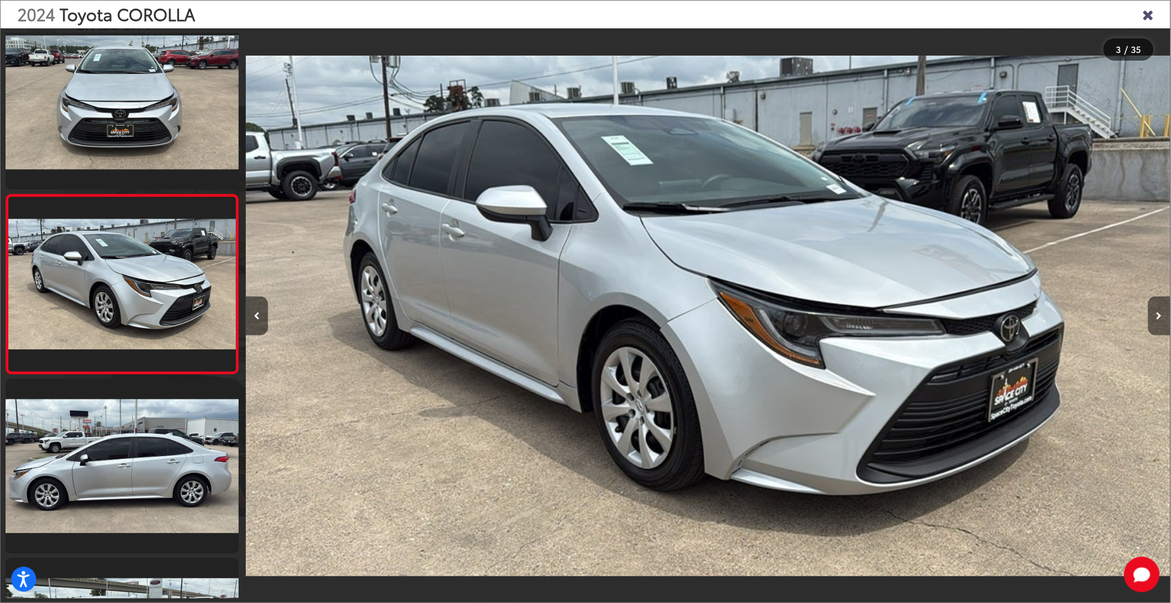
click at [1159, 312] on button "Next image" at bounding box center [1159, 315] width 22 height 39
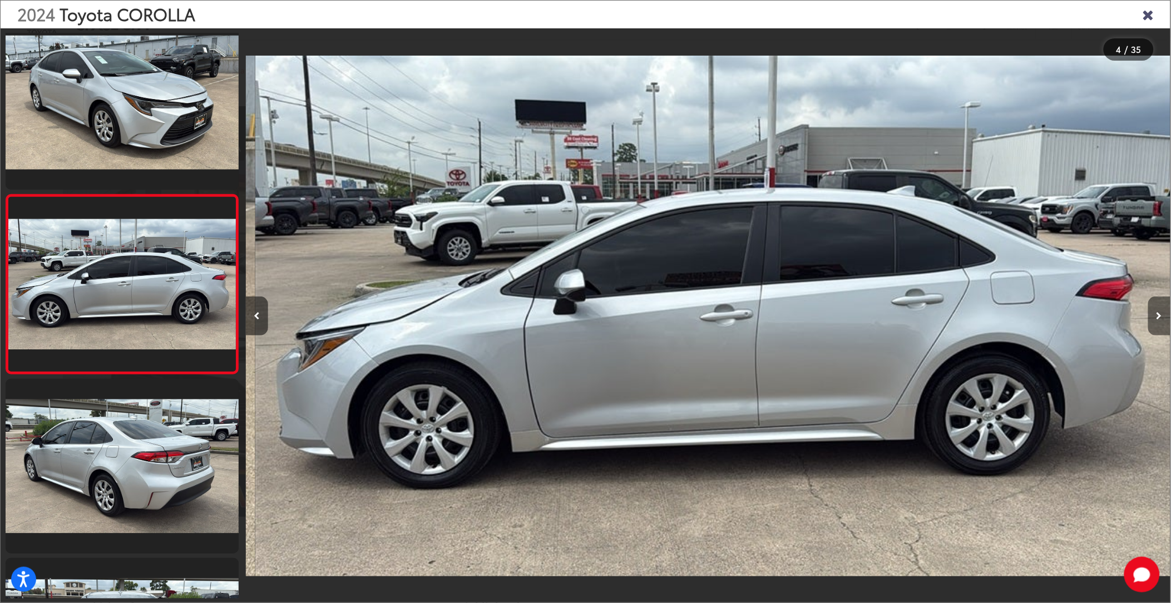
scroll to position [0, 2774]
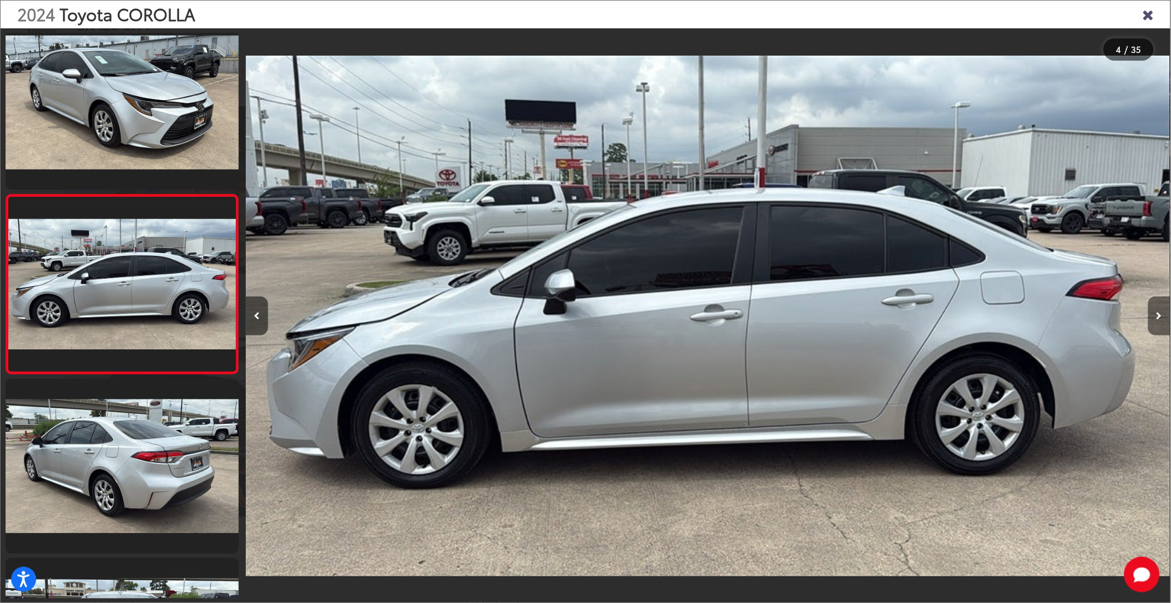
click at [1159, 312] on button "Next image" at bounding box center [1159, 315] width 22 height 39
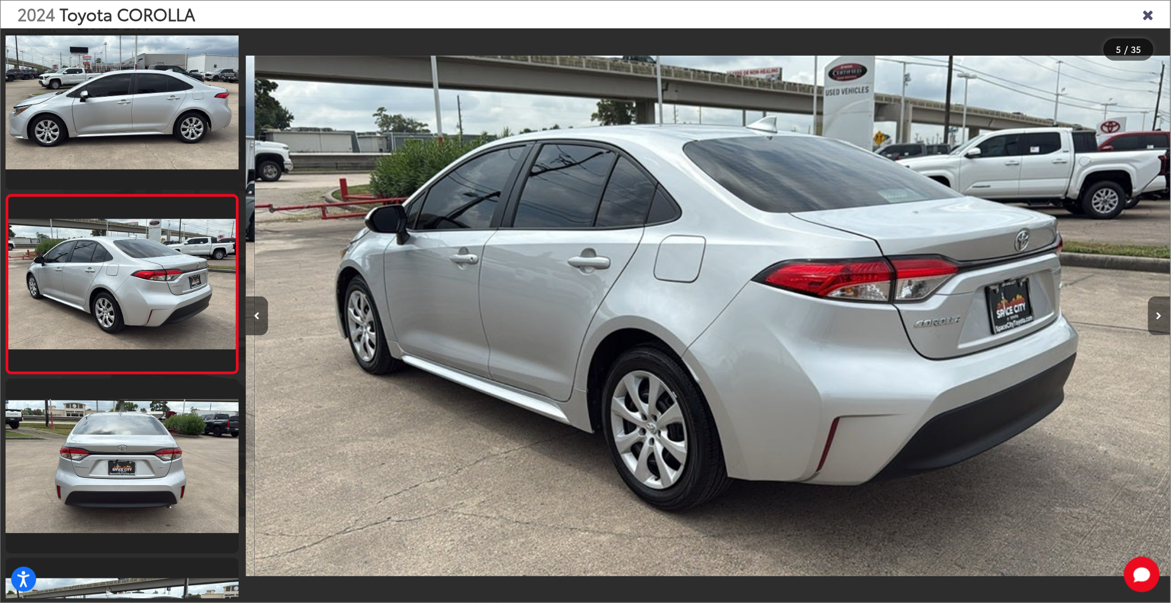
scroll to position [0, 3699]
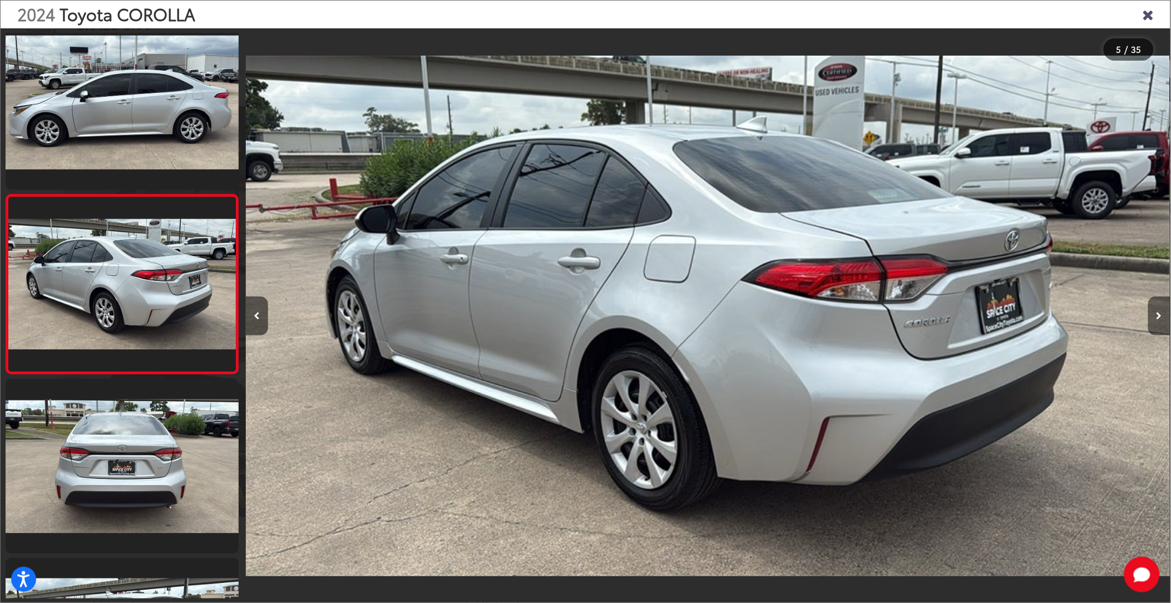
click at [1159, 312] on button "Next image" at bounding box center [1159, 315] width 22 height 39
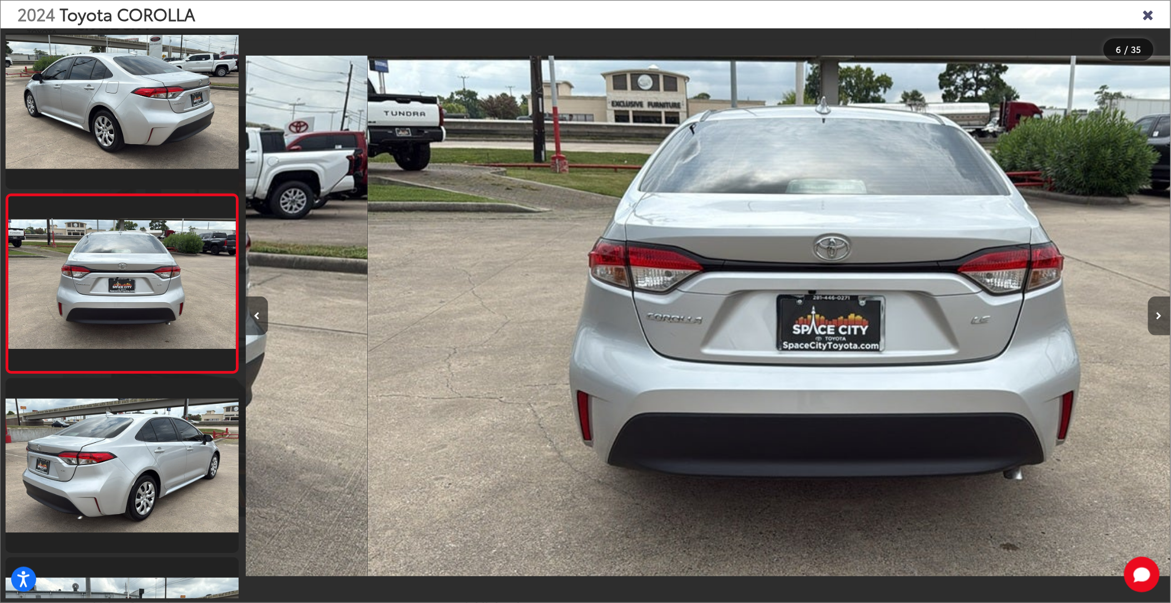
scroll to position [0, 4624]
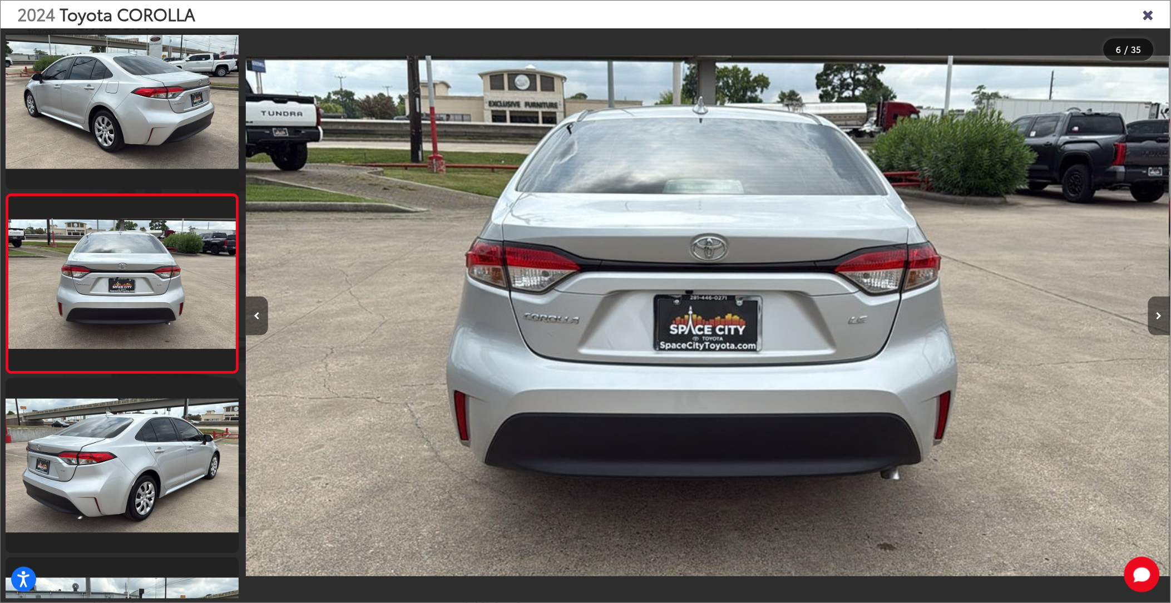
click at [1159, 312] on button "Next image" at bounding box center [1159, 315] width 22 height 39
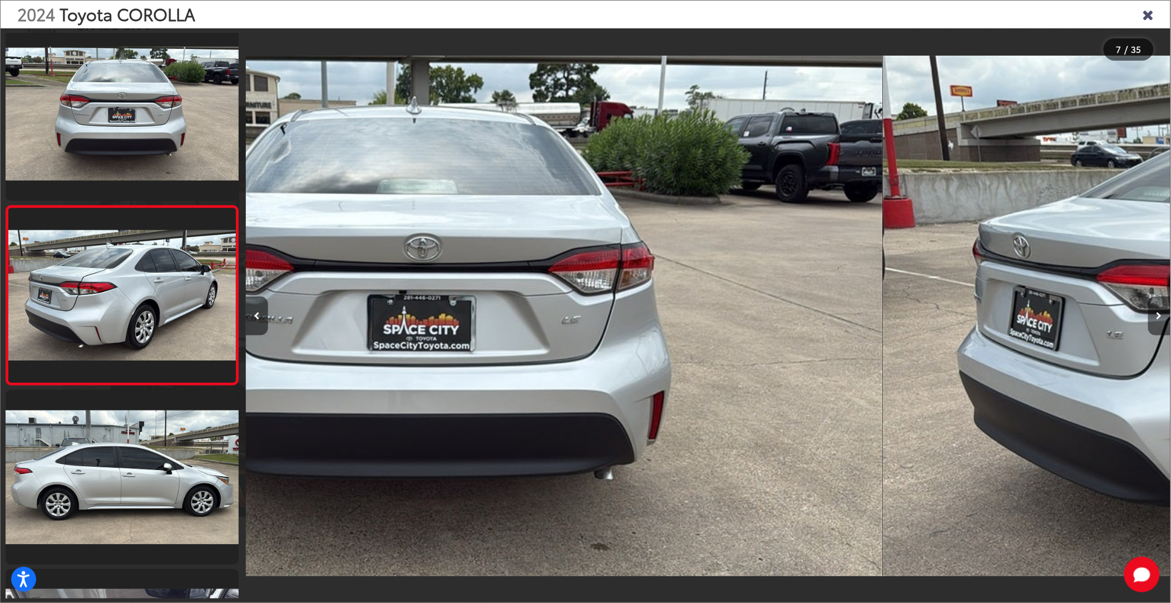
scroll to position [914, 0]
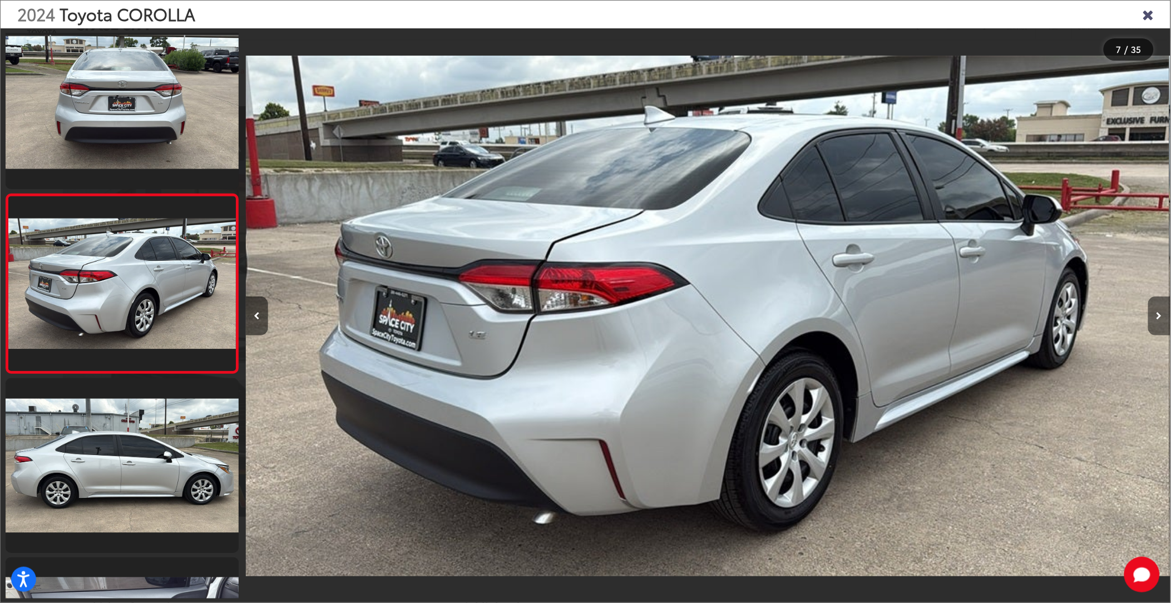
click at [1159, 312] on button "Next image" at bounding box center [1159, 315] width 22 height 39
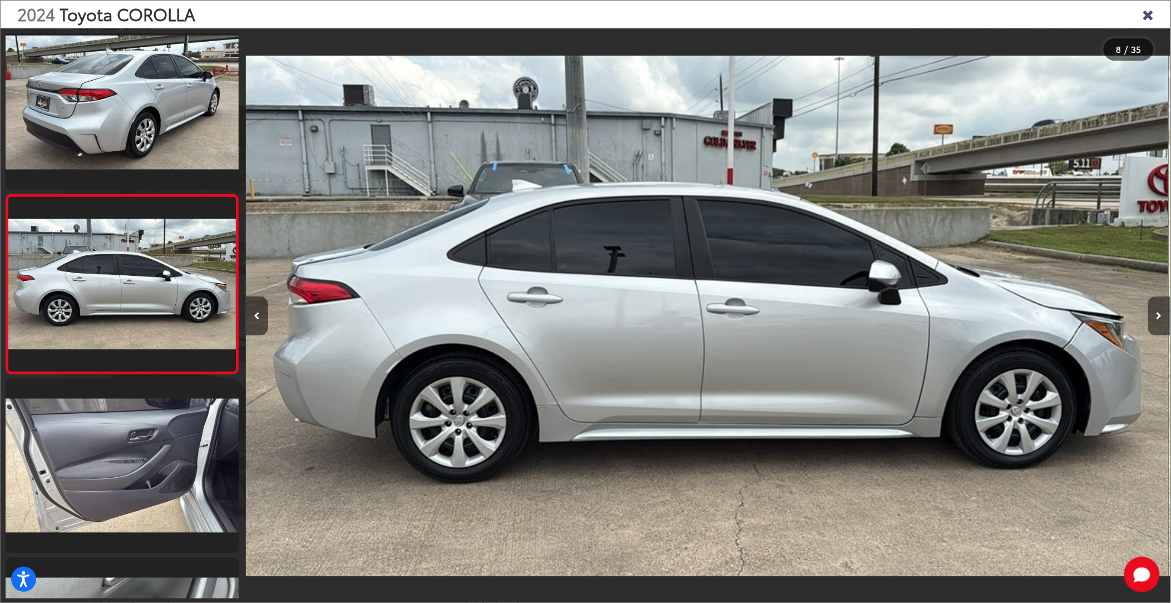
click at [1159, 312] on button "Next image" at bounding box center [1159, 315] width 22 height 39
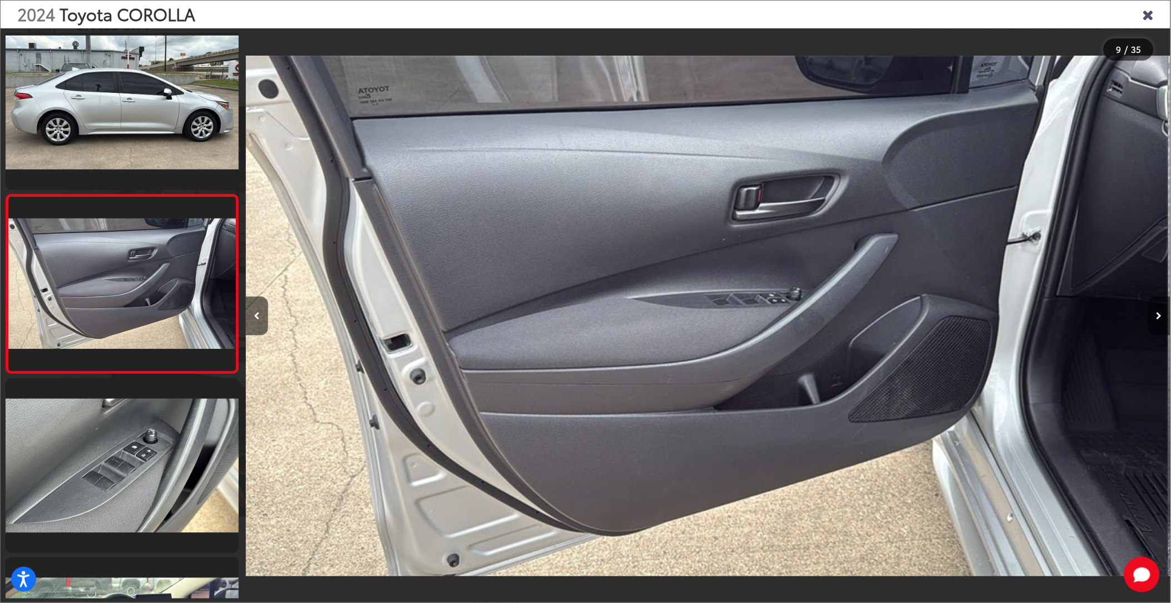
click at [1159, 312] on button "Next image" at bounding box center [1159, 315] width 22 height 39
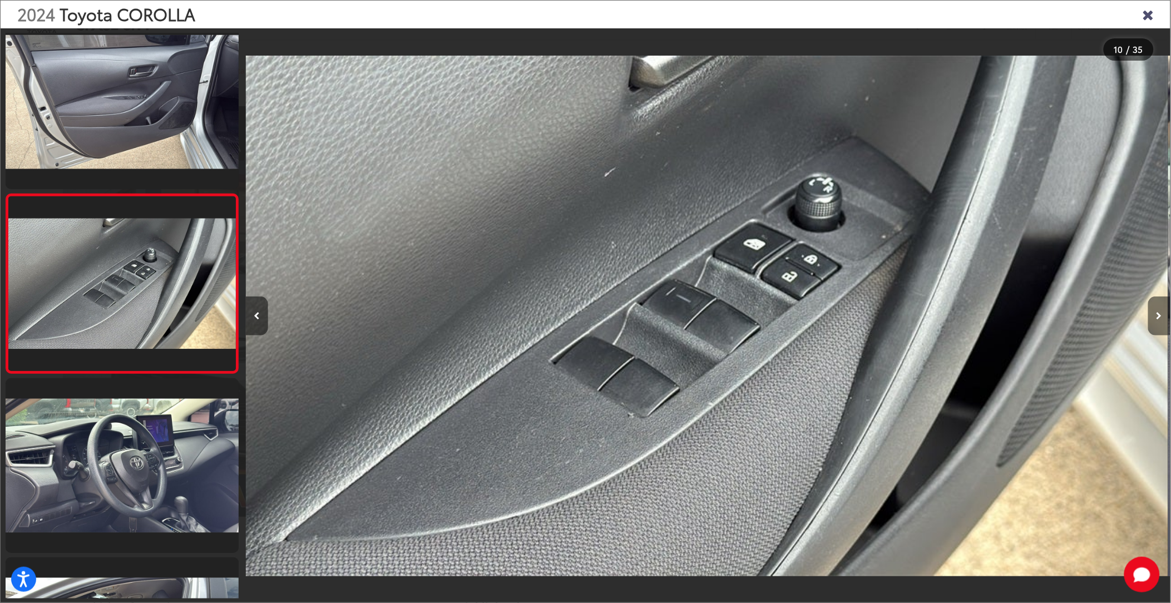
click at [1159, 312] on button "Next image" at bounding box center [1159, 315] width 22 height 39
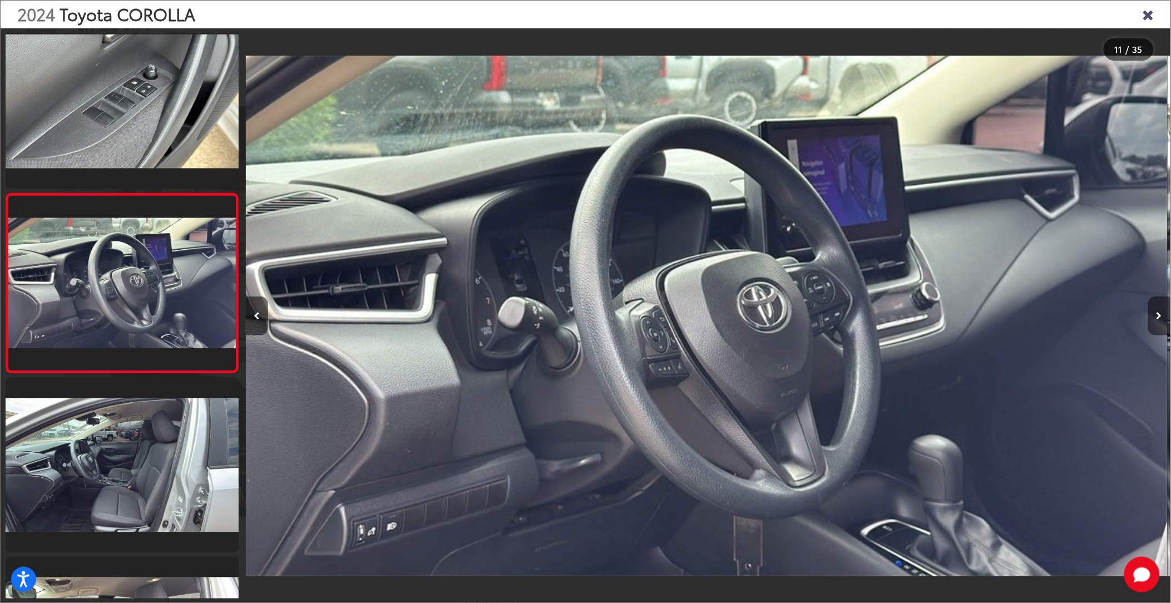
click at [1159, 312] on button "Next image" at bounding box center [1159, 315] width 22 height 39
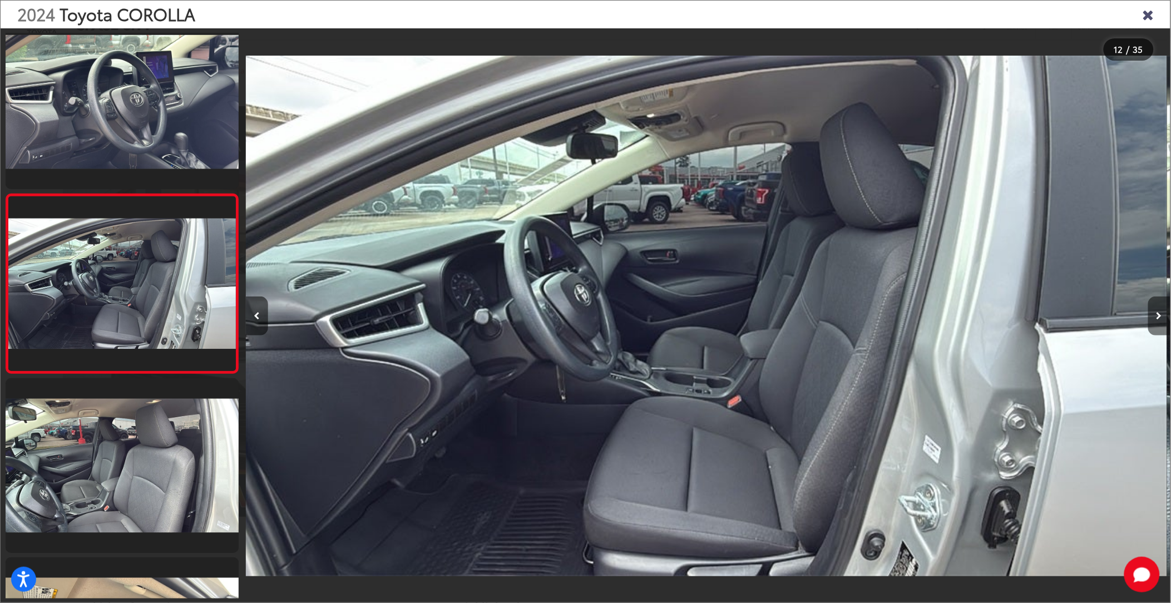
click at [1159, 312] on button "Next image" at bounding box center [1159, 315] width 22 height 39
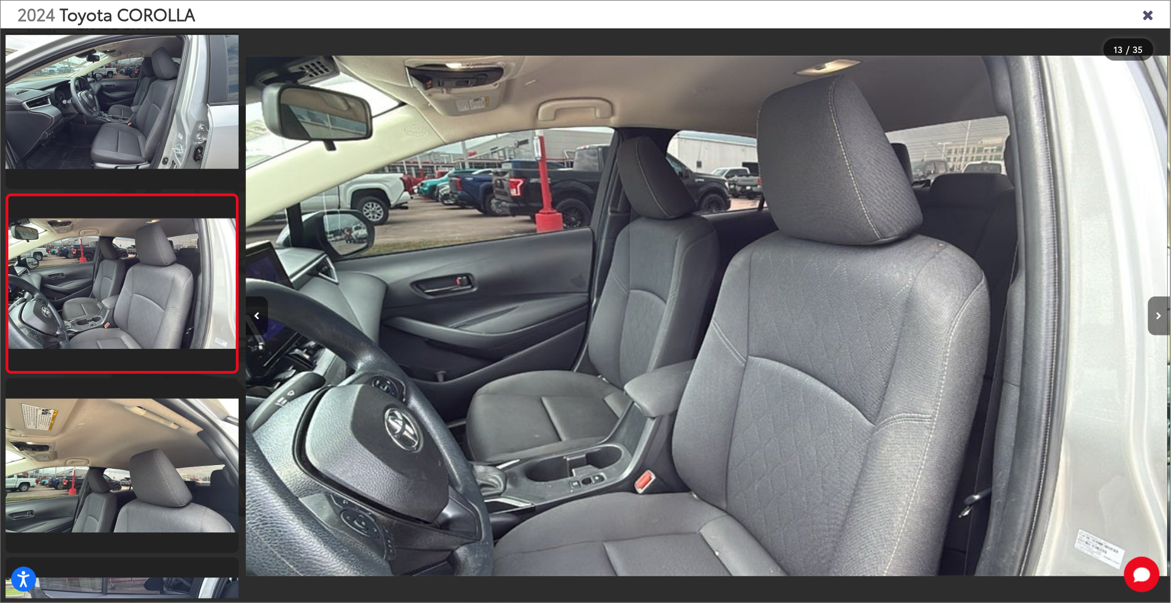
click at [1159, 312] on button "Next image" at bounding box center [1159, 315] width 22 height 39
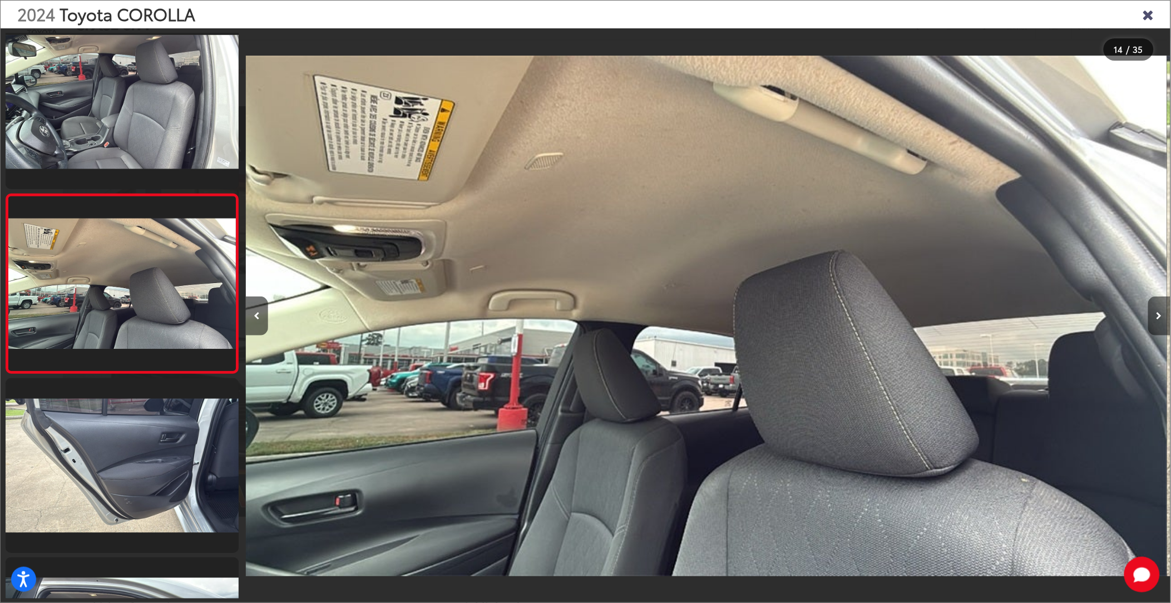
click at [1159, 312] on button "Next image" at bounding box center [1159, 315] width 22 height 39
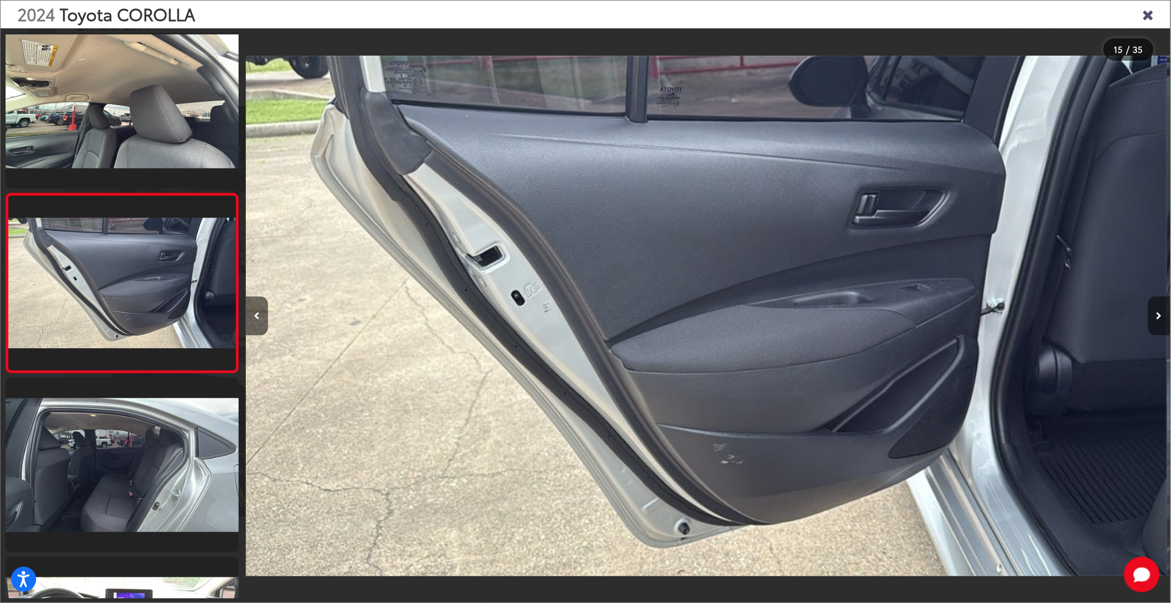
click at [1159, 312] on button "Next image" at bounding box center [1159, 315] width 22 height 39
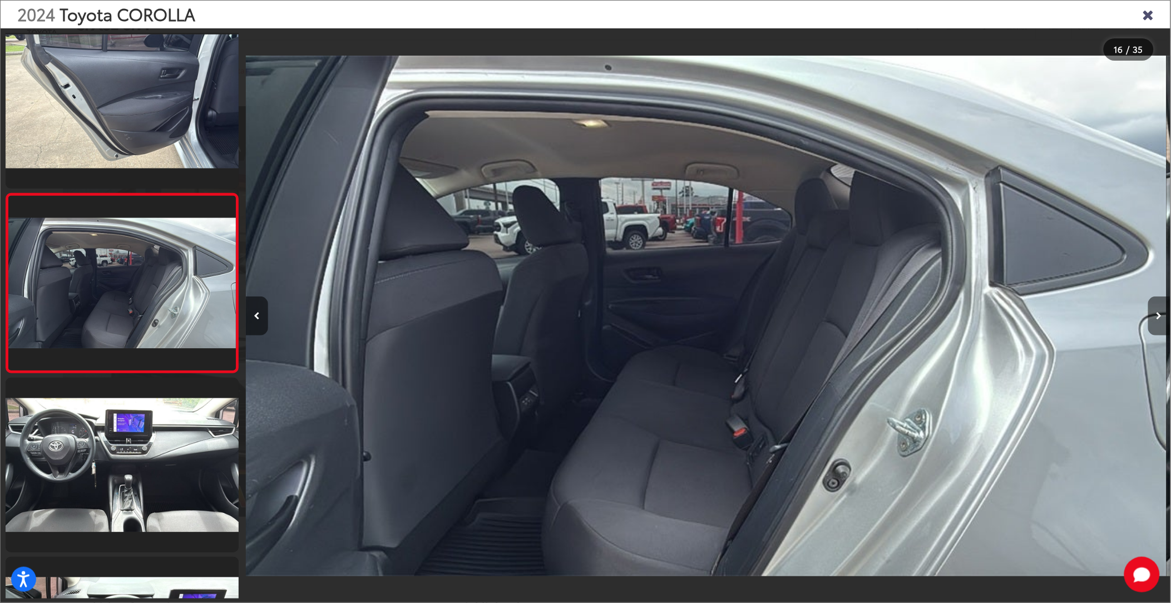
click at [1159, 312] on button "Next image" at bounding box center [1159, 315] width 22 height 39
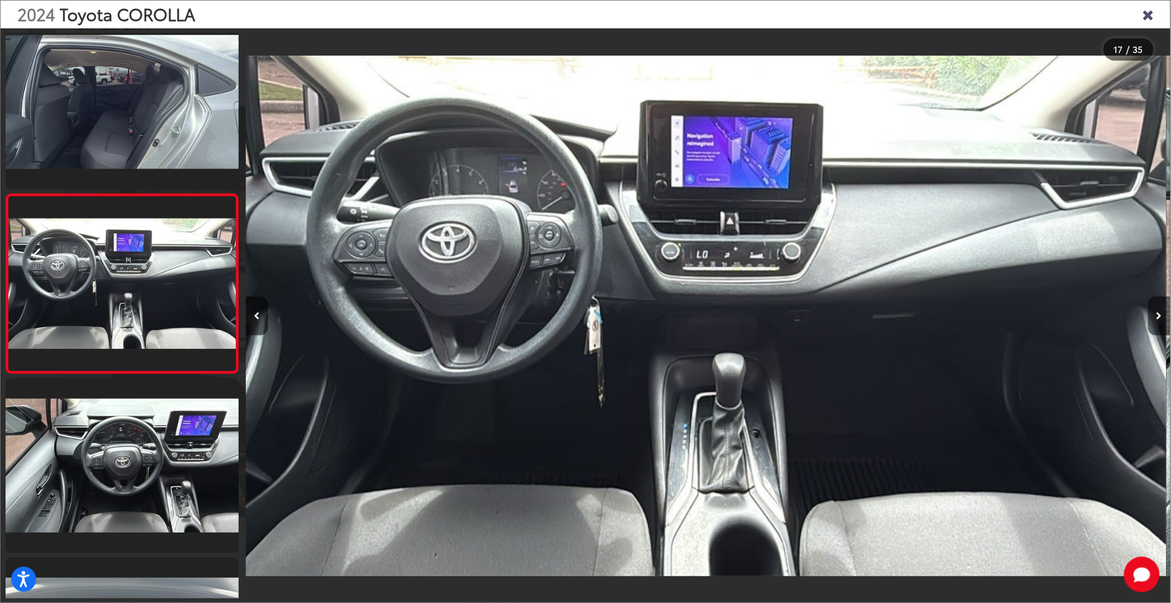
click at [1159, 312] on button "Next image" at bounding box center [1159, 315] width 22 height 39
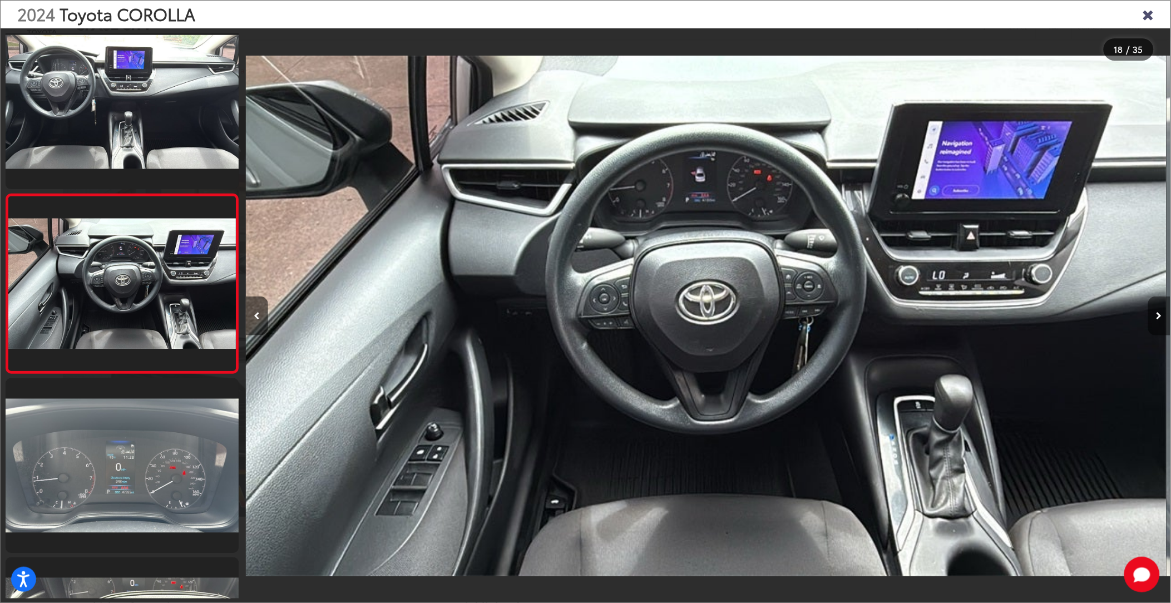
click at [1159, 312] on button "Next image" at bounding box center [1159, 315] width 22 height 39
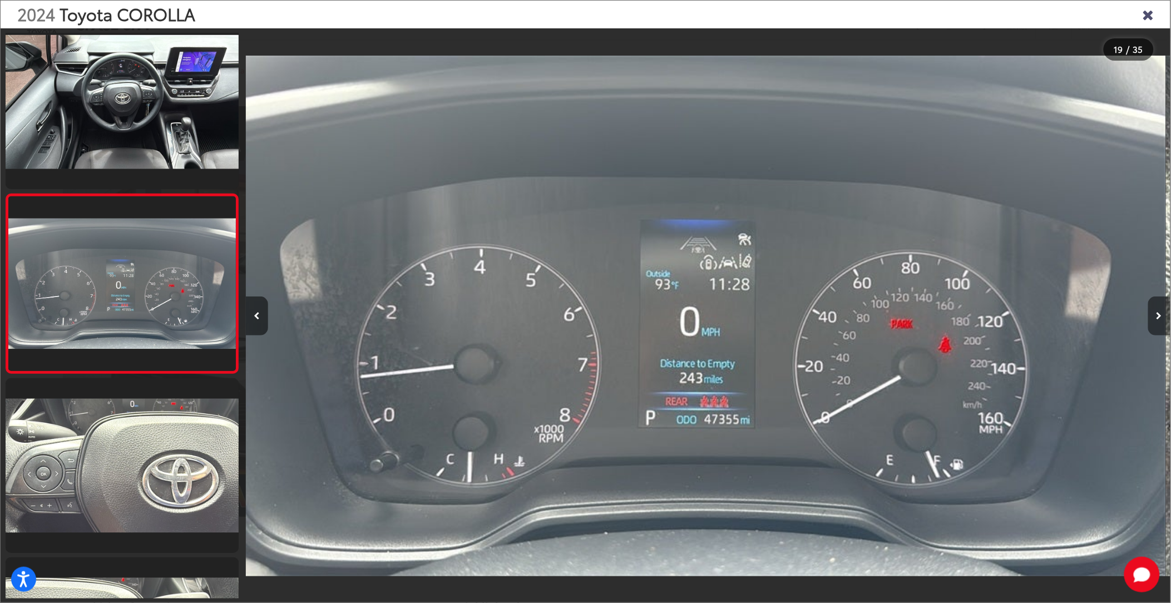
click at [1159, 313] on icon "Next image" at bounding box center [1159, 316] width 6 height 8
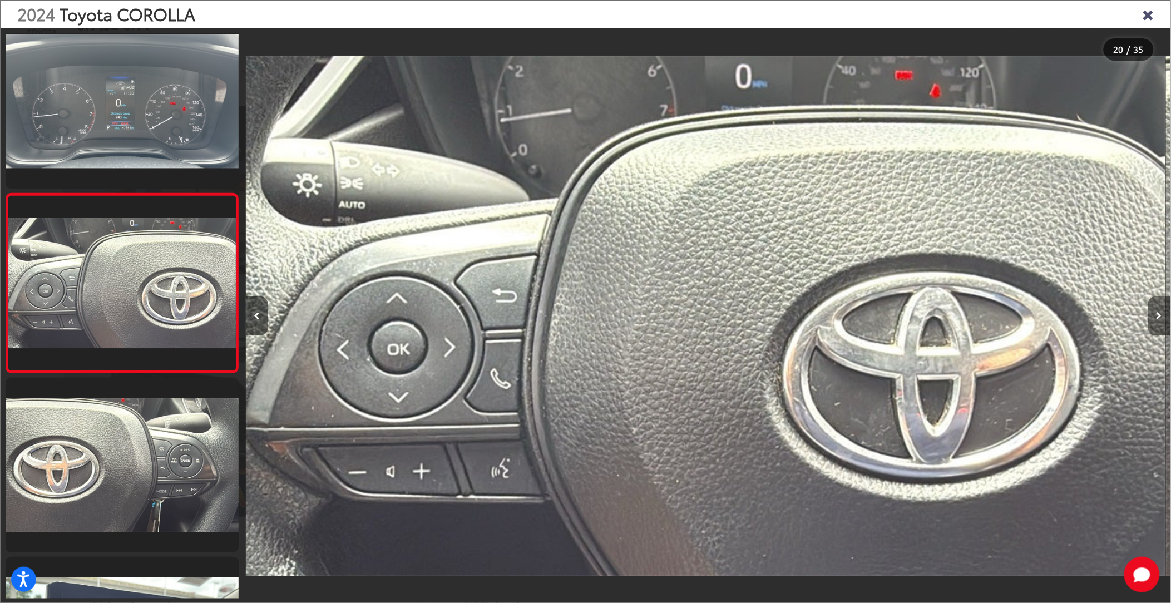
click at [1159, 313] on icon "Next image" at bounding box center [1159, 316] width 6 height 8
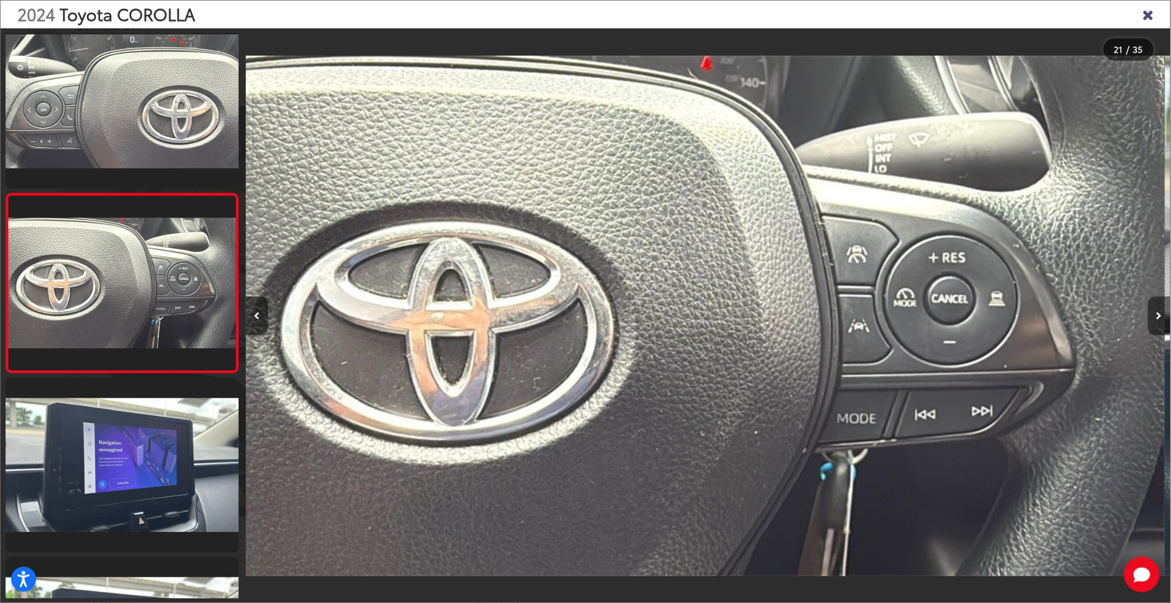
click at [1159, 313] on icon "Next image" at bounding box center [1159, 316] width 6 height 8
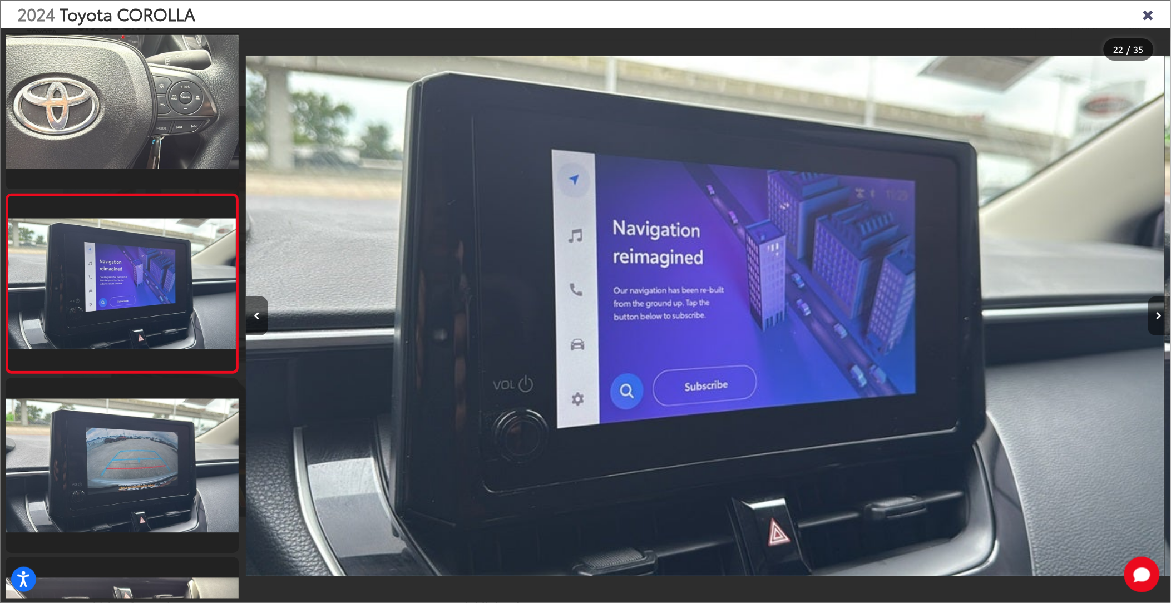
click at [1159, 313] on icon "Next image" at bounding box center [1159, 316] width 6 height 8
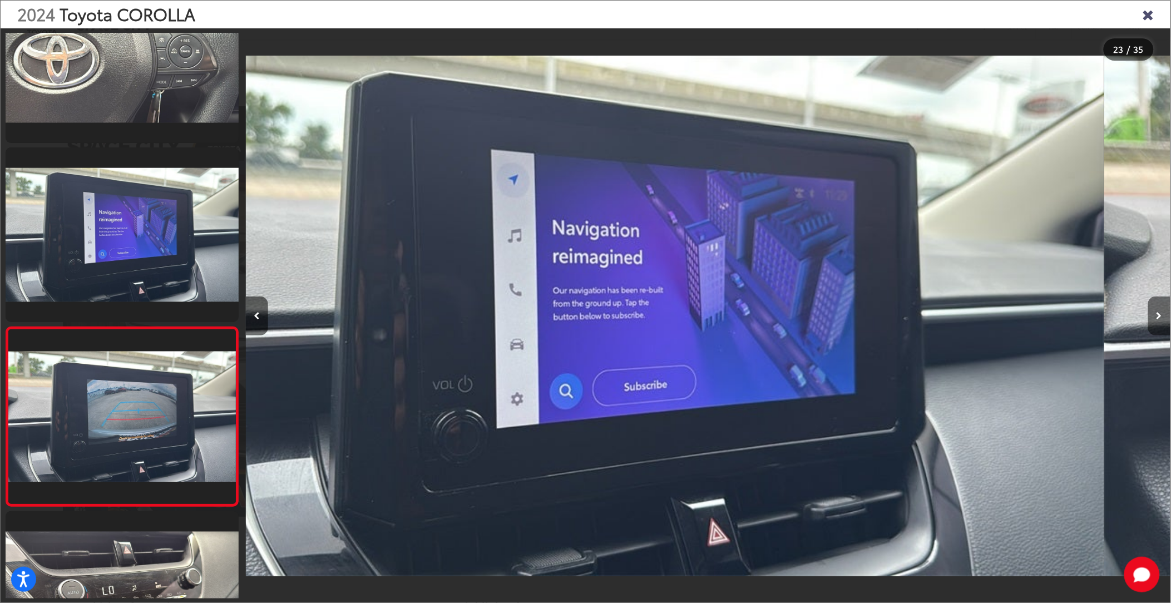
click at [1159, 313] on icon "Next image" at bounding box center [1159, 316] width 6 height 8
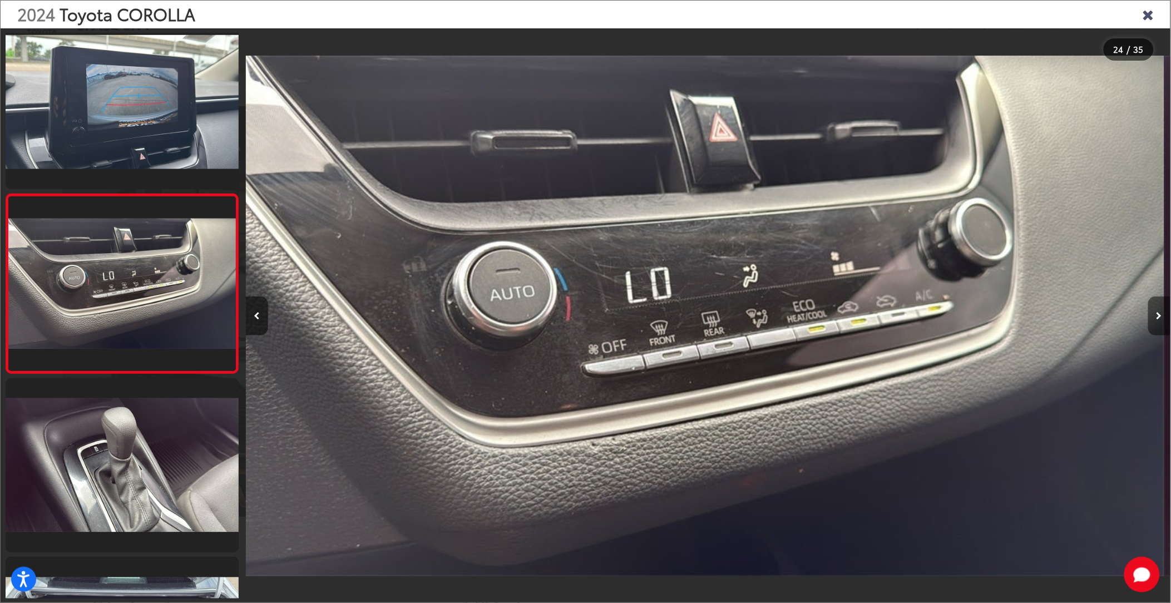
click at [1159, 313] on icon "Next image" at bounding box center [1159, 316] width 6 height 8
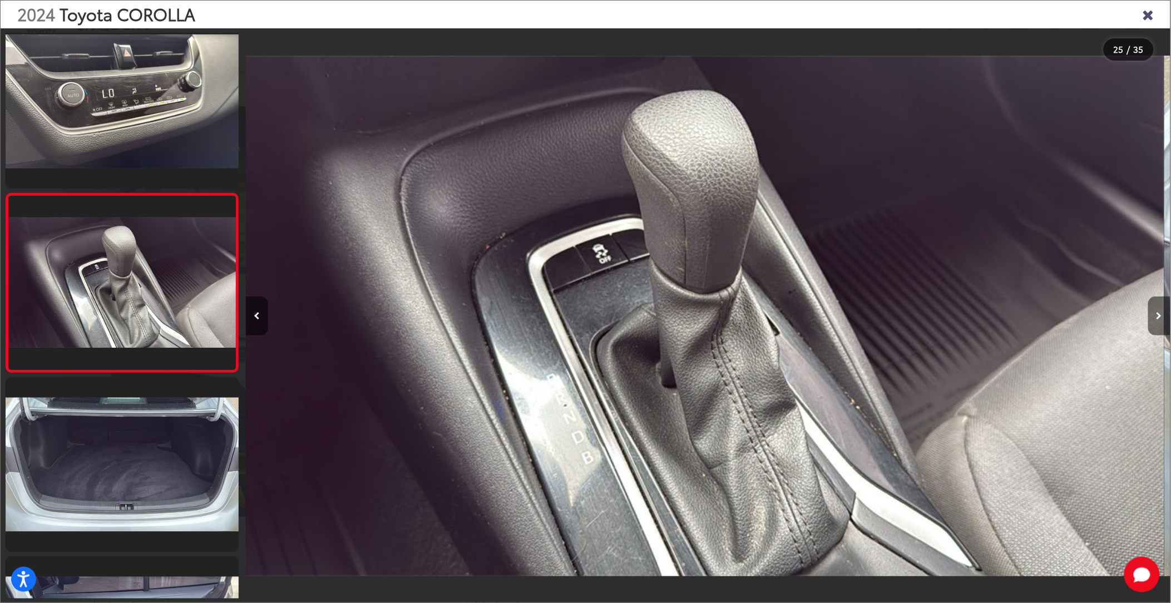
click at [1159, 313] on icon "Next image" at bounding box center [1159, 316] width 6 height 8
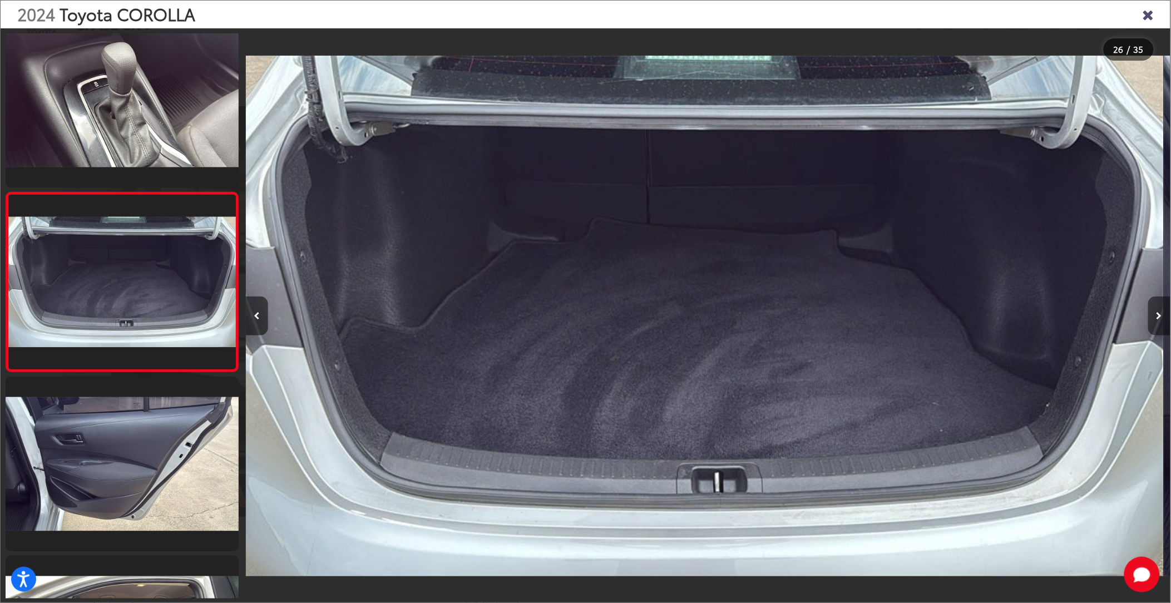
click at [1159, 313] on icon "Next image" at bounding box center [1159, 316] width 6 height 8
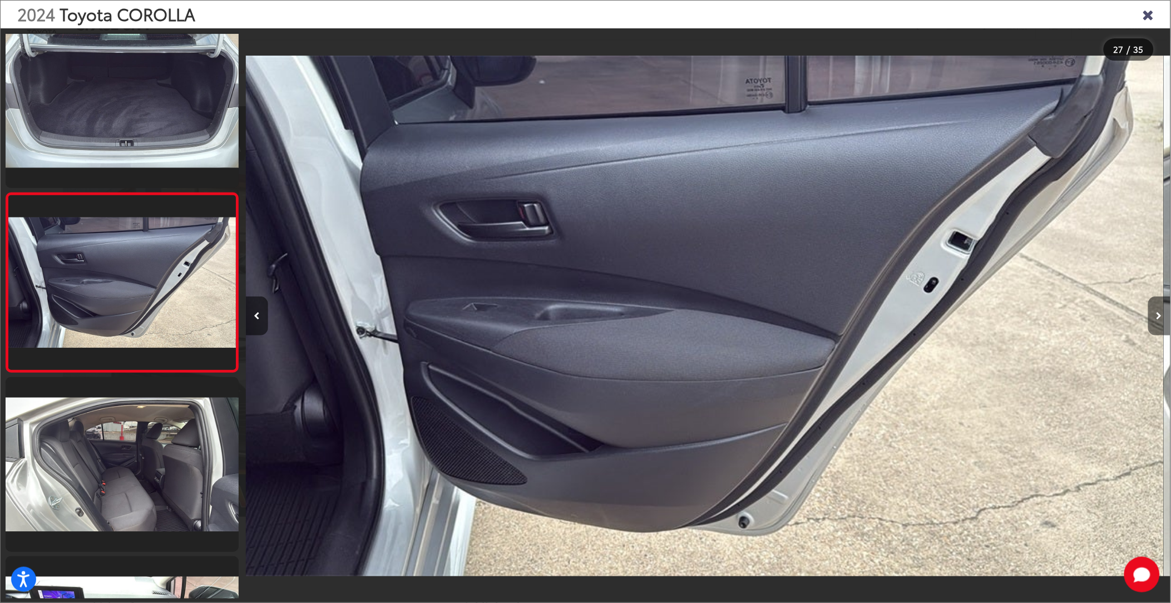
click at [1159, 313] on icon "Next image" at bounding box center [1159, 316] width 6 height 8
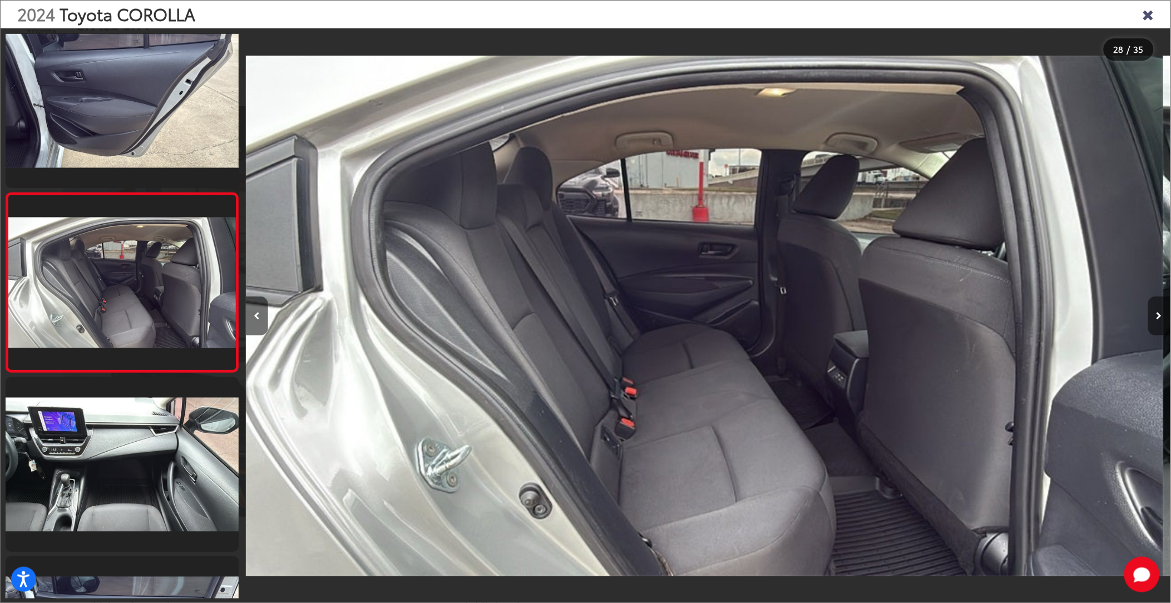
click at [1159, 313] on icon "Next image" at bounding box center [1159, 316] width 6 height 8
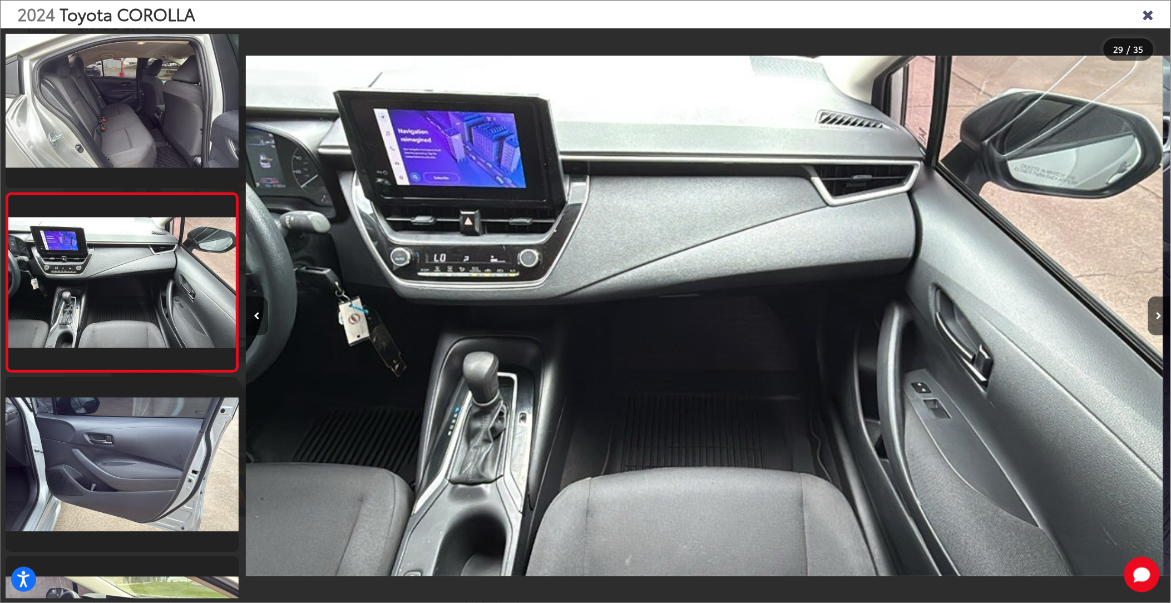
click at [1146, 14] on icon "Close gallery" at bounding box center [1147, 14] width 11 height 14
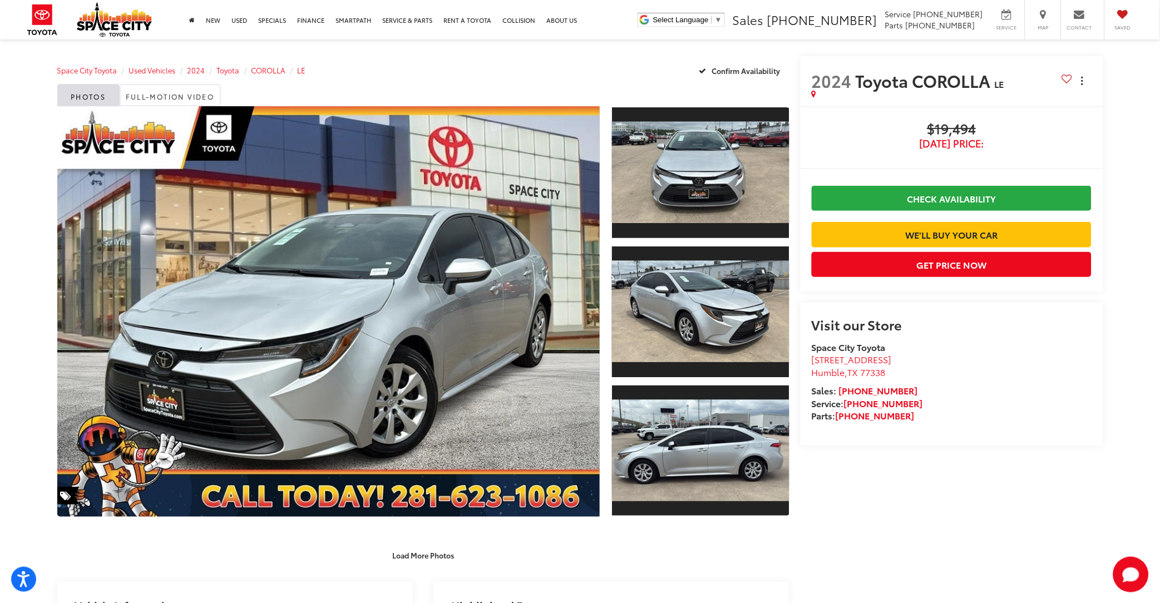
click at [1082, 80] on icon "dropdown dots" at bounding box center [1082, 81] width 2 height 2
